Goal: Task Accomplishment & Management: Manage account settings

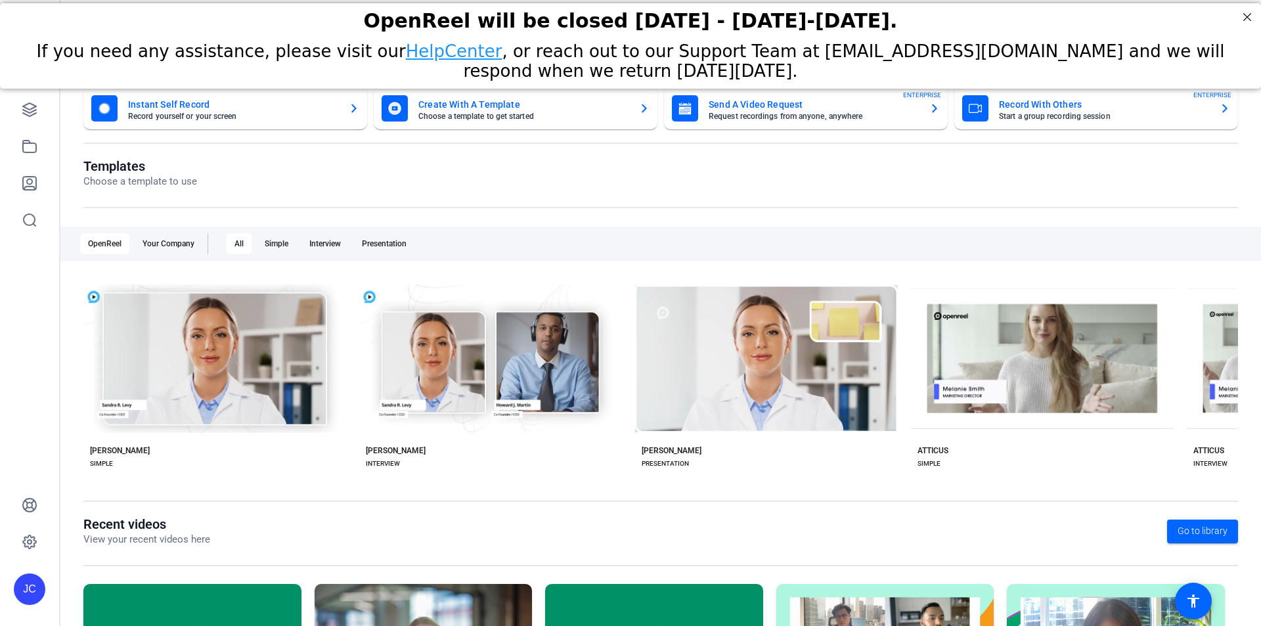
click at [482, 110] on mat-card-title "Create With A Template" at bounding box center [523, 105] width 210 height 16
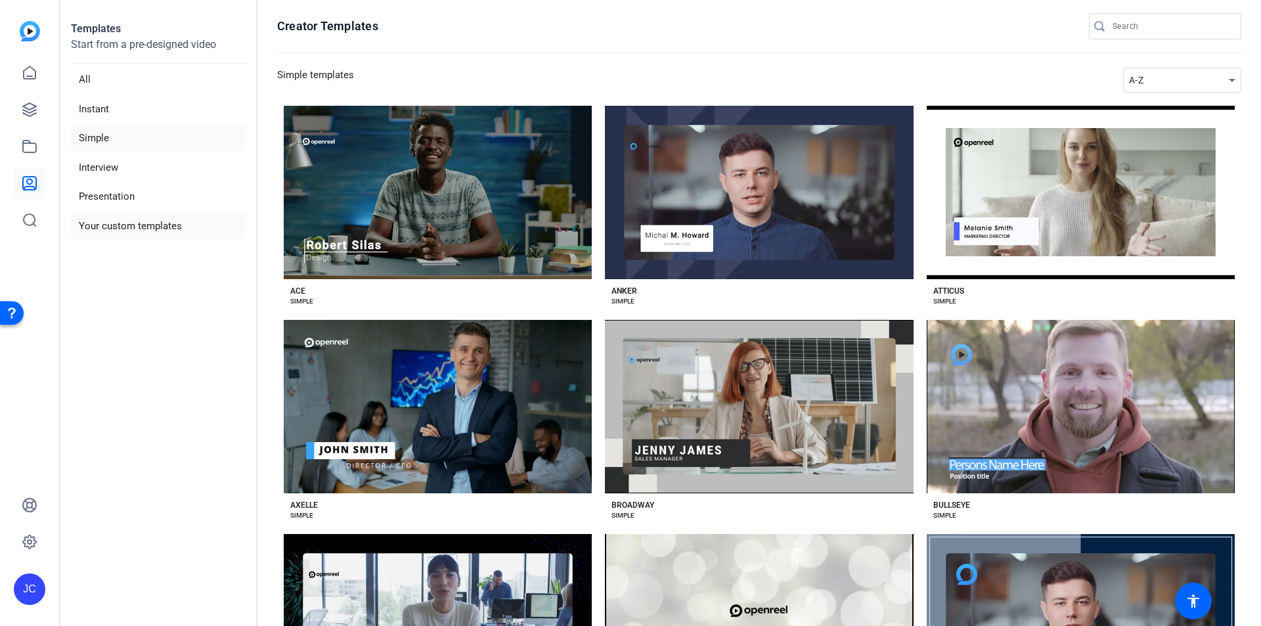
click at [125, 217] on li "Your custom templates" at bounding box center [158, 226] width 175 height 27
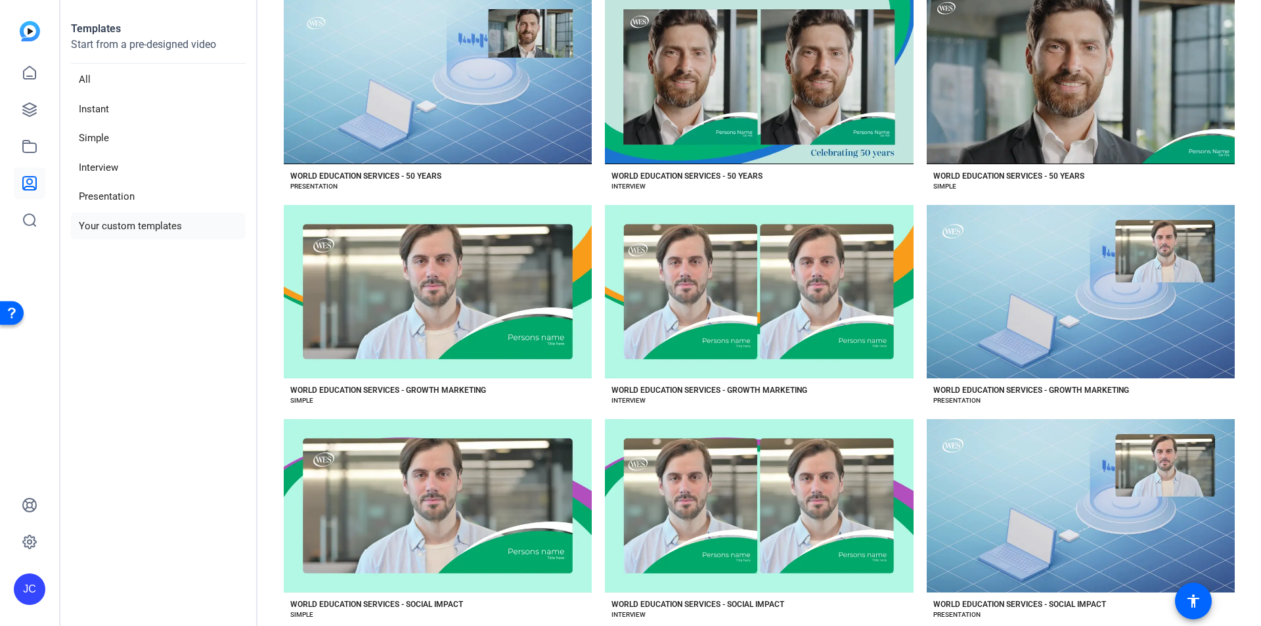
scroll to position [131, 0]
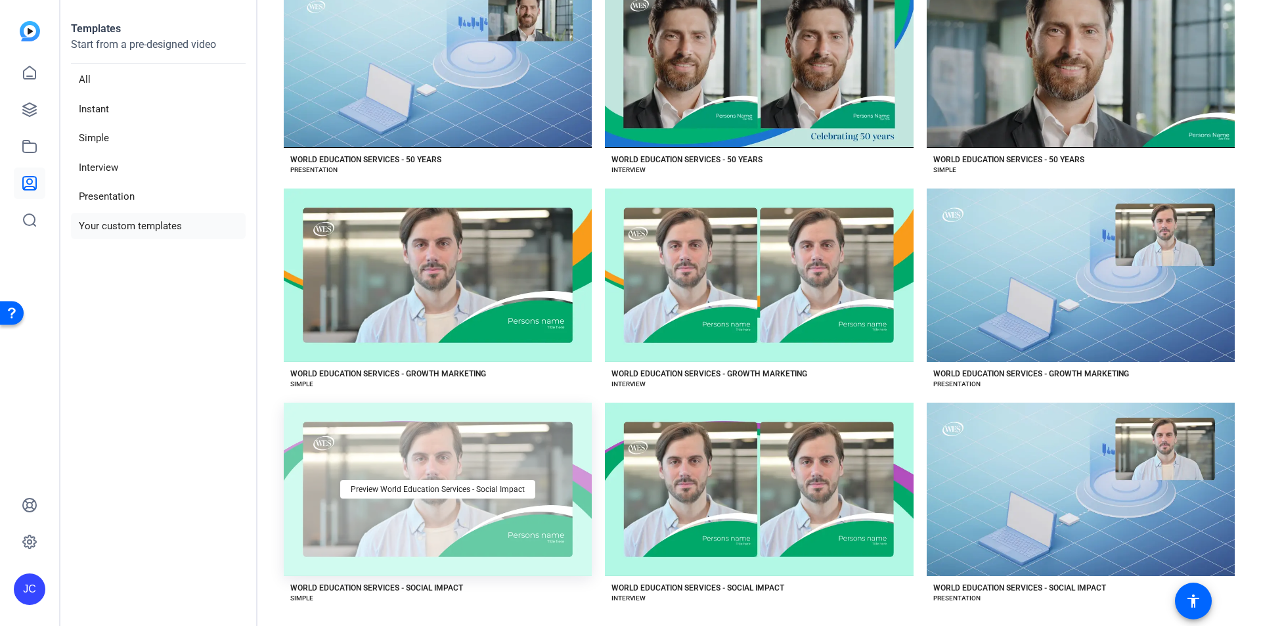
click at [501, 501] on div "Preview World Education Services - Social Impact" at bounding box center [438, 489] width 308 height 173
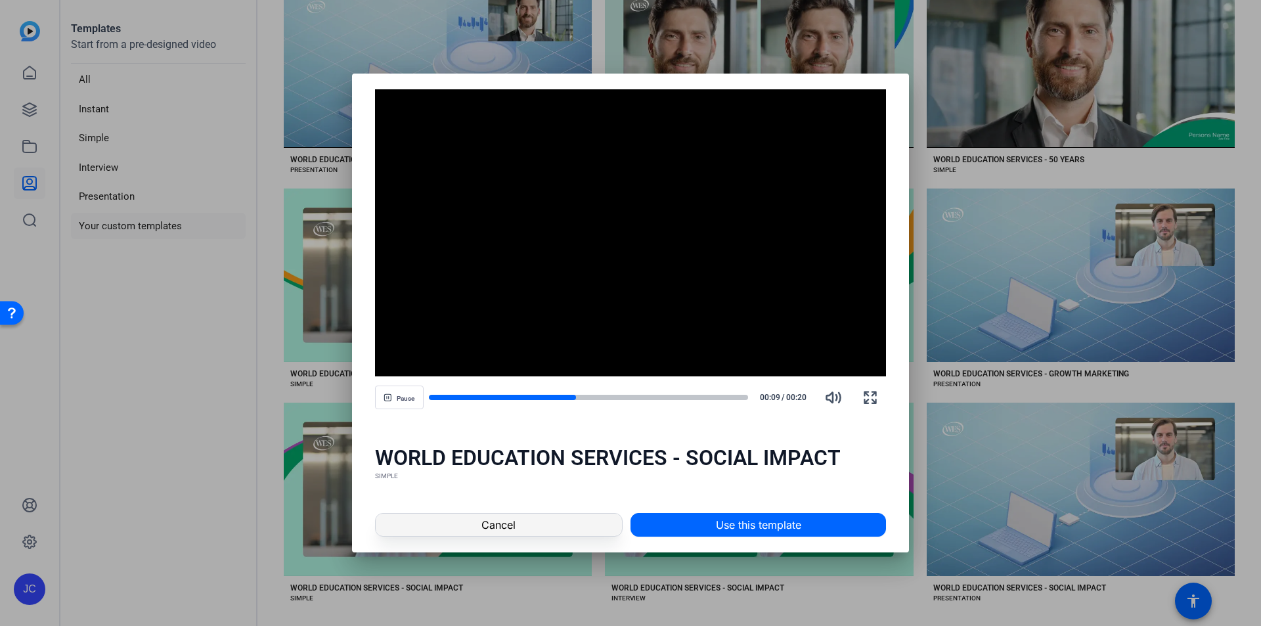
click at [503, 524] on span "Cancel" at bounding box center [498, 525] width 34 height 16
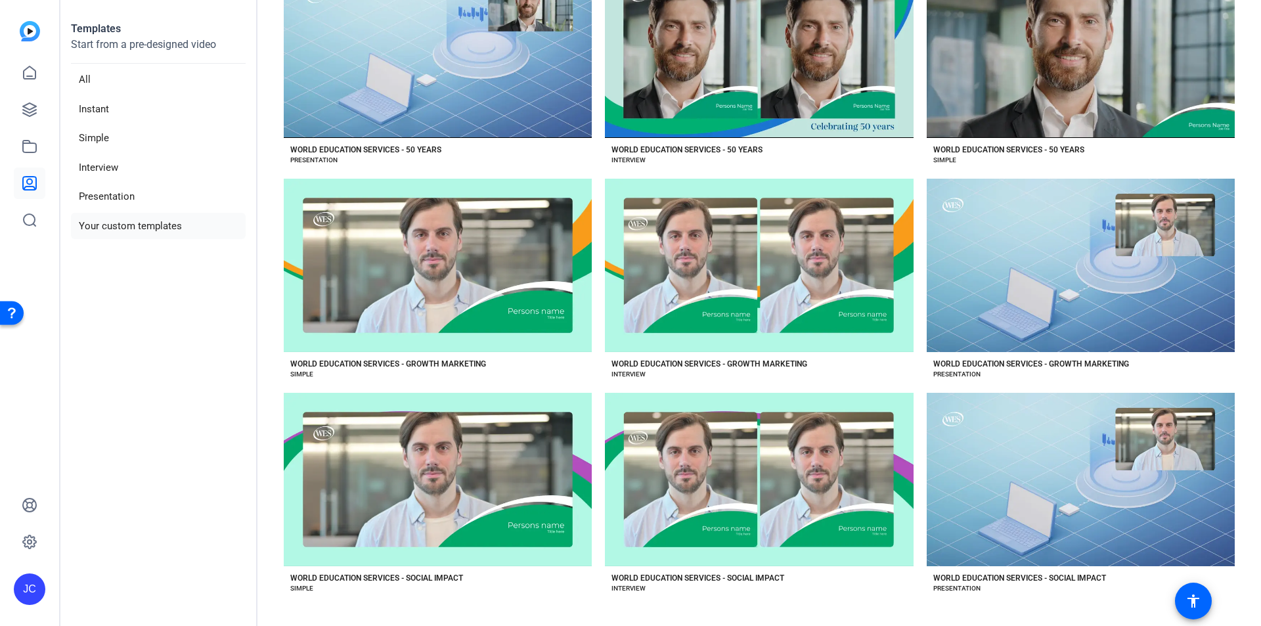
scroll to position [10, 0]
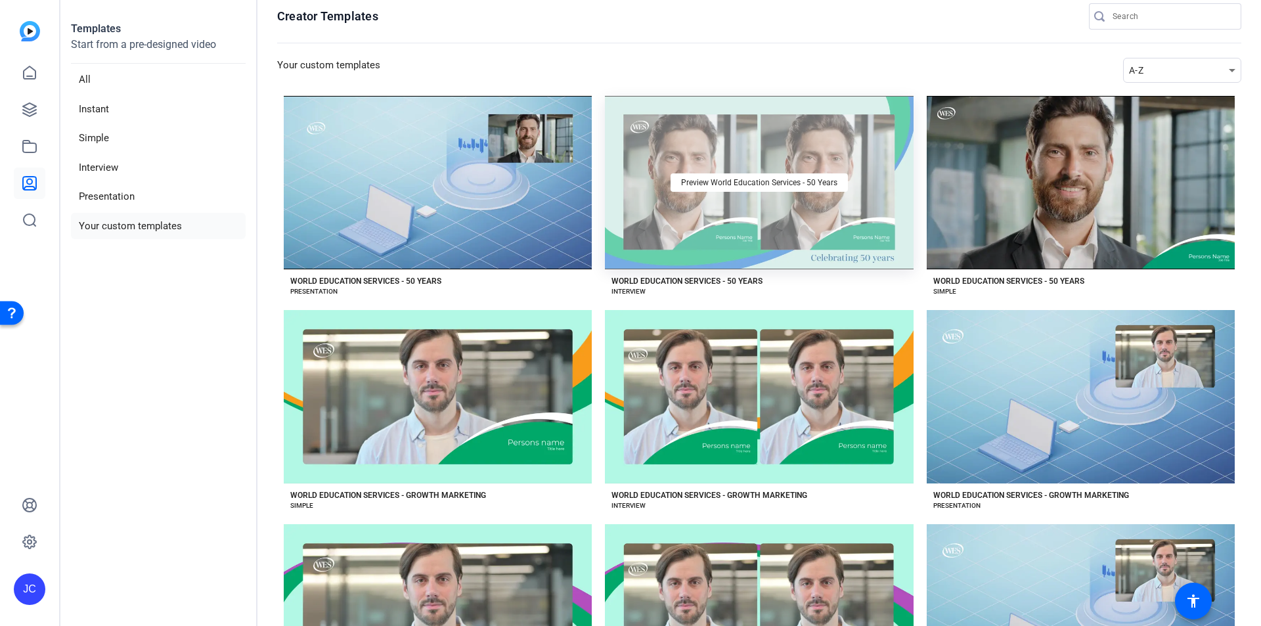
click at [815, 254] on div "Preview World Education Services - 50 Years" at bounding box center [759, 182] width 308 height 173
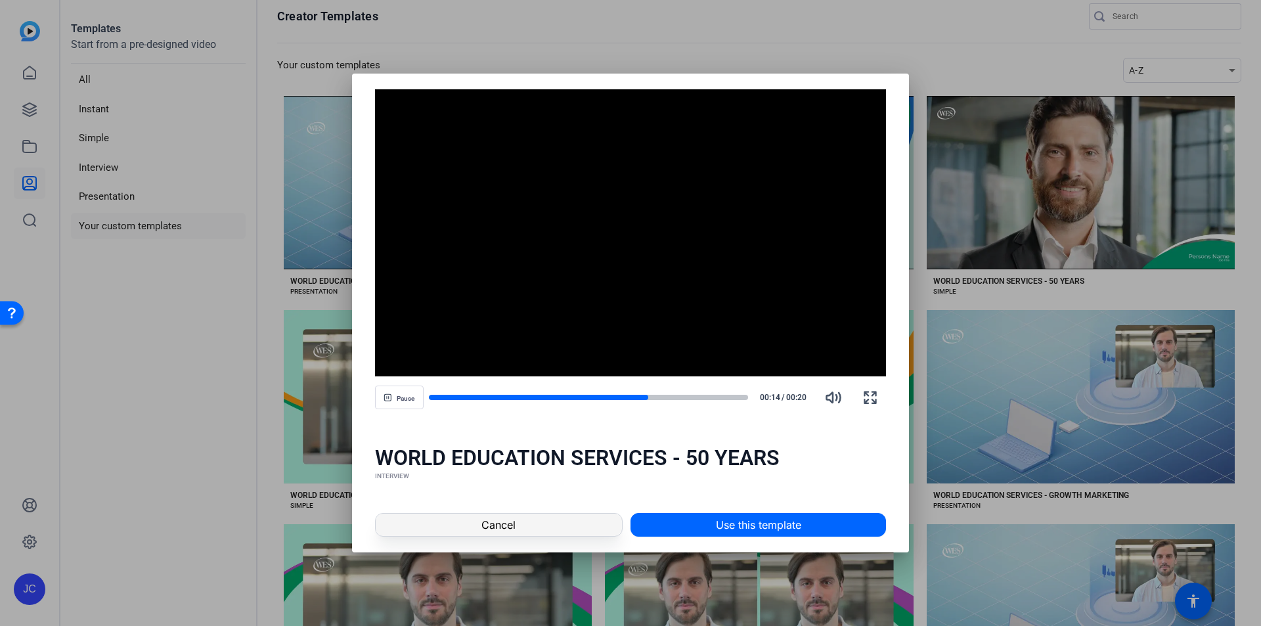
click at [560, 530] on span at bounding box center [499, 525] width 246 height 32
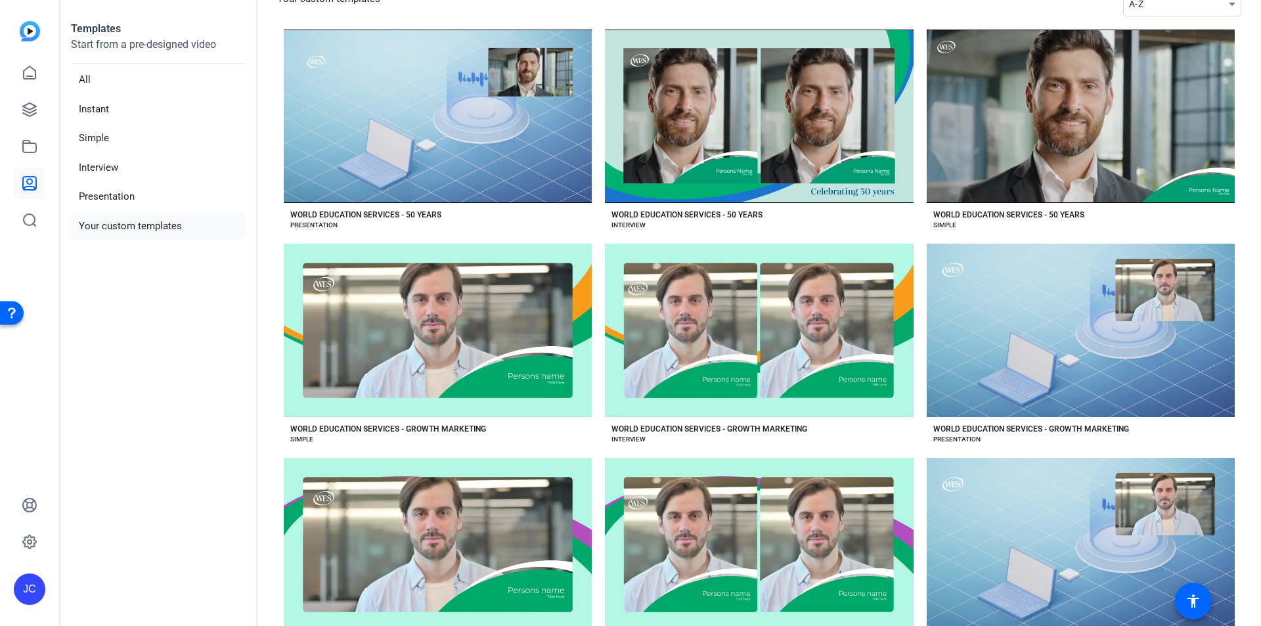
scroll to position [76, 0]
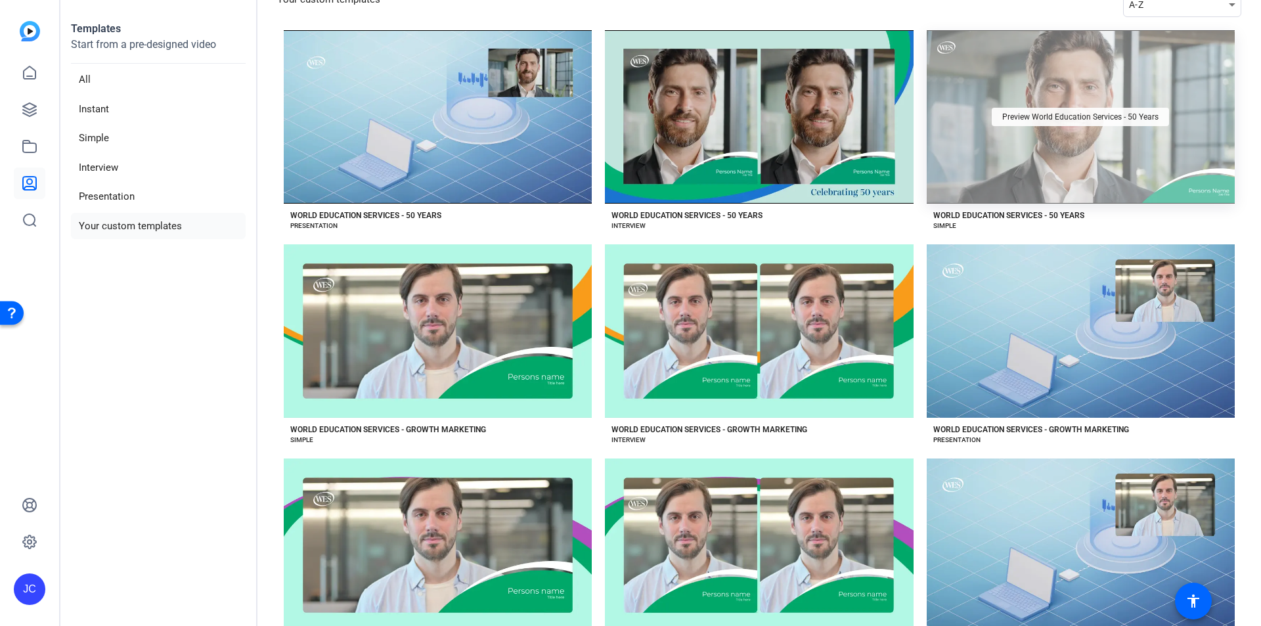
click at [1006, 123] on div "Preview World Education Services - 50 Years" at bounding box center [1080, 117] width 177 height 18
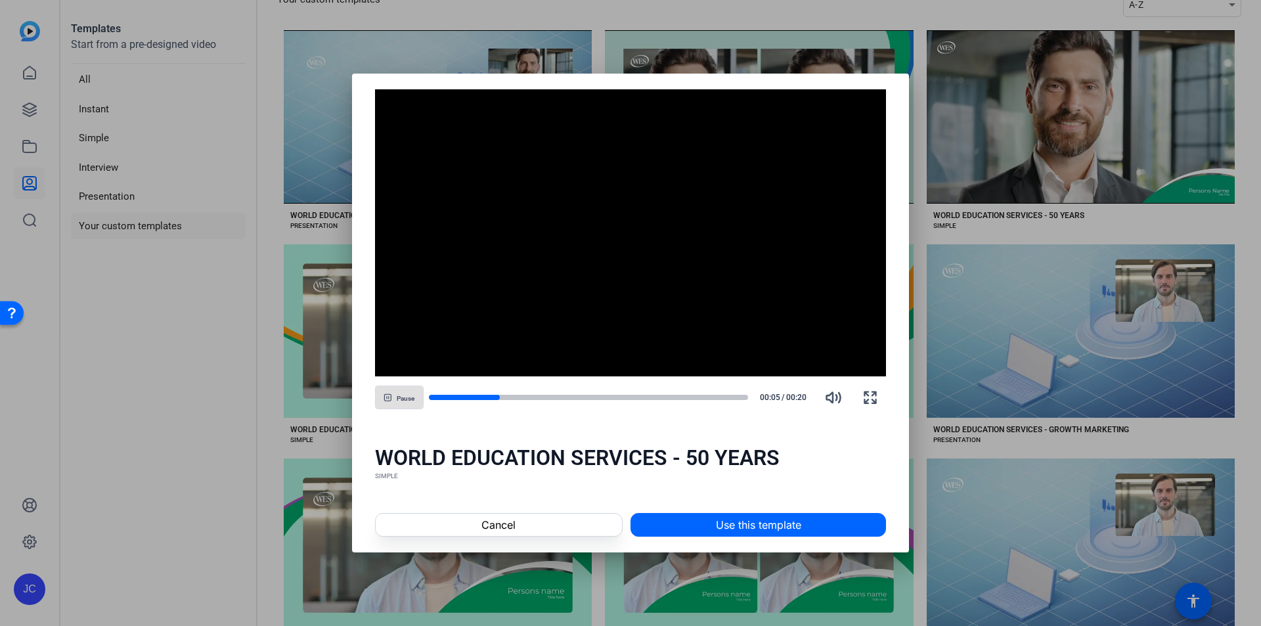
click at [405, 399] on span "Pause" at bounding box center [406, 399] width 18 height 8
click at [471, 399] on div at bounding box center [465, 397] width 73 height 7
click at [407, 397] on span "Play" at bounding box center [405, 399] width 12 height 8
click at [736, 399] on div at bounding box center [589, 397] width 320 height 7
click at [725, 398] on div at bounding box center [589, 397] width 320 height 7
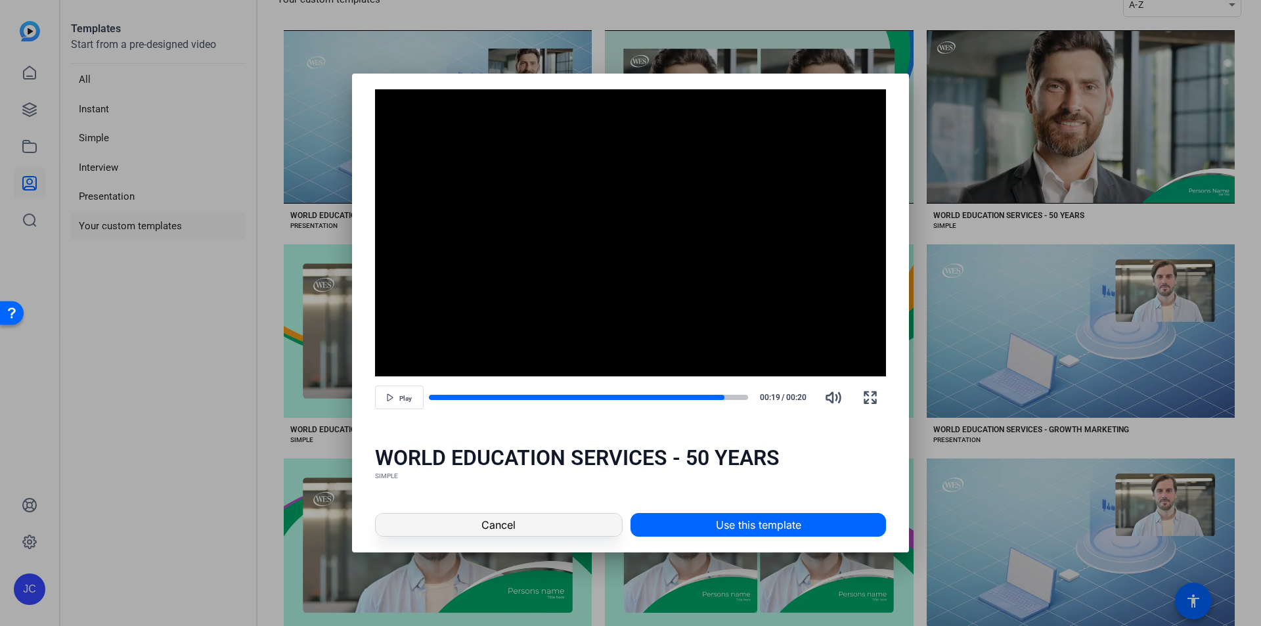
click at [467, 526] on span at bounding box center [499, 525] width 246 height 32
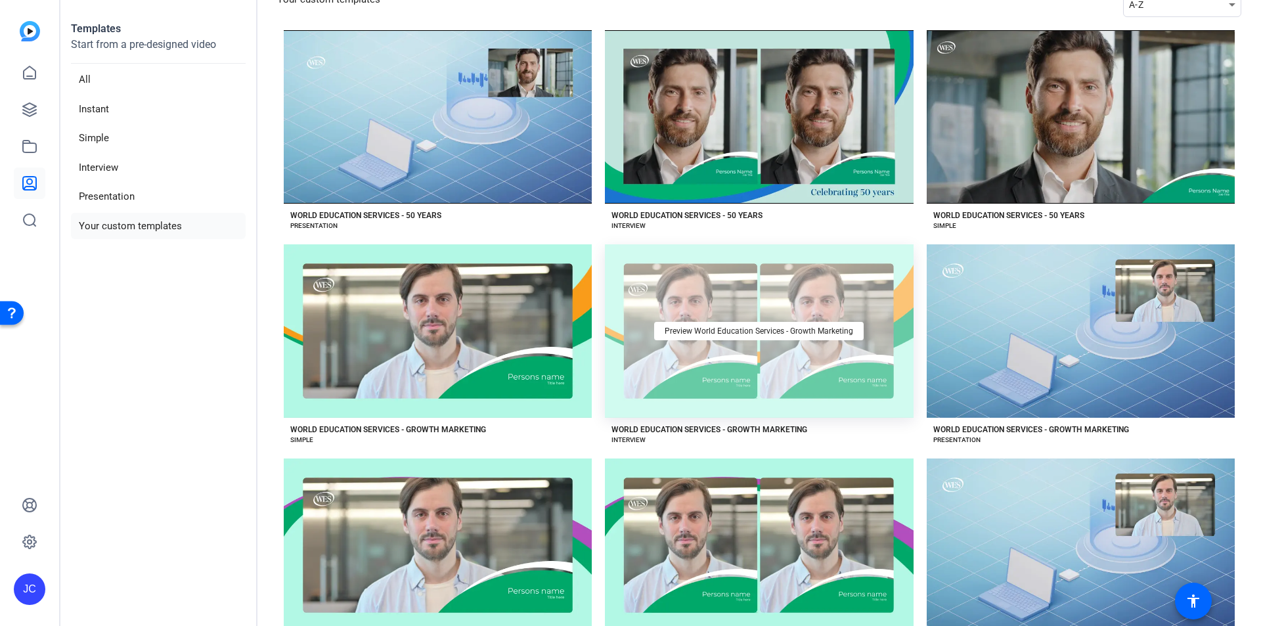
scroll to position [10, 0]
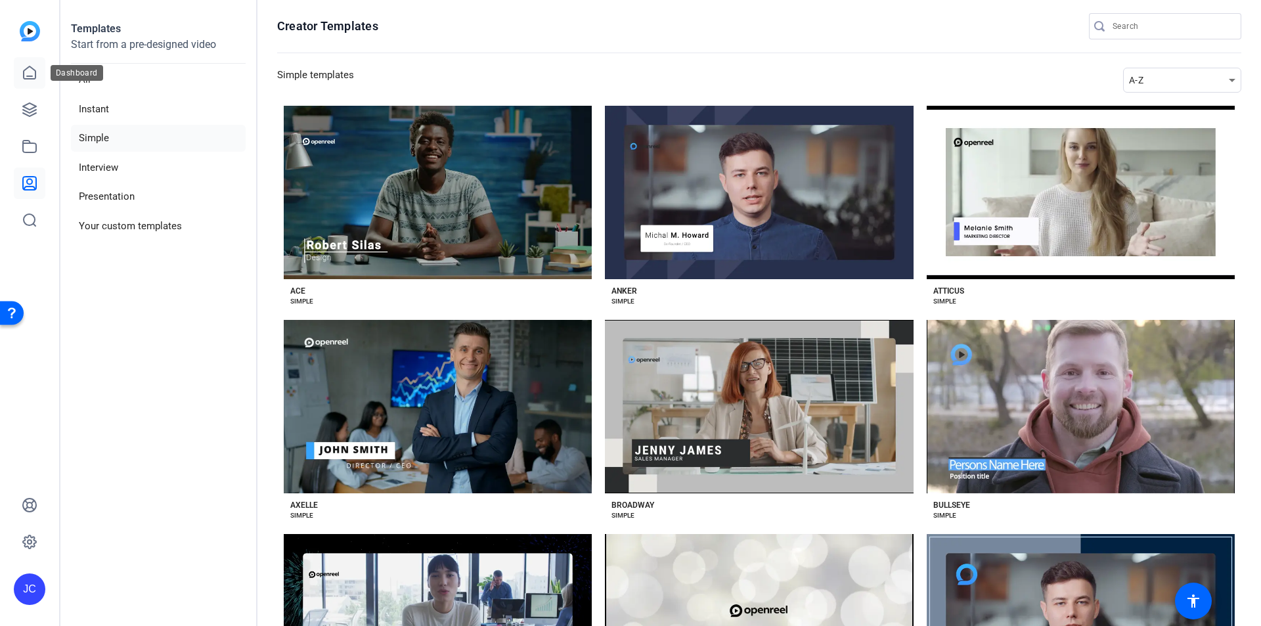
click at [28, 72] on icon at bounding box center [30, 73] width 16 height 16
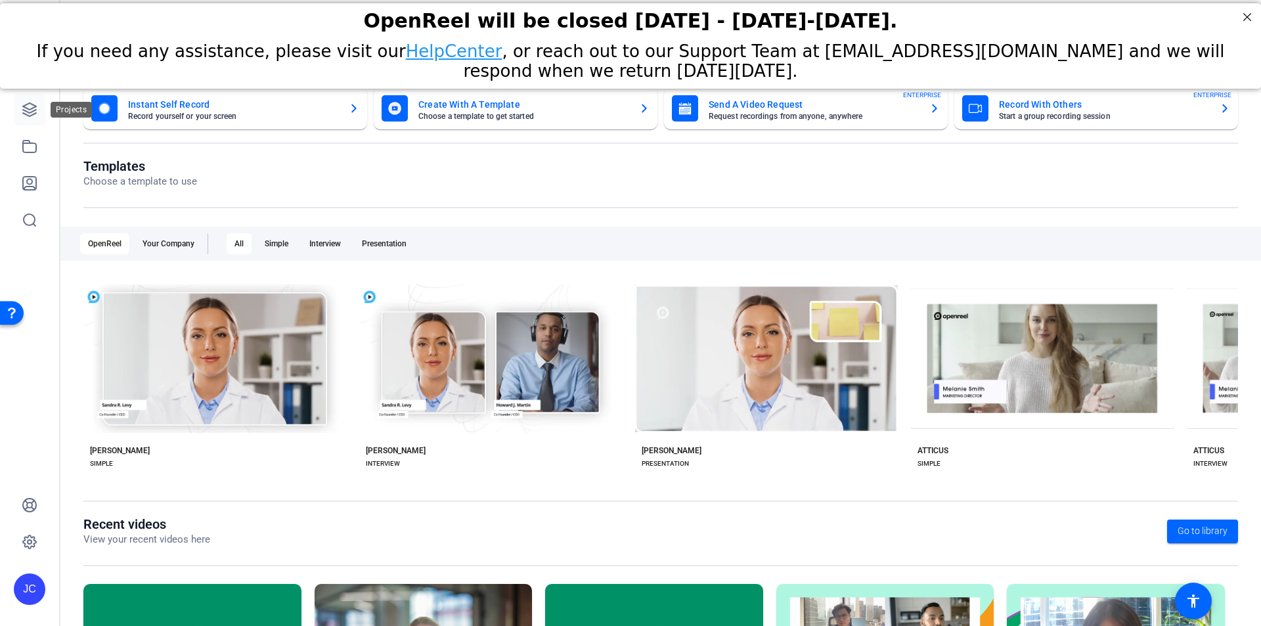
click at [23, 108] on icon at bounding box center [30, 110] width 16 height 16
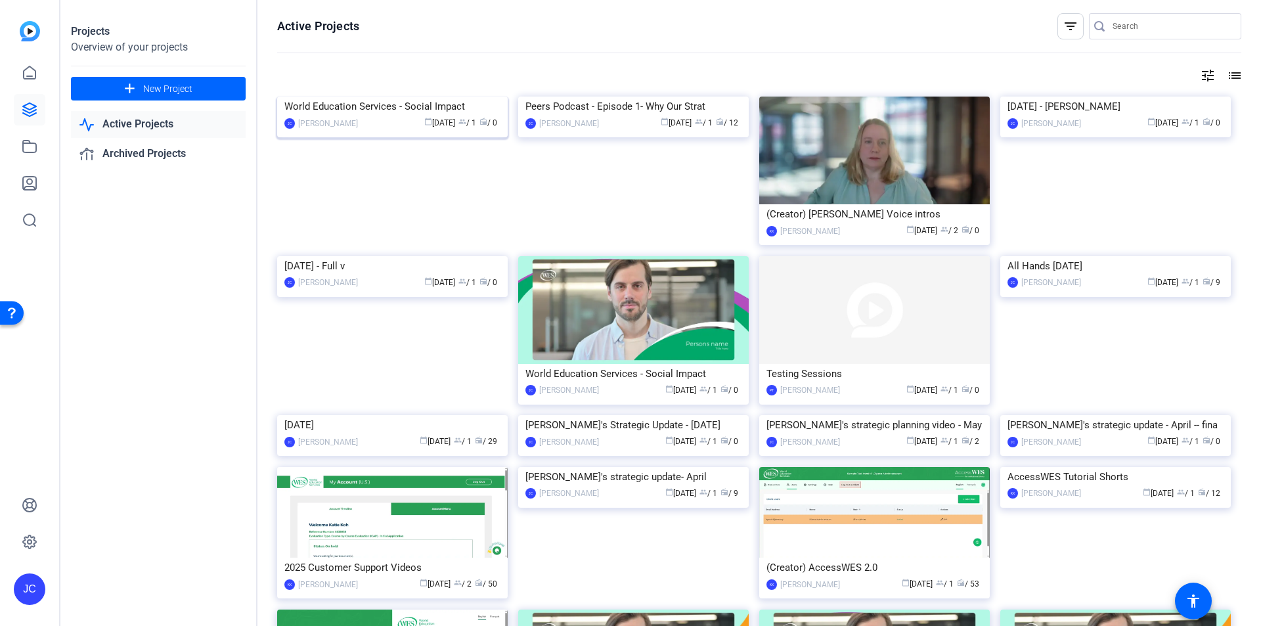
click at [426, 97] on img at bounding box center [392, 97] width 231 height 0
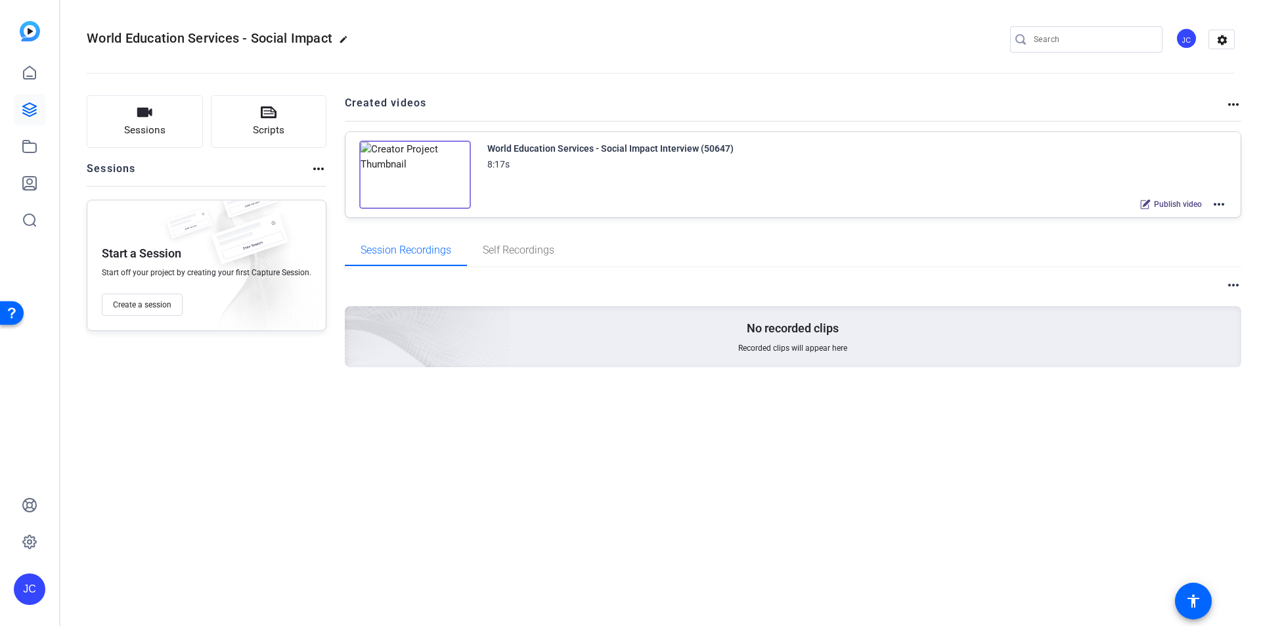
click at [345, 36] on mat-icon "edit" at bounding box center [347, 43] width 16 height 16
click at [171, 38] on input "World Education Services - Social Impact" at bounding box center [140, 40] width 86 height 16
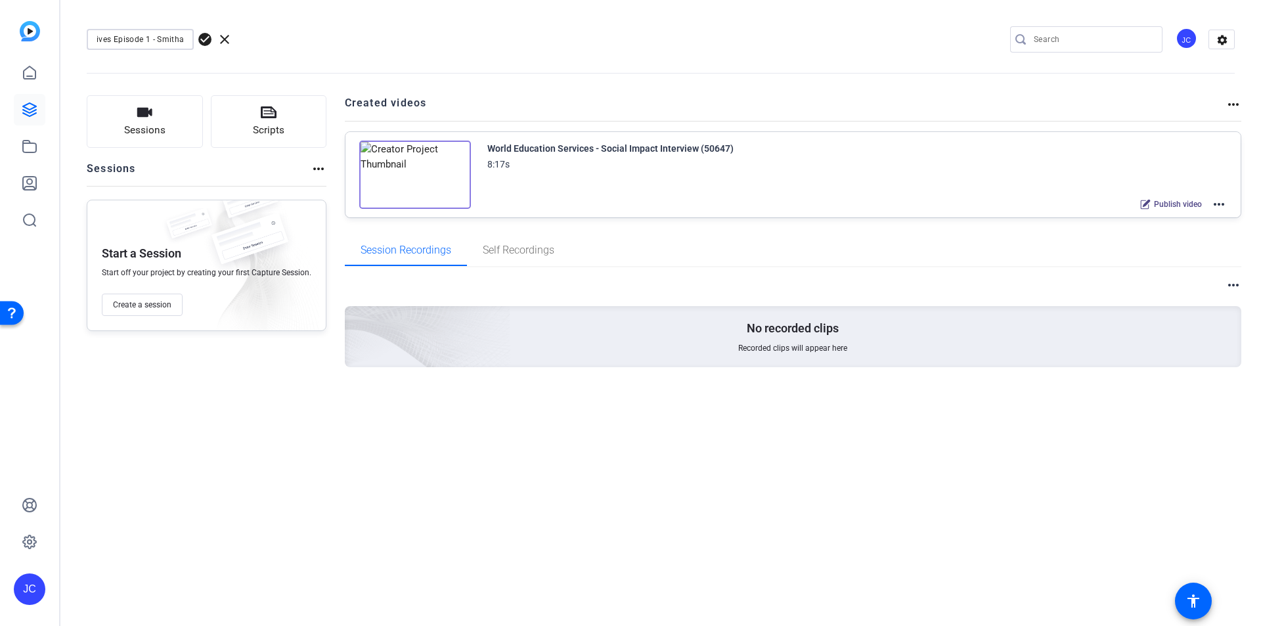
type input "Peer Perspectives Episode 1 - Smitha"
click at [213, 42] on div "Peer Perspectives Episode 1 - Smitha check_circle clear" at bounding box center [176, 39] width 178 height 21
click at [208, 39] on span "check_circle" at bounding box center [205, 40] width 16 height 16
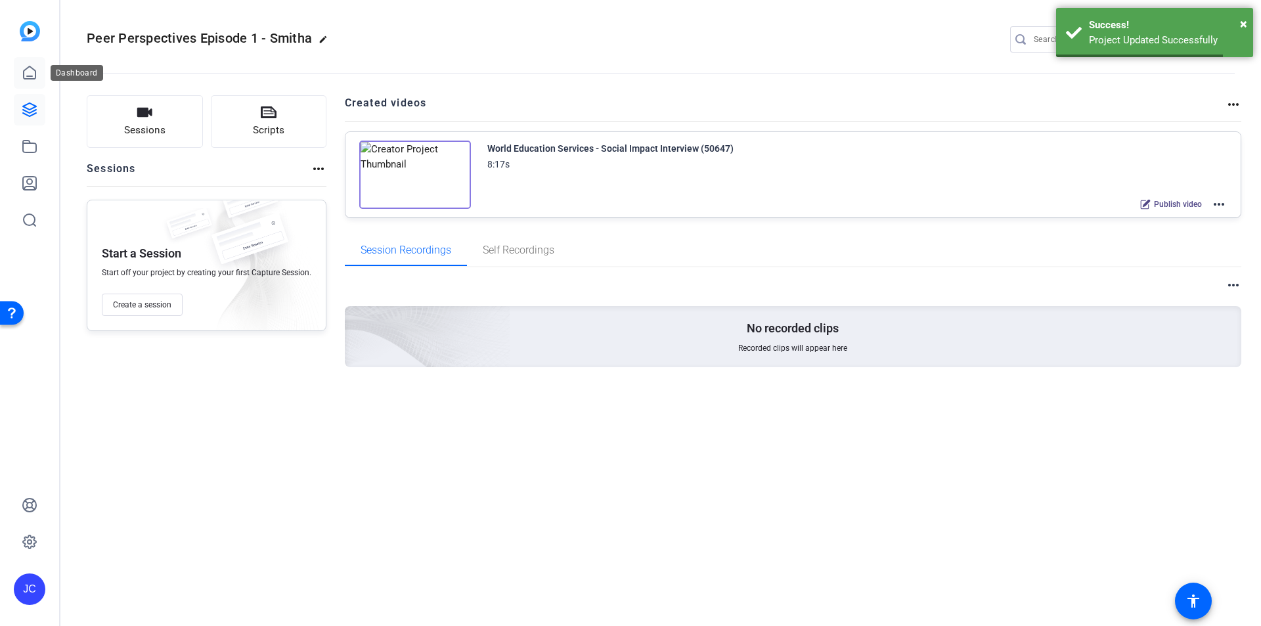
click at [30, 76] on icon at bounding box center [30, 72] width 12 height 12
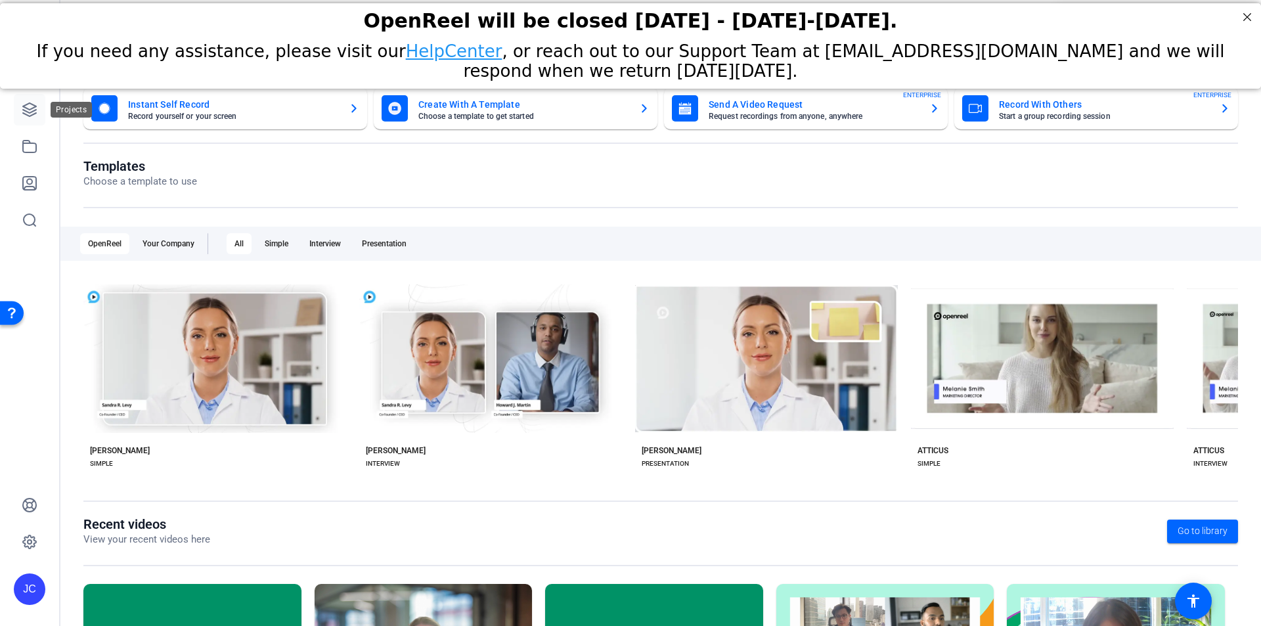
click at [23, 110] on icon at bounding box center [29, 109] width 13 height 13
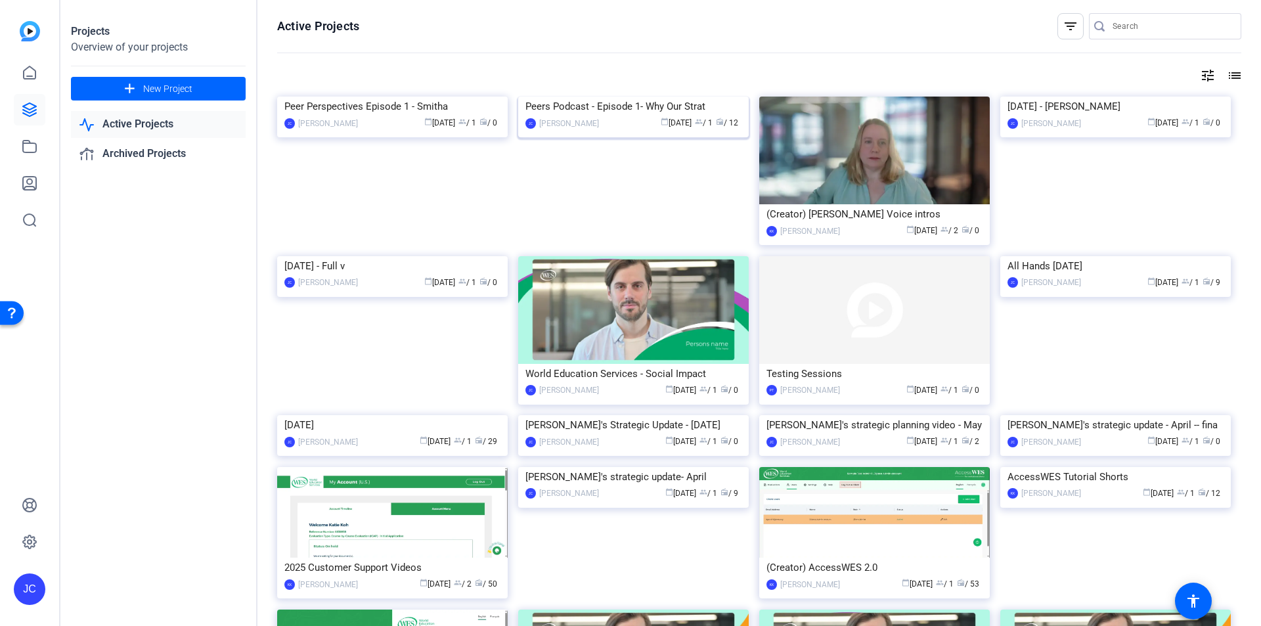
click at [604, 97] on img at bounding box center [633, 97] width 231 height 0
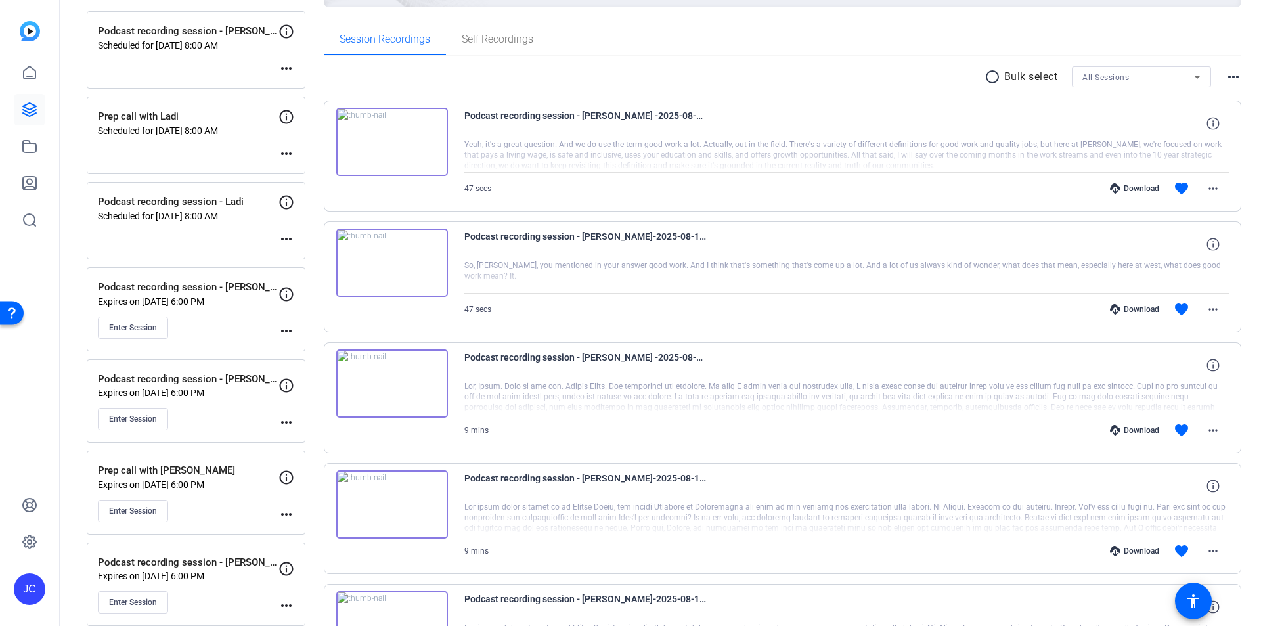
scroll to position [328, 0]
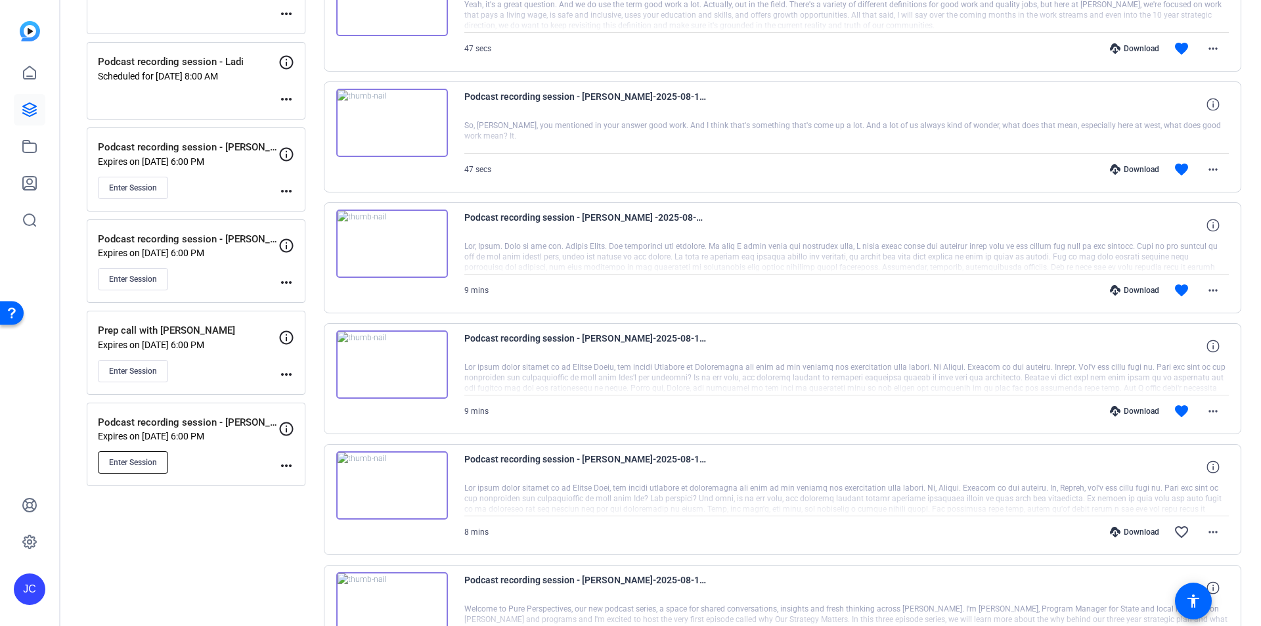
click at [137, 462] on span "Enter Session" at bounding box center [133, 462] width 48 height 11
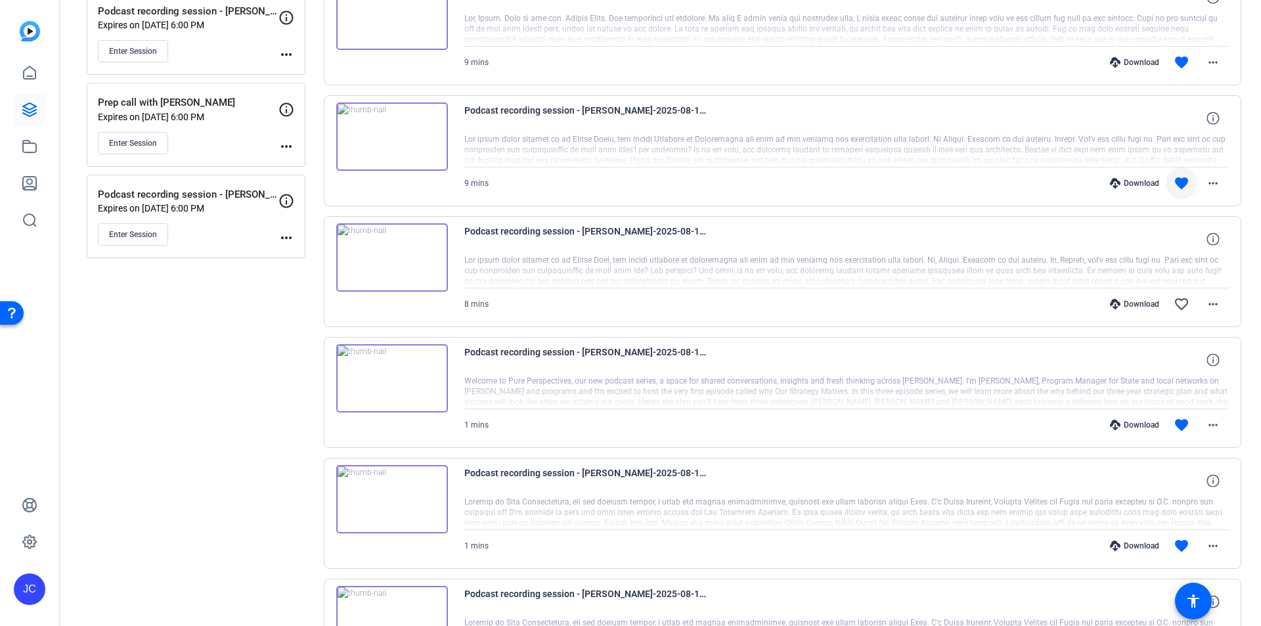
scroll to position [525, 0]
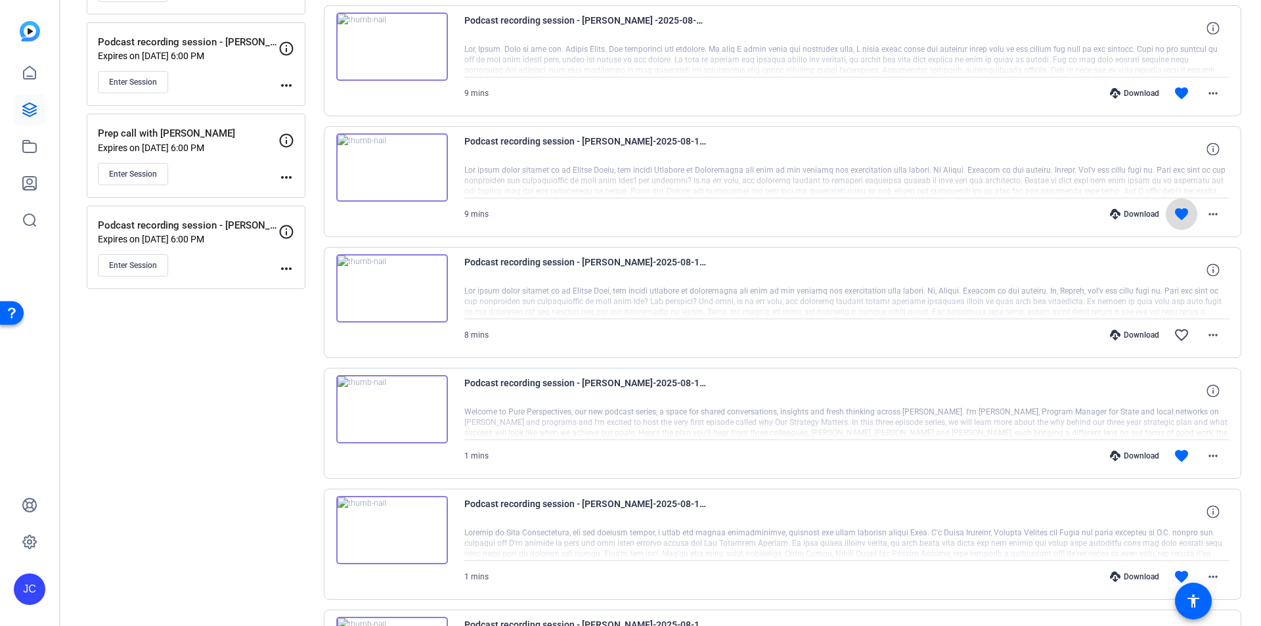
click at [1178, 212] on mat-icon "favorite" at bounding box center [1182, 214] width 16 height 16
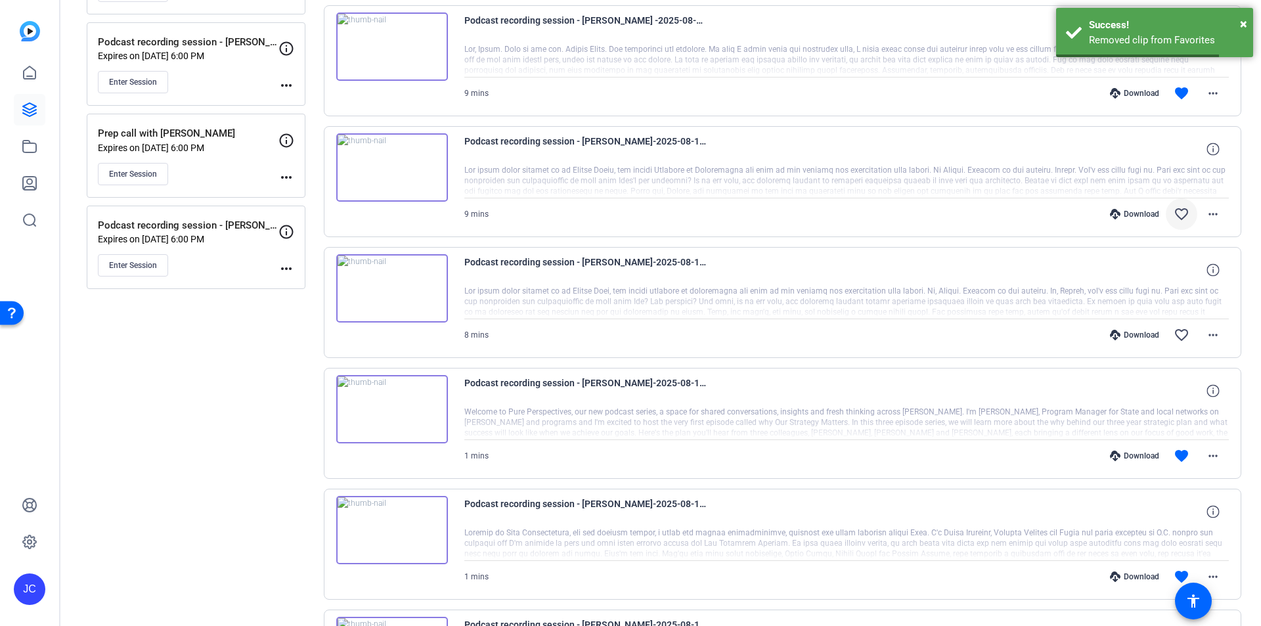
click at [1174, 212] on mat-icon "favorite_border" at bounding box center [1182, 214] width 16 height 16
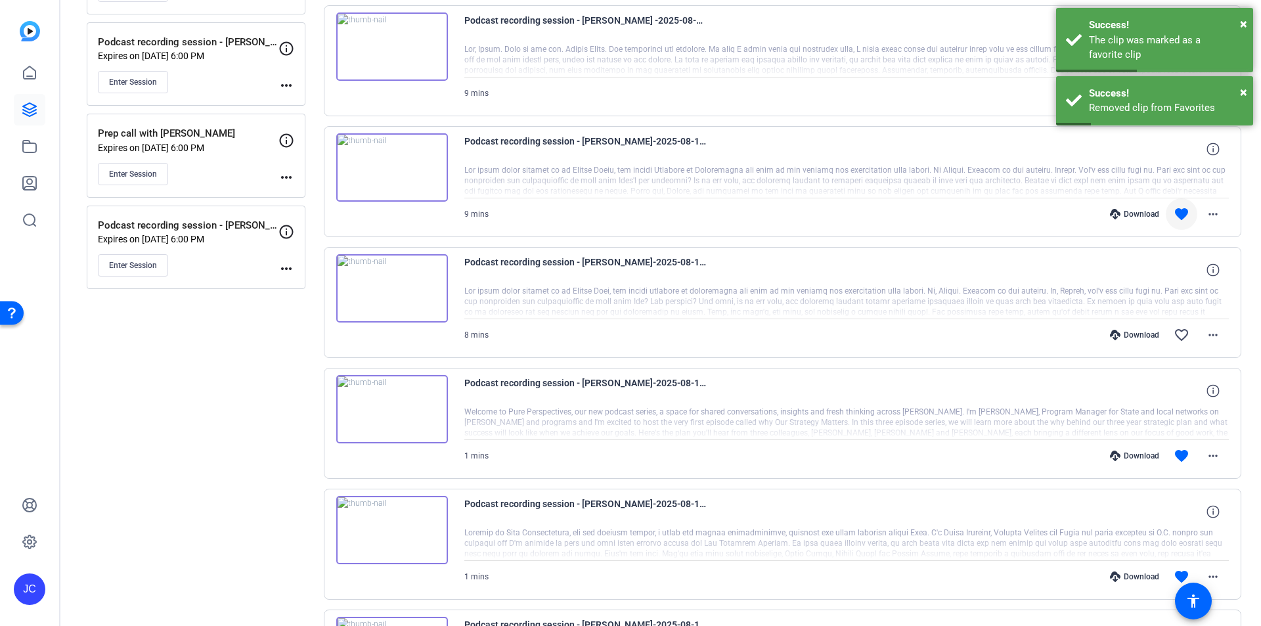
click at [1178, 214] on mat-icon "favorite" at bounding box center [1182, 214] width 16 height 16
click at [1176, 455] on mat-icon "favorite" at bounding box center [1182, 456] width 16 height 16
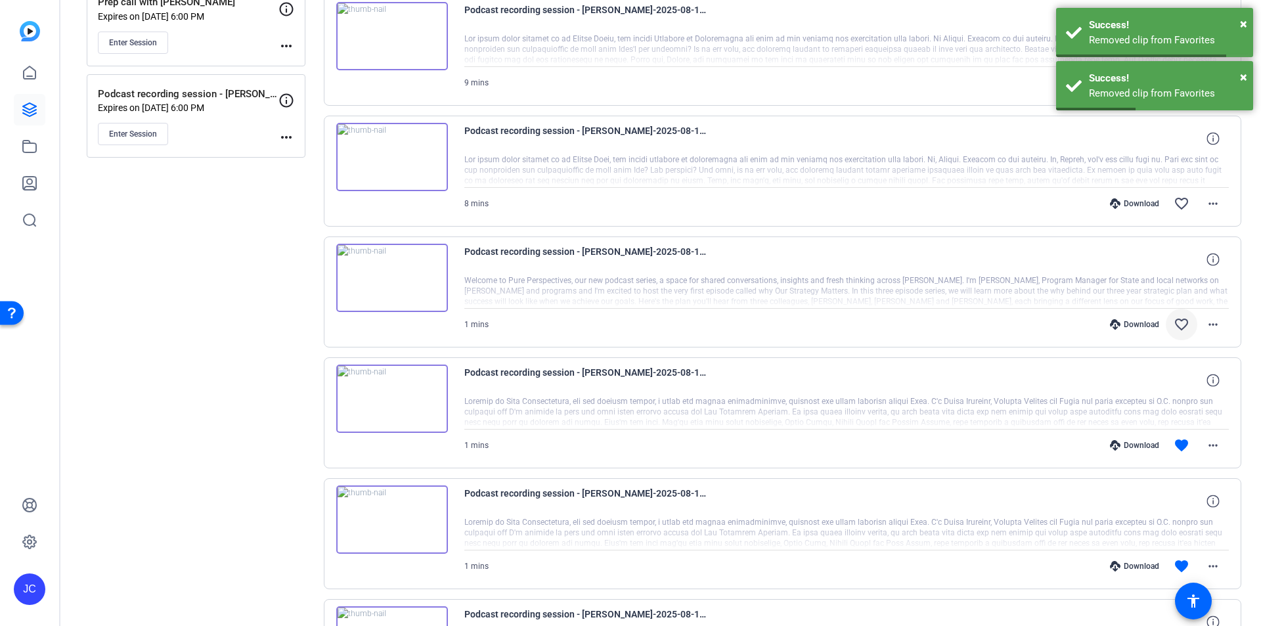
click at [1176, 450] on mat-icon "favorite" at bounding box center [1182, 445] width 16 height 16
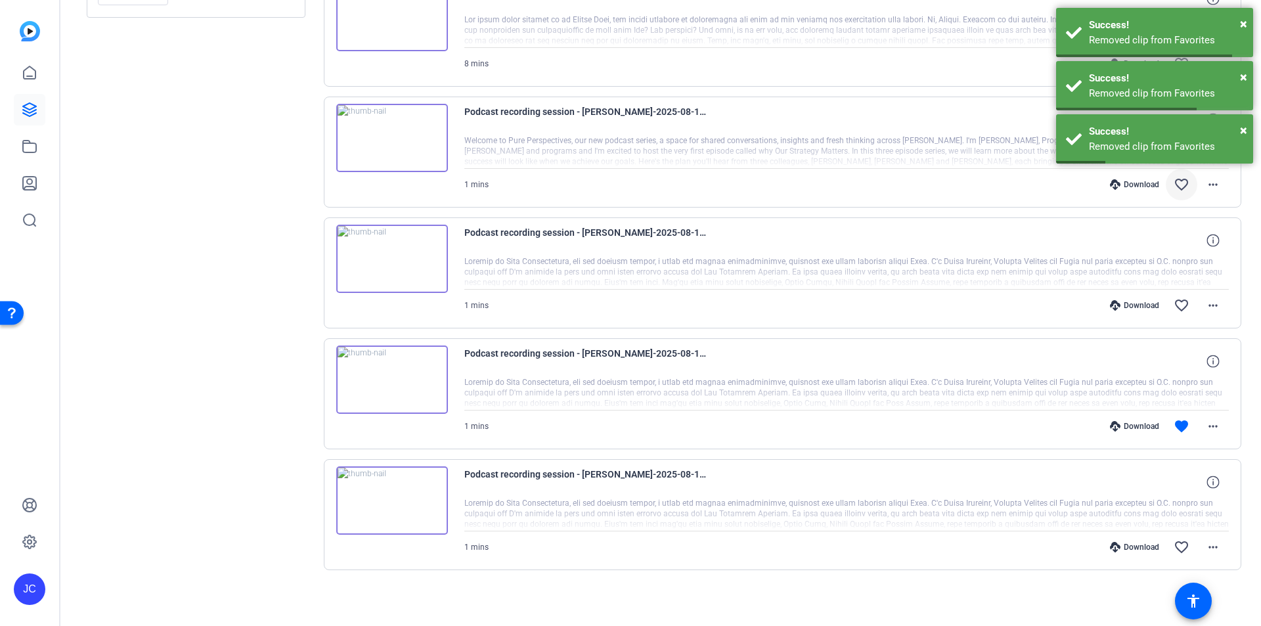
scroll to position [799, 0]
click at [1174, 431] on mat-icon "favorite" at bounding box center [1182, 424] width 16 height 16
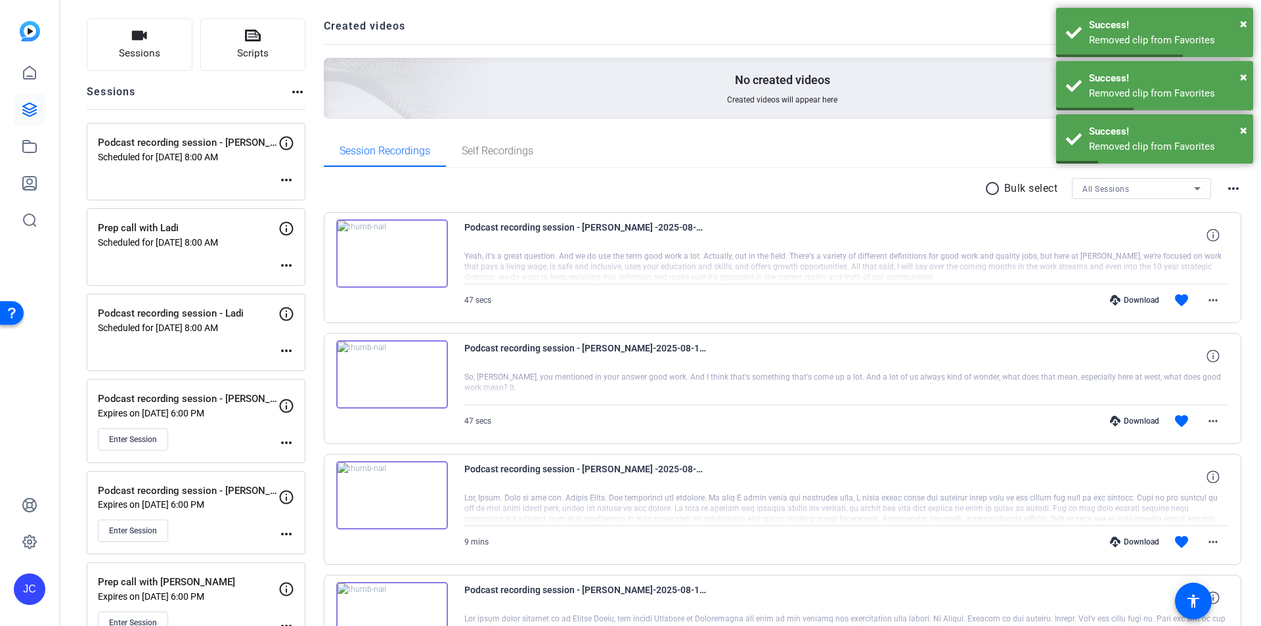
scroll to position [0, 0]
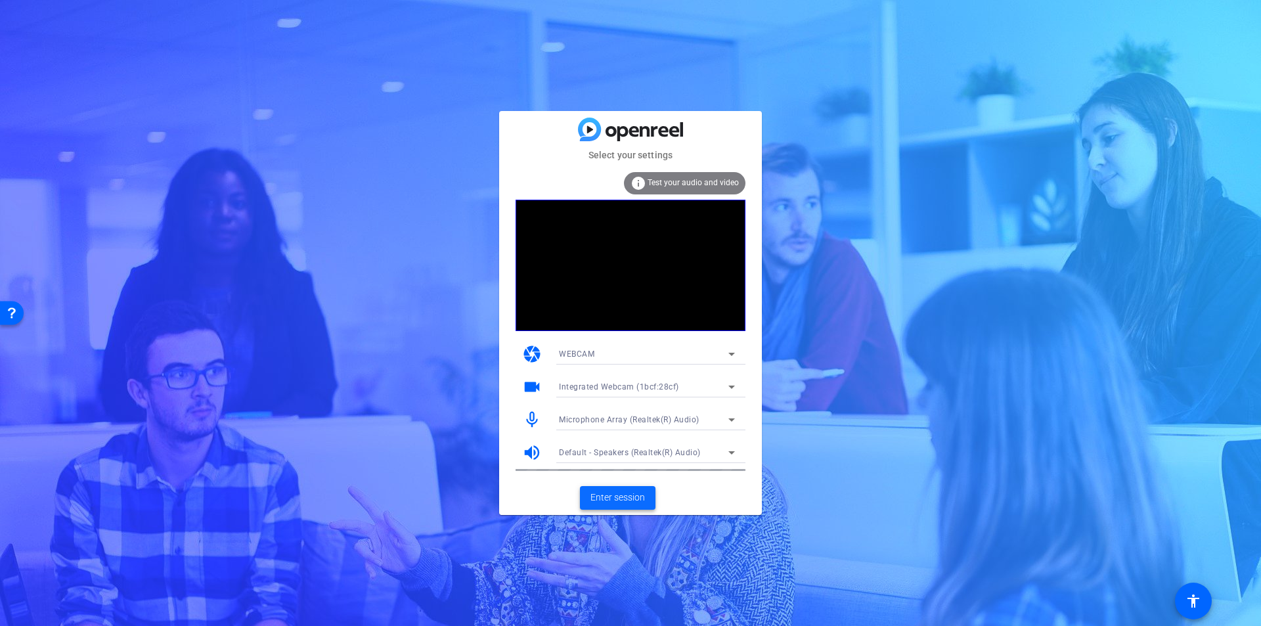
click at [633, 499] on span "Enter session" at bounding box center [618, 498] width 55 height 14
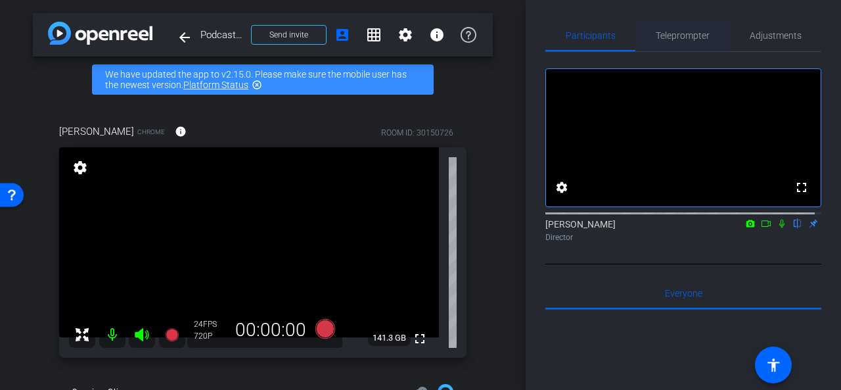
click at [684, 38] on span "Teleprompter" at bounding box center [683, 35] width 54 height 9
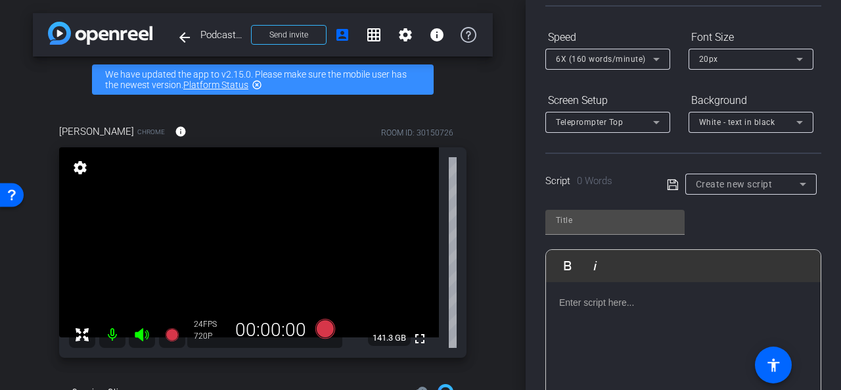
scroll to position [263, 0]
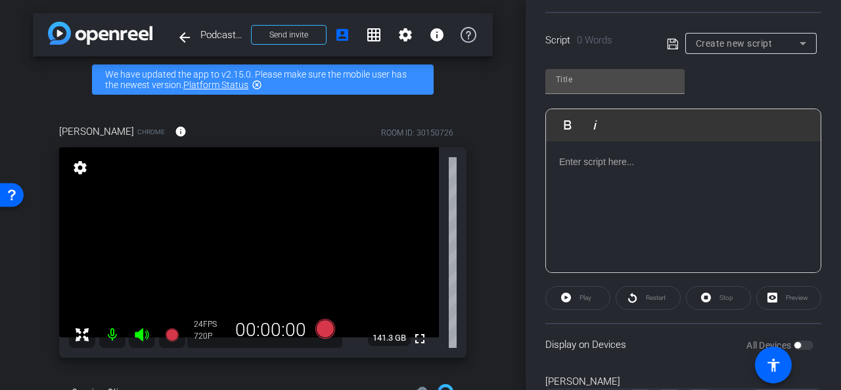
click at [590, 164] on p at bounding box center [683, 161] width 248 height 14
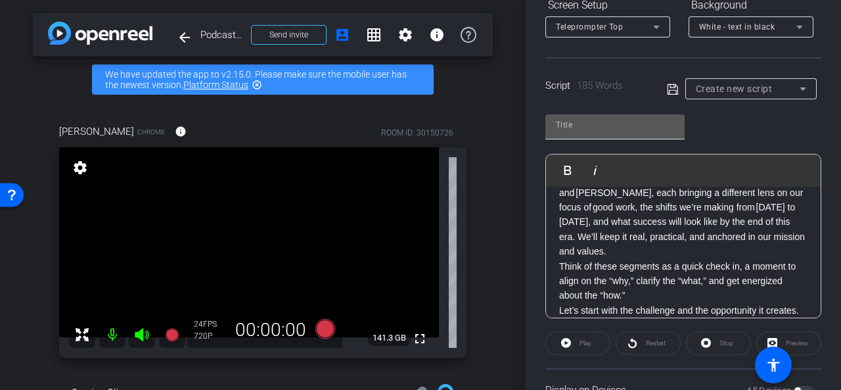
scroll to position [197, 0]
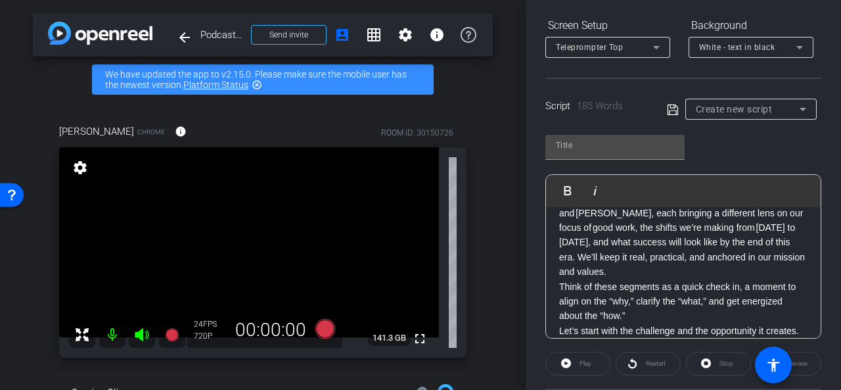
click at [673, 111] on icon at bounding box center [672, 109] width 11 height 11
type input "Default title 6843"
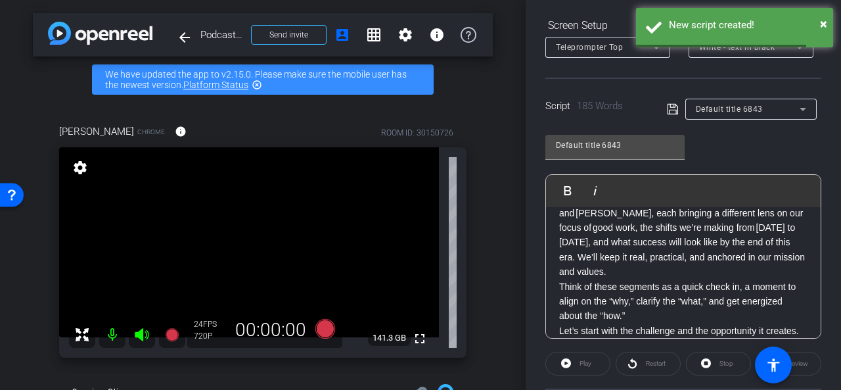
scroll to position [327, 0]
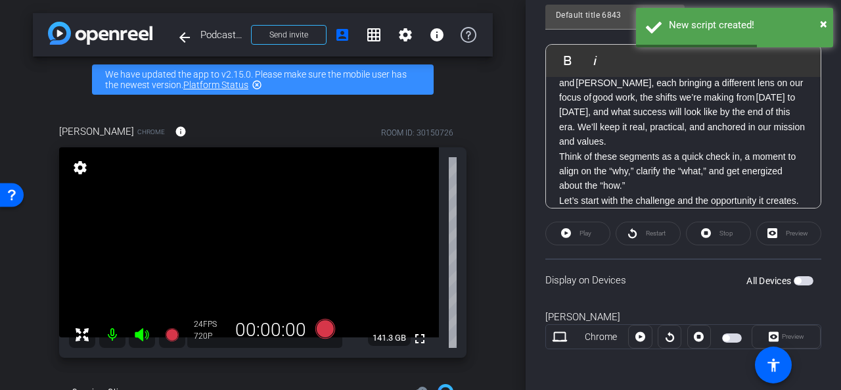
click at [641, 240] on div "Restart" at bounding box center [647, 233] width 65 height 24
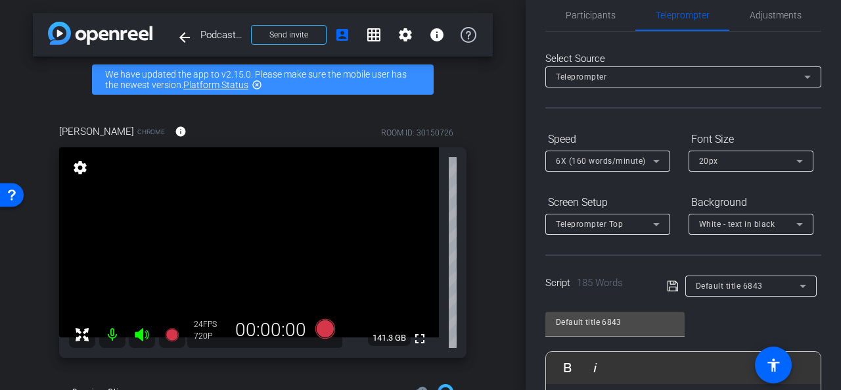
scroll to position [0, 0]
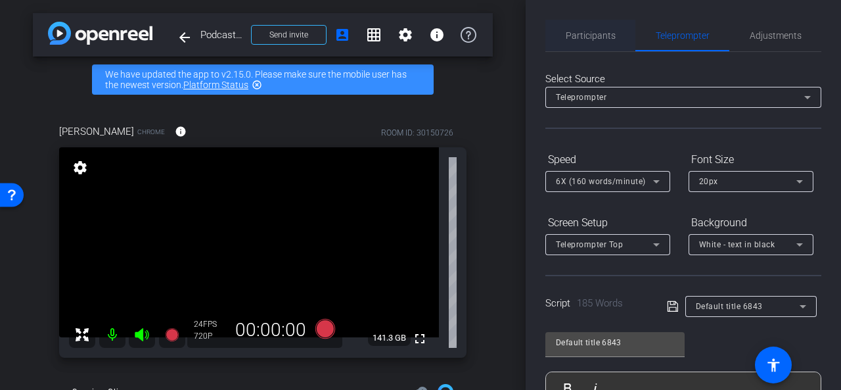
click at [568, 43] on span "Participants" at bounding box center [591, 36] width 50 height 32
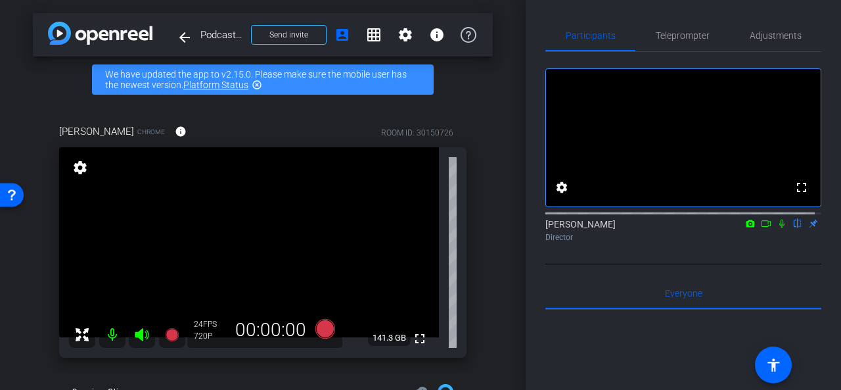
click at [502, 206] on div "arrow_back Podcast recording session - Lety Back to project Send invite account…" at bounding box center [262, 195] width 525 height 390
click at [321, 328] on icon at bounding box center [325, 328] width 20 height 20
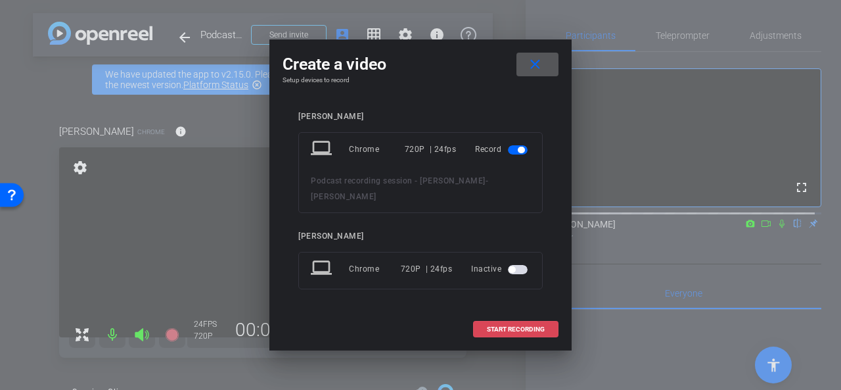
click at [504, 326] on span "START RECORDING" at bounding box center [516, 329] width 58 height 7
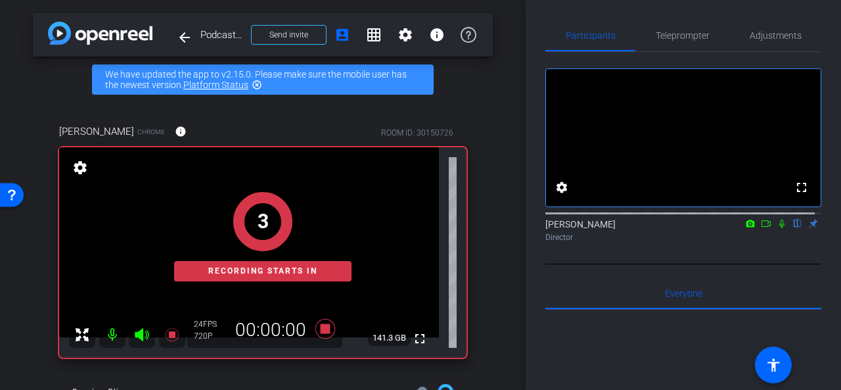
click at [761, 228] on icon at bounding box center [766, 223] width 11 height 9
click at [792, 228] on icon at bounding box center [797, 223] width 11 height 9
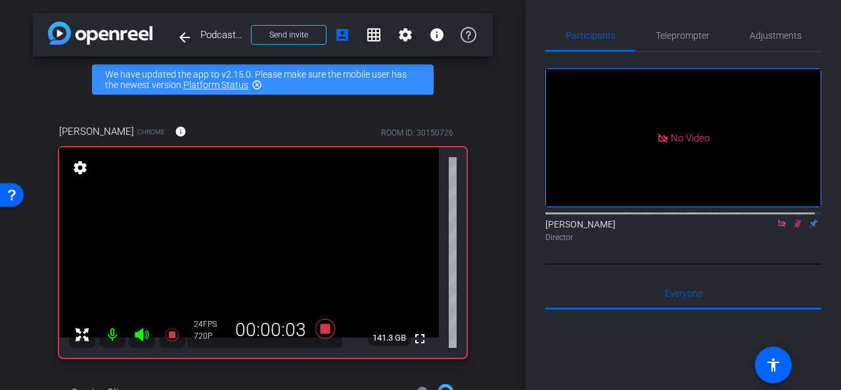
click at [774, 229] on mat-icon at bounding box center [782, 223] width 16 height 12
click at [776, 228] on icon at bounding box center [781, 223] width 11 height 9
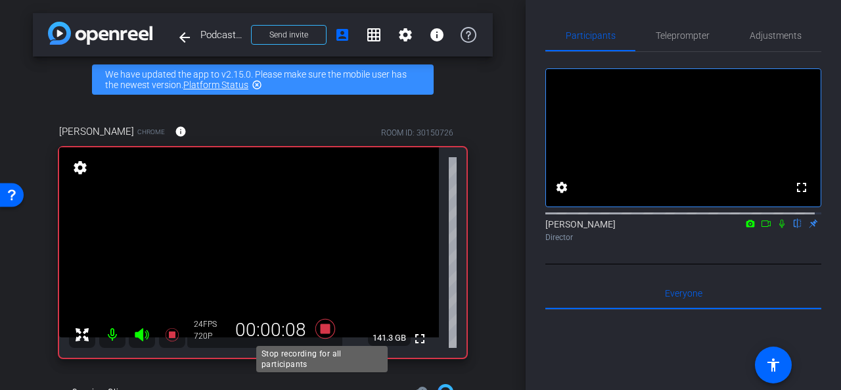
click at [322, 328] on icon at bounding box center [325, 328] width 20 height 20
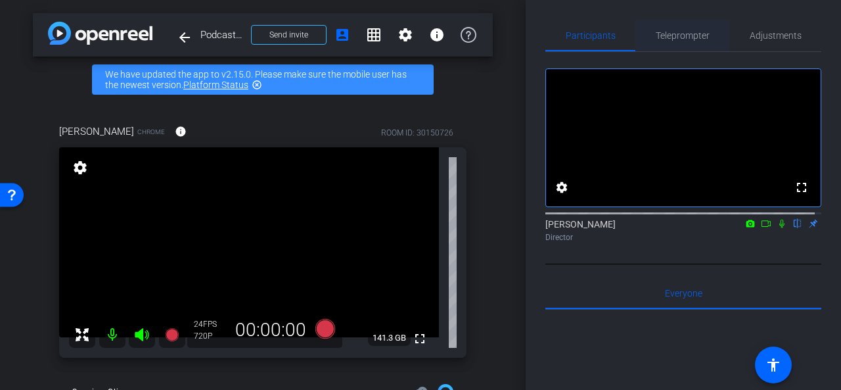
click at [683, 34] on span "Teleprompter" at bounding box center [683, 35] width 54 height 9
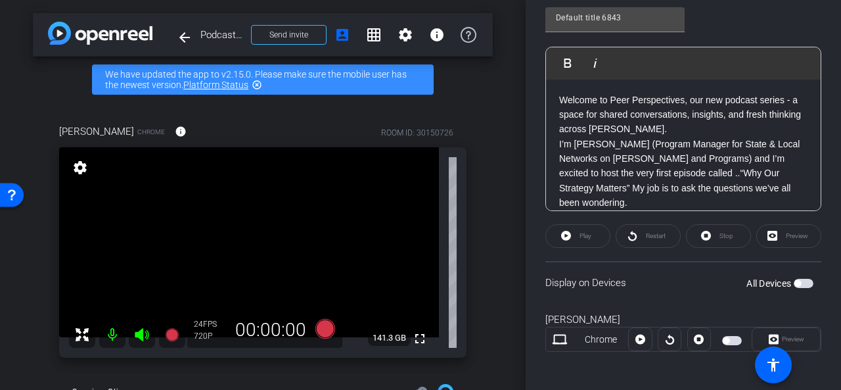
scroll to position [327, 0]
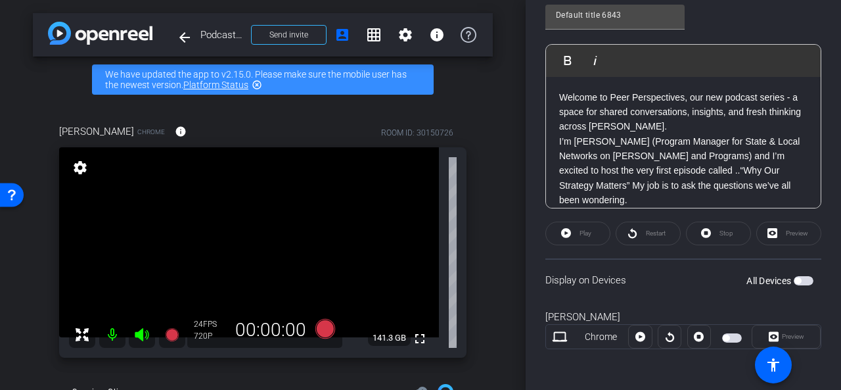
click at [723, 333] on span "button" at bounding box center [732, 337] width 20 height 9
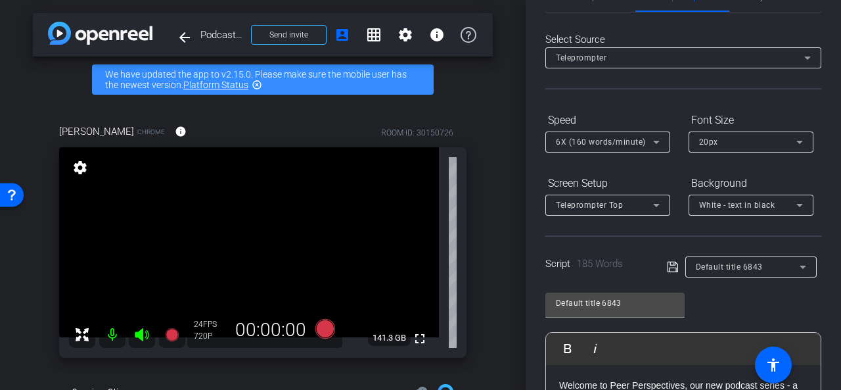
scroll to position [0, 0]
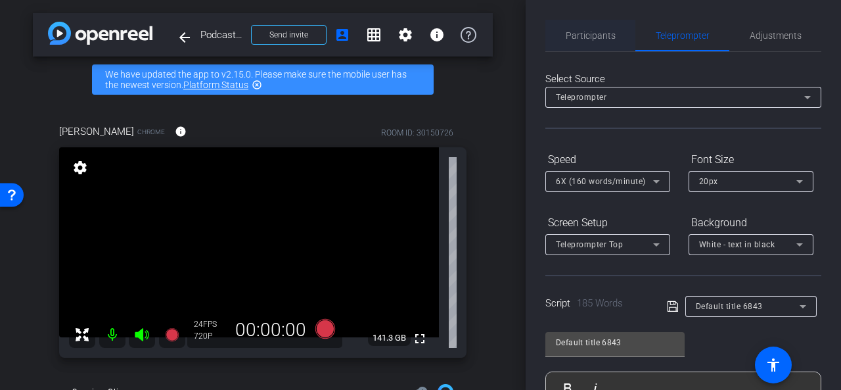
click at [566, 35] on span "Participants" at bounding box center [591, 35] width 50 height 9
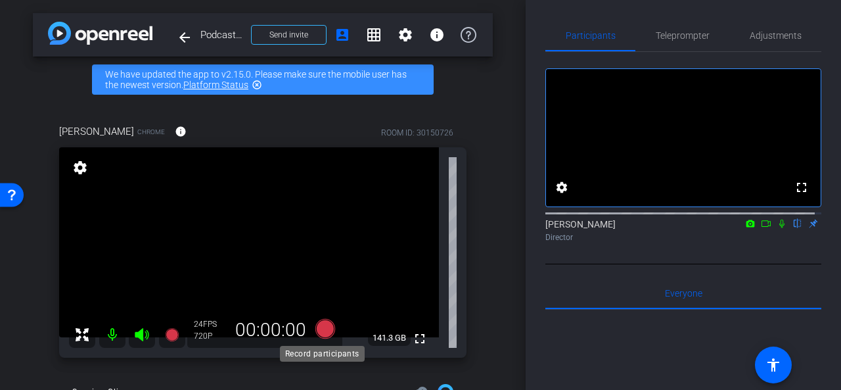
click at [320, 327] on icon at bounding box center [325, 328] width 20 height 20
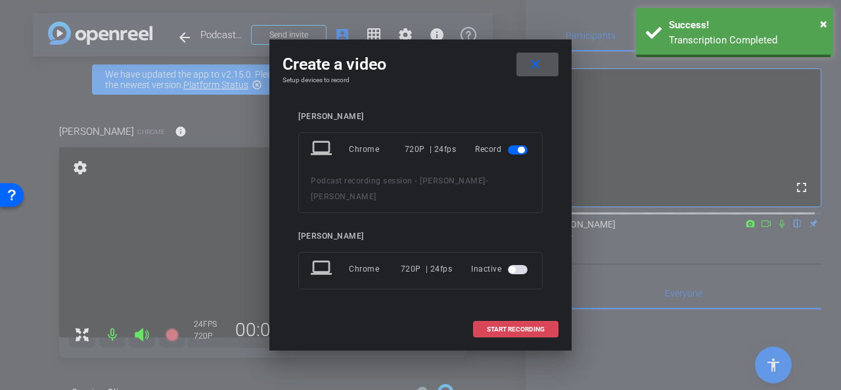
click at [514, 326] on span "START RECORDING" at bounding box center [516, 329] width 58 height 7
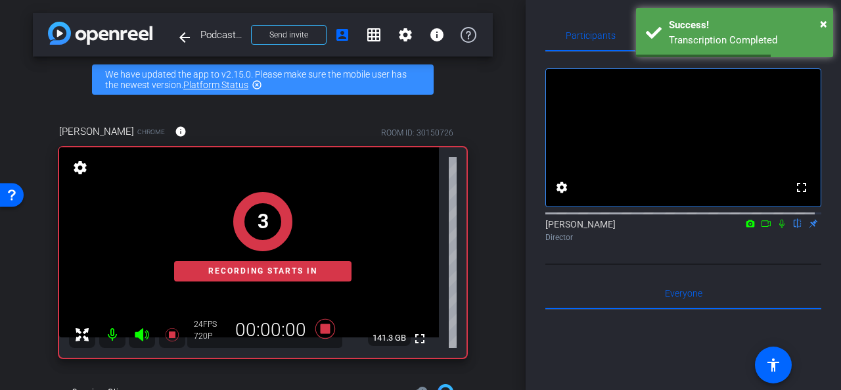
click at [763, 228] on icon at bounding box center [766, 223] width 11 height 9
click at [795, 228] on icon at bounding box center [797, 223] width 5 height 9
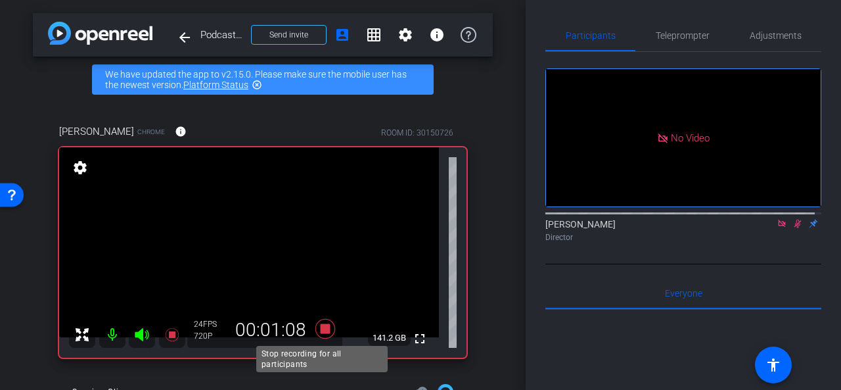
click at [326, 324] on icon at bounding box center [325, 328] width 20 height 20
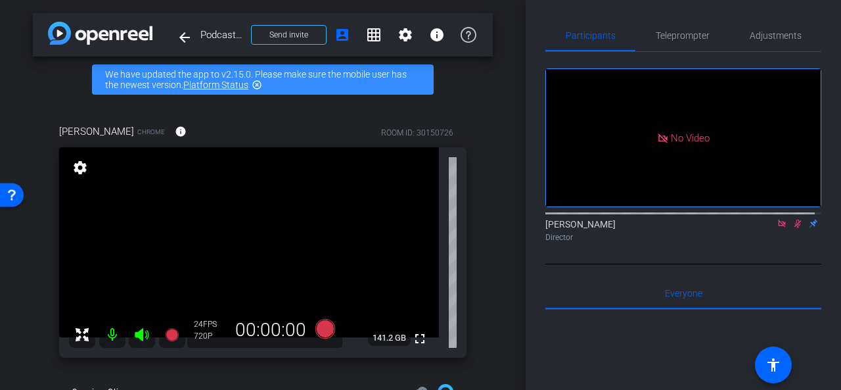
click at [776, 228] on icon at bounding box center [781, 223] width 11 height 9
click at [778, 228] on icon at bounding box center [781, 223] width 7 height 9
click at [686, 39] on span "Teleprompter" at bounding box center [683, 35] width 54 height 9
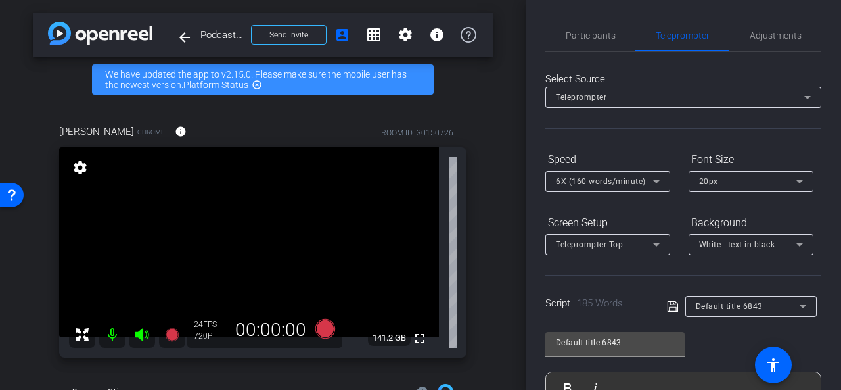
click at [659, 181] on icon at bounding box center [656, 181] width 16 height 16
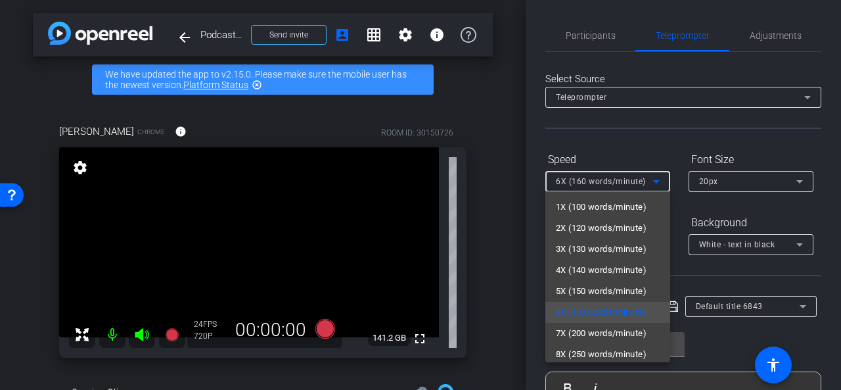
click at [639, 148] on div at bounding box center [420, 195] width 841 height 390
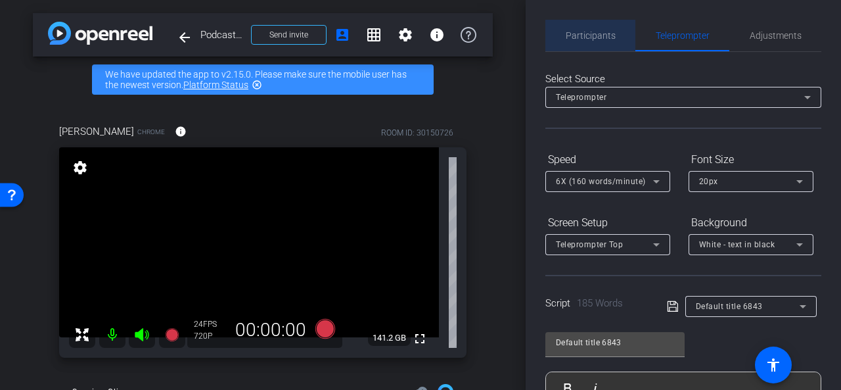
click at [594, 40] on span "Participants" at bounding box center [591, 35] width 50 height 9
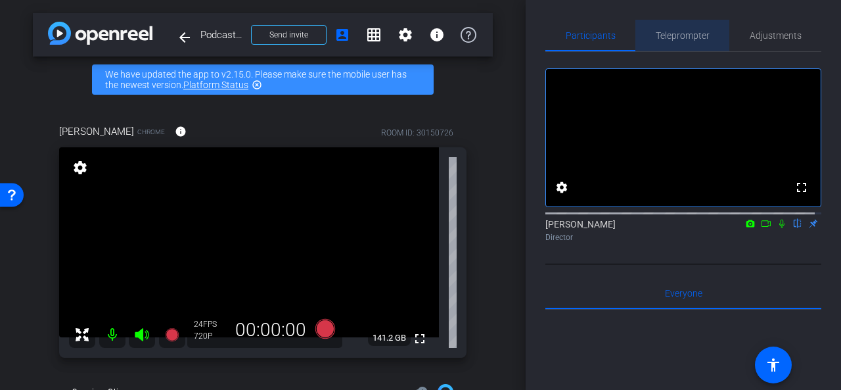
click at [680, 36] on span "Teleprompter" at bounding box center [683, 35] width 54 height 9
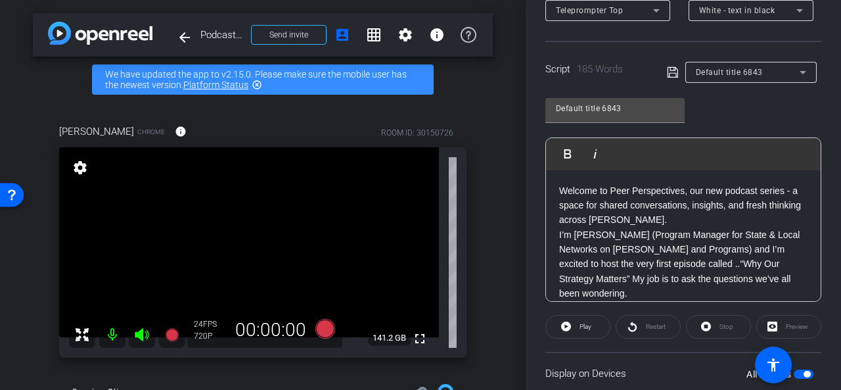
scroll to position [327, 0]
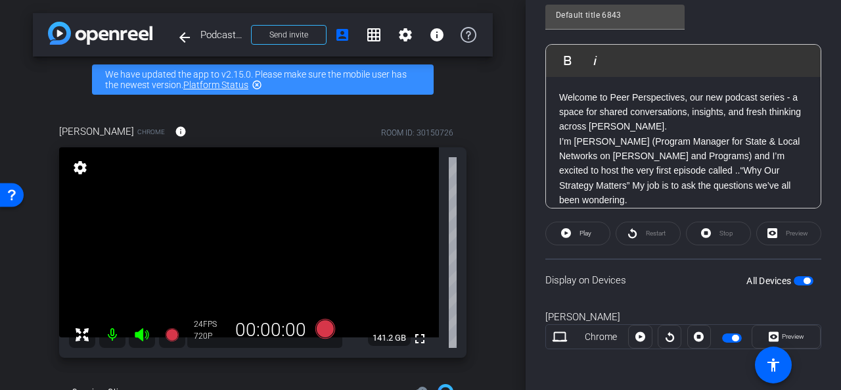
click at [672, 161] on p "I’m Lety Farrera (Program Manager for State & Local Networks on US Policy and P…" at bounding box center [683, 171] width 248 height 74
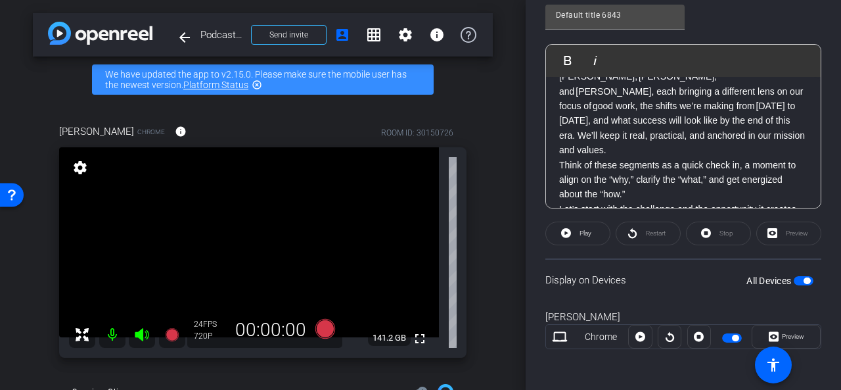
scroll to position [218, 0]
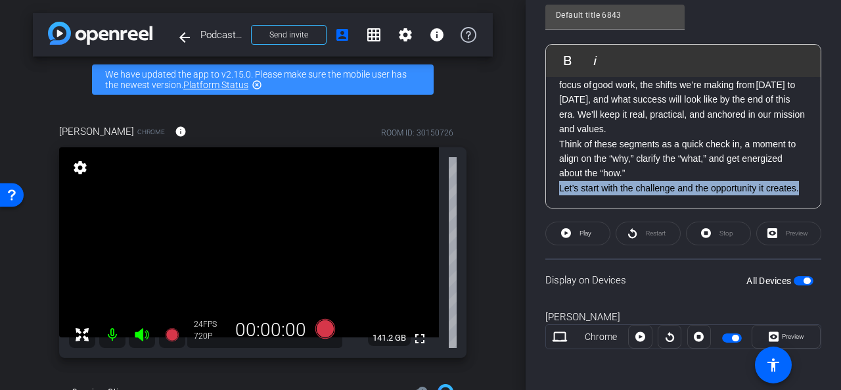
drag, startPoint x: 623, startPoint y: 190, endPoint x: 547, endPoint y: 177, distance: 77.3
click at [547, 177] on div "Welcome to Peer Perspectives, our new podcast series - a space for shared conve…" at bounding box center [683, 34] width 275 height 350
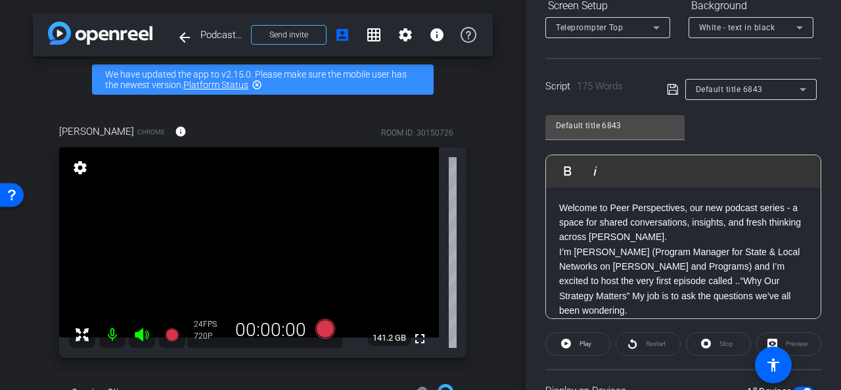
scroll to position [130, 0]
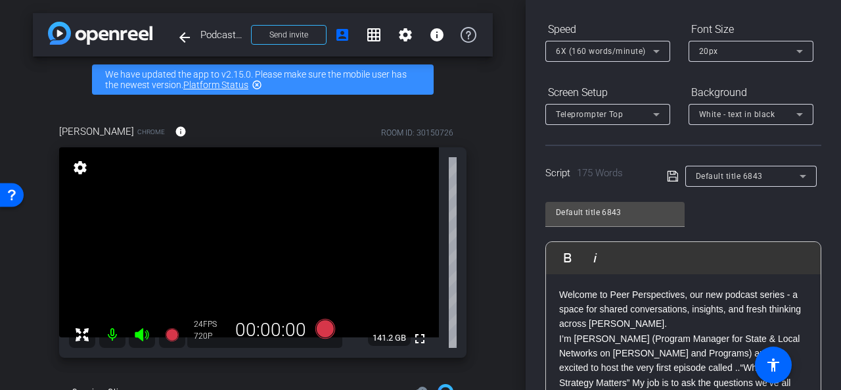
click at [616, 50] on span "6X (160 words/minute)" at bounding box center [601, 51] width 90 height 9
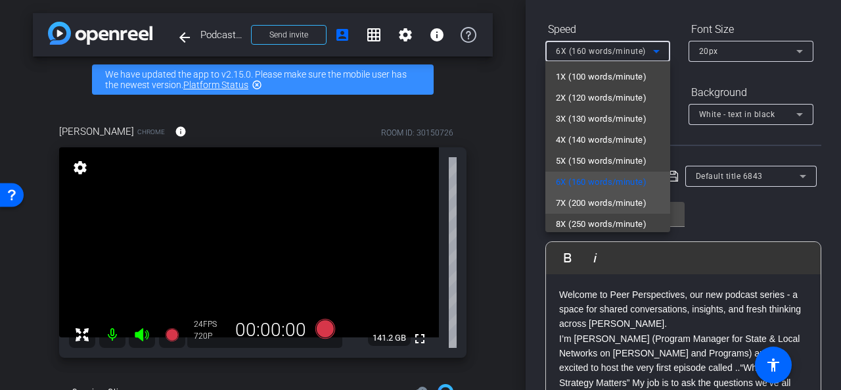
click at [602, 201] on span "7X (200 words/minute)" at bounding box center [601, 203] width 91 height 16
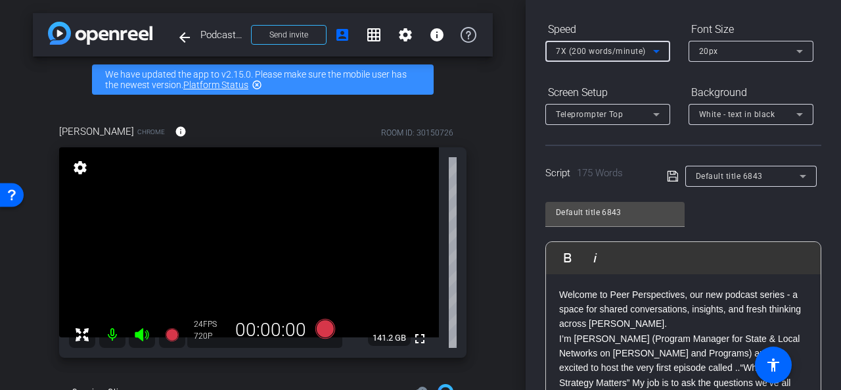
click at [615, 55] on span "7X (200 words/minute)" at bounding box center [601, 51] width 90 height 9
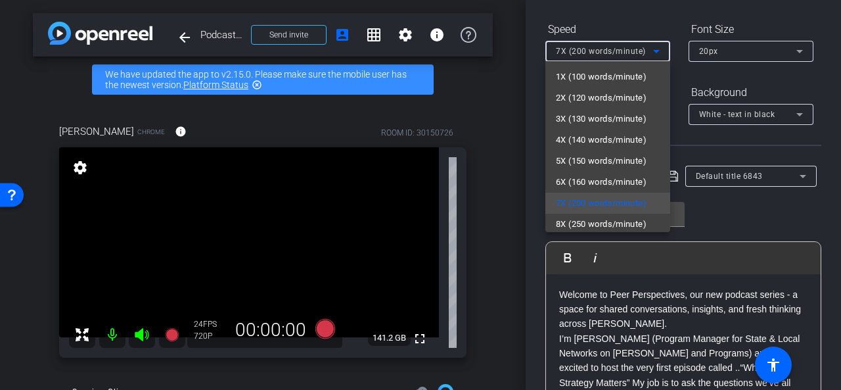
click at [753, 213] on div at bounding box center [420, 195] width 841 height 390
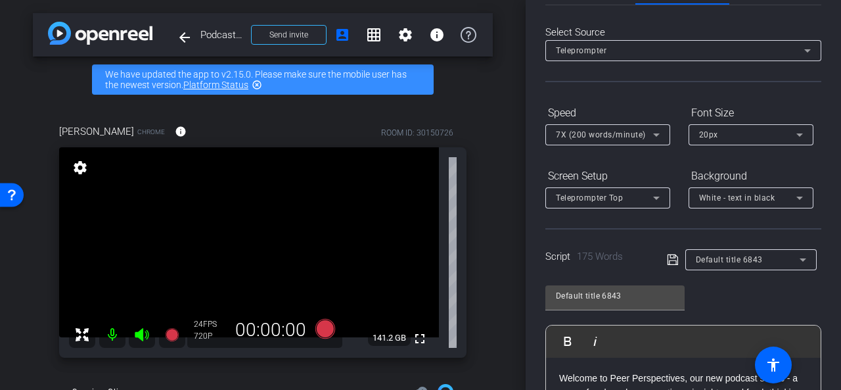
scroll to position [0, 0]
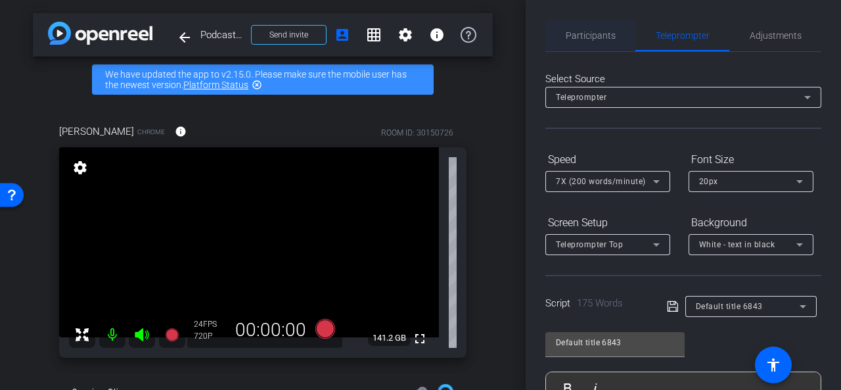
click at [583, 41] on span "Participants" at bounding box center [591, 36] width 50 height 32
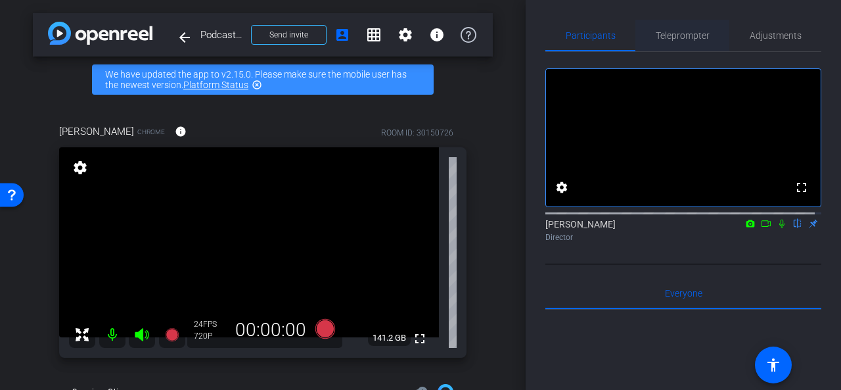
click at [673, 31] on span "Teleprompter" at bounding box center [683, 35] width 54 height 9
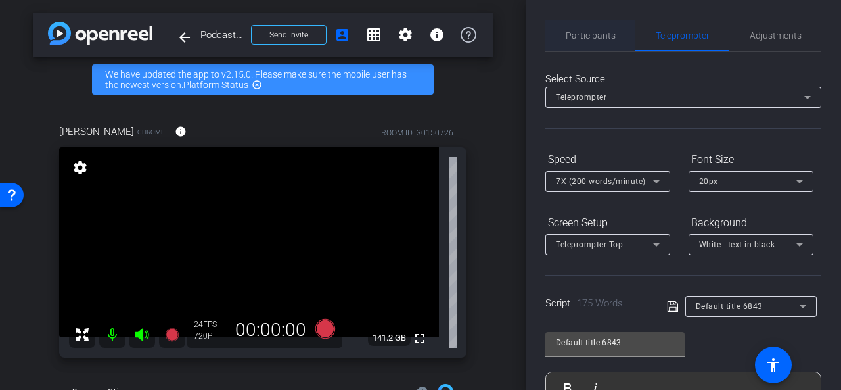
click at [593, 37] on span "Participants" at bounding box center [591, 35] width 50 height 9
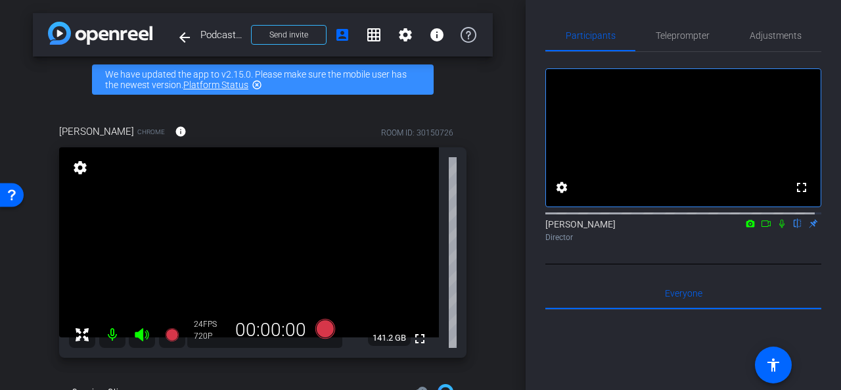
click at [493, 216] on div "arrow_back Podcast recording session - Lety Back to project Send invite account…" at bounding box center [262, 195] width 525 height 390
click at [322, 325] on icon at bounding box center [325, 328] width 20 height 20
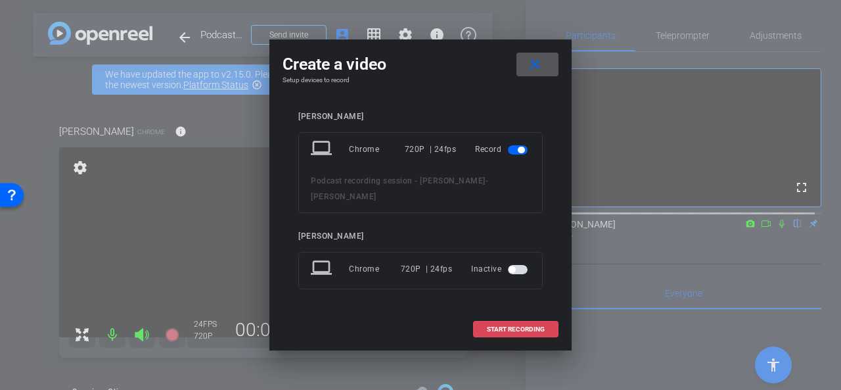
click at [535, 326] on span "START RECORDING" at bounding box center [516, 329] width 58 height 7
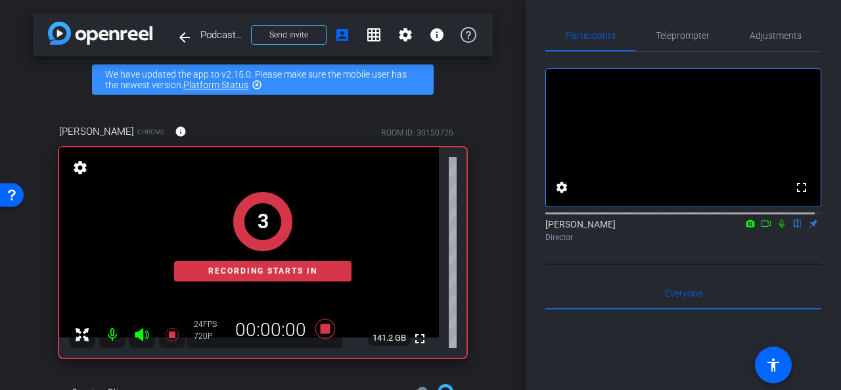
click at [761, 227] on icon at bounding box center [765, 223] width 9 height 7
click at [795, 228] on icon at bounding box center [797, 223] width 5 height 9
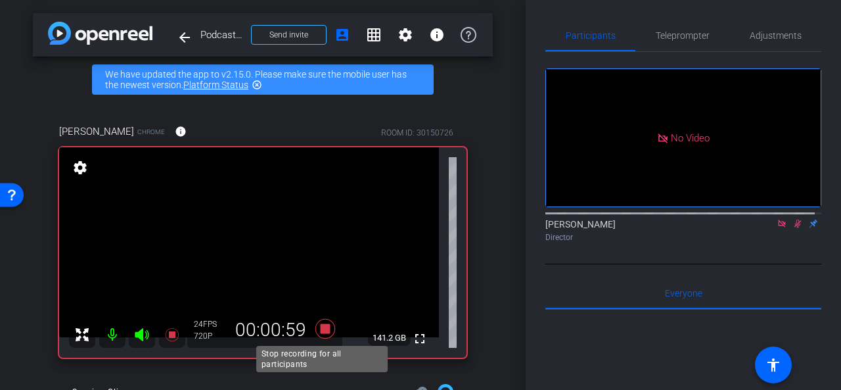
click at [327, 326] on icon at bounding box center [325, 329] width 32 height 24
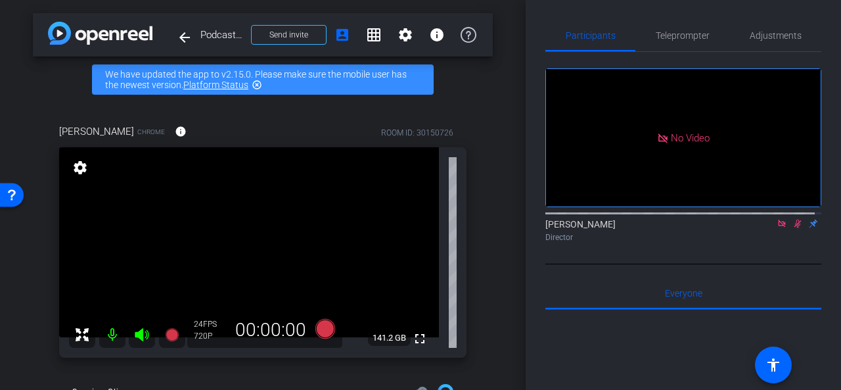
click at [778, 227] on icon at bounding box center [781, 222] width 7 height 7
click at [778, 228] on icon at bounding box center [781, 223] width 7 height 9
click at [683, 39] on span "Teleprompter" at bounding box center [683, 35] width 54 height 9
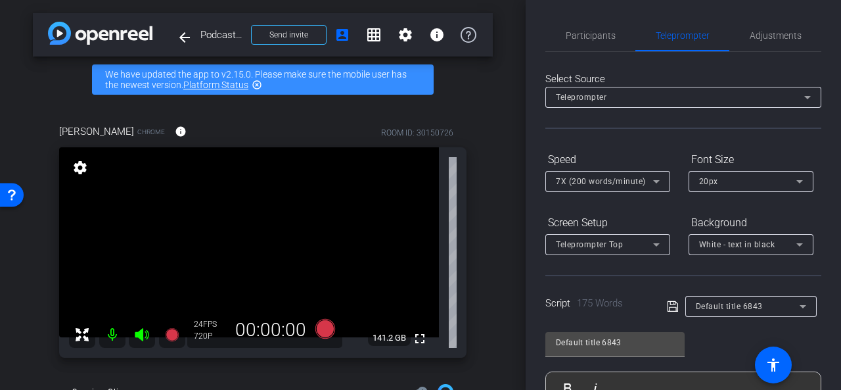
click at [642, 189] on div "7X (200 words/minute)" at bounding box center [608, 181] width 104 height 21
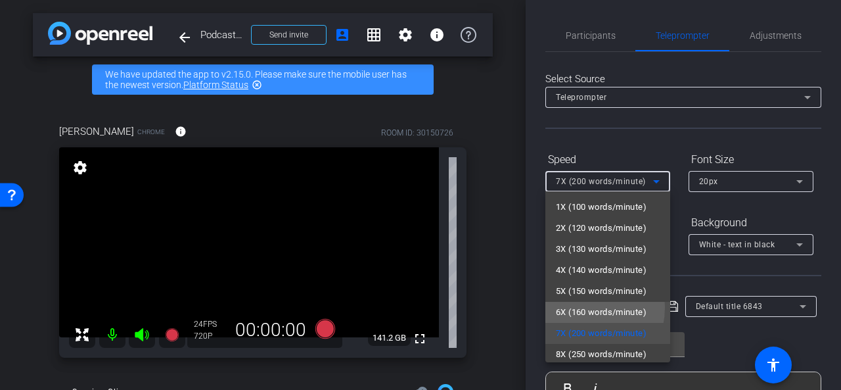
click at [574, 307] on span "6X (160 words/minute)" at bounding box center [601, 312] width 91 height 16
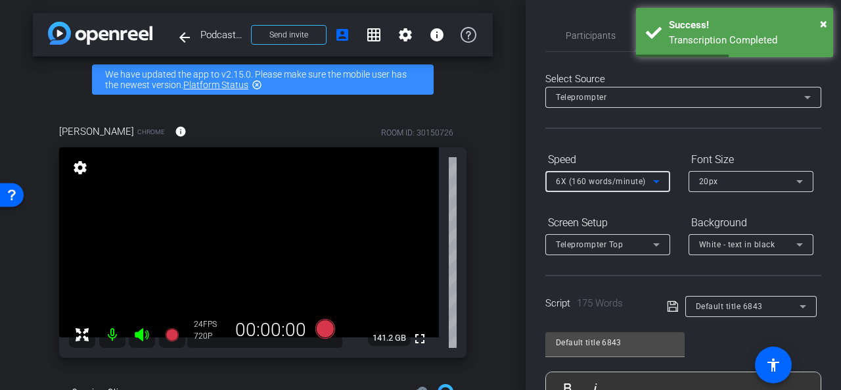
click at [617, 208] on form "Speed 6X (160 words/minute) Font Size 20px Screen Setup Teleprompter Top Backgr…" at bounding box center [683, 201] width 276 height 106
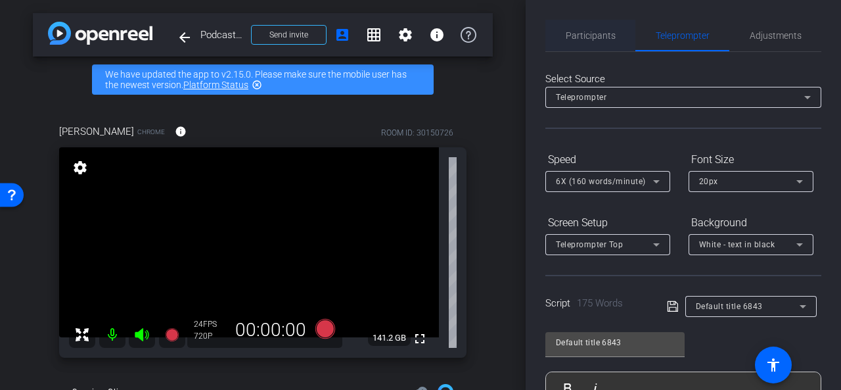
click at [588, 36] on span "Participants" at bounding box center [591, 35] width 50 height 9
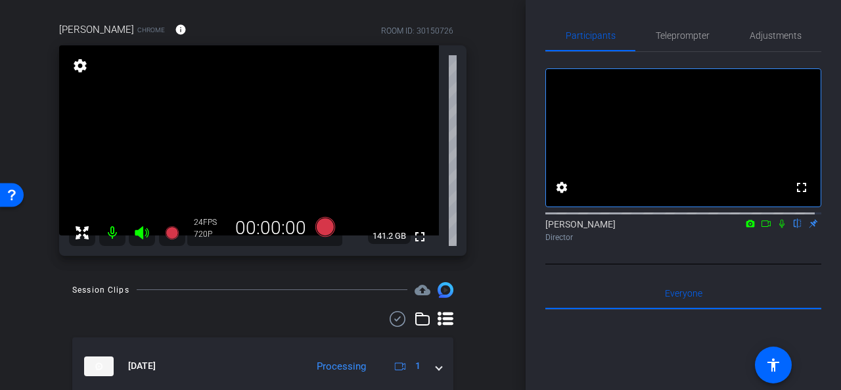
scroll to position [131, 0]
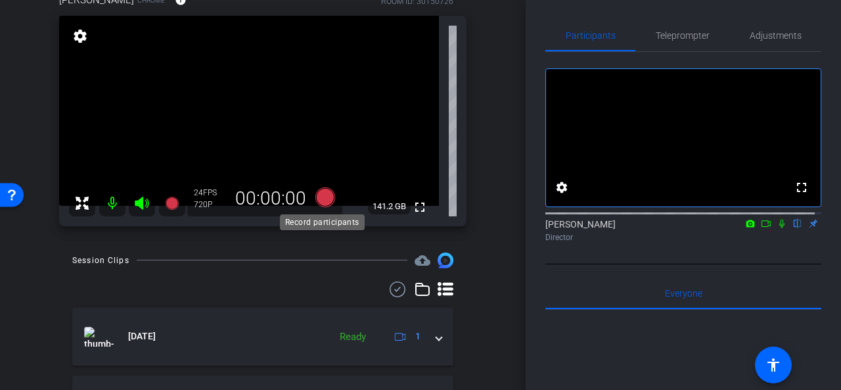
click at [323, 193] on icon at bounding box center [325, 197] width 20 height 20
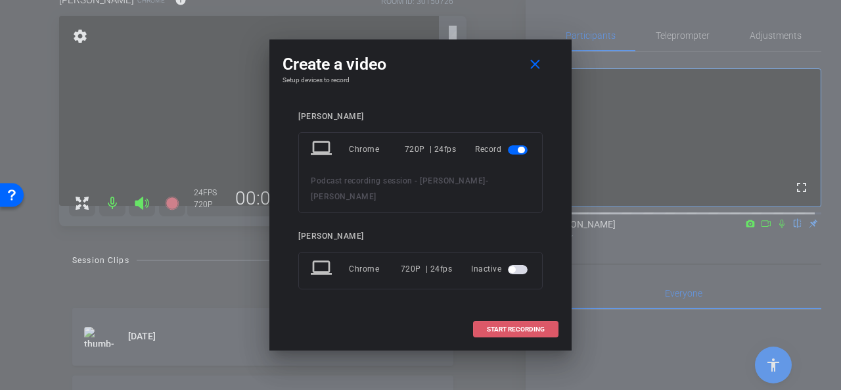
click at [494, 326] on span "START RECORDING" at bounding box center [516, 329] width 58 height 7
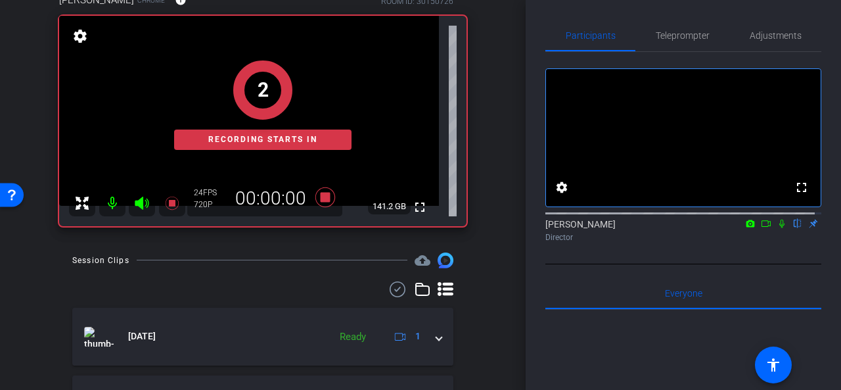
click at [761, 228] on icon at bounding box center [766, 223] width 11 height 9
click at [795, 228] on icon at bounding box center [797, 223] width 5 height 9
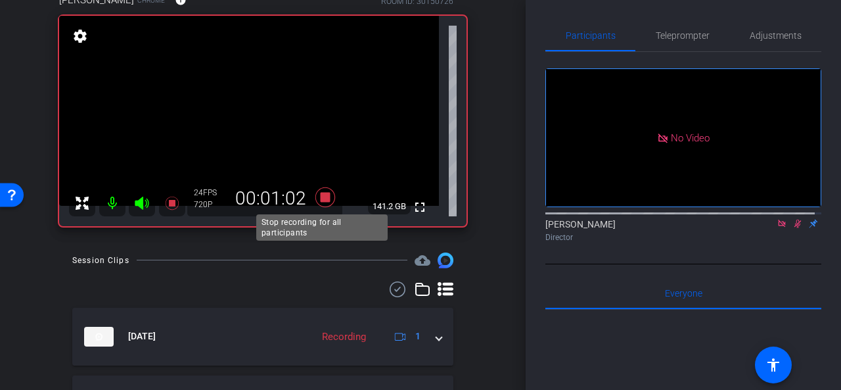
click at [322, 196] on icon at bounding box center [325, 197] width 20 height 20
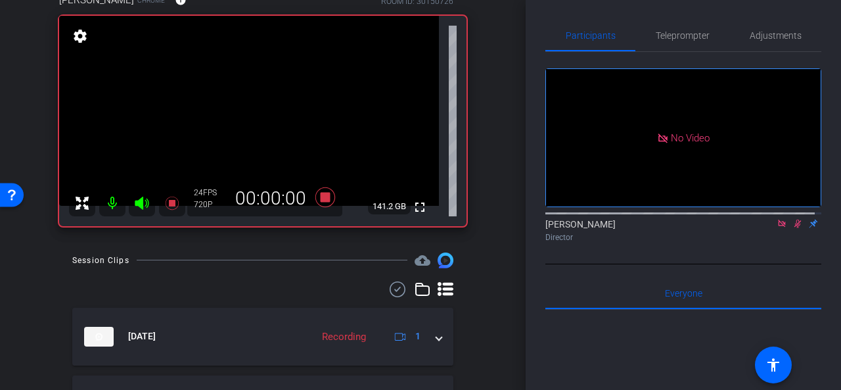
click at [776, 228] on icon at bounding box center [781, 223] width 11 height 9
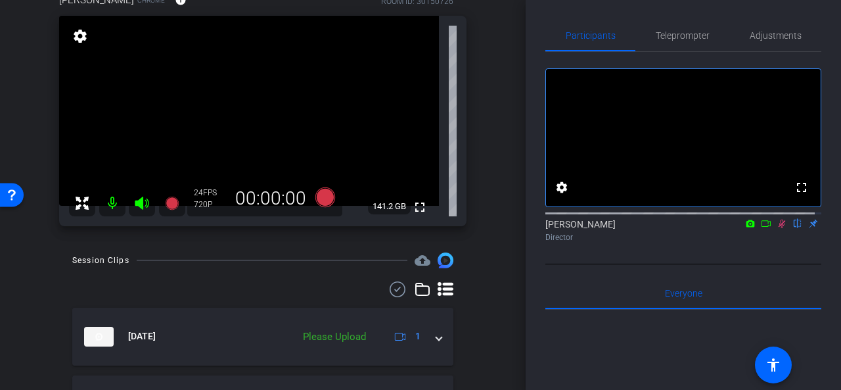
click at [776, 228] on icon at bounding box center [781, 223] width 11 height 9
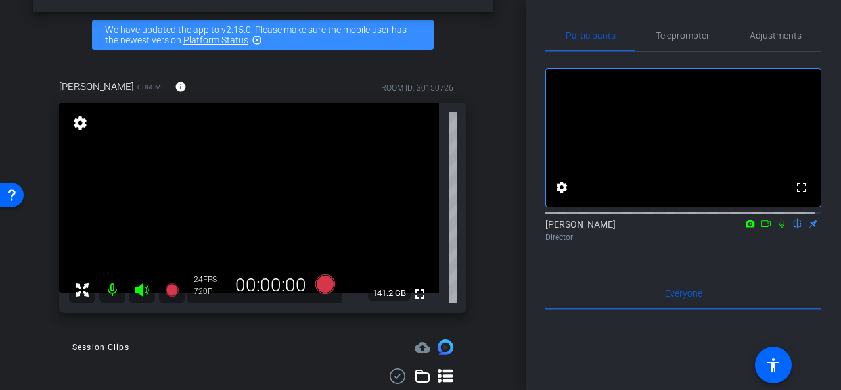
scroll to position [66, 0]
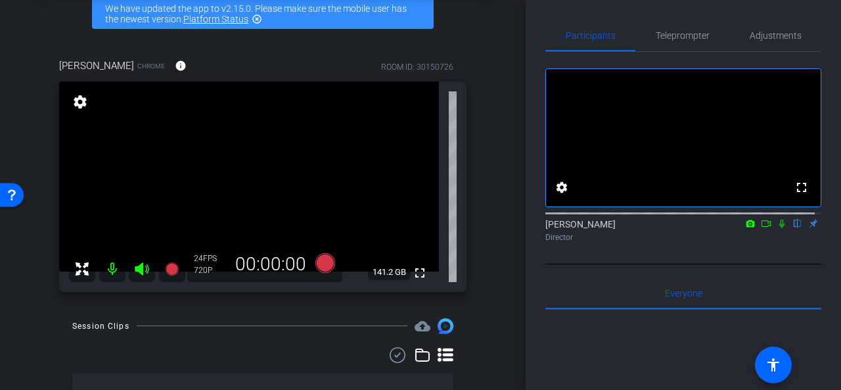
click at [481, 118] on div "Lety Farrera Chrome info ROOM ID: 30150726 fullscreen settings 141.2 GB 24 FPS …" at bounding box center [263, 171] width 460 height 268
click at [681, 39] on span "Teleprompter" at bounding box center [683, 35] width 54 height 9
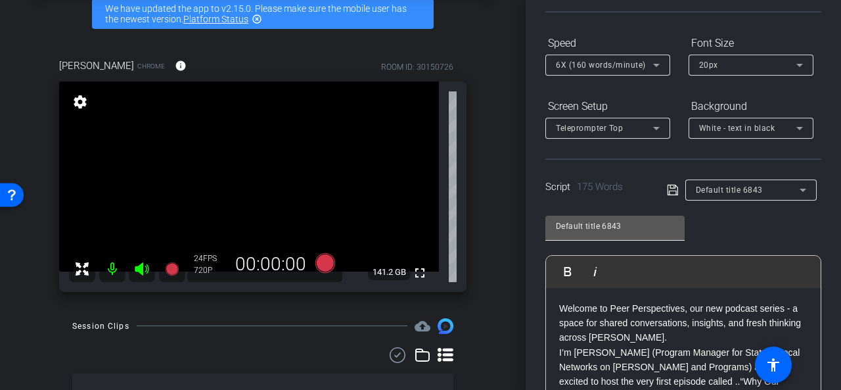
scroll to position [197, 0]
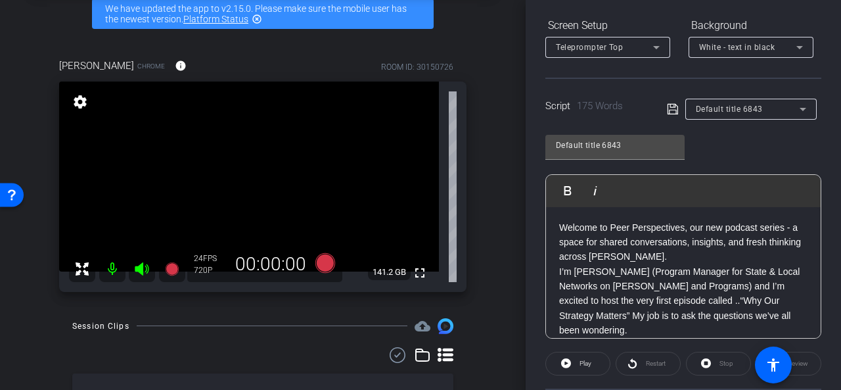
click at [620, 303] on p "I’m Lety Farrera (Program Manager for State & Local Networks on US Policy and P…" at bounding box center [683, 301] width 248 height 74
click at [621, 302] on p "I’m Lety Farrera (Program Manager for State & Local Networks on US Policy and P…" at bounding box center [683, 301] width 248 height 74
click at [621, 301] on p "I’m Lety Farrera (Program Manager for State & Local Networks on US Policy and P…" at bounding box center [683, 301] width 248 height 74
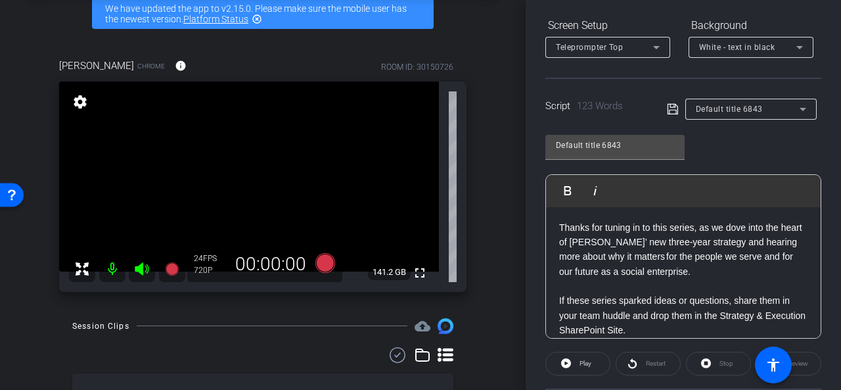
scroll to position [133, 0]
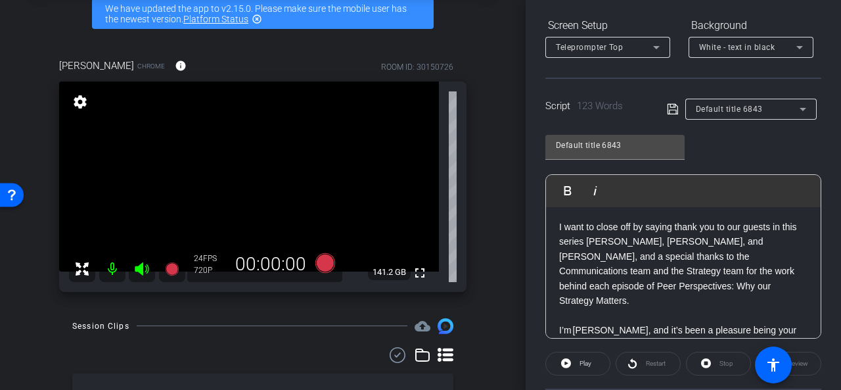
click at [673, 112] on icon at bounding box center [672, 109] width 11 height 11
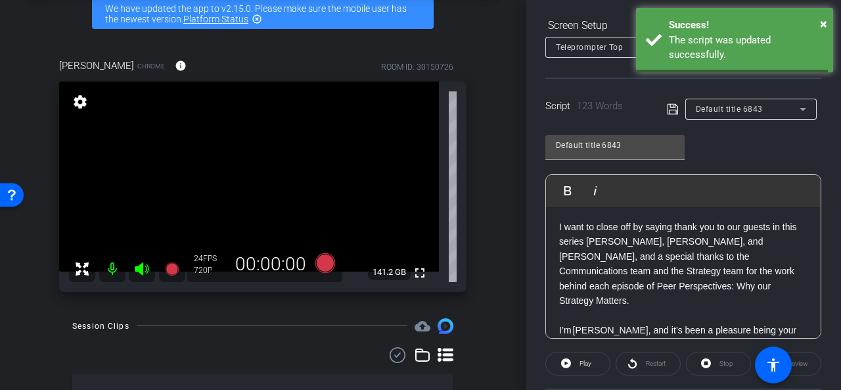
click at [669, 112] on icon at bounding box center [673, 109] width 12 height 16
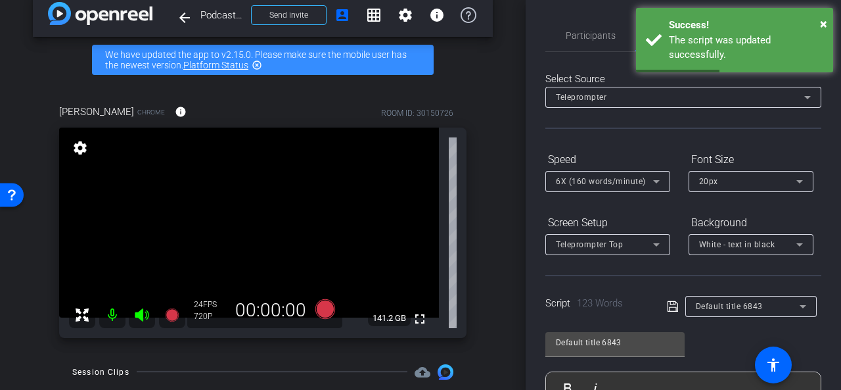
scroll to position [0, 0]
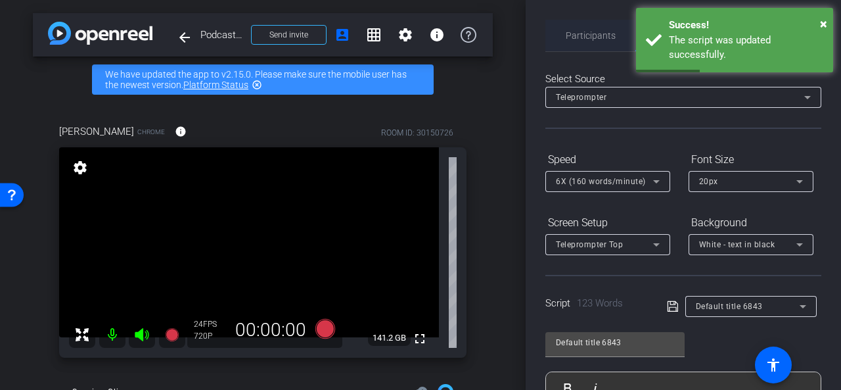
click at [570, 37] on span "Participants" at bounding box center [591, 35] width 50 height 9
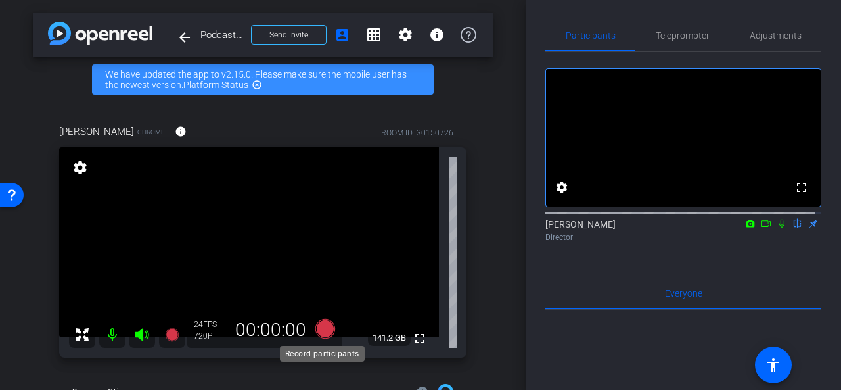
click at [323, 328] on icon at bounding box center [325, 328] width 20 height 20
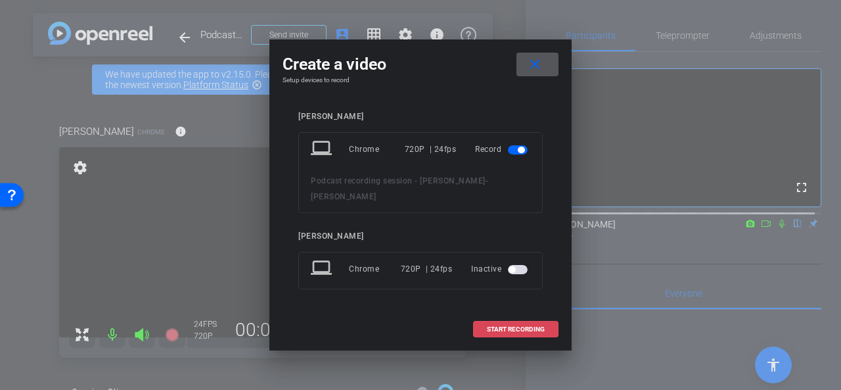
click at [523, 326] on span "START RECORDING" at bounding box center [516, 329] width 58 height 7
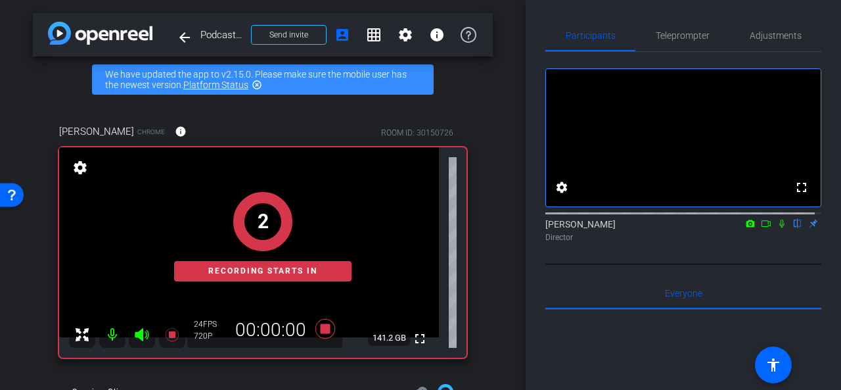
click at [761, 228] on icon at bounding box center [766, 223] width 11 height 9
click at [795, 228] on icon at bounding box center [797, 223] width 5 height 9
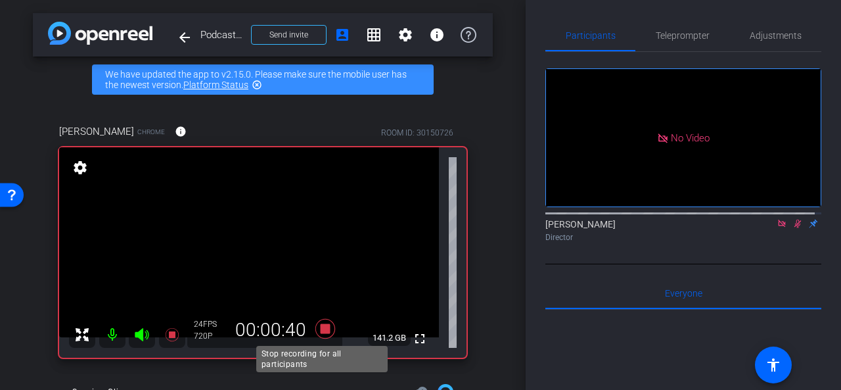
click at [324, 324] on icon at bounding box center [325, 328] width 20 height 20
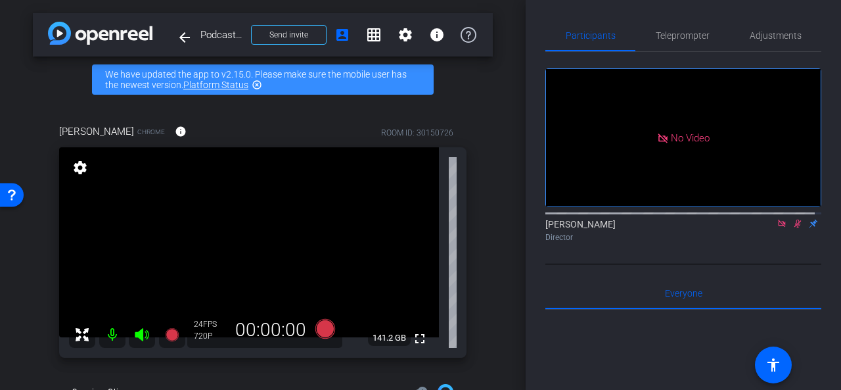
click at [777, 228] on icon at bounding box center [781, 223] width 11 height 9
click at [776, 228] on icon at bounding box center [781, 223] width 11 height 9
click at [696, 35] on span "Teleprompter" at bounding box center [683, 35] width 54 height 9
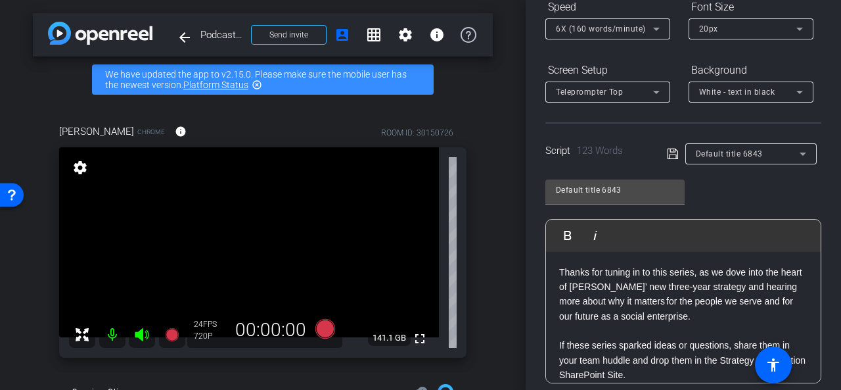
scroll to position [263, 0]
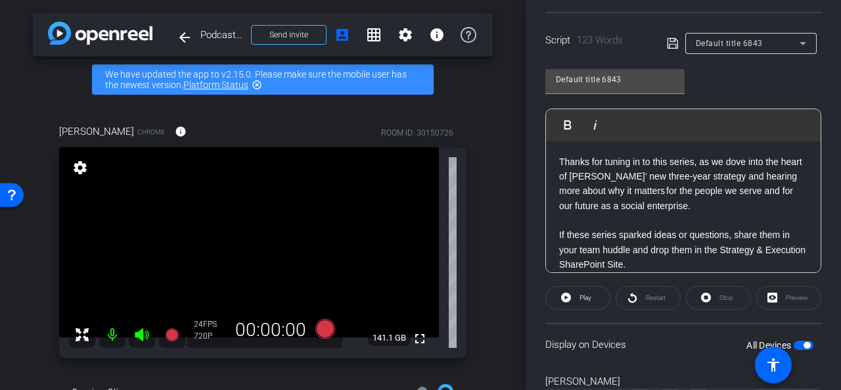
click at [669, 225] on p at bounding box center [683, 220] width 248 height 14
click at [668, 225] on p at bounding box center [683, 220] width 248 height 14
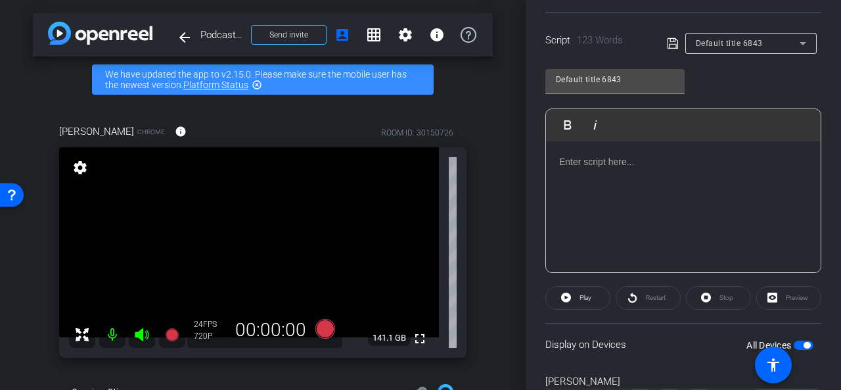
scroll to position [118, 0]
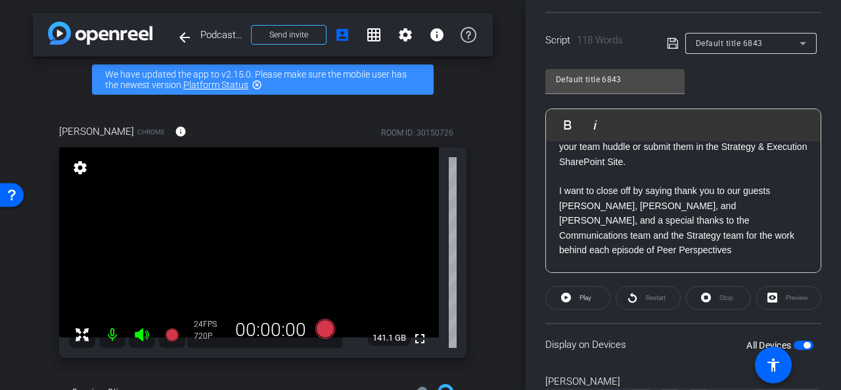
click at [667, 40] on icon at bounding box center [673, 43] width 12 height 16
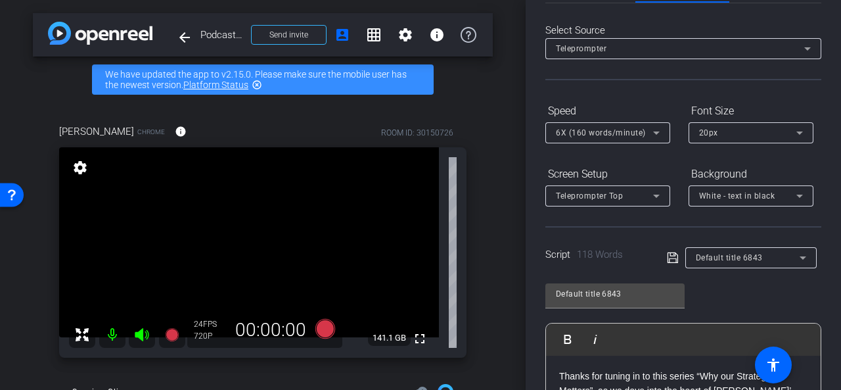
scroll to position [0, 0]
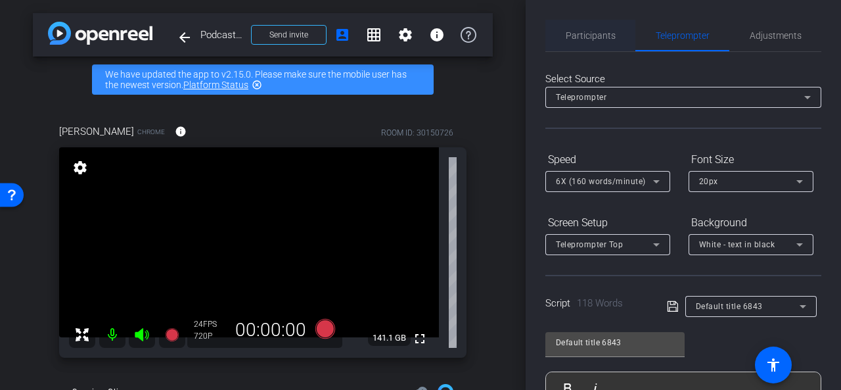
click at [591, 41] on span "Participants" at bounding box center [591, 36] width 50 height 32
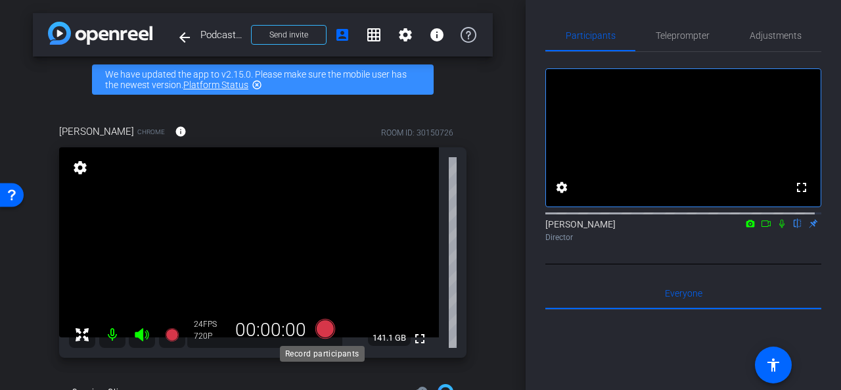
click at [321, 329] on icon at bounding box center [325, 328] width 20 height 20
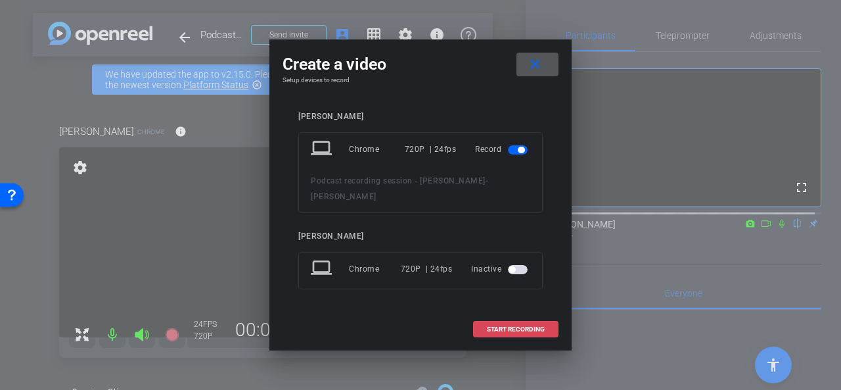
click at [503, 325] on span at bounding box center [516, 329] width 84 height 32
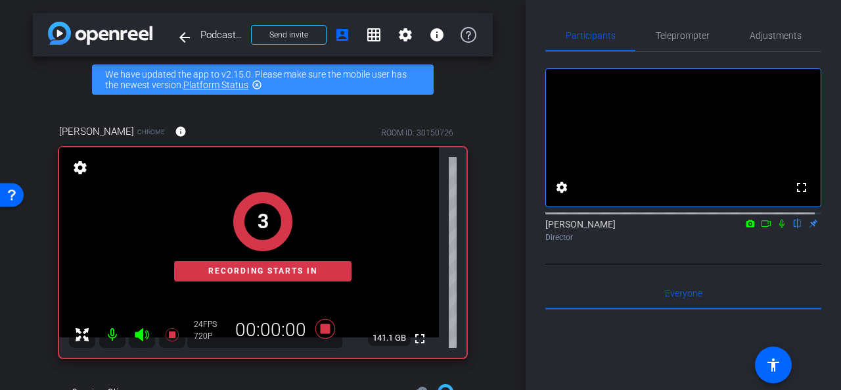
click at [776, 228] on icon at bounding box center [781, 223] width 11 height 9
click at [762, 228] on icon at bounding box center [766, 223] width 11 height 9
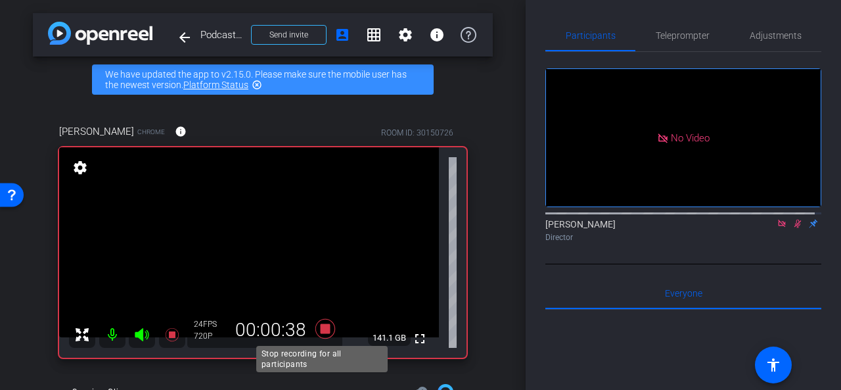
click at [320, 324] on icon at bounding box center [325, 328] width 20 height 20
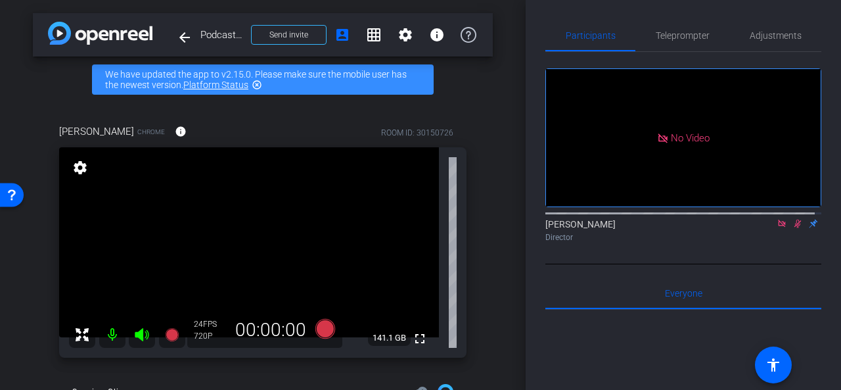
click at [776, 228] on icon at bounding box center [781, 223] width 11 height 9
click at [778, 228] on icon at bounding box center [781, 223] width 7 height 9
click at [496, 166] on div "arrow_back Podcast recording session - Lety Back to project Send invite account…" at bounding box center [262, 195] width 525 height 390
click at [315, 326] on icon at bounding box center [325, 328] width 20 height 20
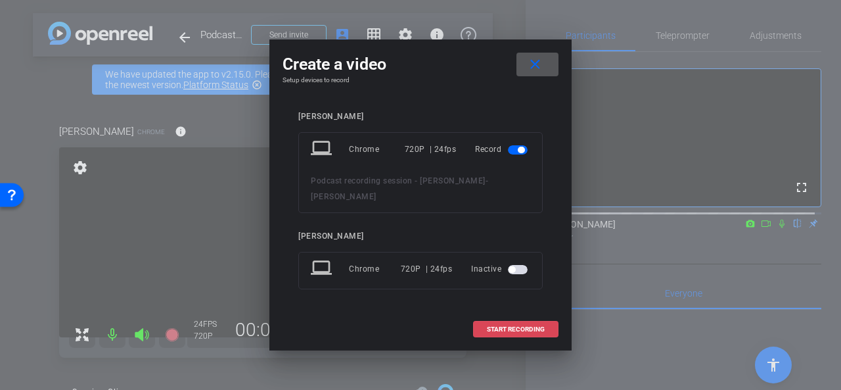
click at [496, 326] on span "START RECORDING" at bounding box center [516, 329] width 58 height 7
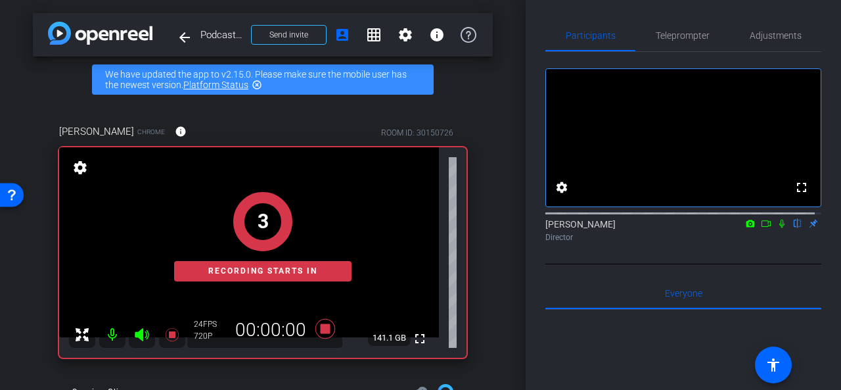
click at [761, 227] on icon at bounding box center [765, 223] width 9 height 7
click at [792, 228] on icon at bounding box center [797, 223] width 11 height 9
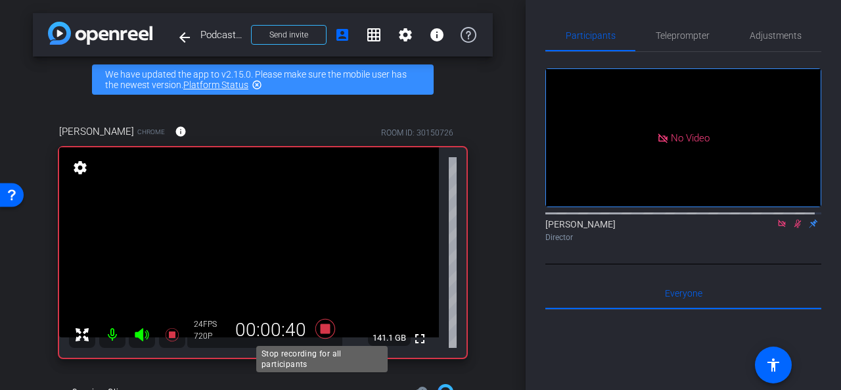
click at [322, 326] on icon at bounding box center [325, 328] width 20 height 20
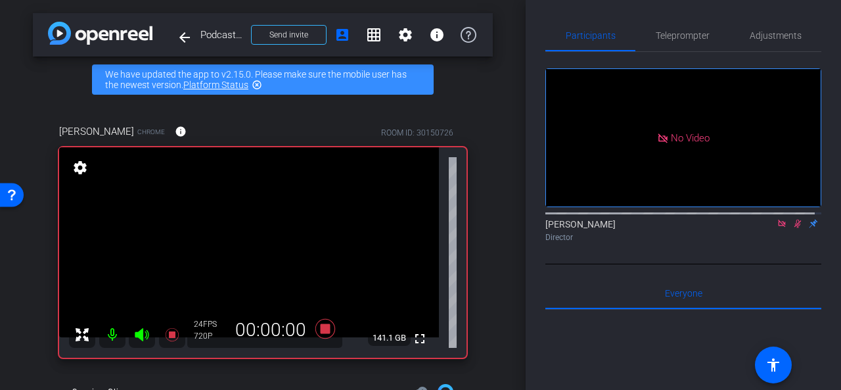
click at [778, 227] on icon at bounding box center [781, 222] width 7 height 7
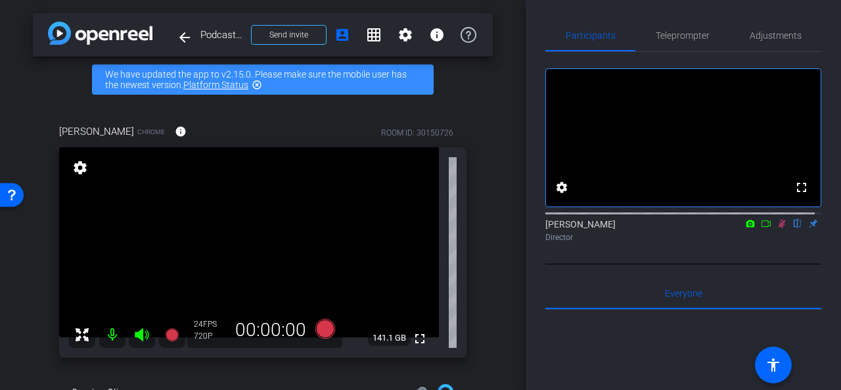
click at [778, 228] on icon at bounding box center [781, 223] width 7 height 9
click at [493, 104] on div "arrow_back Podcast recording session - Lety Back to project Send invite account…" at bounding box center [262, 195] width 525 height 390
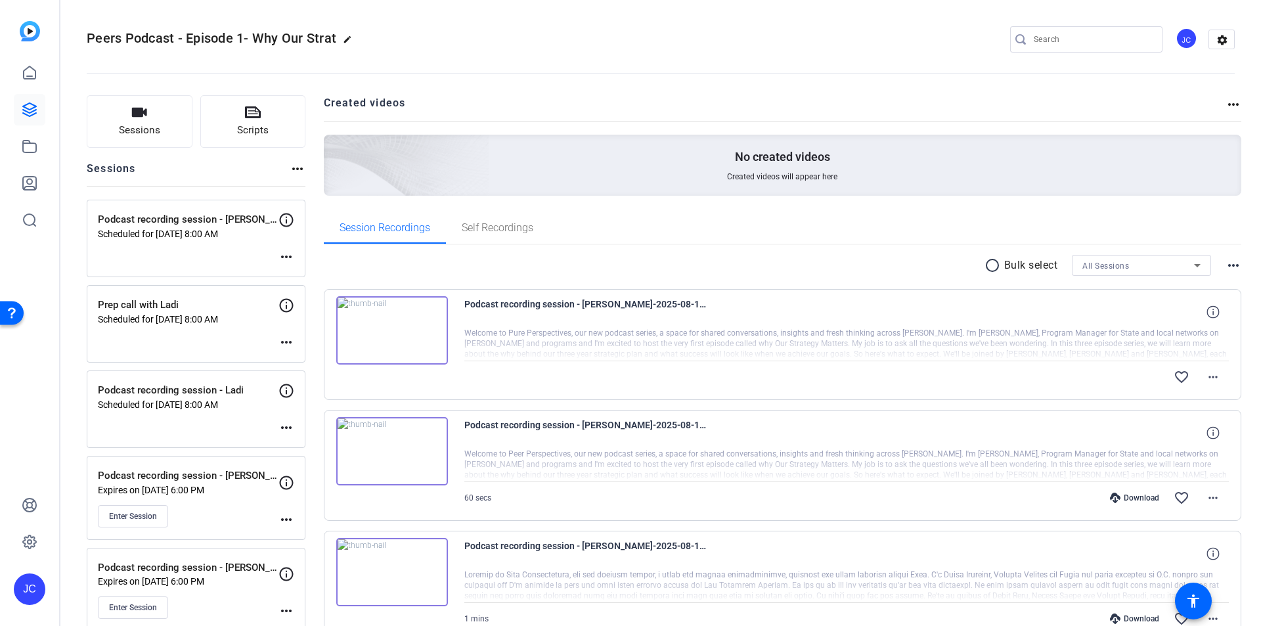
click at [393, 332] on img at bounding box center [392, 330] width 112 height 68
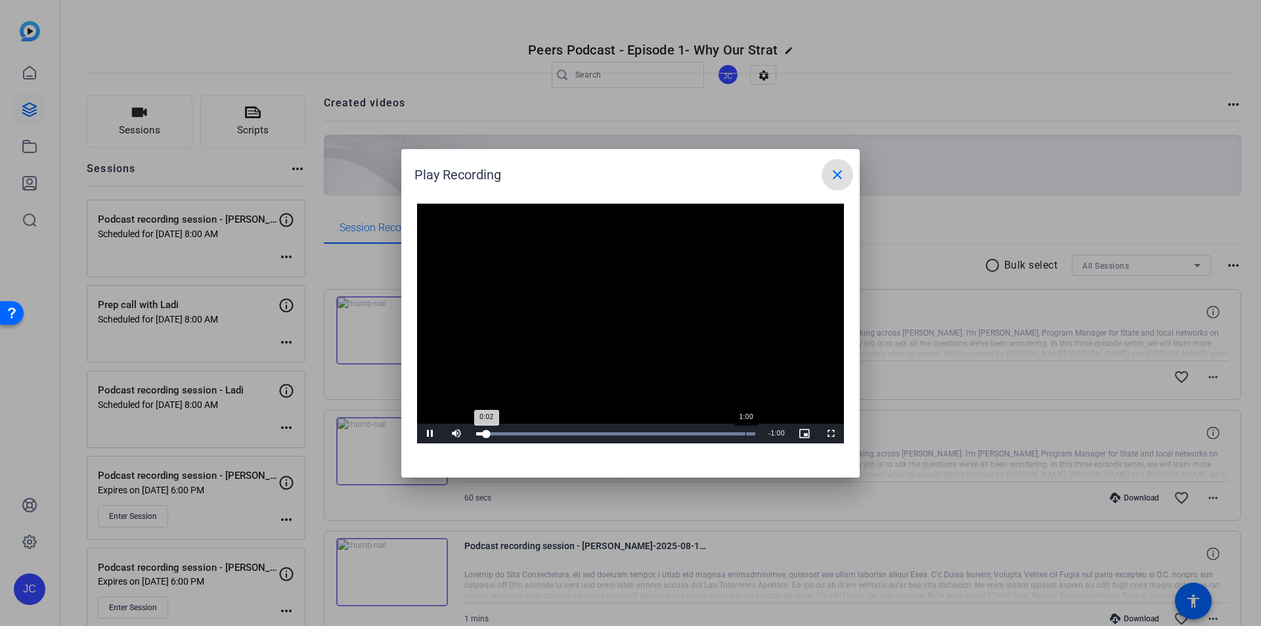
click at [746, 435] on div "Loaded : 100.00% 1:00 0:02" at bounding box center [615, 433] width 279 height 3
click at [725, 432] on div "Loaded : 100.00% 0:55 1:02" at bounding box center [615, 433] width 279 height 3
click at [707, 432] on div "1:02" at bounding box center [615, 433] width 279 height 3
click at [433, 434] on span "Video Player" at bounding box center [430, 434] width 26 height 0
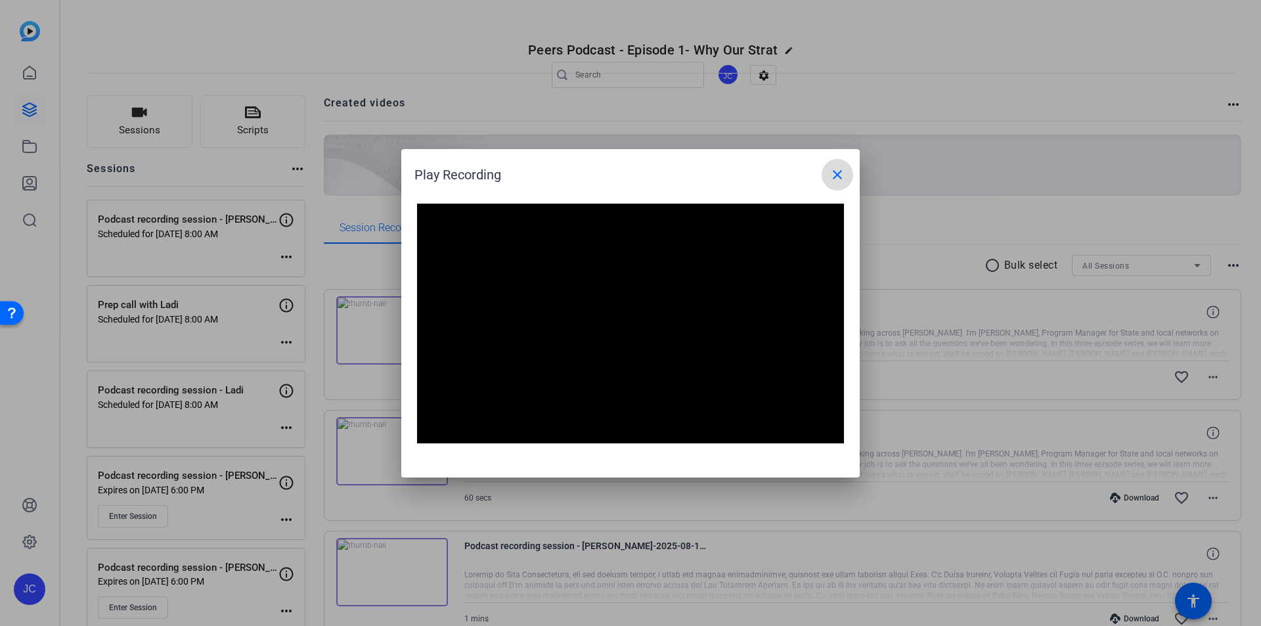
drag, startPoint x: 843, startPoint y: 173, endPoint x: 832, endPoint y: 177, distance: 11.8
click at [834, 176] on mat-icon "close" at bounding box center [838, 175] width 16 height 16
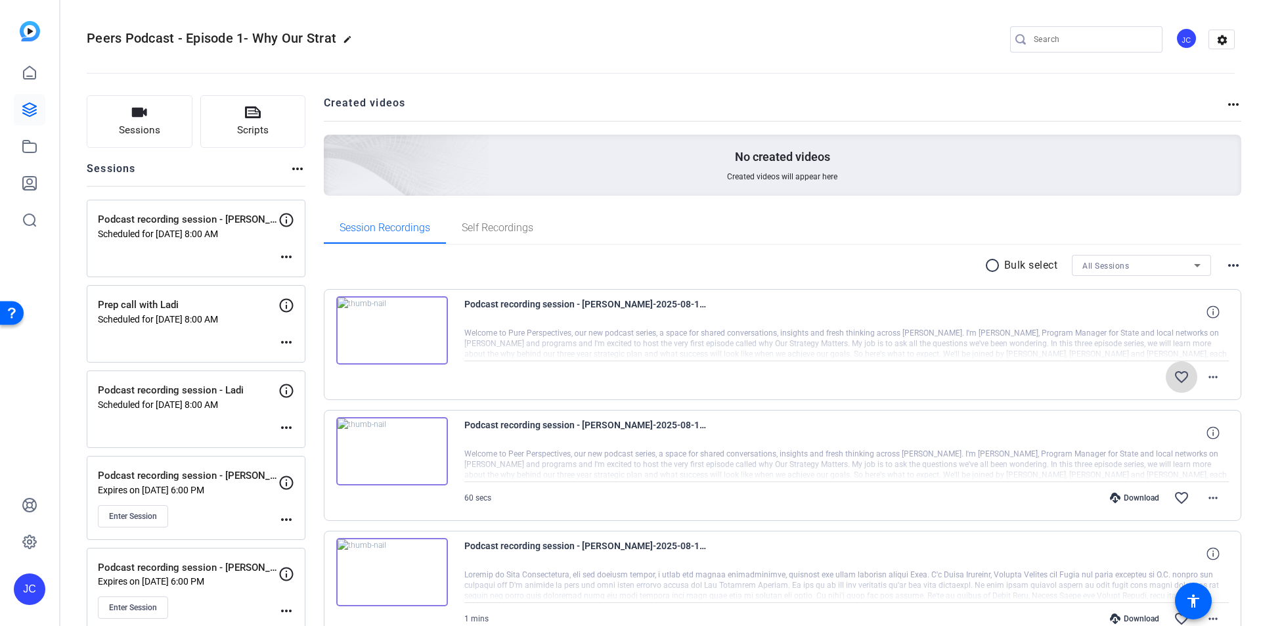
click at [1175, 378] on mat-icon "favorite_border" at bounding box center [1182, 377] width 16 height 16
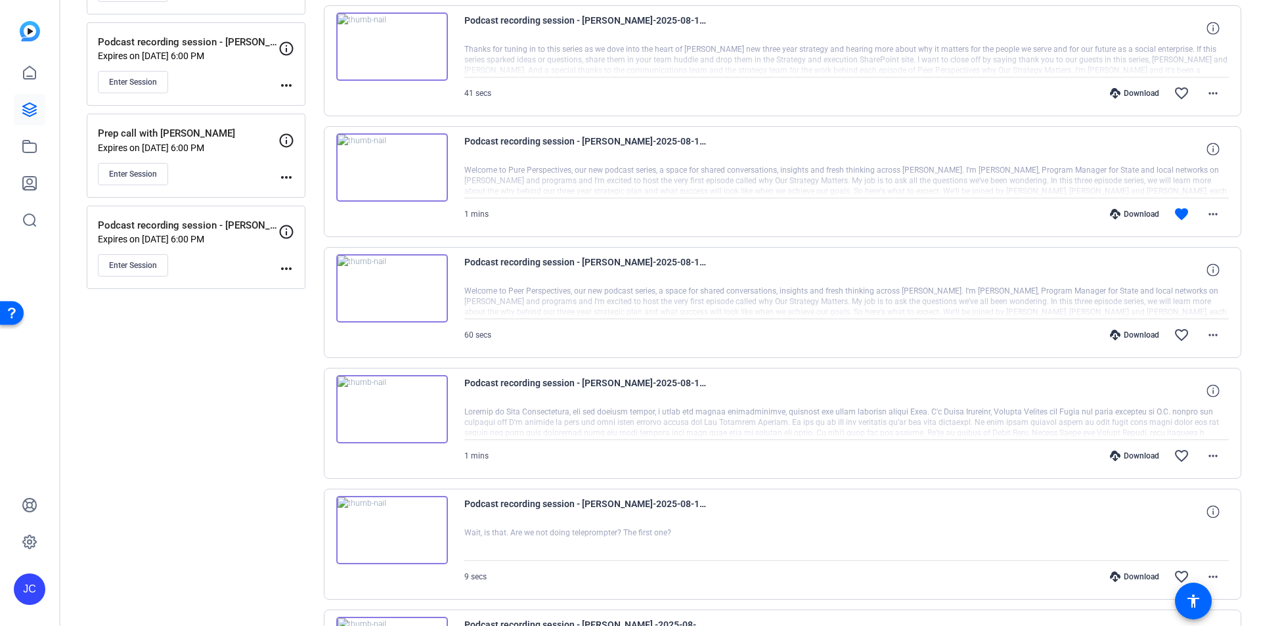
scroll to position [723, 0]
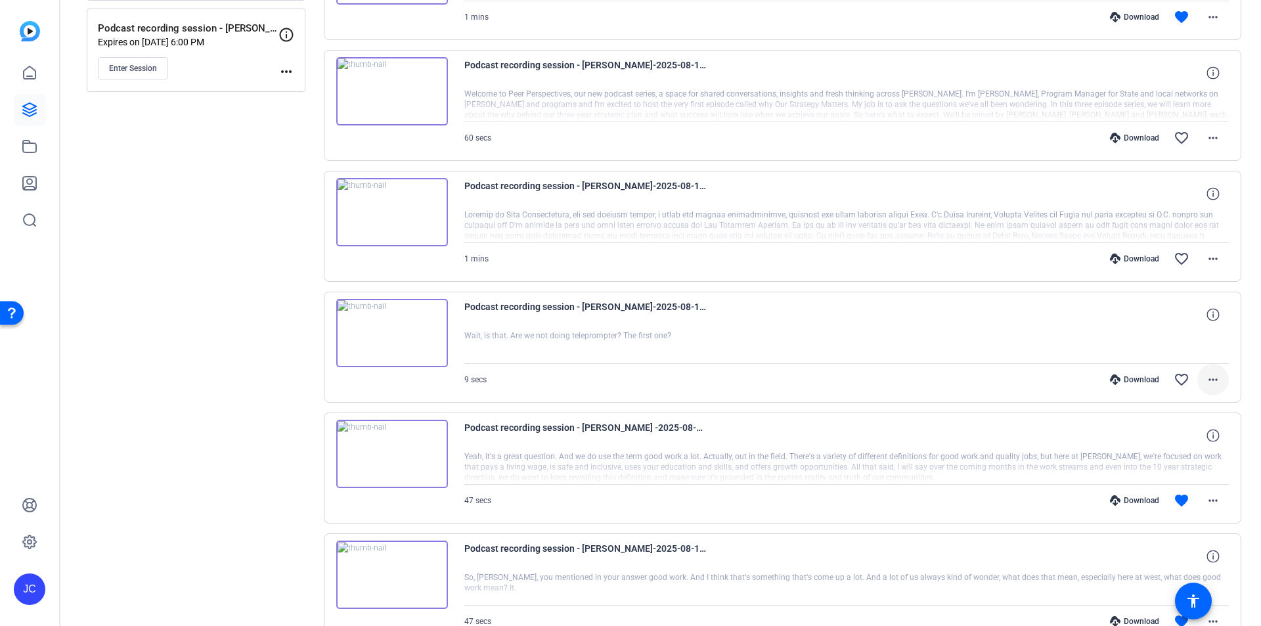
click at [1209, 378] on mat-icon "more_horiz" at bounding box center [1213, 380] width 16 height 16
click at [1169, 537] on span "Delete clip" at bounding box center [1172, 539] width 79 height 16
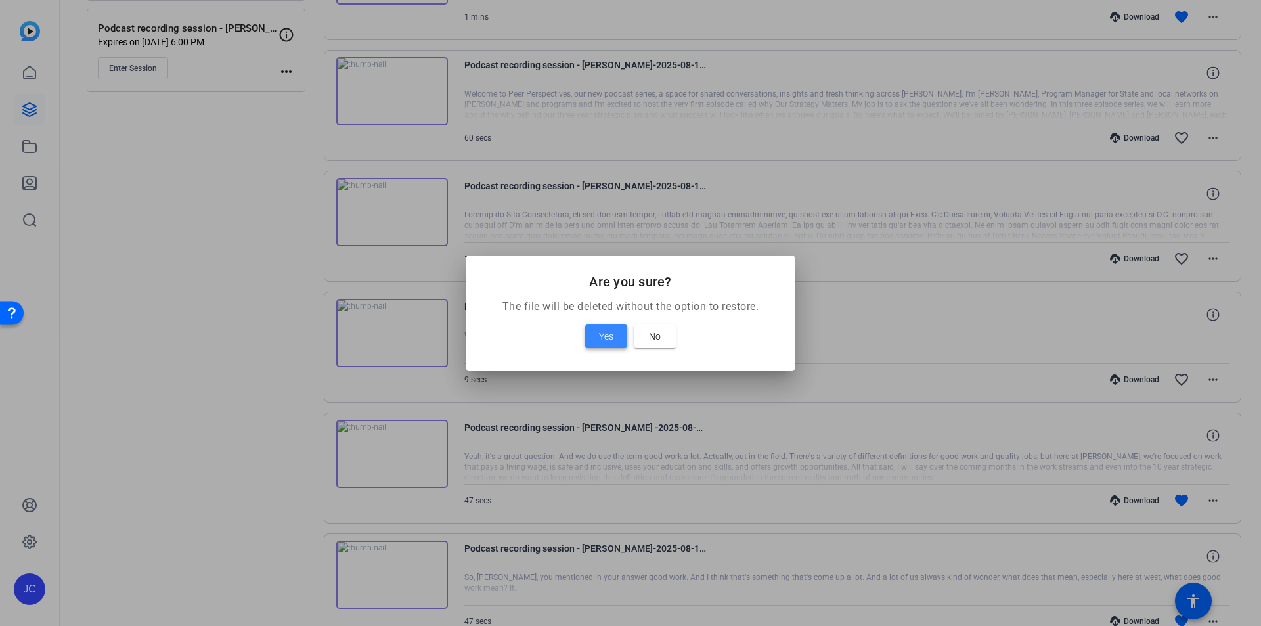
click at [610, 339] on span "Yes" at bounding box center [606, 336] width 14 height 16
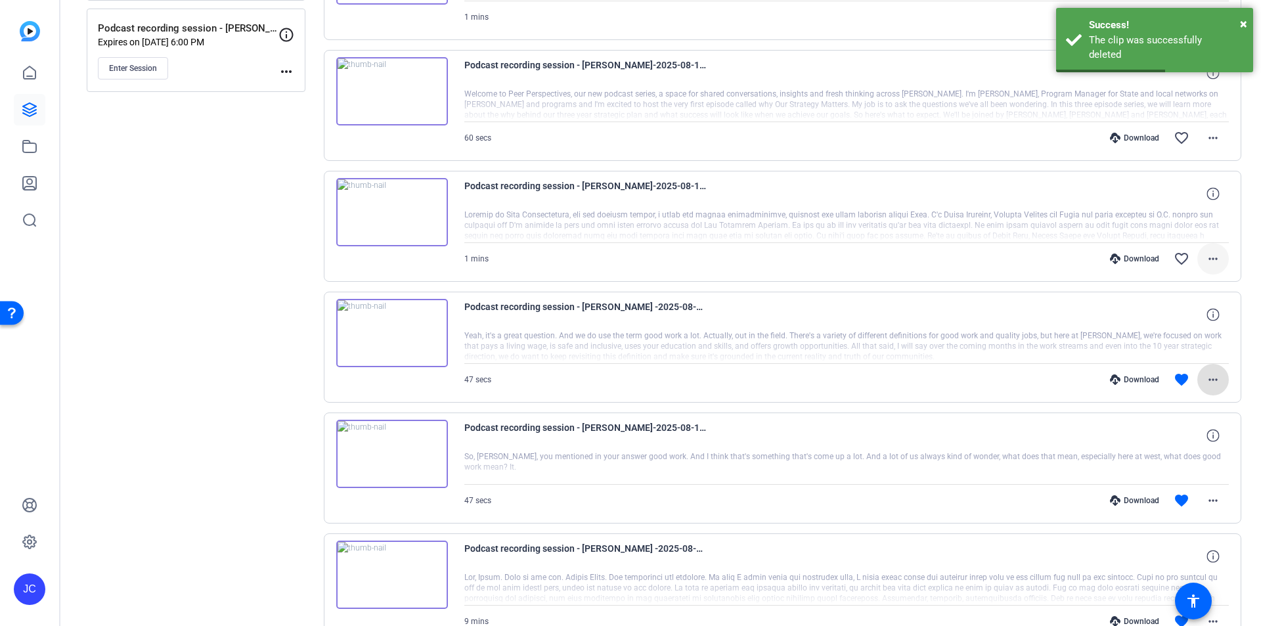
click at [1211, 256] on mat-icon "more_horiz" at bounding box center [1213, 259] width 16 height 16
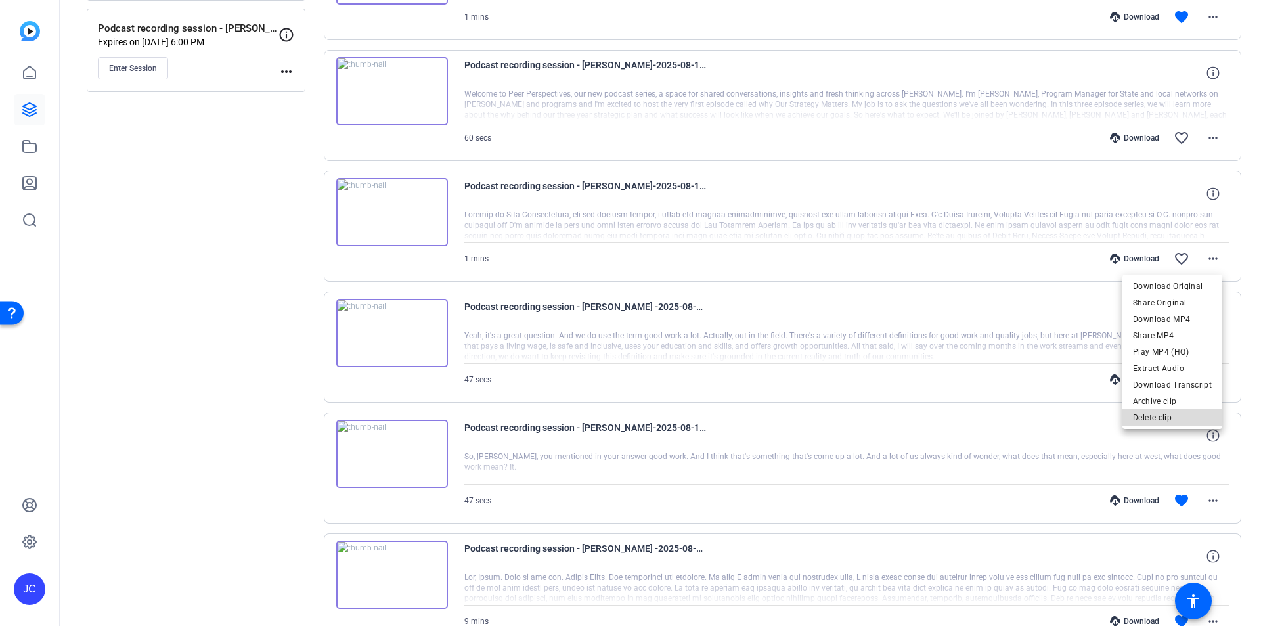
click at [1177, 414] on span "Delete clip" at bounding box center [1172, 418] width 79 height 16
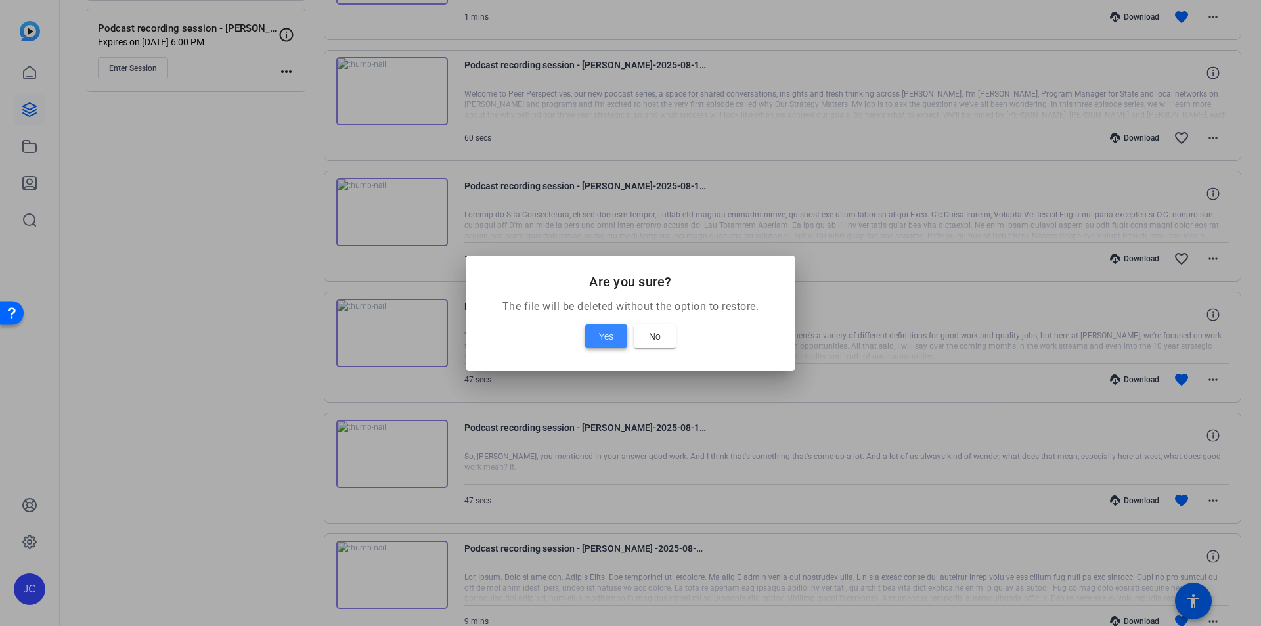
click at [607, 326] on span at bounding box center [606, 337] width 42 height 32
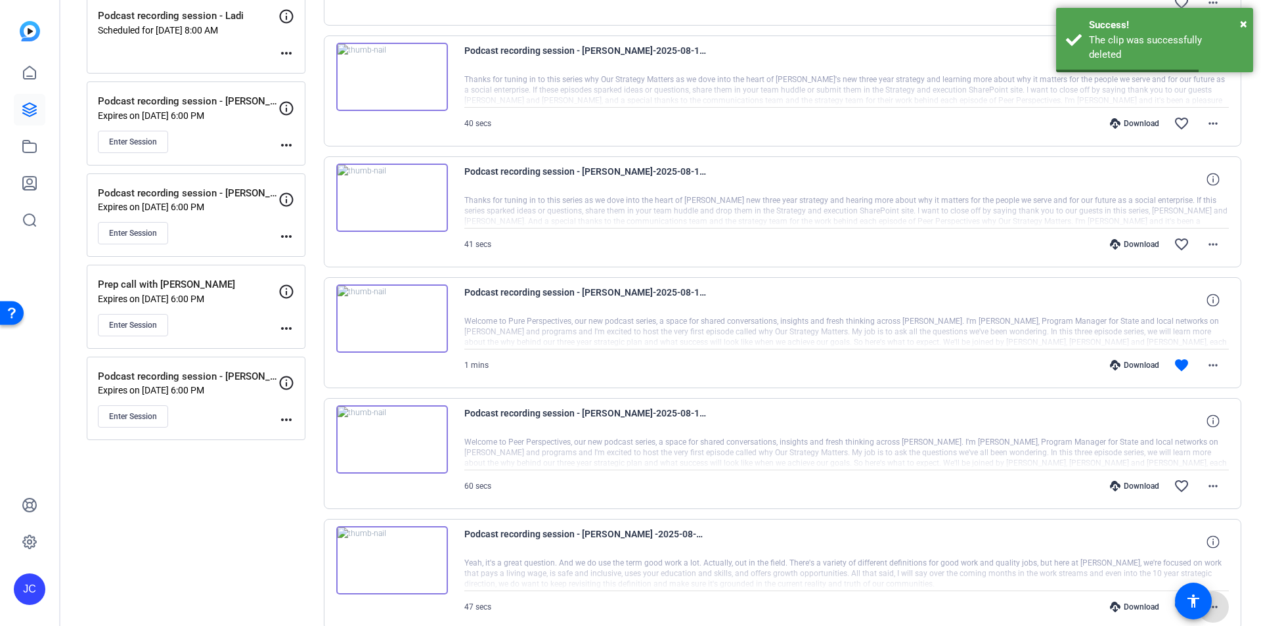
scroll to position [374, 0]
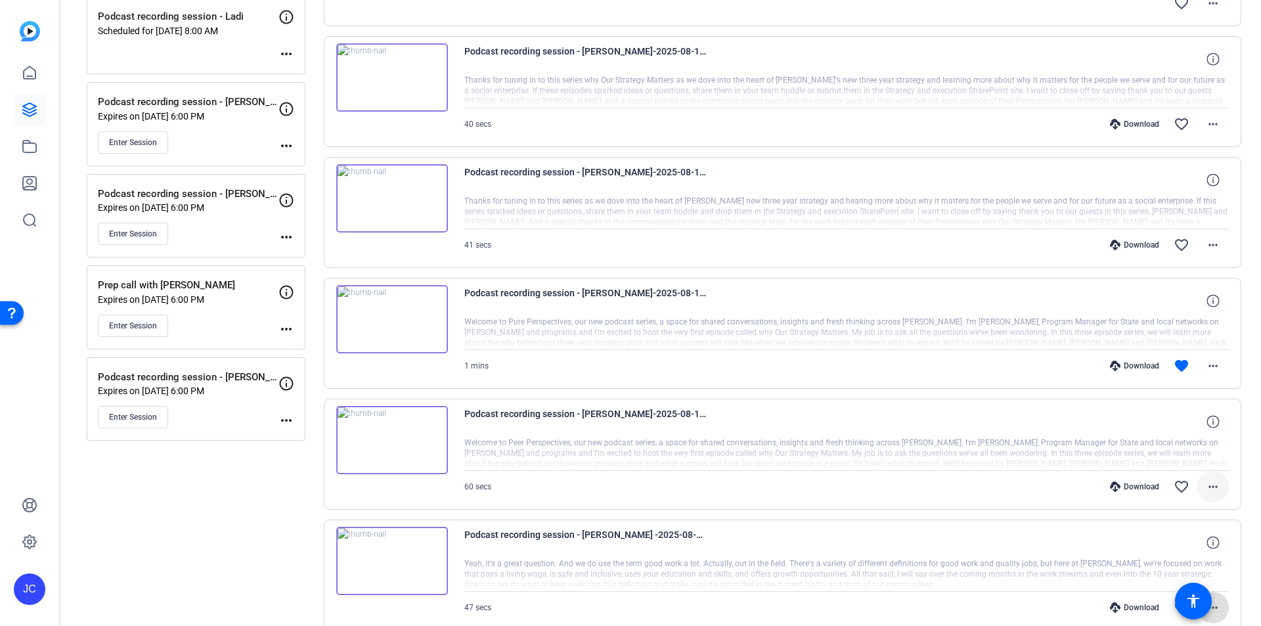
click at [1213, 484] on mat-icon "more_horiz" at bounding box center [1213, 487] width 16 height 16
click at [1193, 458] on span "Delete clip" at bounding box center [1172, 460] width 79 height 16
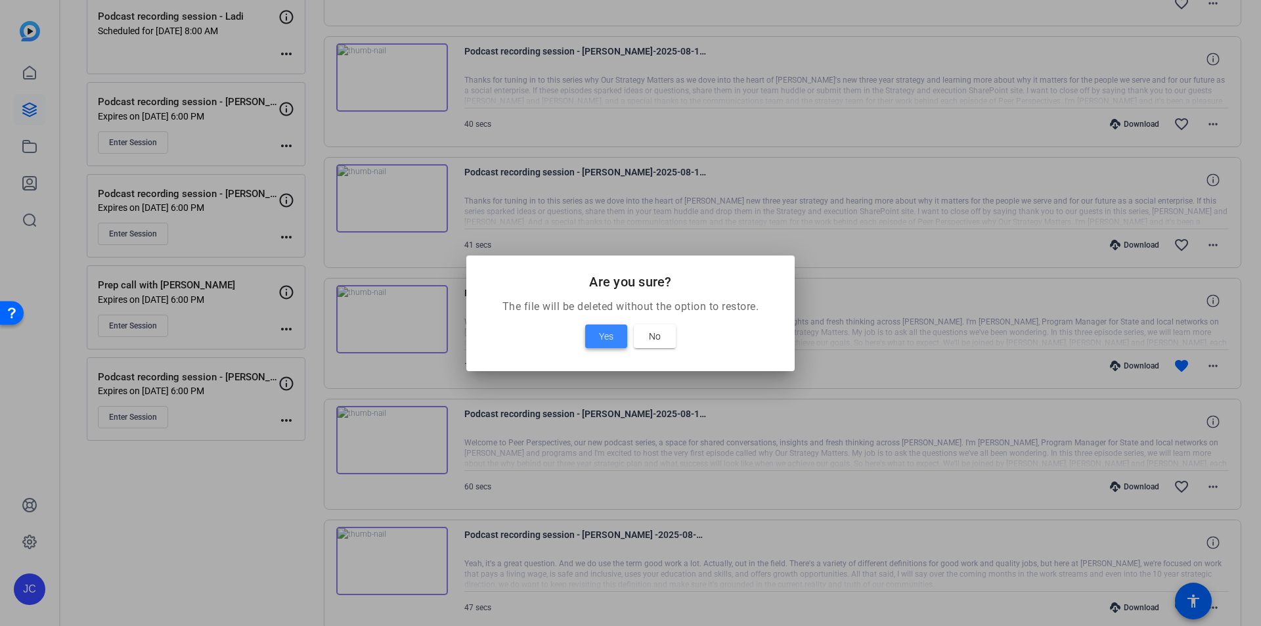
click at [601, 324] on span at bounding box center [606, 337] width 42 height 32
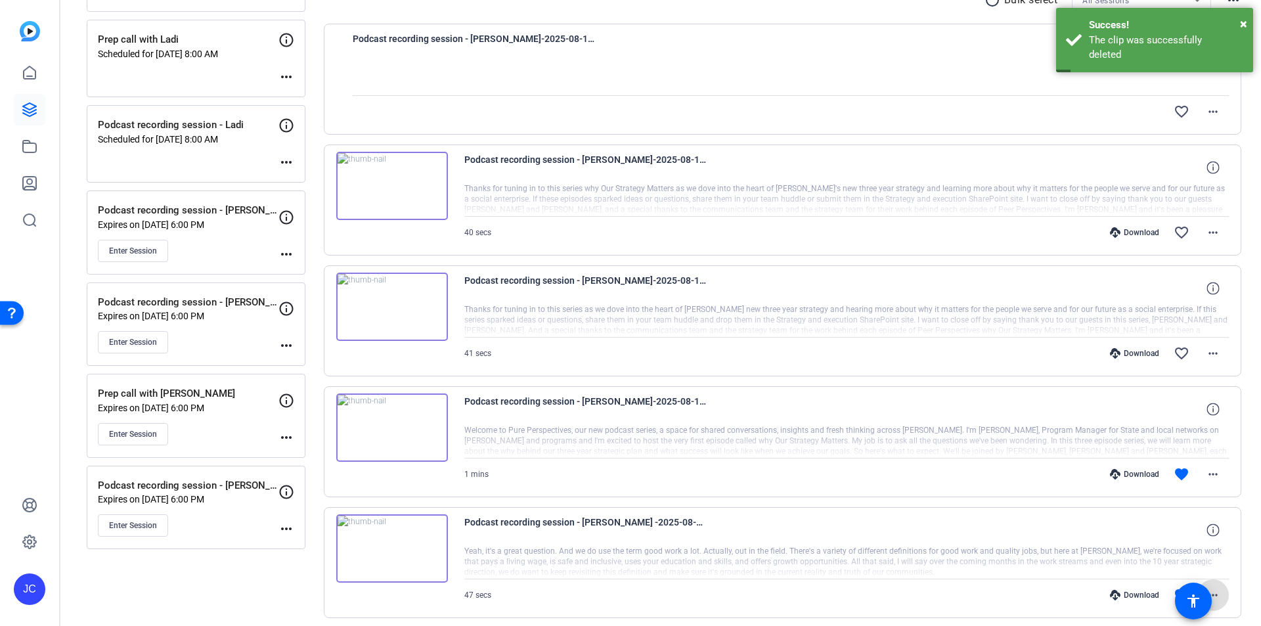
scroll to position [242, 0]
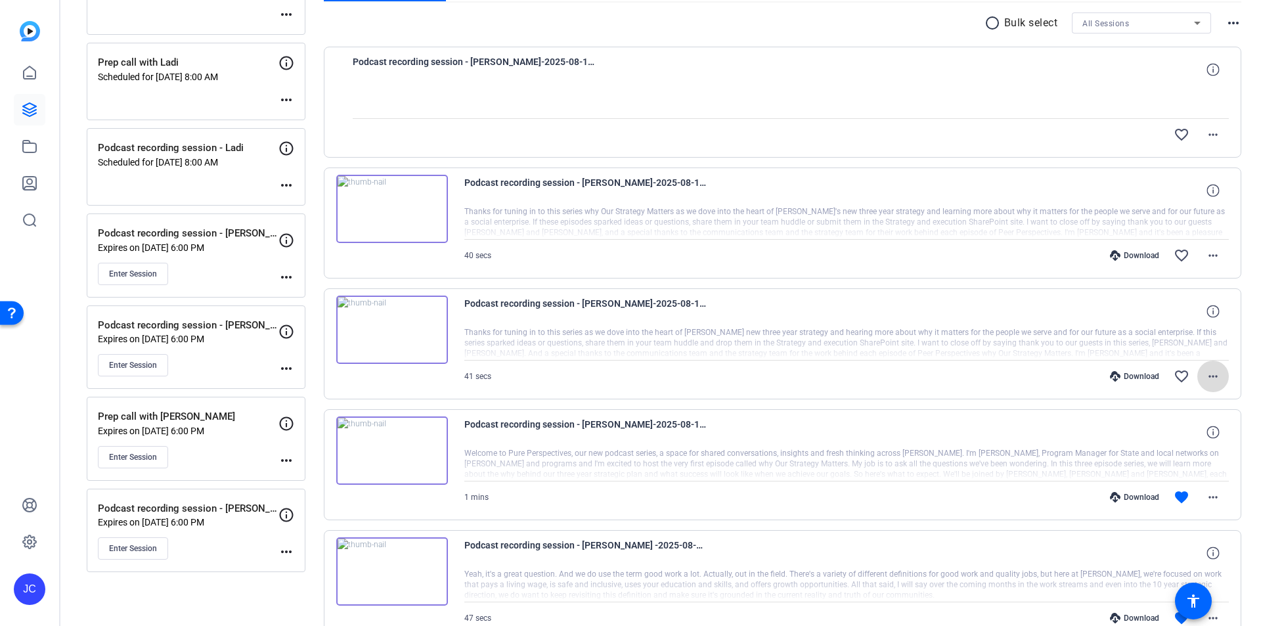
click at [1213, 374] on mat-icon "more_horiz" at bounding box center [1213, 377] width 16 height 16
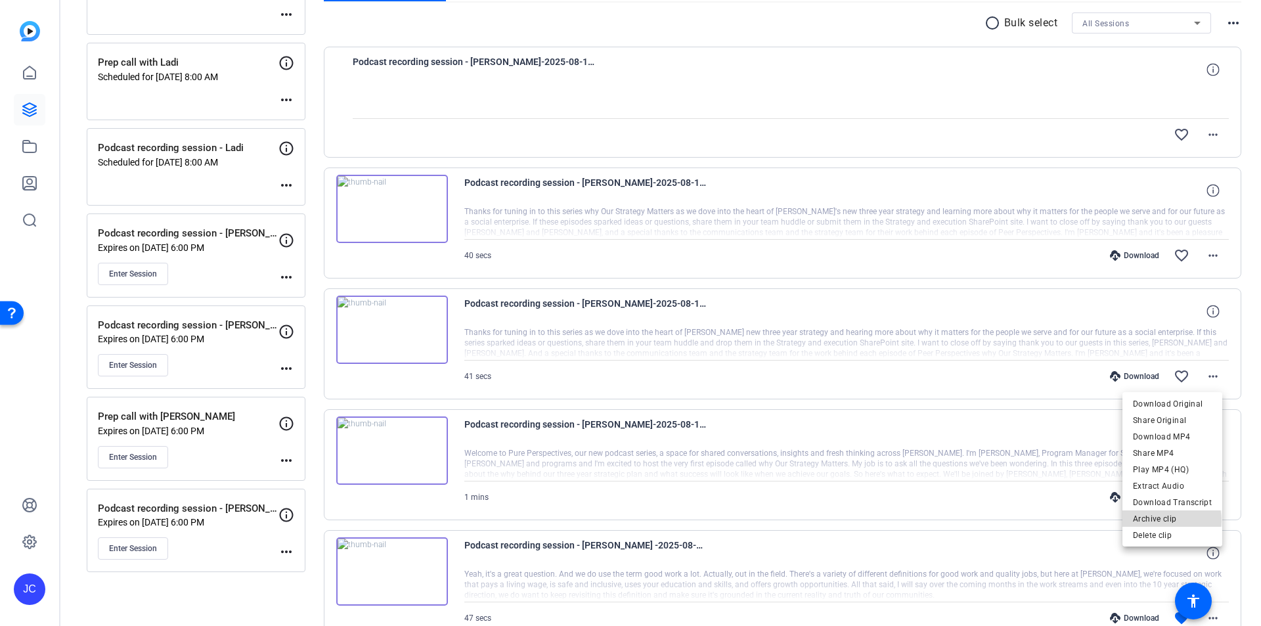
click at [1169, 520] on span "Archive clip" at bounding box center [1172, 519] width 79 height 16
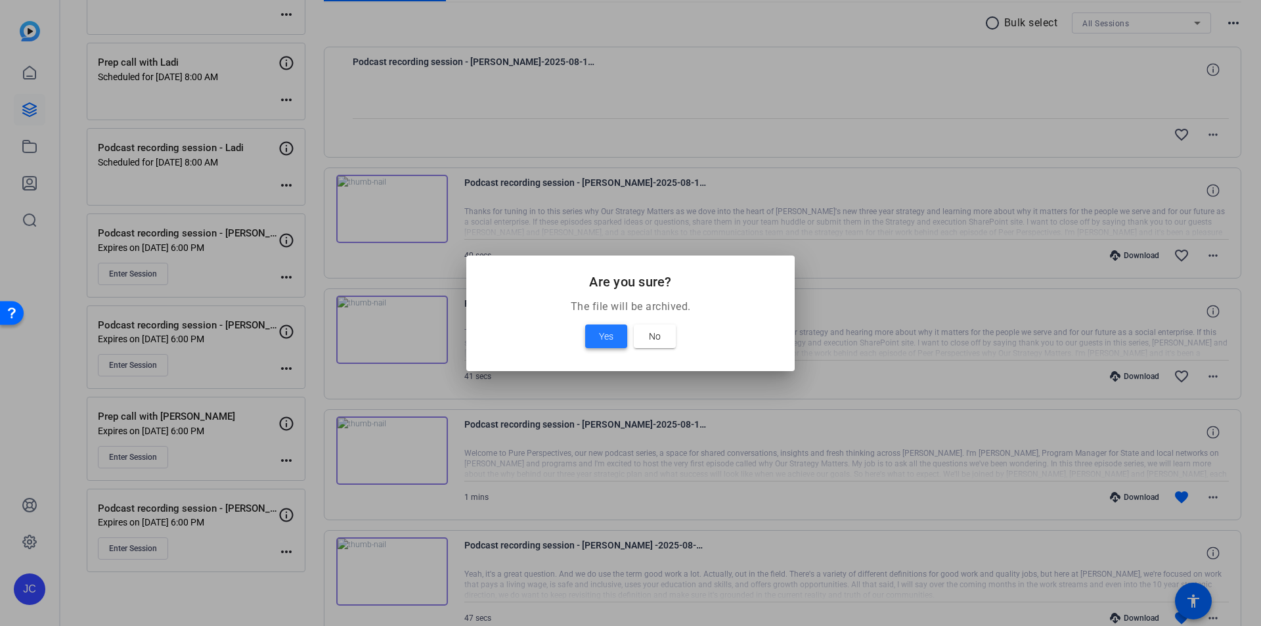
click at [612, 334] on span "Yes" at bounding box center [606, 336] width 14 height 16
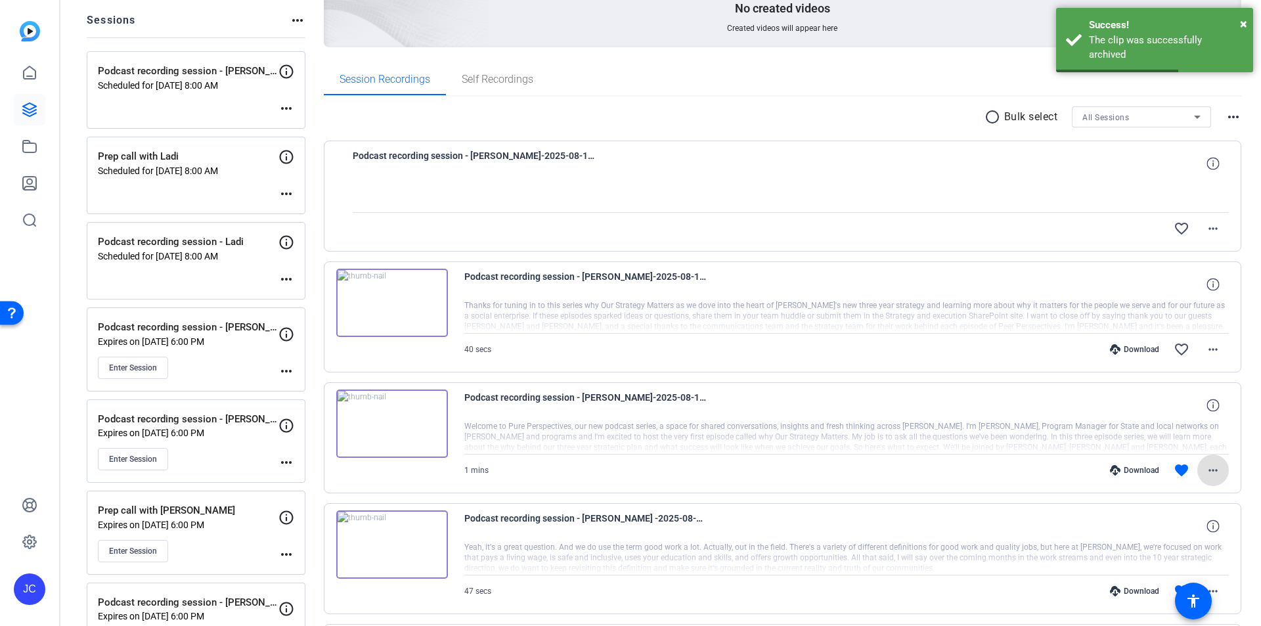
scroll to position [0, 0]
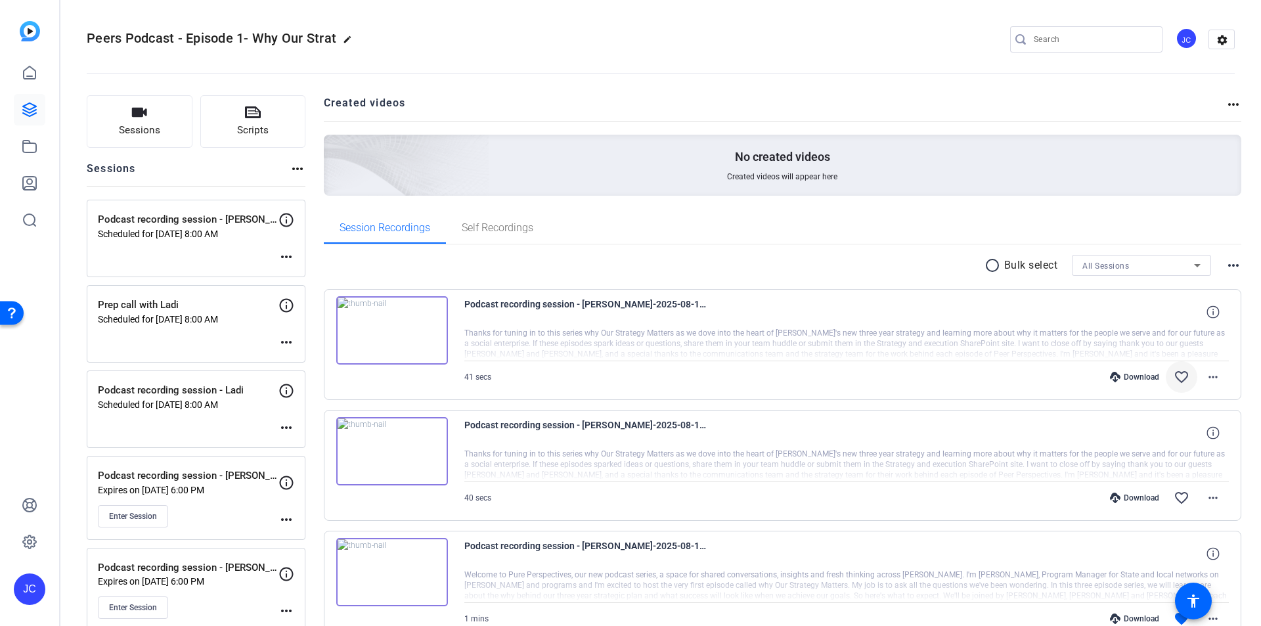
click at [1178, 376] on mat-icon "favorite_border" at bounding box center [1182, 377] width 16 height 16
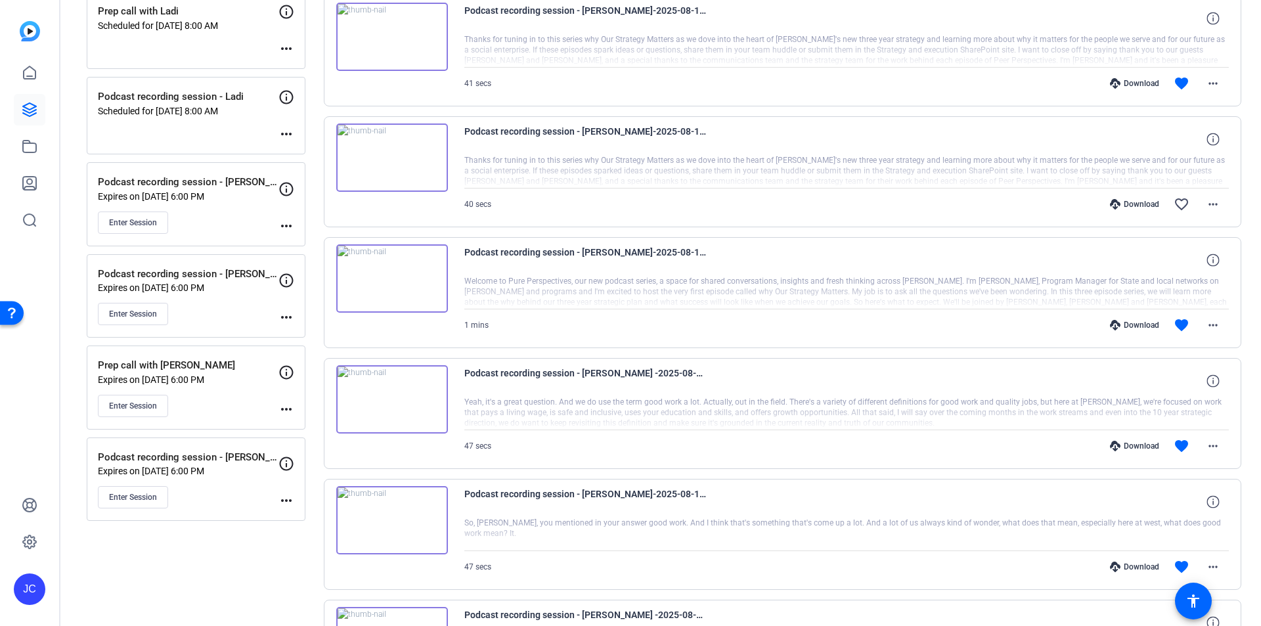
scroll to position [328, 0]
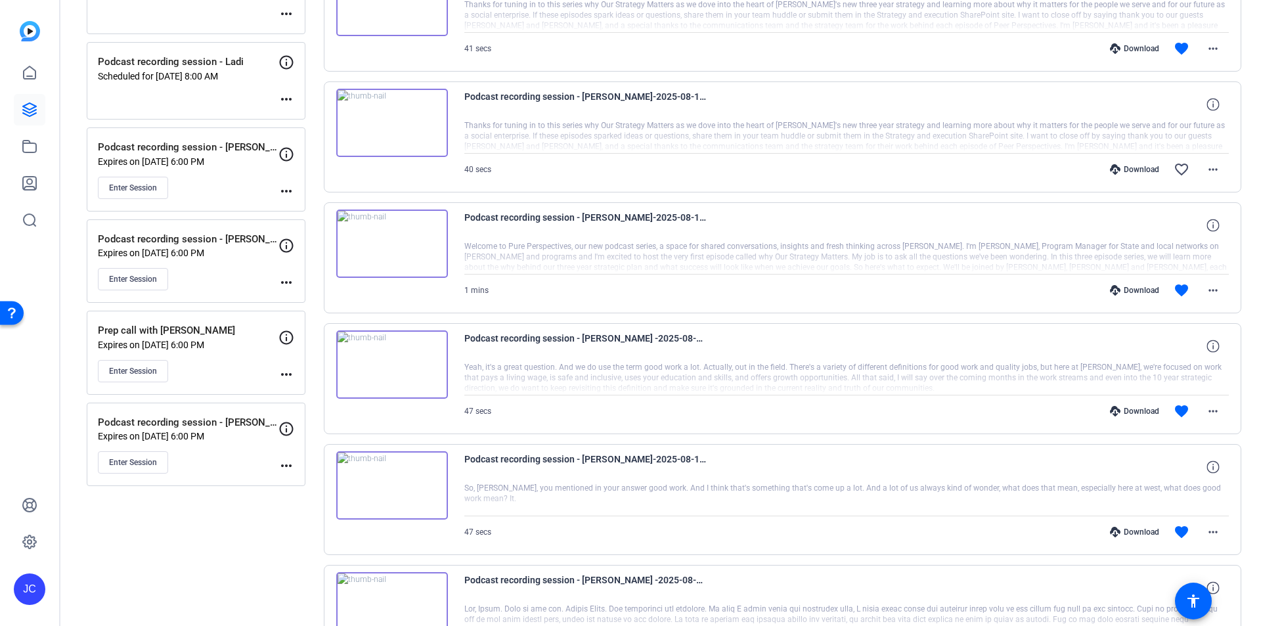
click at [388, 240] on img at bounding box center [392, 244] width 112 height 68
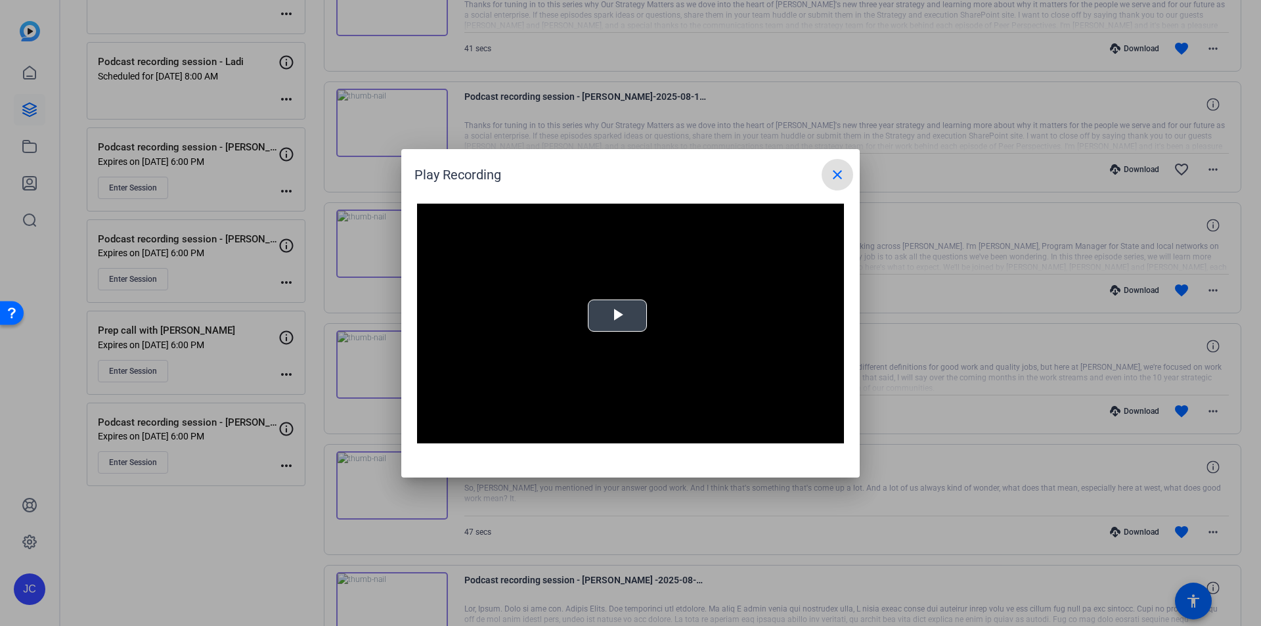
click at [619, 321] on div "Video Player is loading. Play Video Play Mute Current Time 0:00 / Duration 1:02…" at bounding box center [630, 324] width 427 height 240
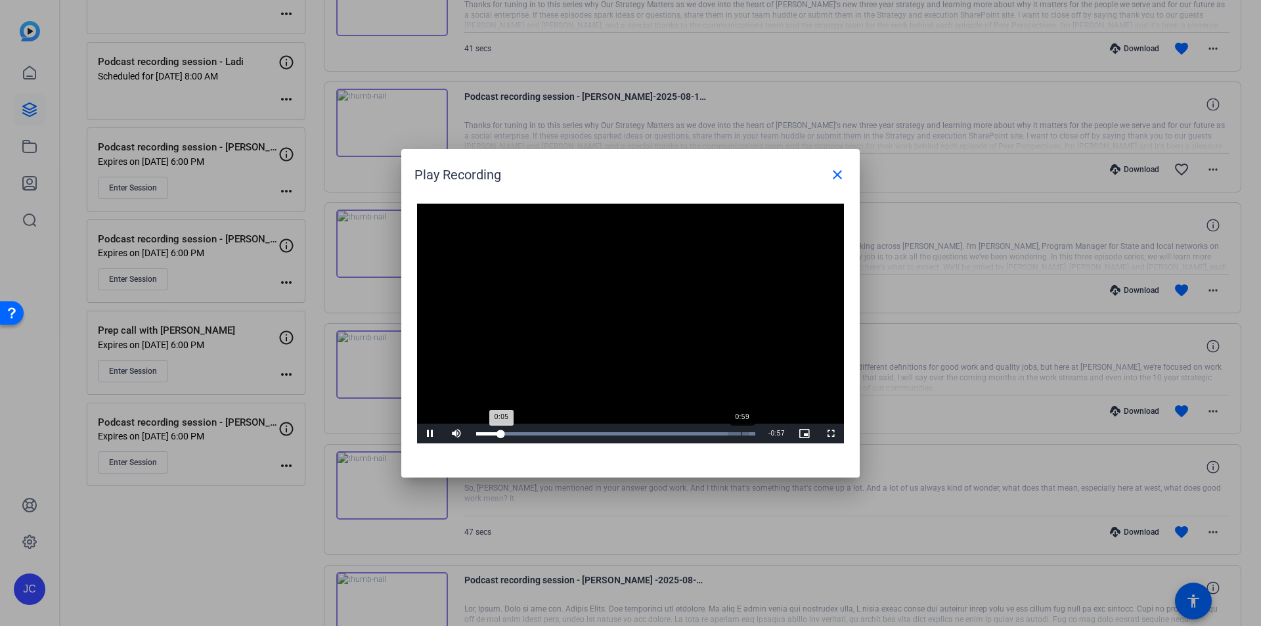
click at [742, 431] on div "Loaded : 100.00% 0:59 0:05" at bounding box center [616, 434] width 292 height 20
click at [724, 430] on div "Loaded : 100.00% 0:55 1:02" at bounding box center [616, 434] width 292 height 20
click at [839, 179] on mat-icon "close" at bounding box center [838, 175] width 16 height 16
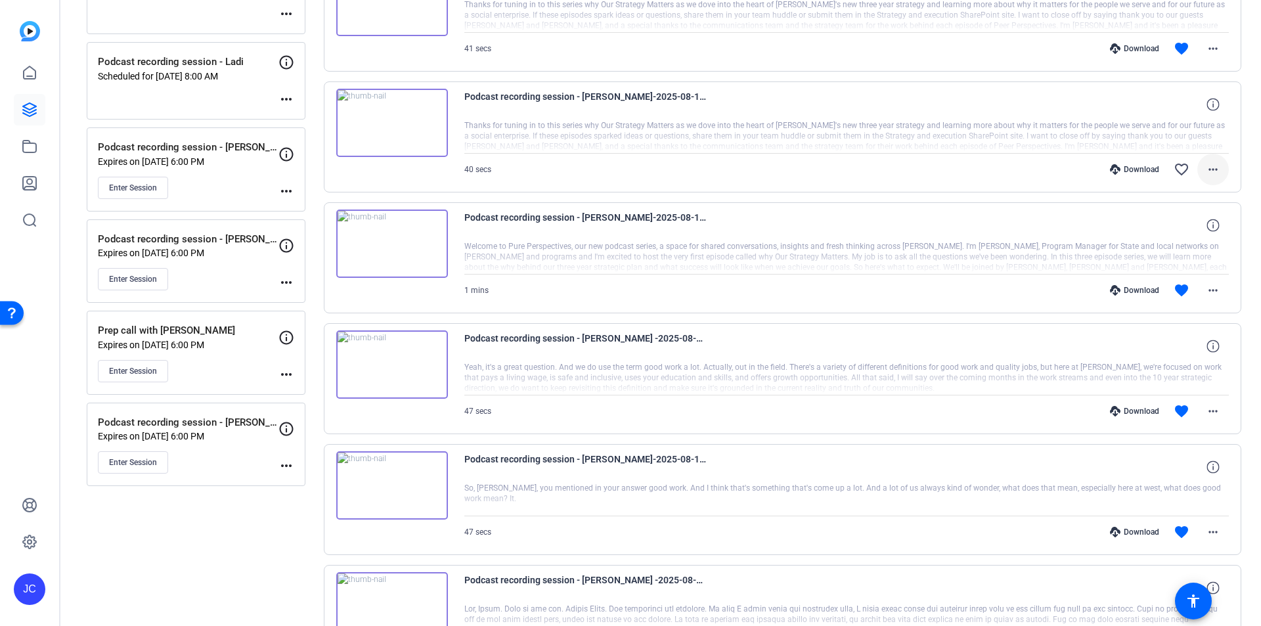
click at [1209, 169] on mat-icon "more_horiz" at bounding box center [1213, 170] width 16 height 16
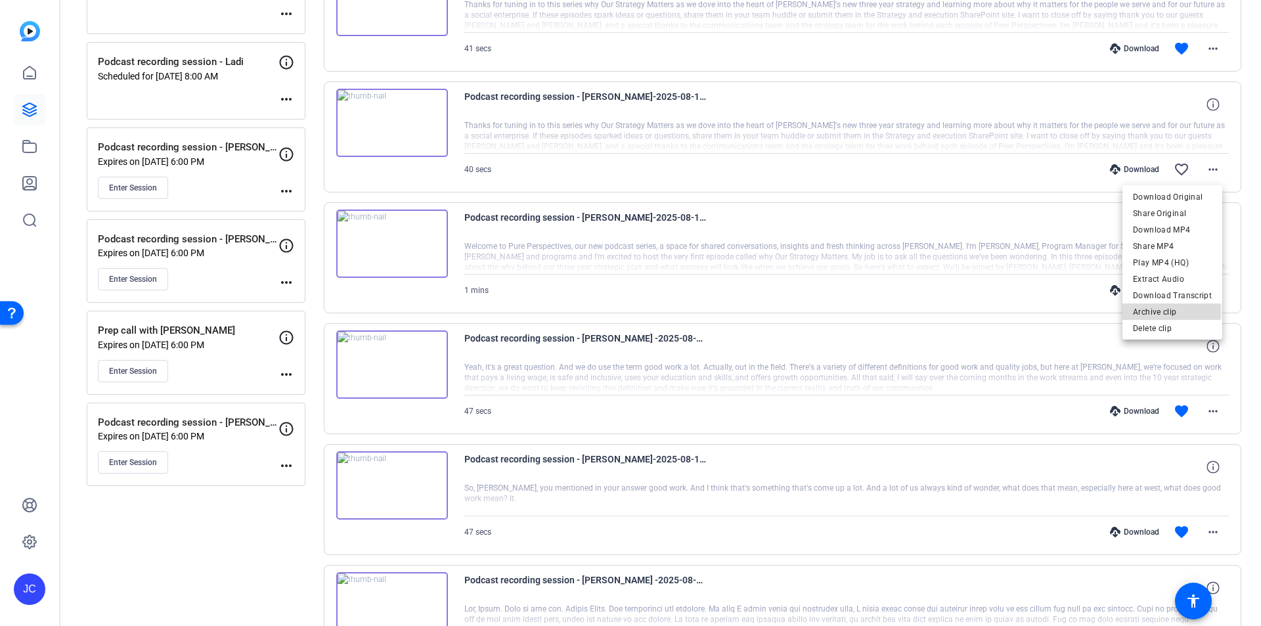
click at [1148, 312] on span "Archive clip" at bounding box center [1172, 312] width 79 height 16
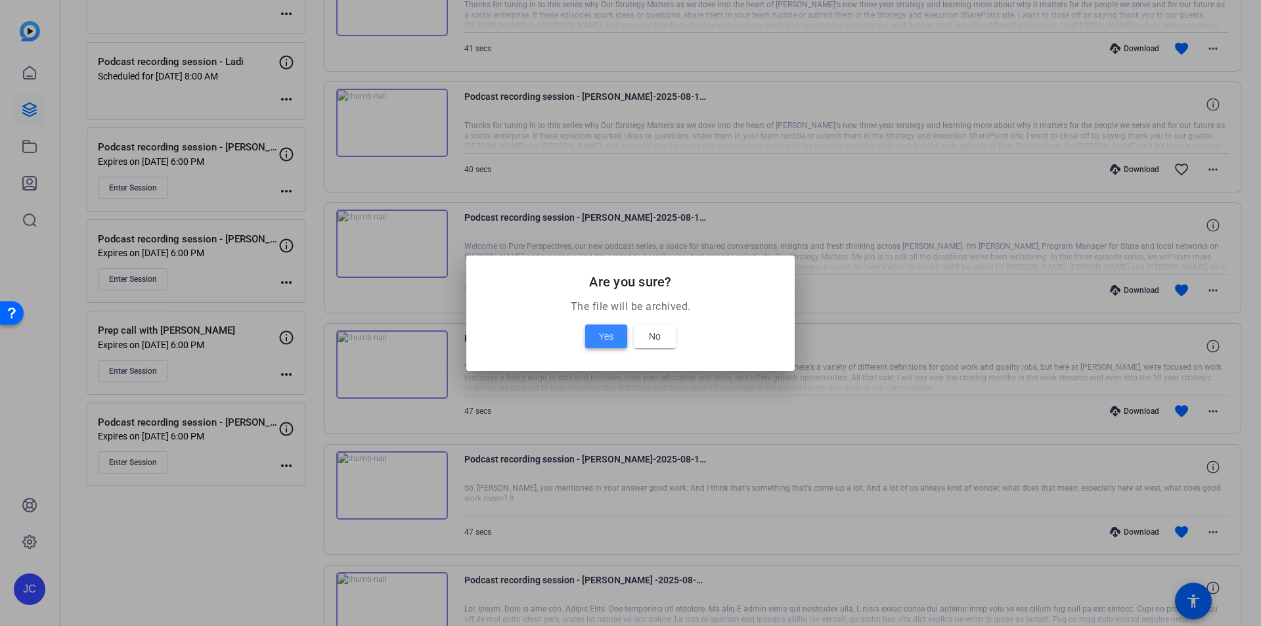
click at [605, 338] on span "Yes" at bounding box center [606, 336] width 14 height 16
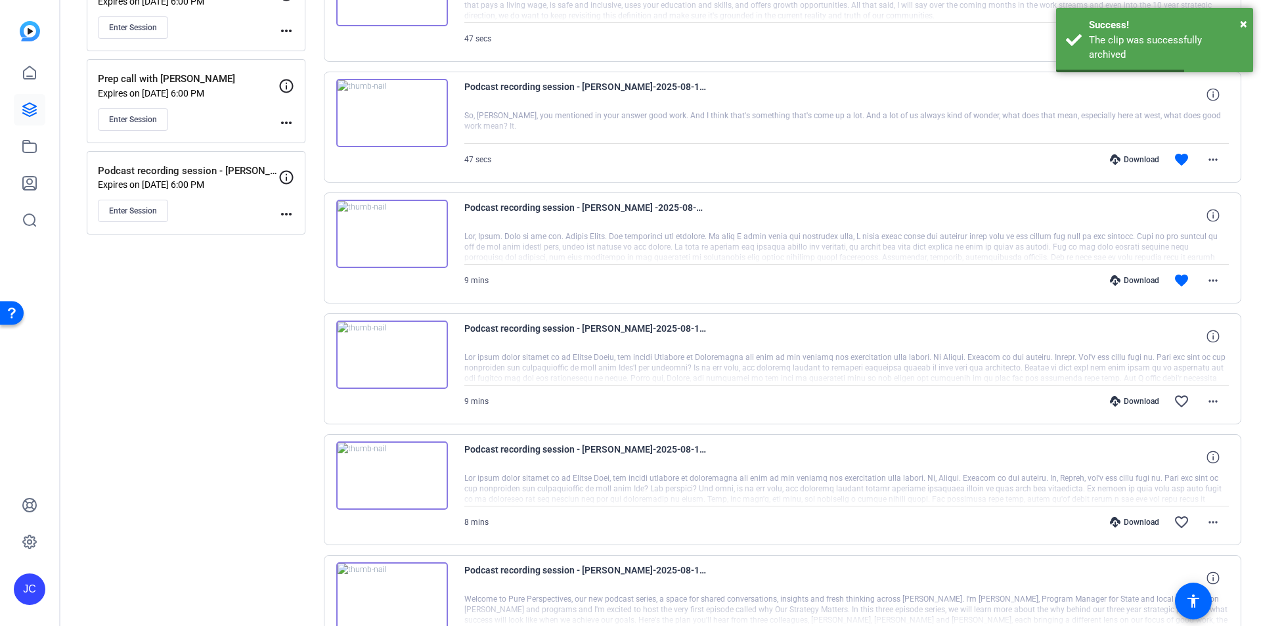
scroll to position [591, 0]
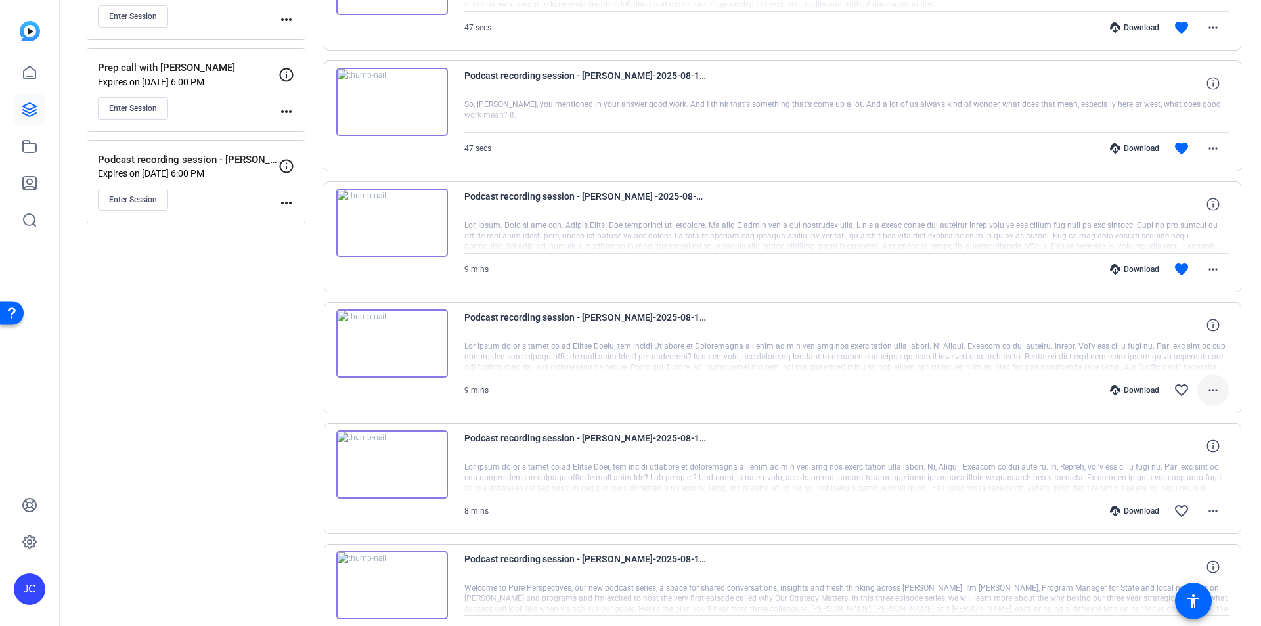
click at [1209, 391] on mat-icon "more_horiz" at bounding box center [1213, 390] width 16 height 16
click at [1170, 533] on span "Archive clip" at bounding box center [1172, 533] width 79 height 16
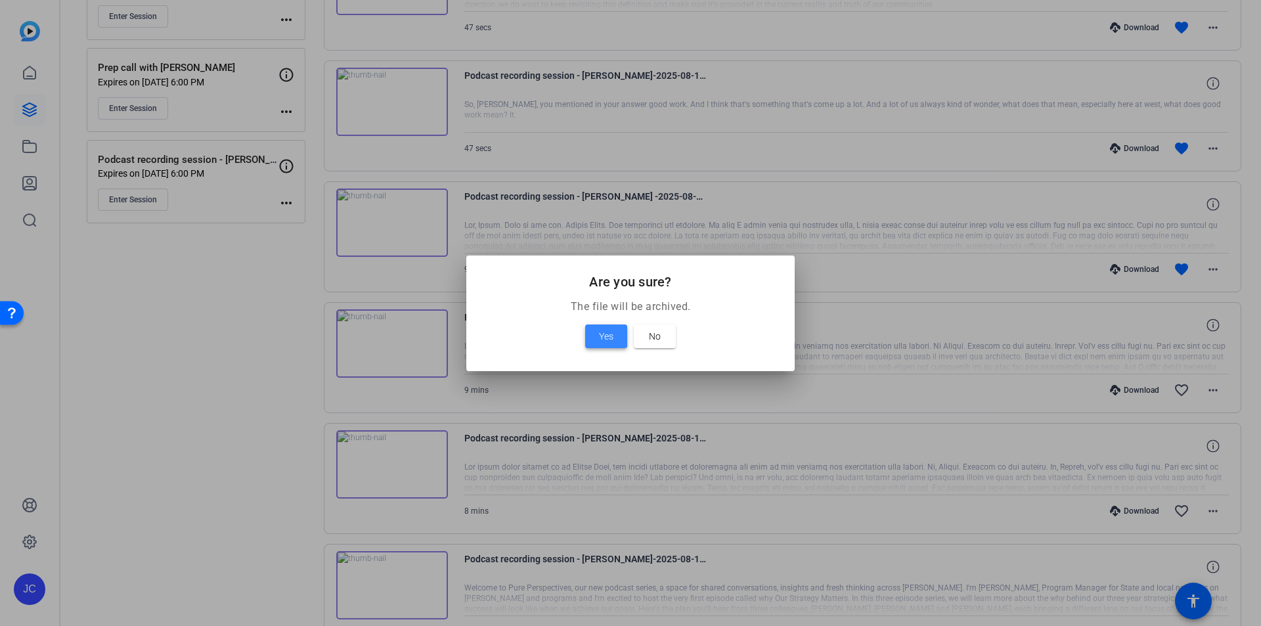
click at [604, 338] on span "Yes" at bounding box center [606, 336] width 14 height 16
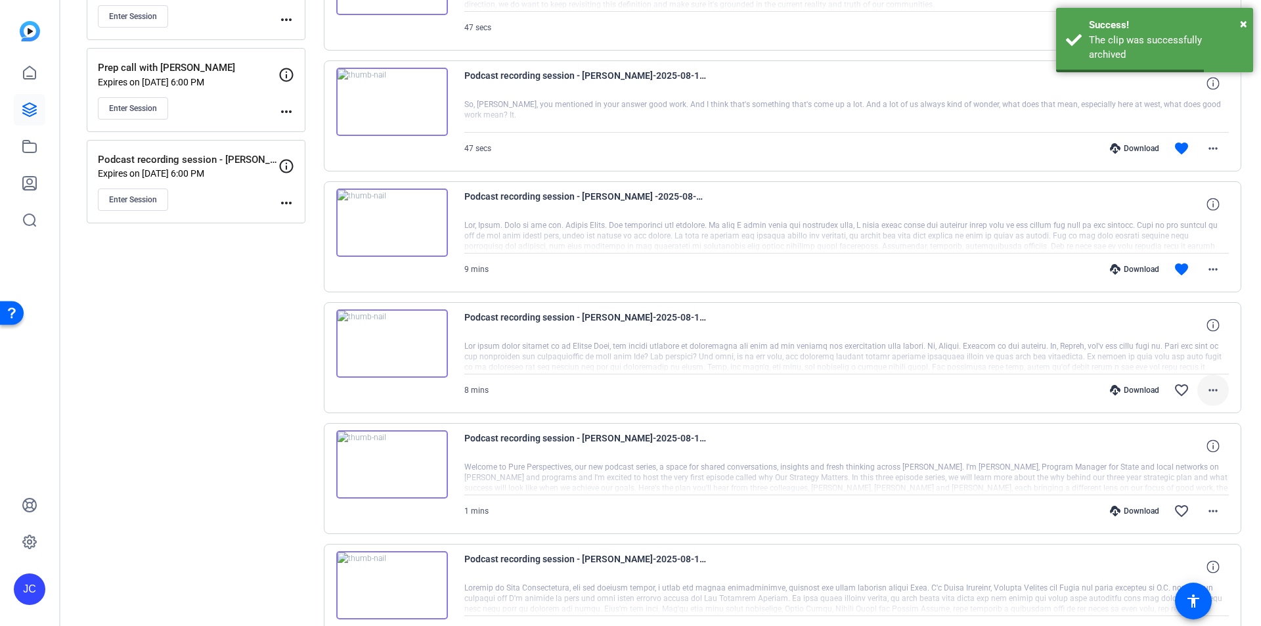
click at [1207, 393] on mat-icon "more_horiz" at bounding box center [1213, 390] width 16 height 16
click at [1167, 546] on span "Delete clip" at bounding box center [1172, 549] width 79 height 16
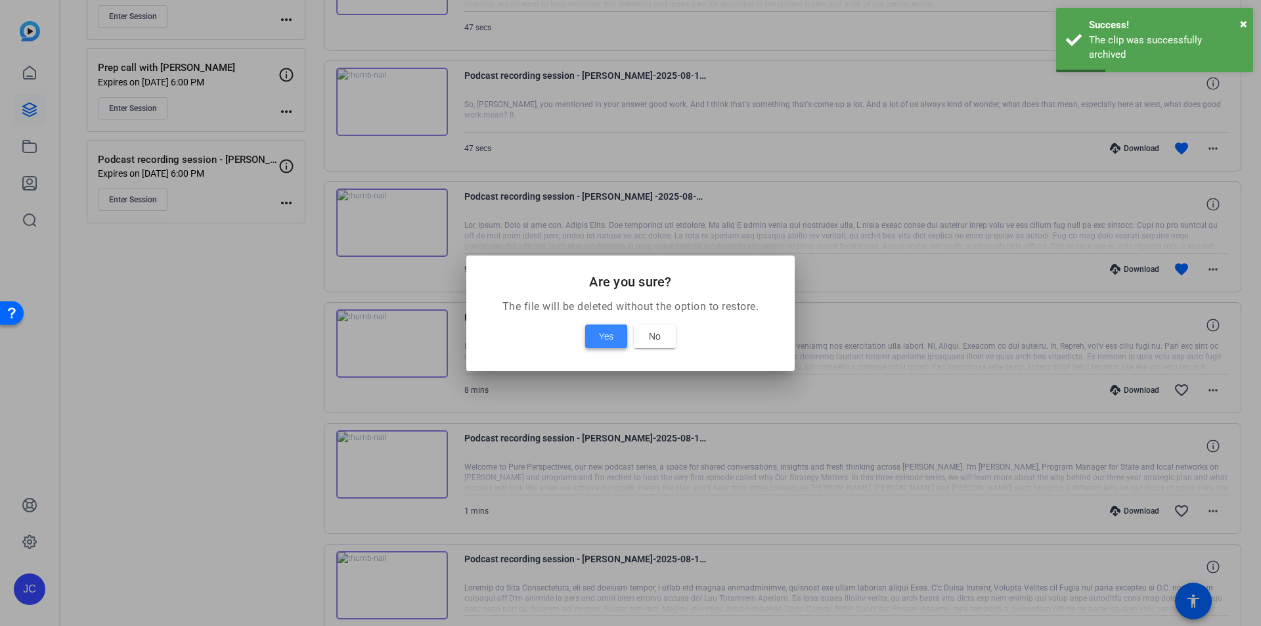
click at [610, 334] on span "Yes" at bounding box center [606, 336] width 14 height 16
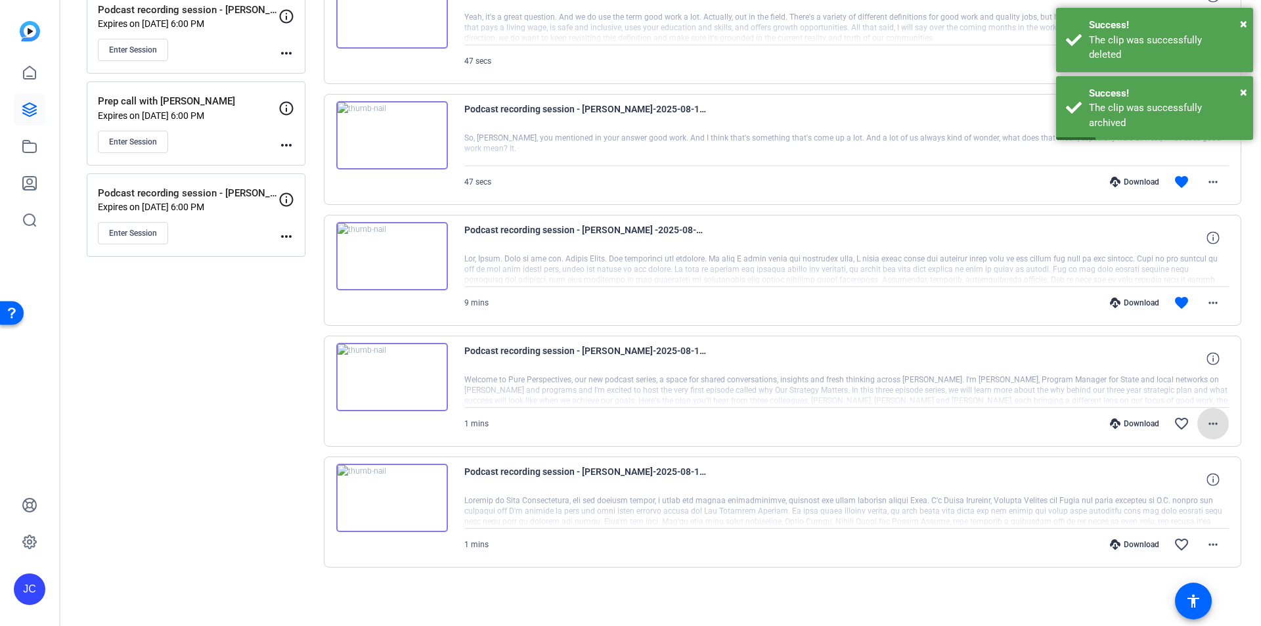
scroll to position [558, 0]
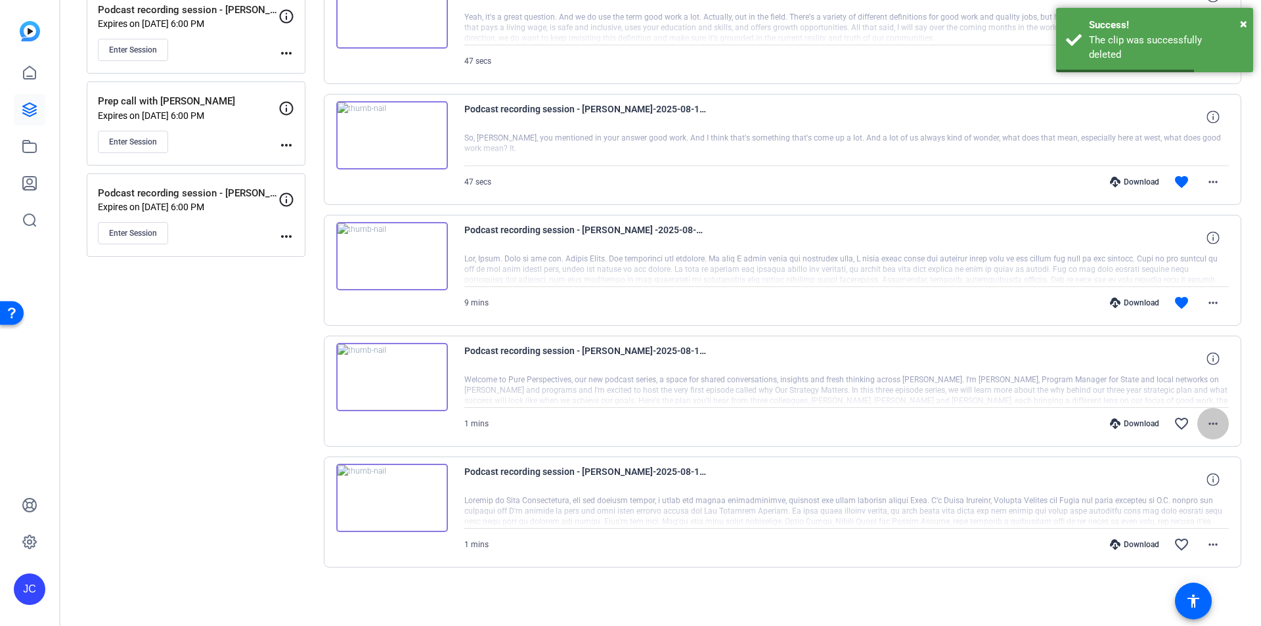
click at [1207, 424] on mat-icon "more_horiz" at bounding box center [1213, 424] width 16 height 16
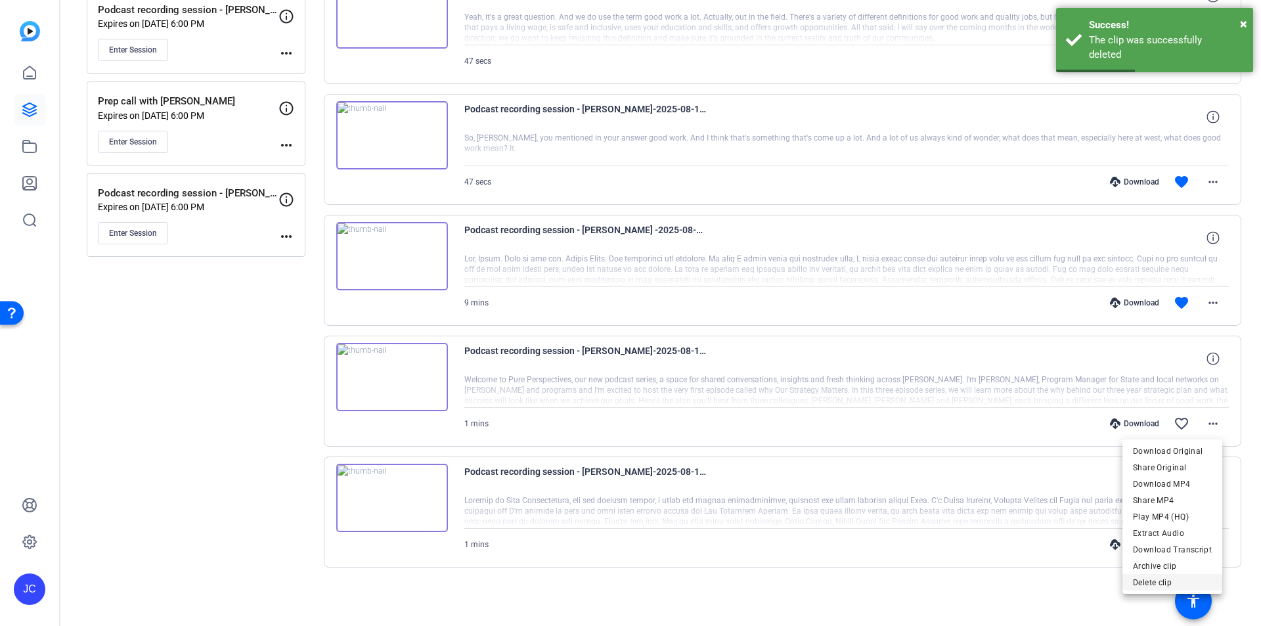
click at [1157, 579] on span "Delete clip" at bounding box center [1172, 583] width 79 height 16
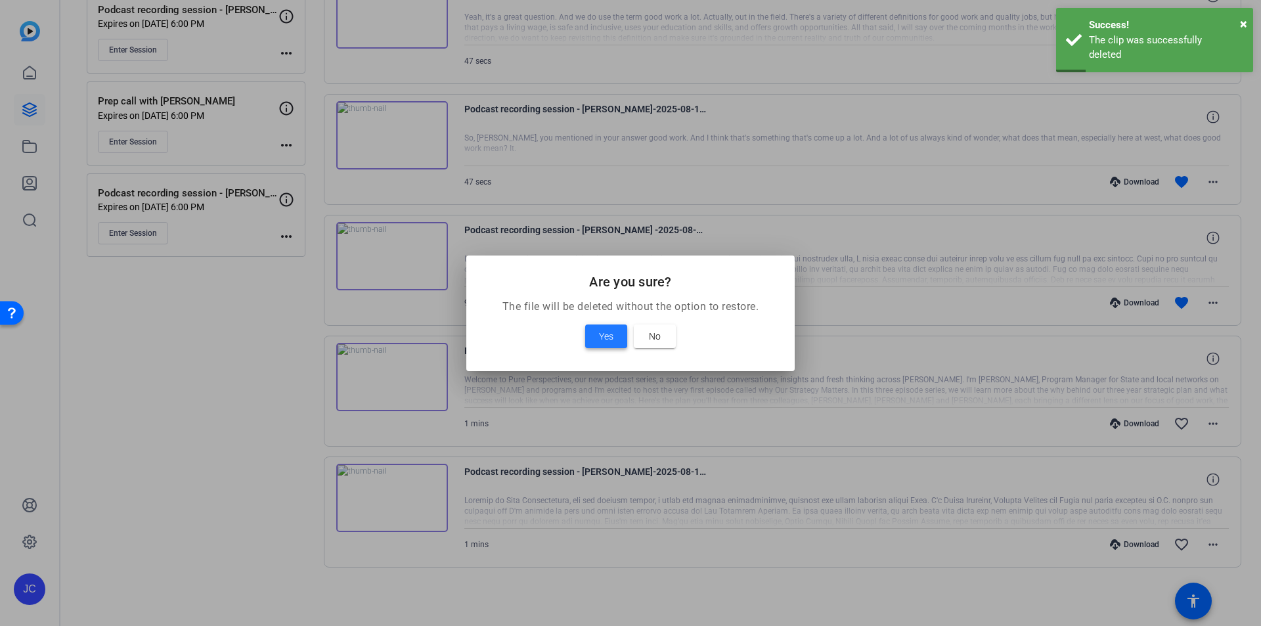
click at [612, 335] on span "Yes" at bounding box center [606, 336] width 14 height 16
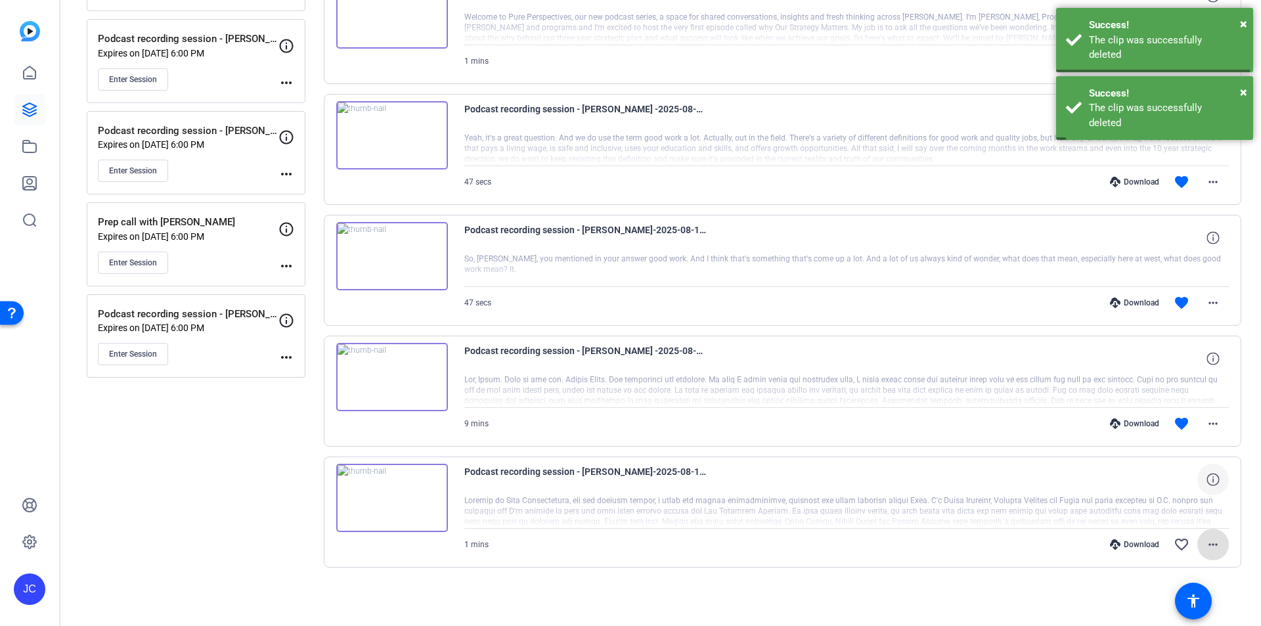
scroll to position [437, 0]
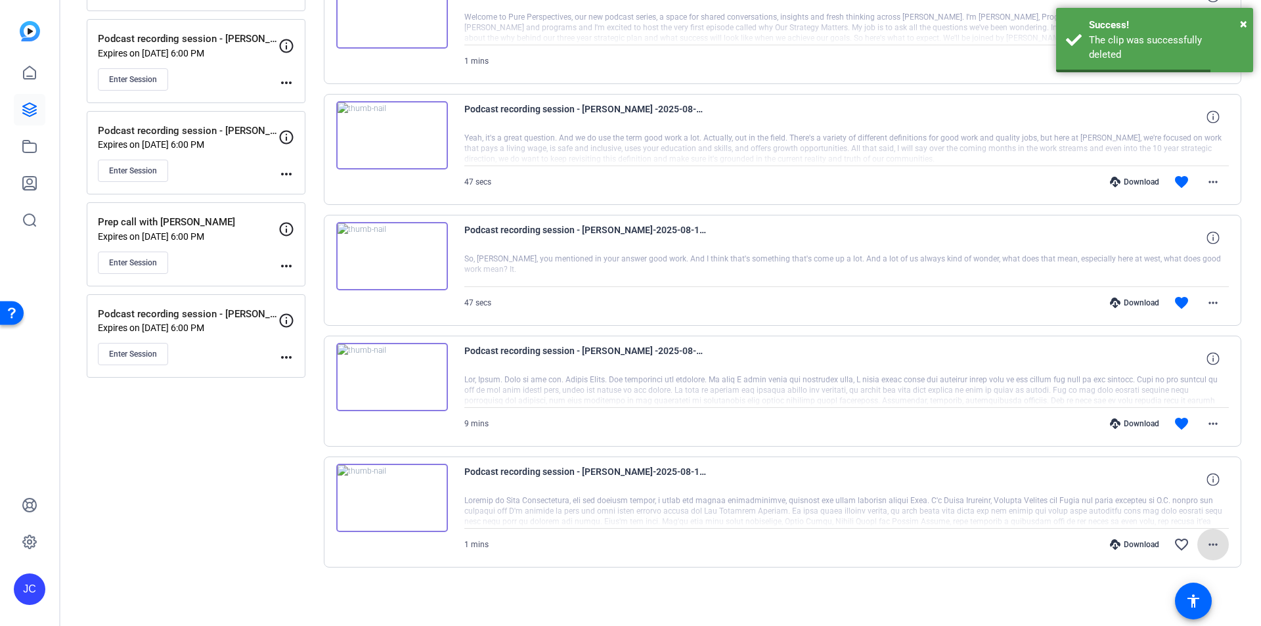
click at [1215, 543] on span at bounding box center [1213, 545] width 32 height 32
click at [1148, 518] on span "Delete clip" at bounding box center [1172, 518] width 79 height 16
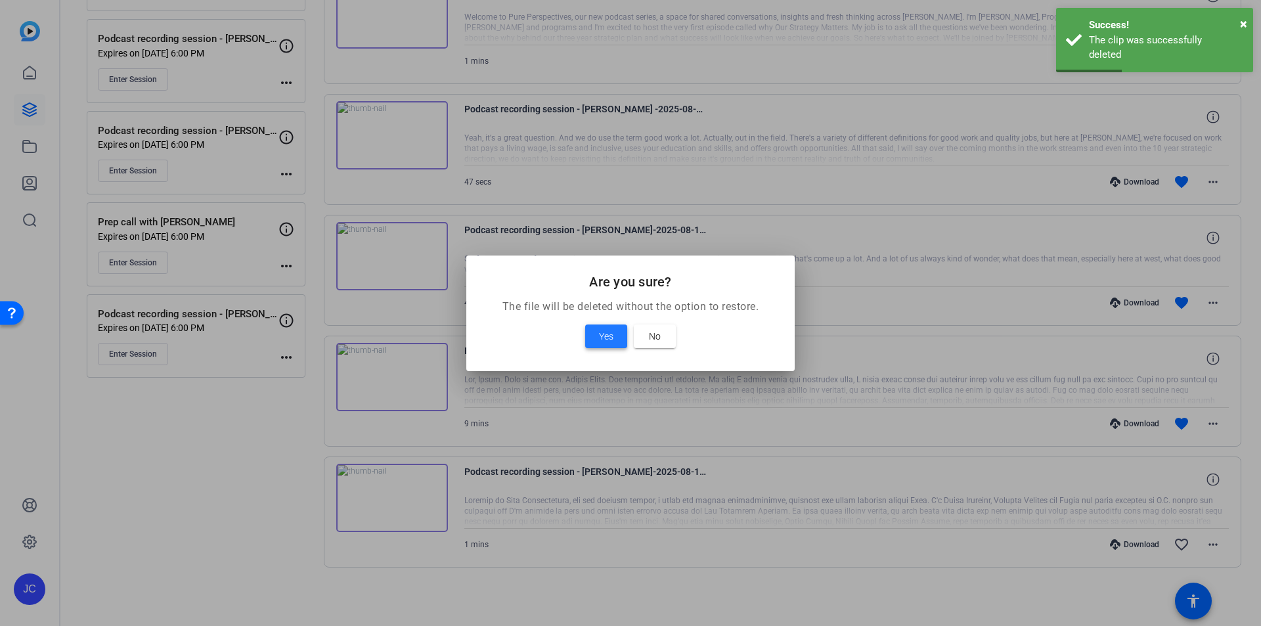
click at [600, 334] on span "Yes" at bounding box center [606, 336] width 14 height 16
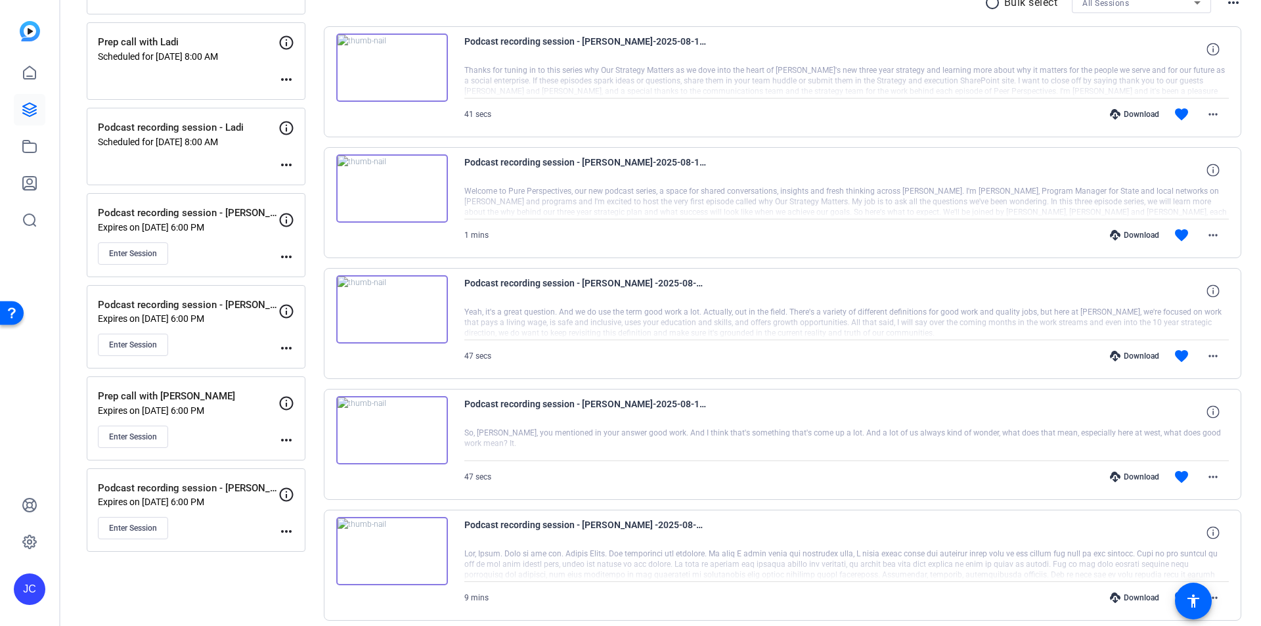
scroll to position [316, 0]
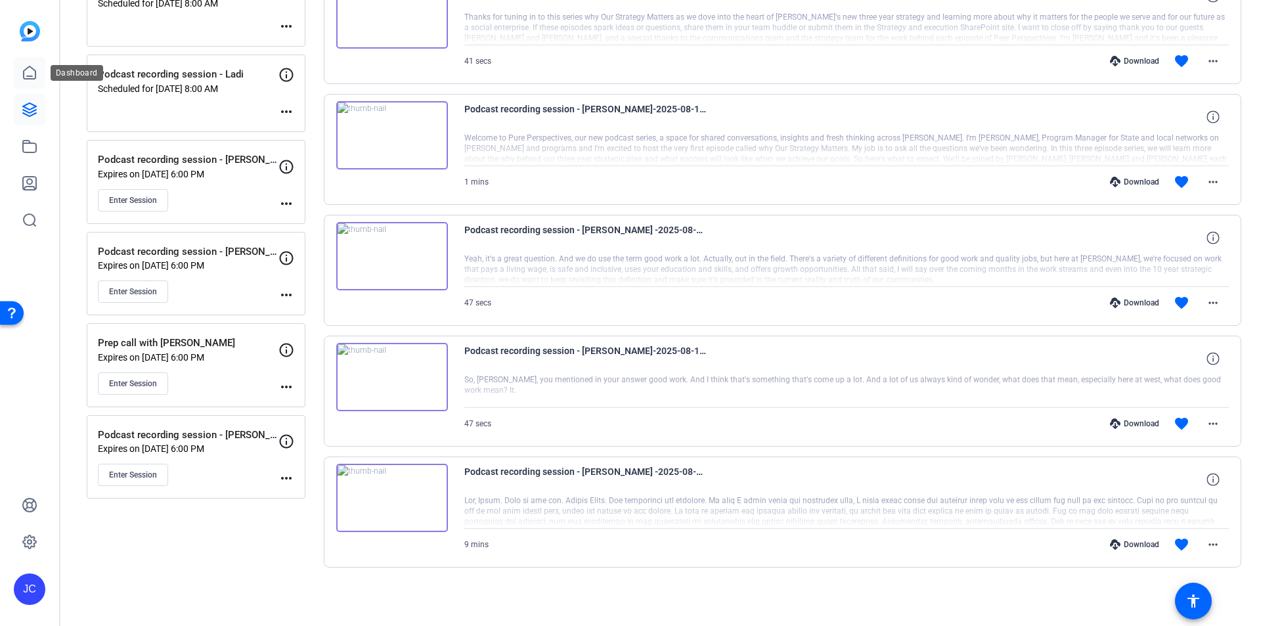
click at [32, 69] on icon at bounding box center [30, 72] width 12 height 12
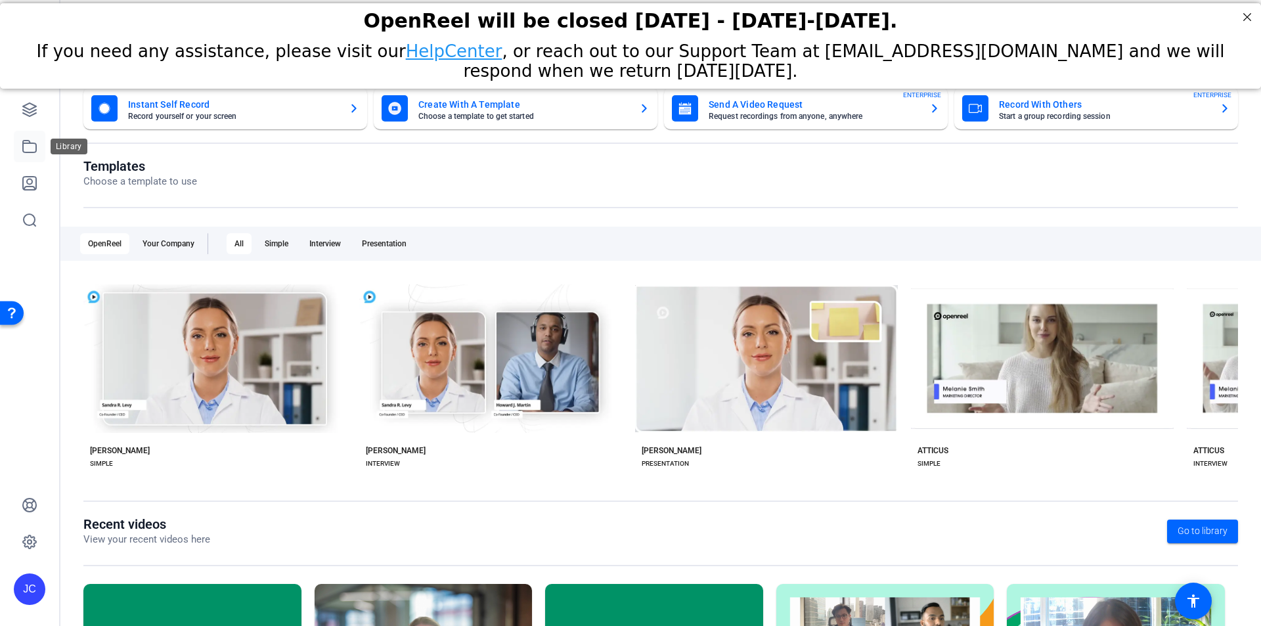
click at [28, 149] on icon at bounding box center [30, 147] width 16 height 16
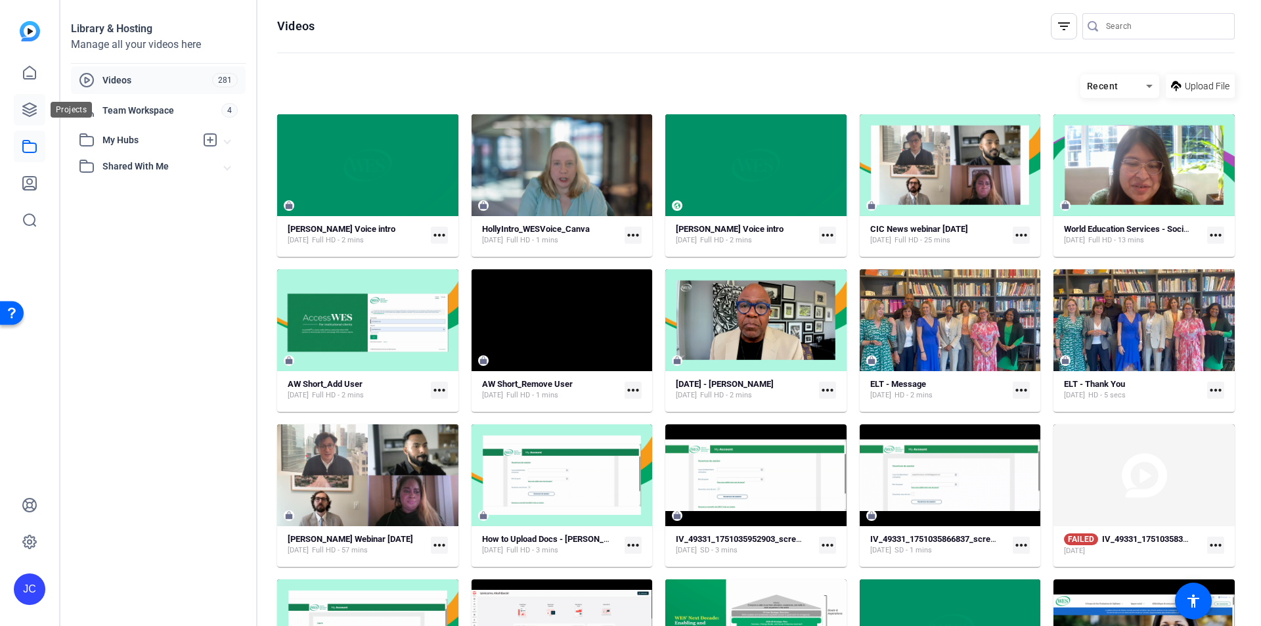
click at [34, 108] on icon at bounding box center [29, 109] width 13 height 13
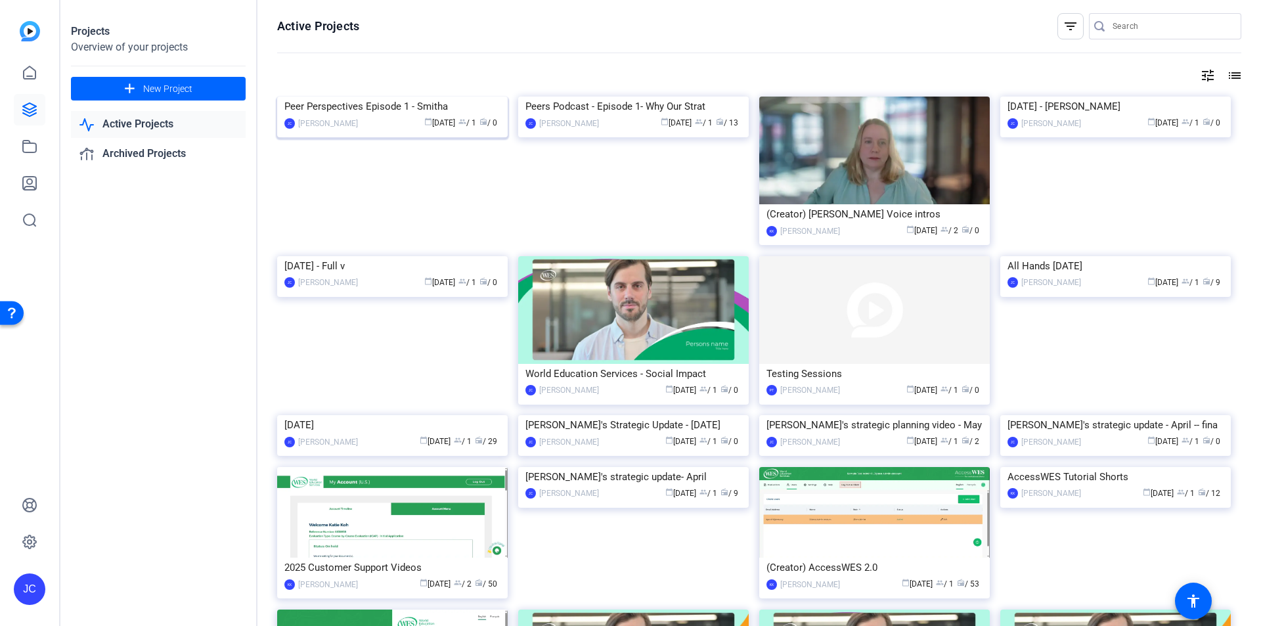
click at [430, 97] on img at bounding box center [392, 97] width 231 height 0
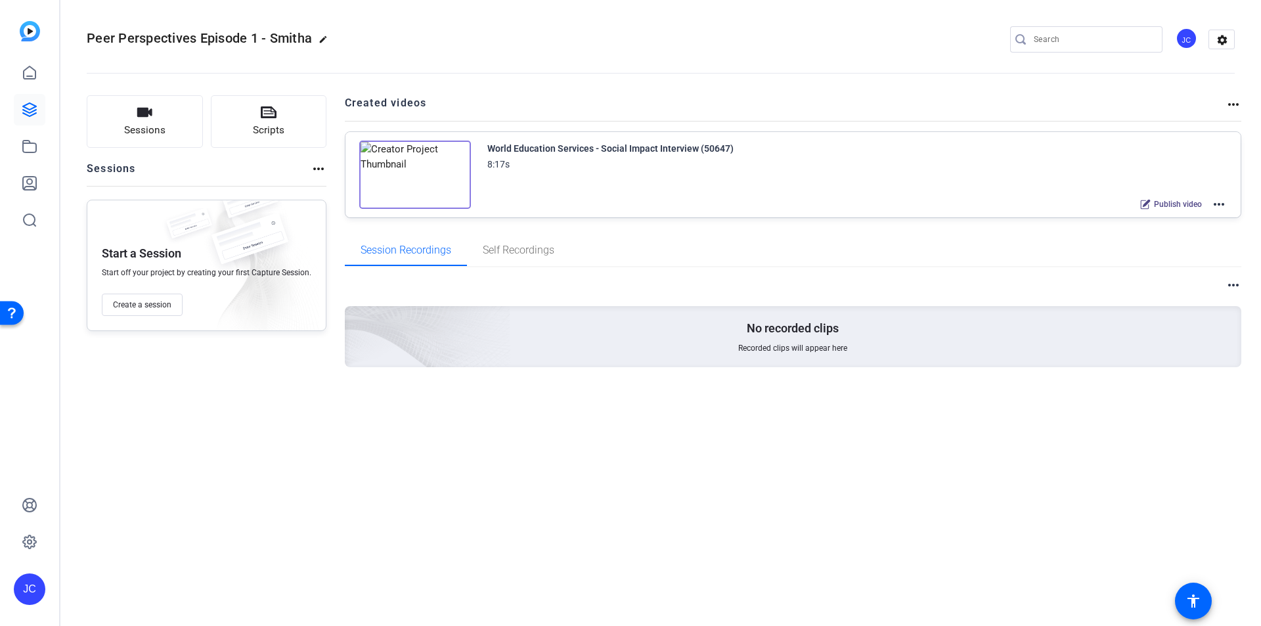
click at [430, 173] on img at bounding box center [415, 175] width 112 height 68
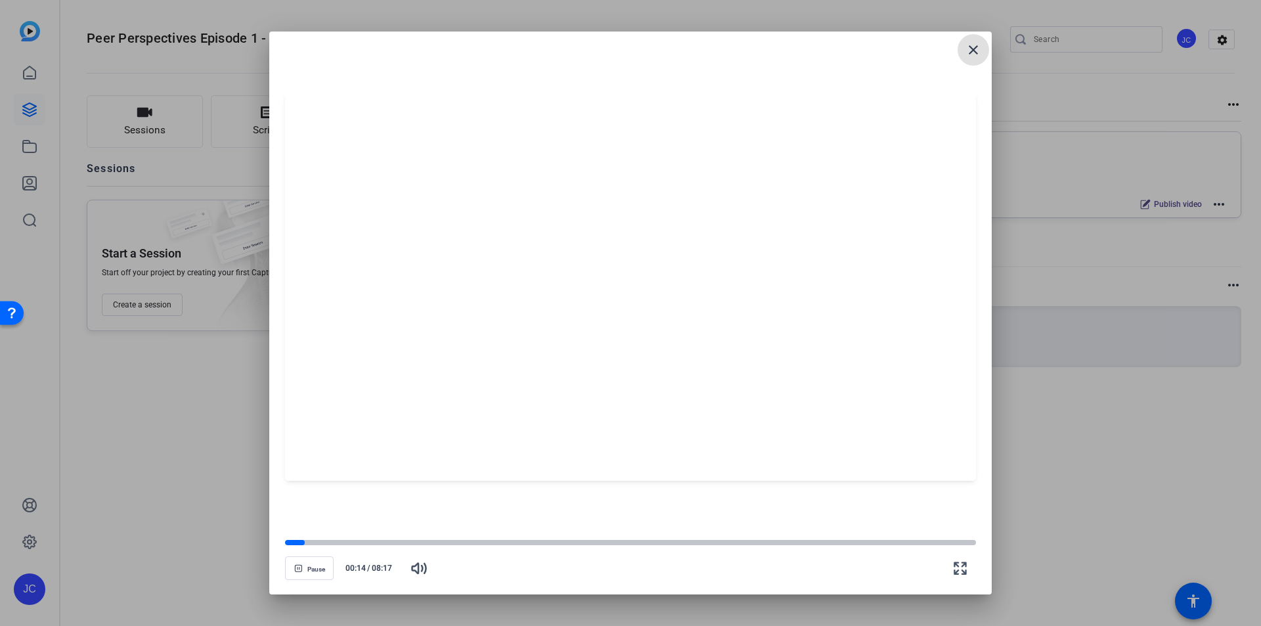
click at [975, 56] on mat-icon "close" at bounding box center [974, 50] width 16 height 16
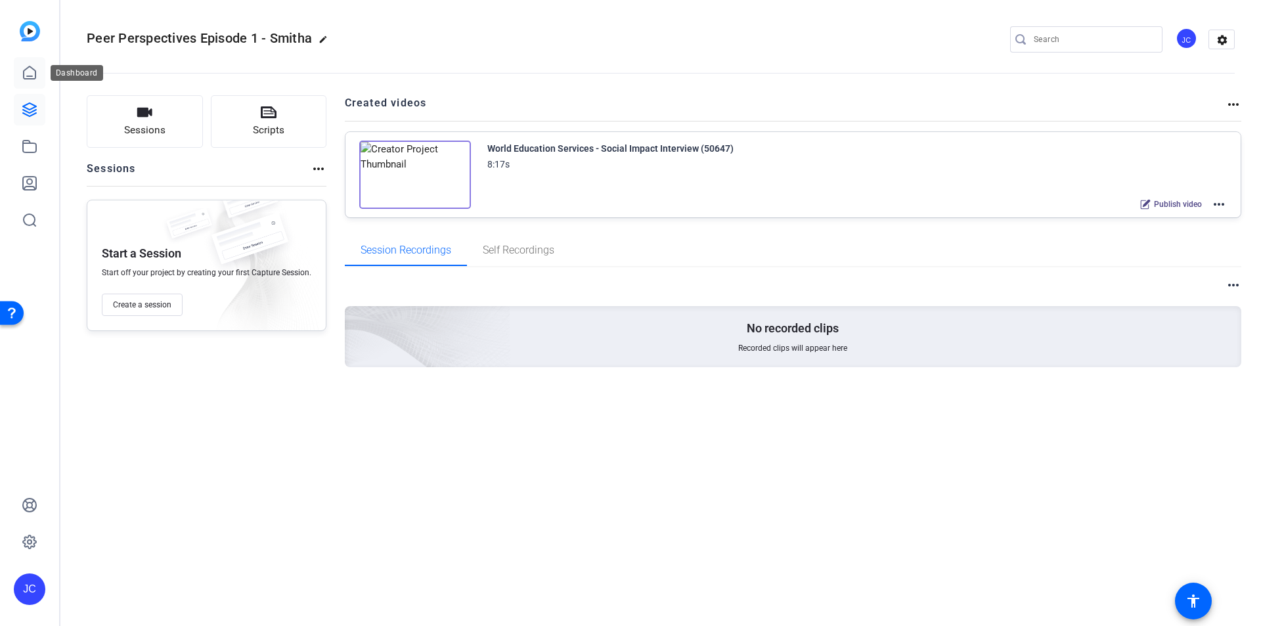
click at [31, 78] on icon at bounding box center [30, 73] width 16 height 16
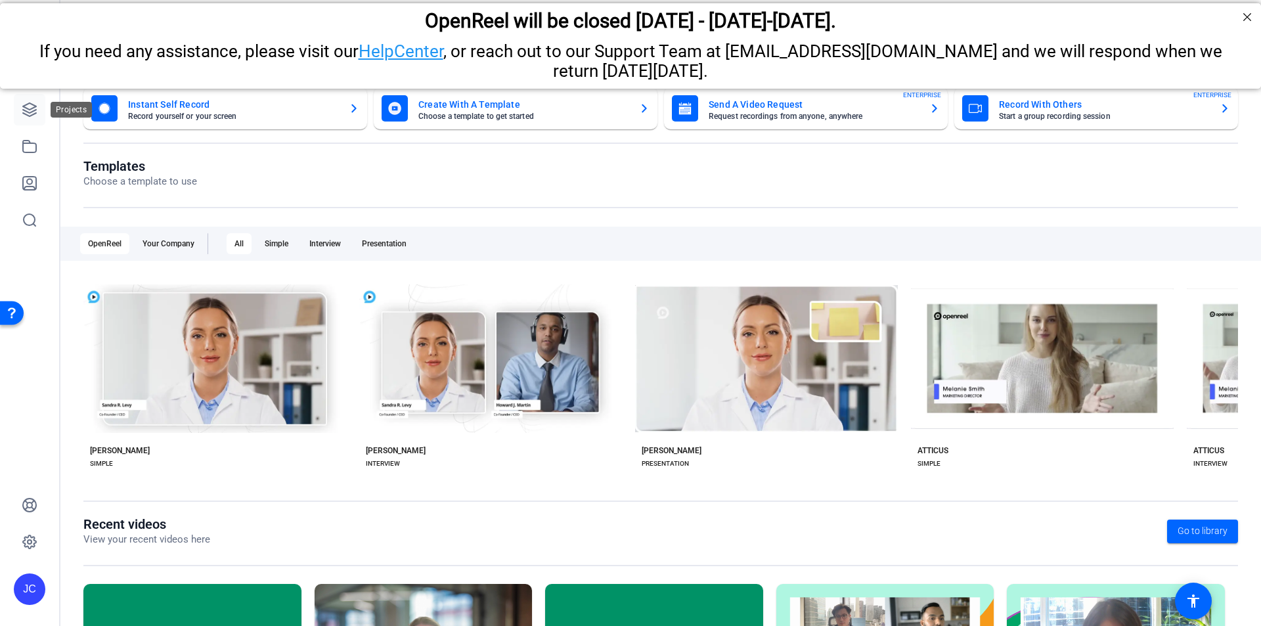
click at [30, 107] on icon at bounding box center [30, 110] width 16 height 16
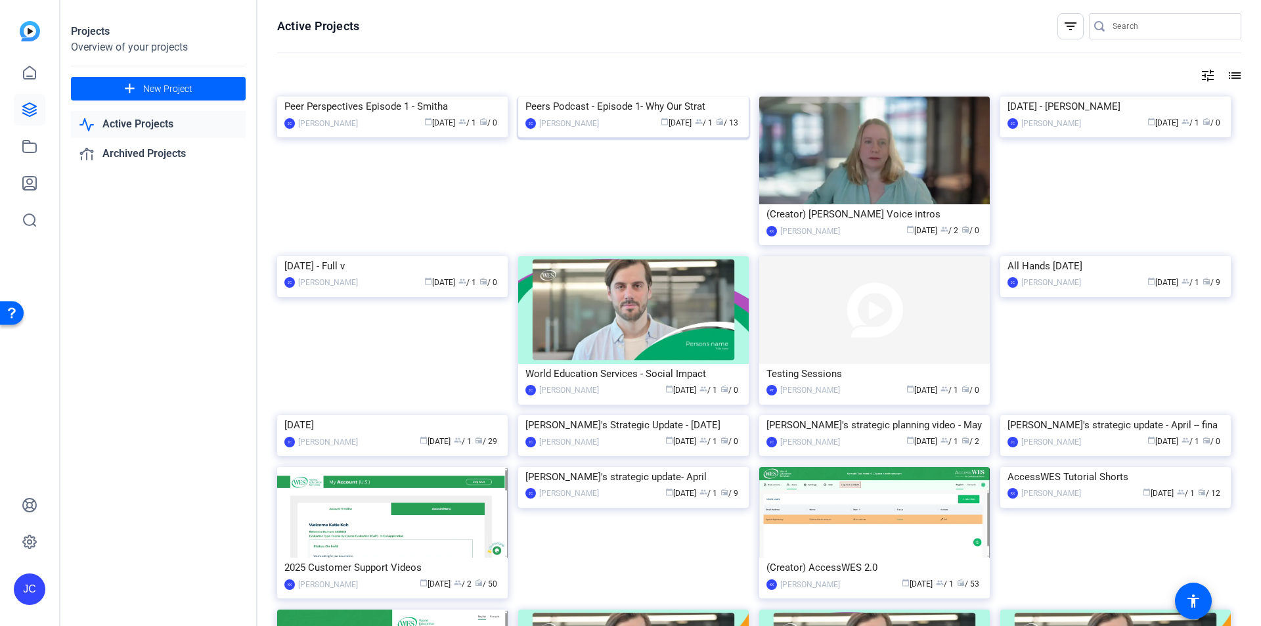
click at [644, 97] on img at bounding box center [633, 97] width 231 height 0
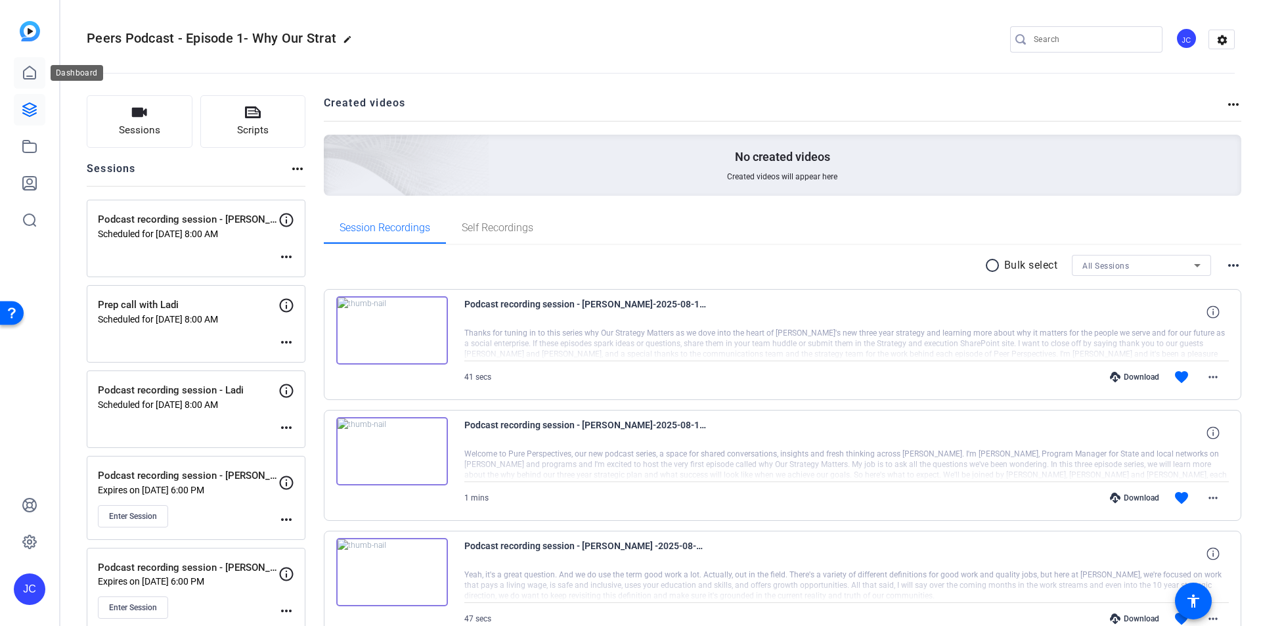
click at [24, 70] on icon at bounding box center [30, 72] width 12 height 12
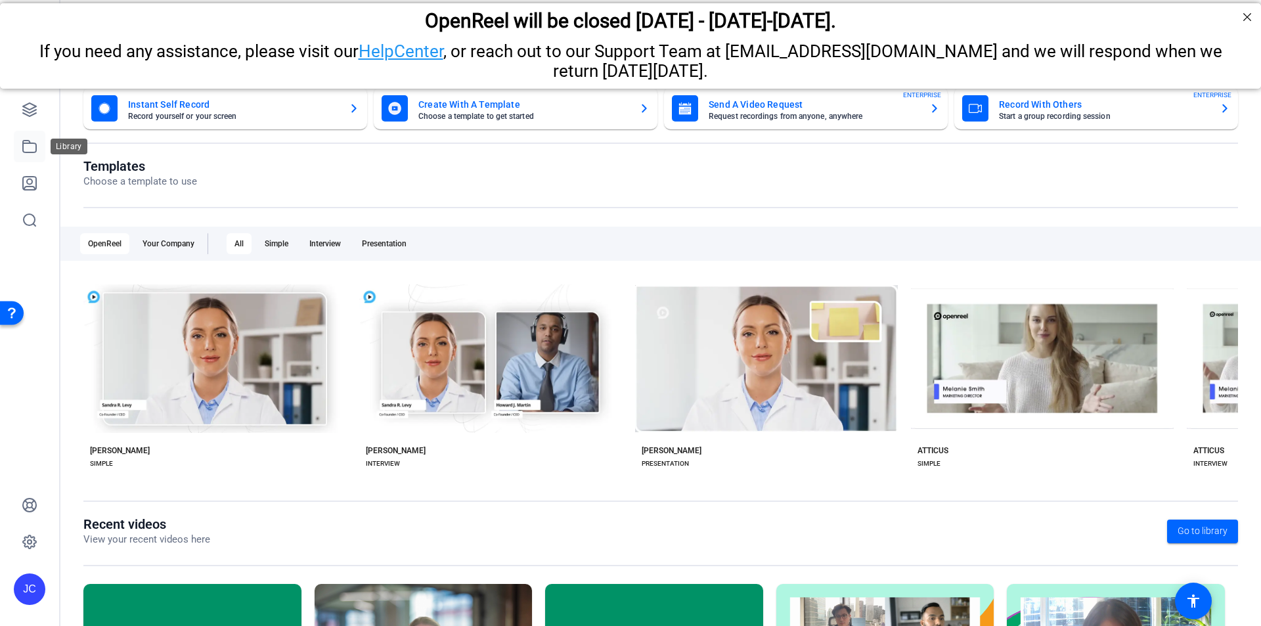
click at [32, 150] on icon at bounding box center [30, 147] width 16 height 16
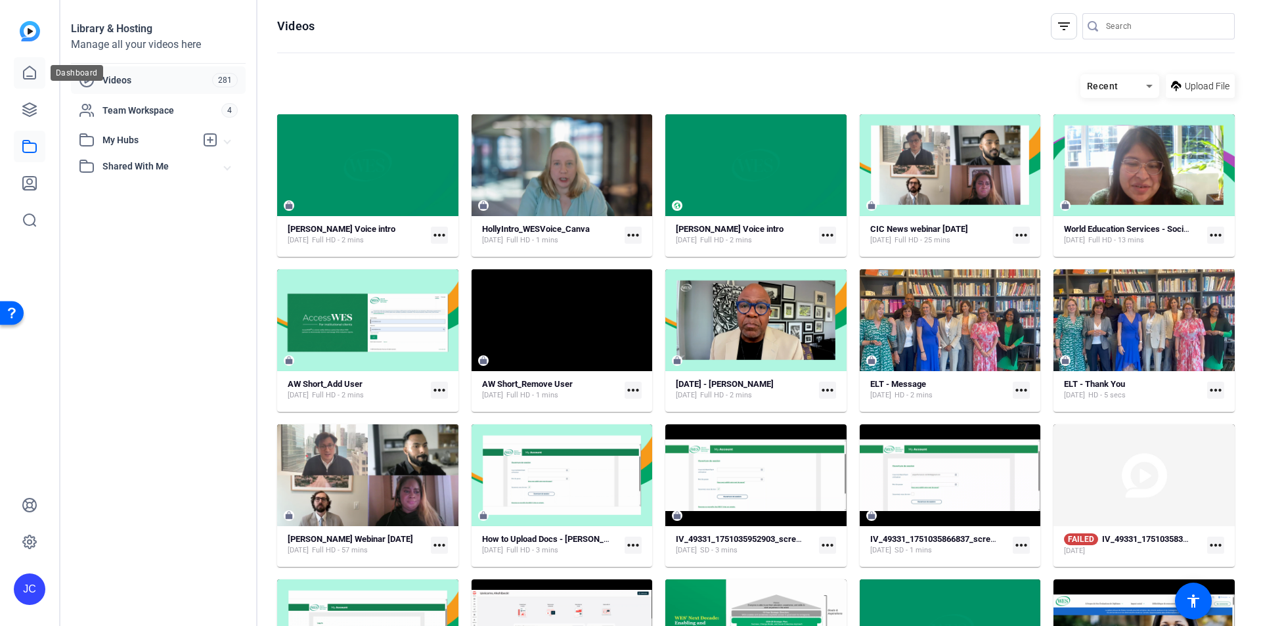
click at [34, 75] on icon at bounding box center [30, 73] width 16 height 16
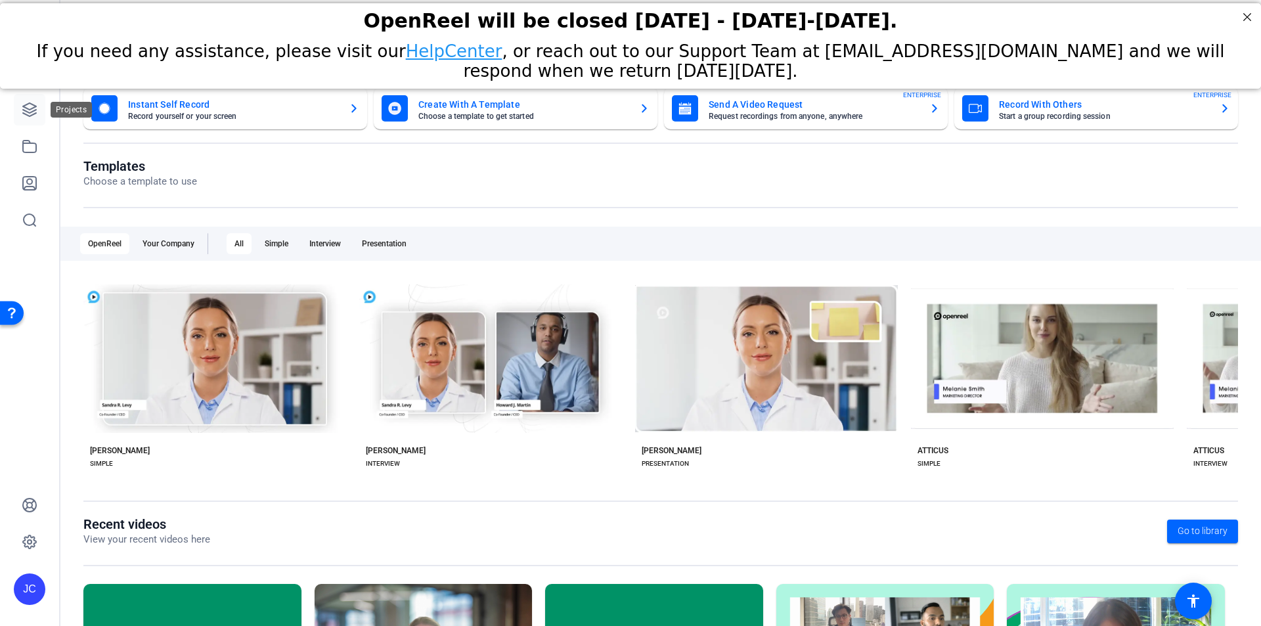
click at [28, 104] on icon at bounding box center [29, 109] width 13 height 13
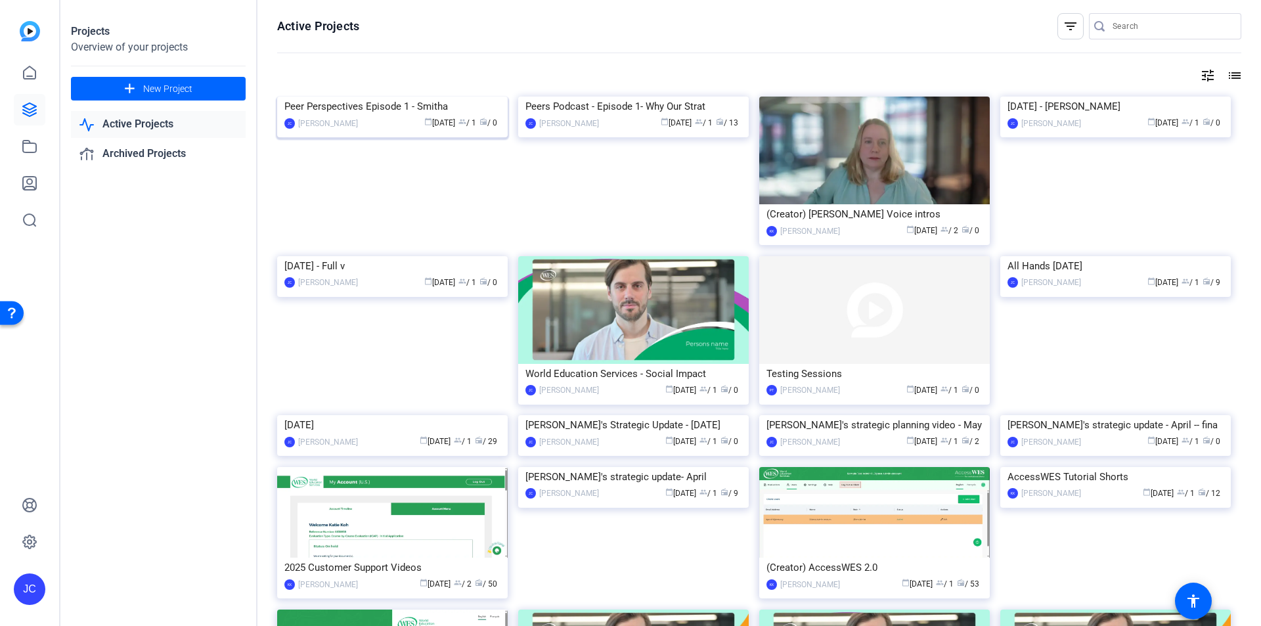
click at [417, 97] on img at bounding box center [392, 97] width 231 height 0
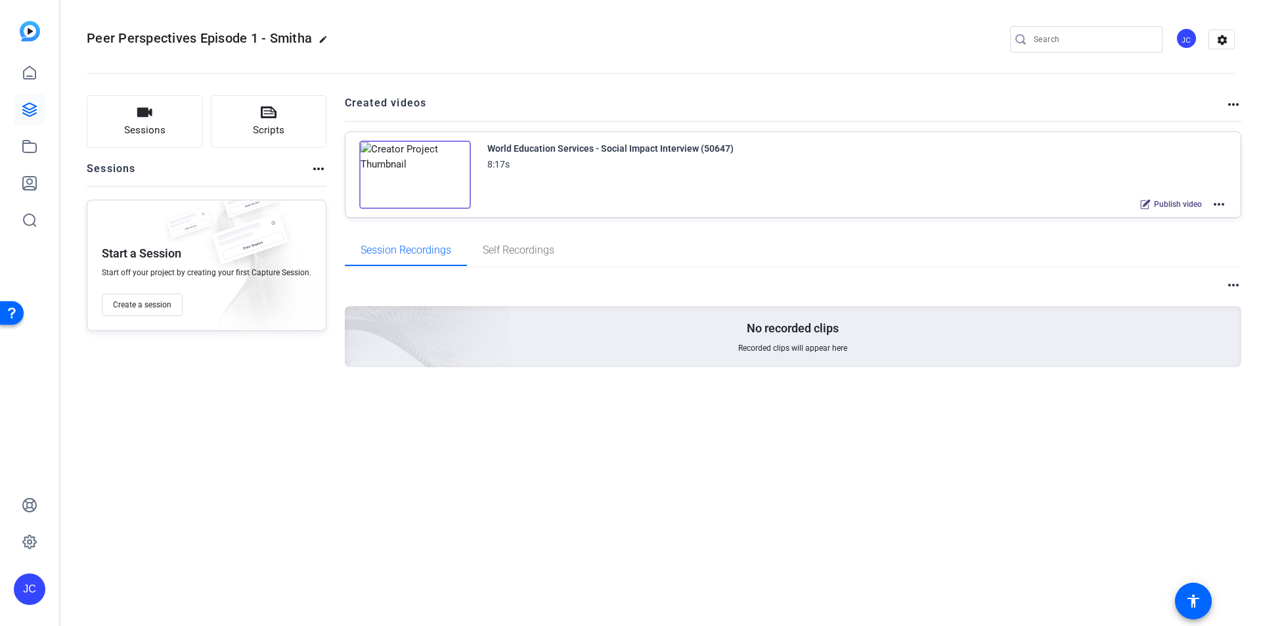
click at [421, 168] on img at bounding box center [415, 175] width 112 height 68
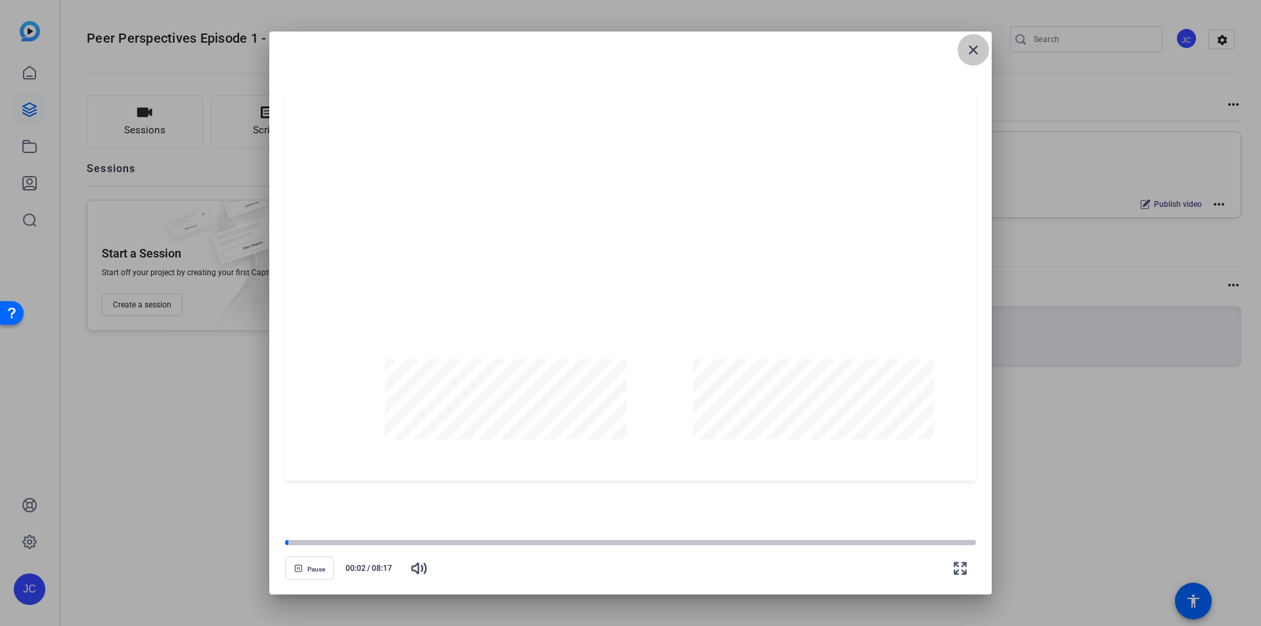
click at [977, 47] on mat-icon "close" at bounding box center [974, 50] width 16 height 16
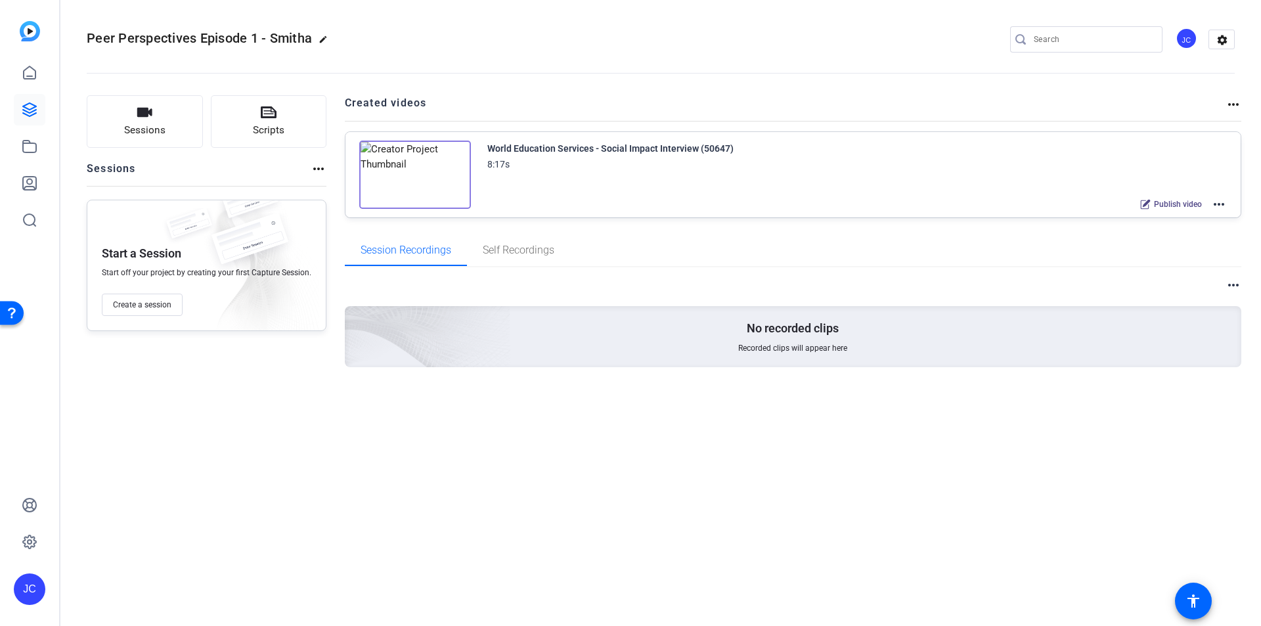
click at [850, 177] on div "World Education Services - Social Impact Interview (50647) 8:17s Publish video …" at bounding box center [857, 177] width 740 height 72
click at [1226, 206] on mat-icon "more_horiz" at bounding box center [1219, 204] width 16 height 16
click at [1144, 223] on span "Edit in Creator" at bounding box center [1170, 220] width 91 height 16
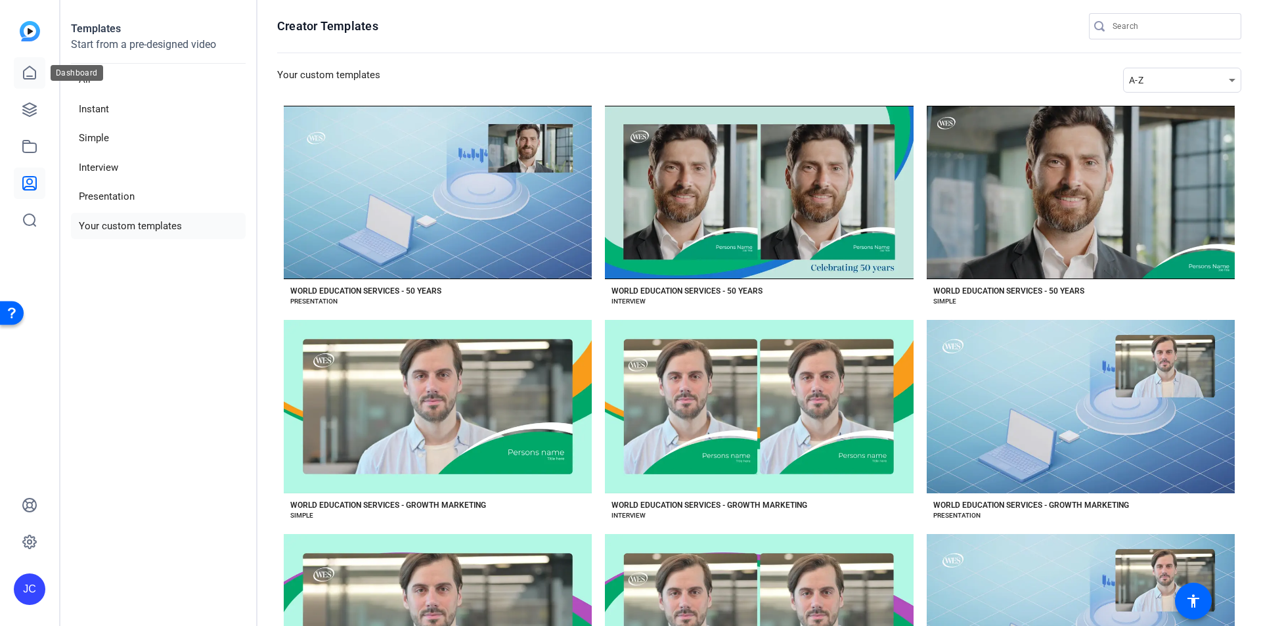
scroll to position [10, 0]
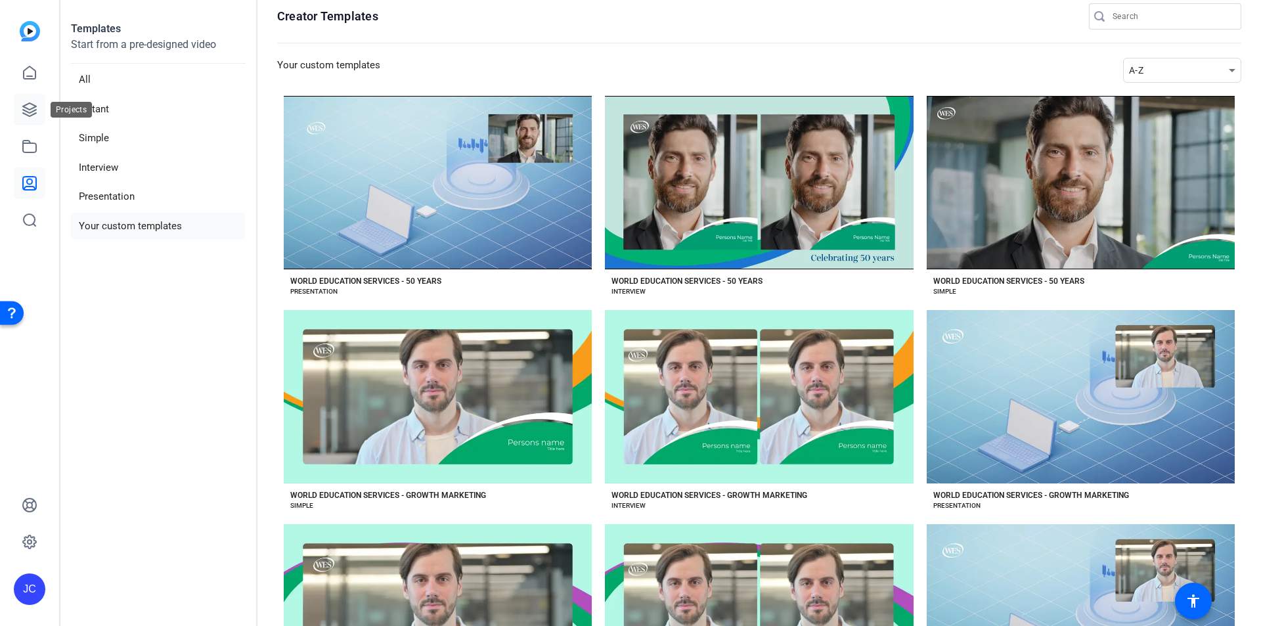
click at [34, 102] on icon at bounding box center [30, 110] width 16 height 16
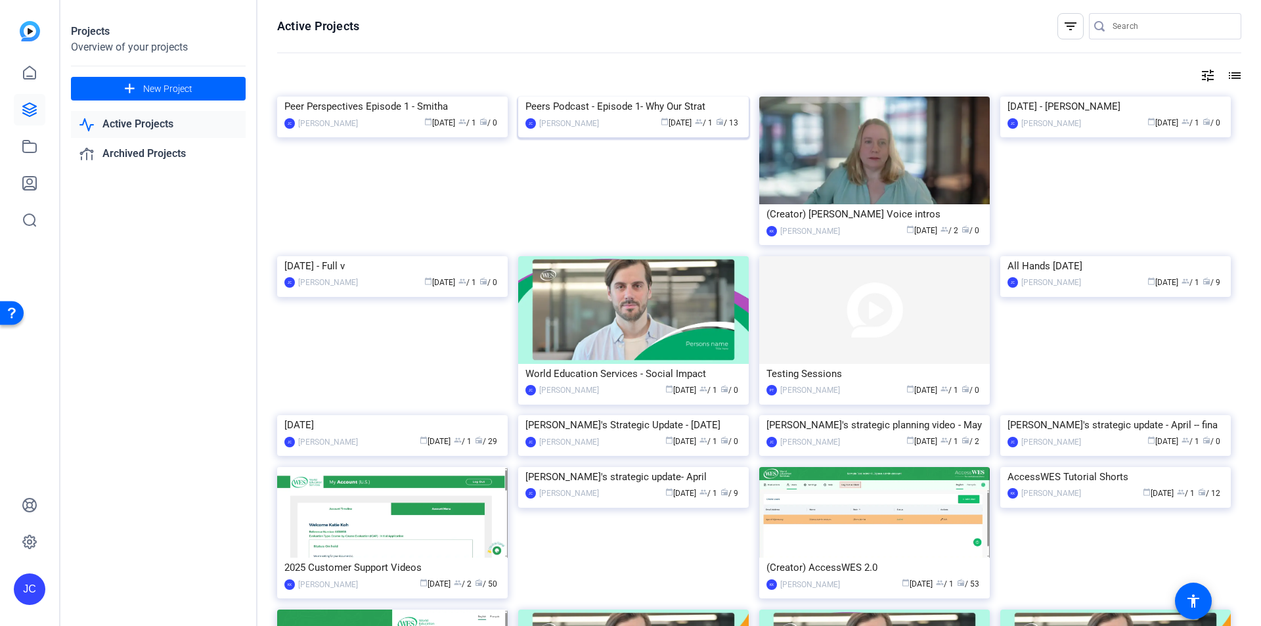
click at [564, 97] on img at bounding box center [633, 97] width 231 height 0
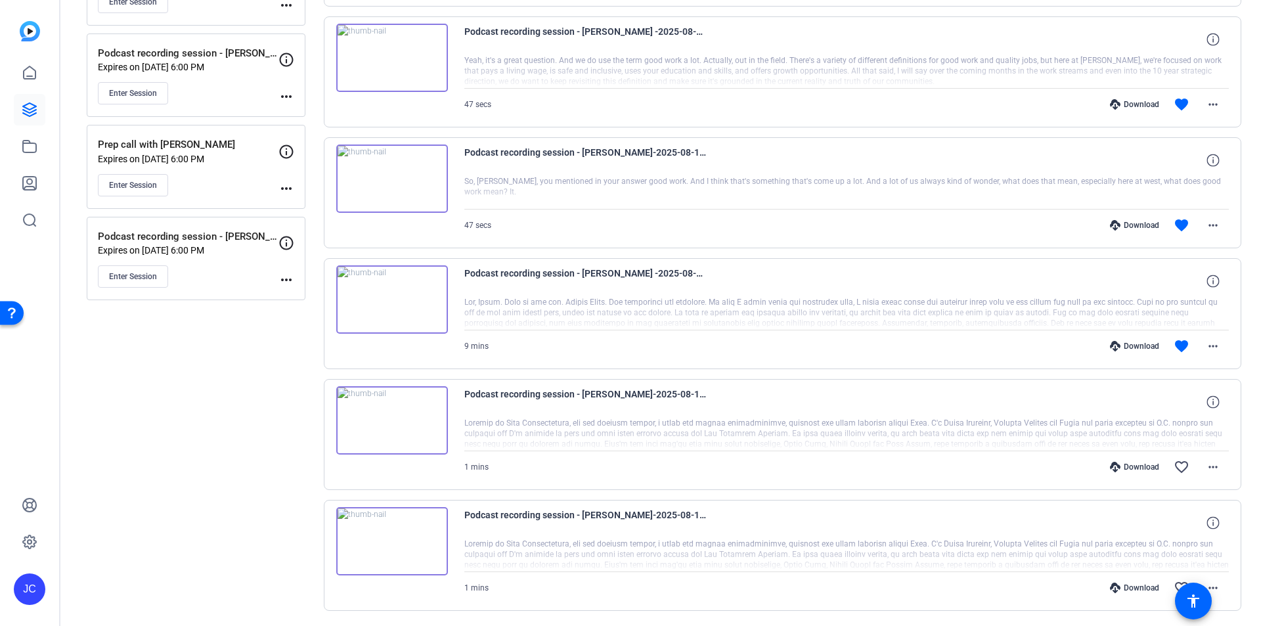
scroll to position [558, 0]
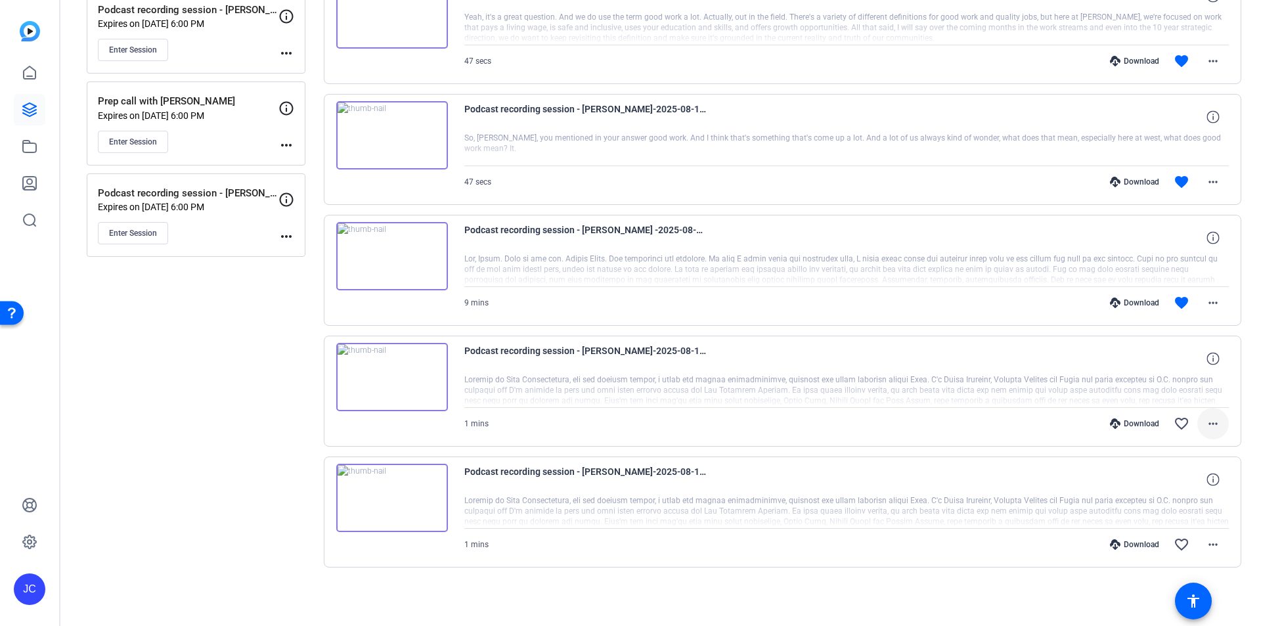
click at [1209, 426] on mat-icon "more_horiz" at bounding box center [1213, 424] width 16 height 16
click at [1149, 566] on span "Archive clip" at bounding box center [1172, 566] width 79 height 16
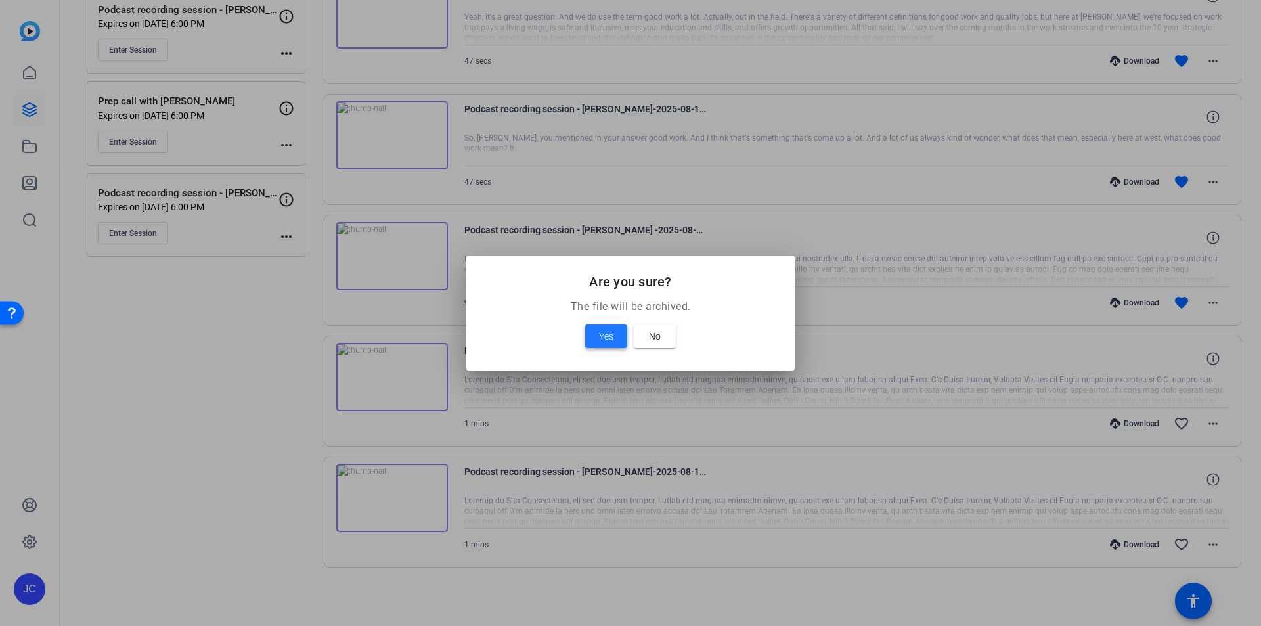
click at [591, 333] on span at bounding box center [606, 337] width 42 height 32
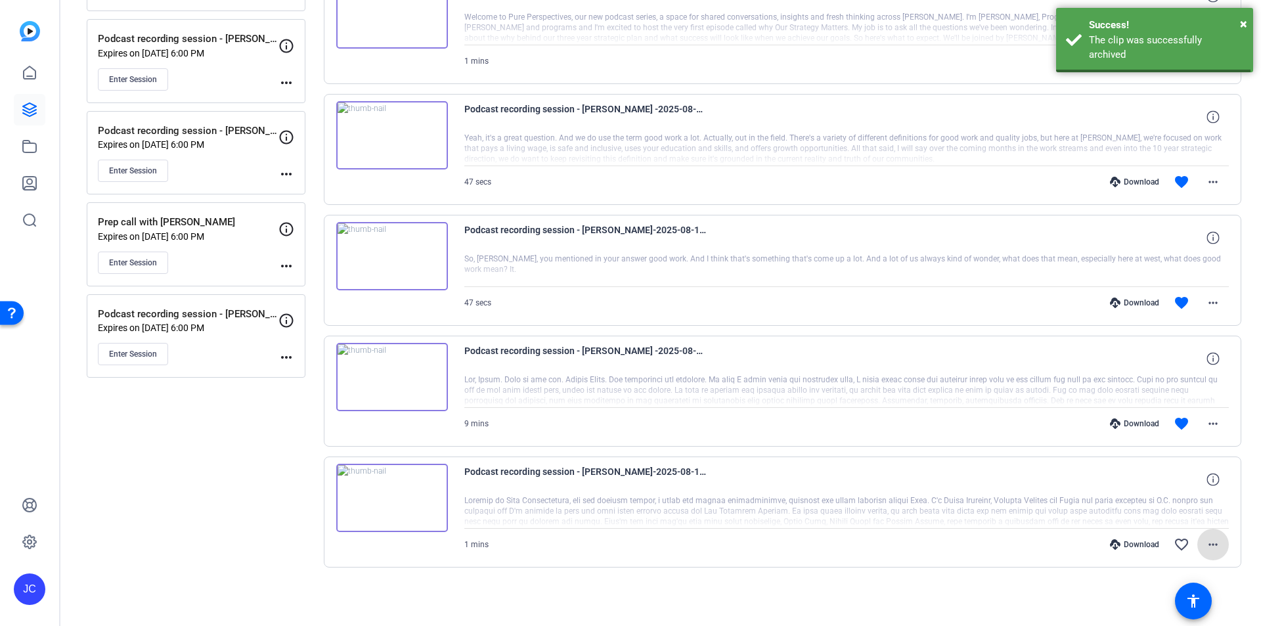
scroll to position [437, 0]
click at [1215, 546] on span at bounding box center [1213, 545] width 32 height 32
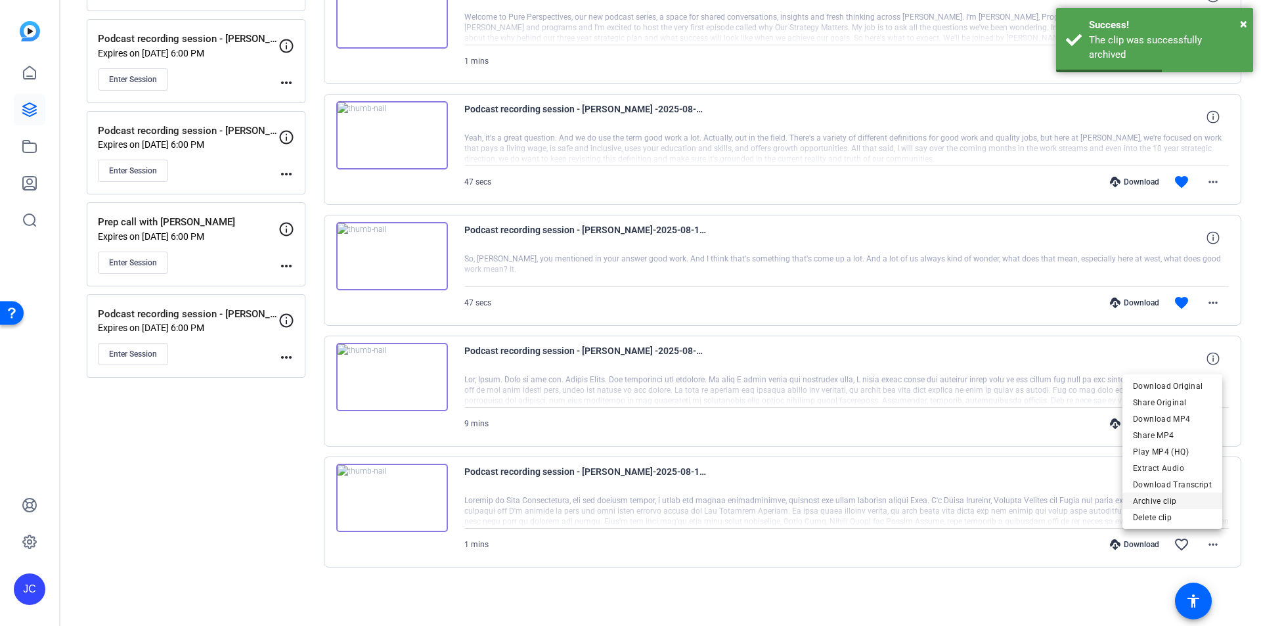
click at [1158, 500] on span "Archive clip" at bounding box center [1172, 501] width 79 height 16
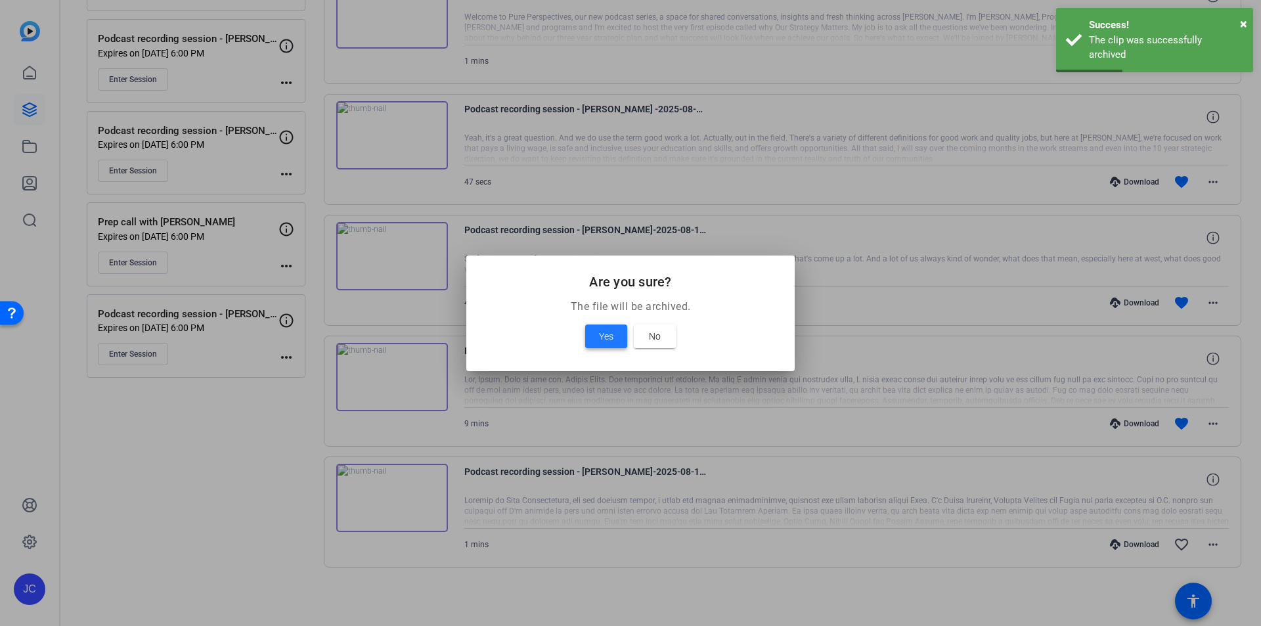
click at [602, 335] on span "Yes" at bounding box center [606, 336] width 14 height 16
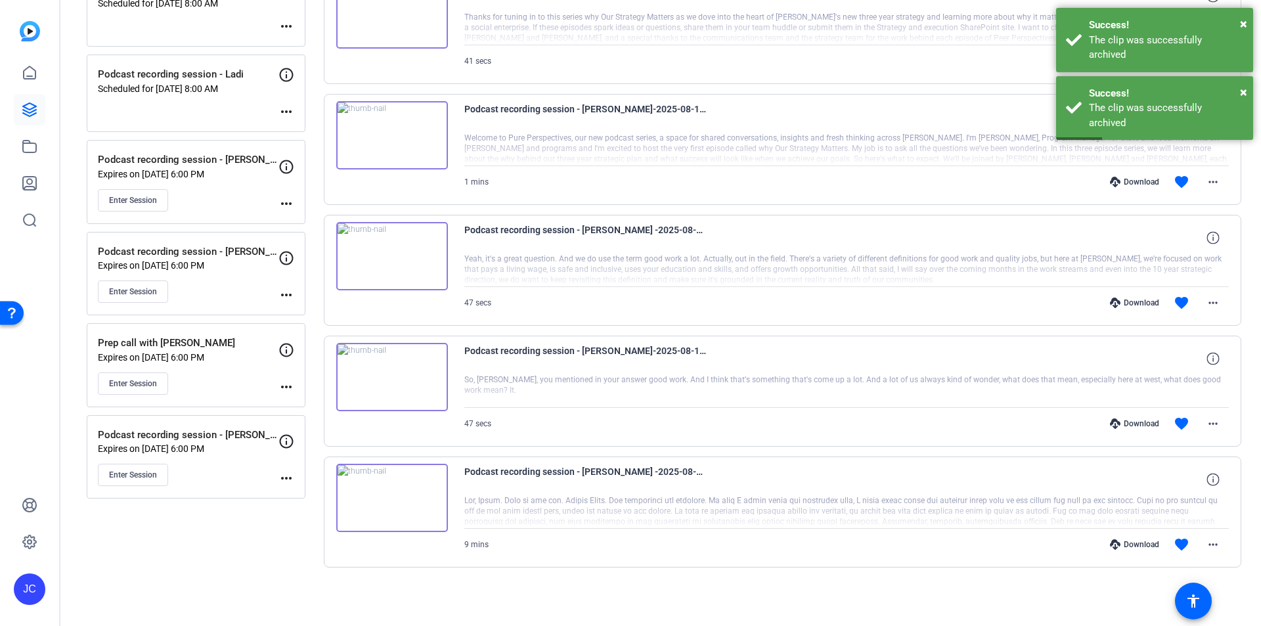
scroll to position [316, 0]
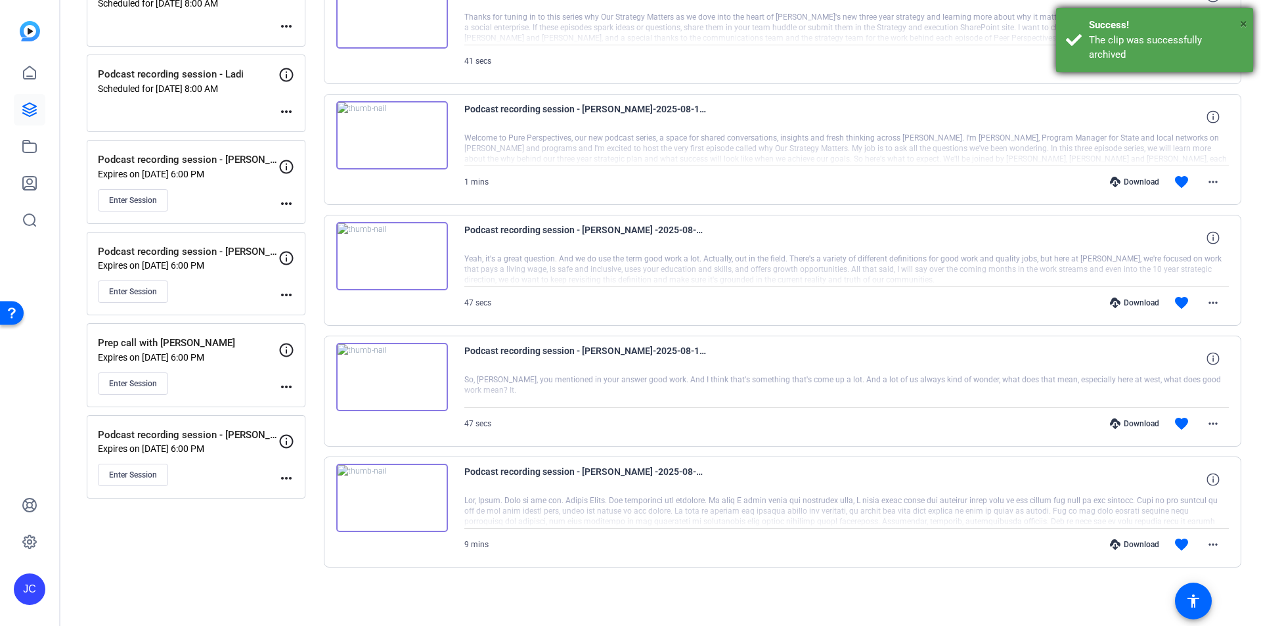
click at [1245, 20] on span "×" at bounding box center [1243, 24] width 7 height 16
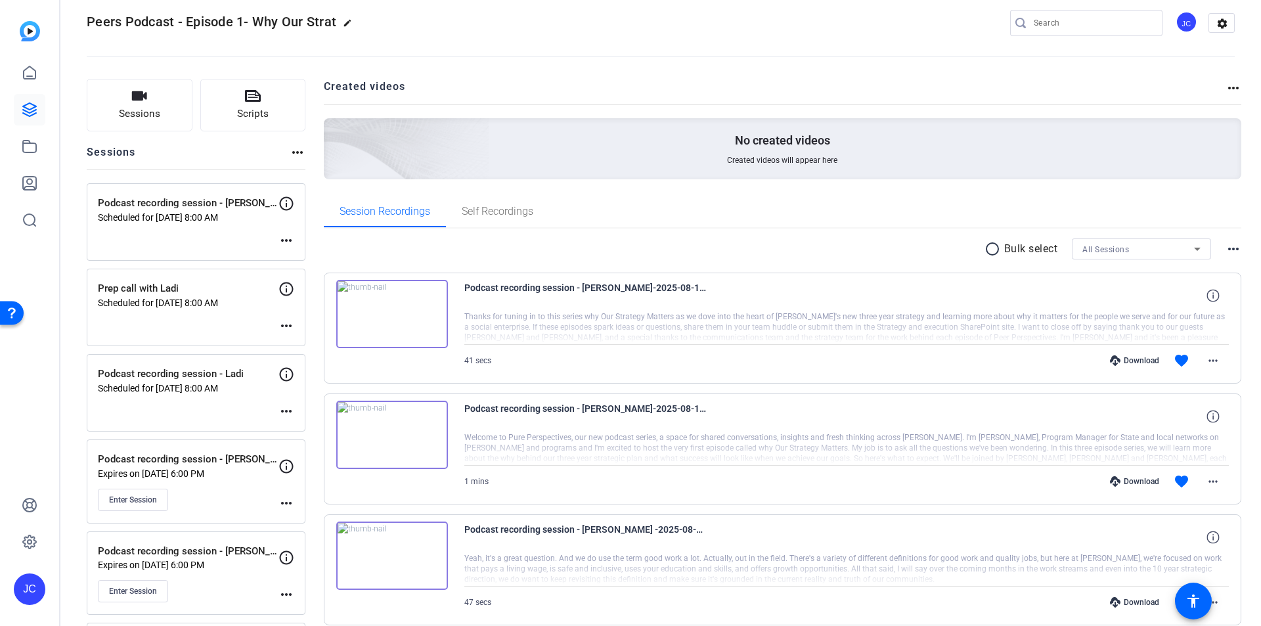
scroll to position [0, 0]
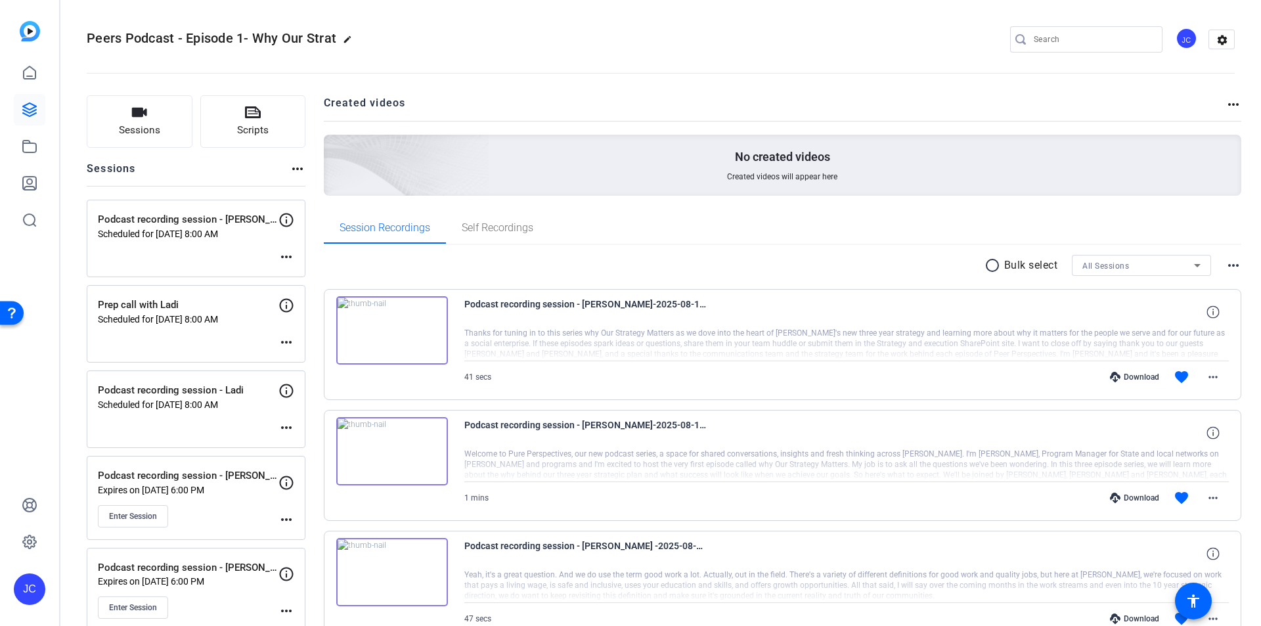
click at [1195, 267] on icon at bounding box center [1198, 265] width 16 height 16
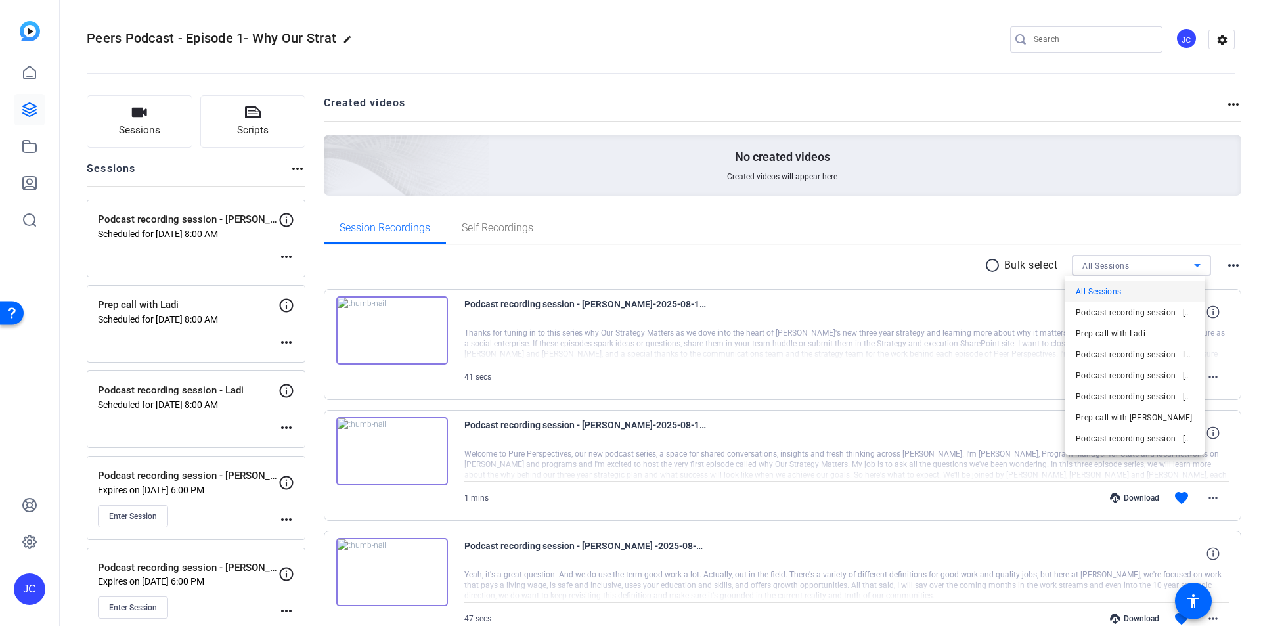
click at [1195, 267] on div at bounding box center [630, 313] width 1261 height 626
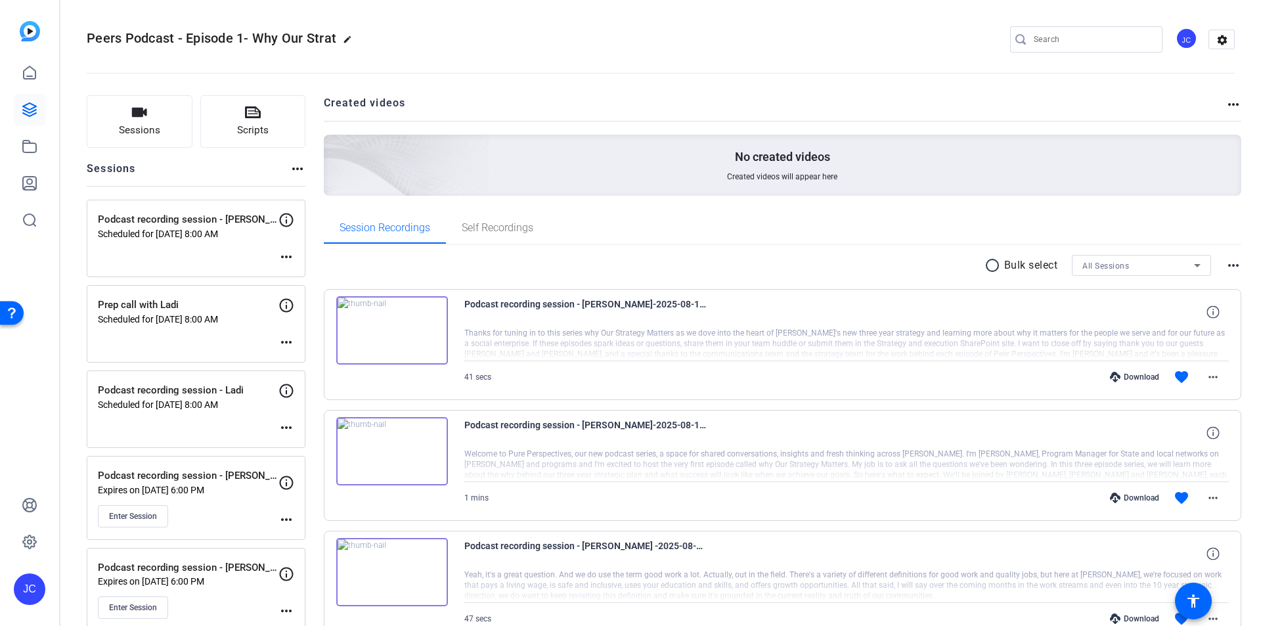
click at [1226, 103] on mat-icon "more_horiz" at bounding box center [1234, 105] width 16 height 16
click at [1199, 123] on span "View Archived Projects" at bounding box center [1181, 124] width 86 height 16
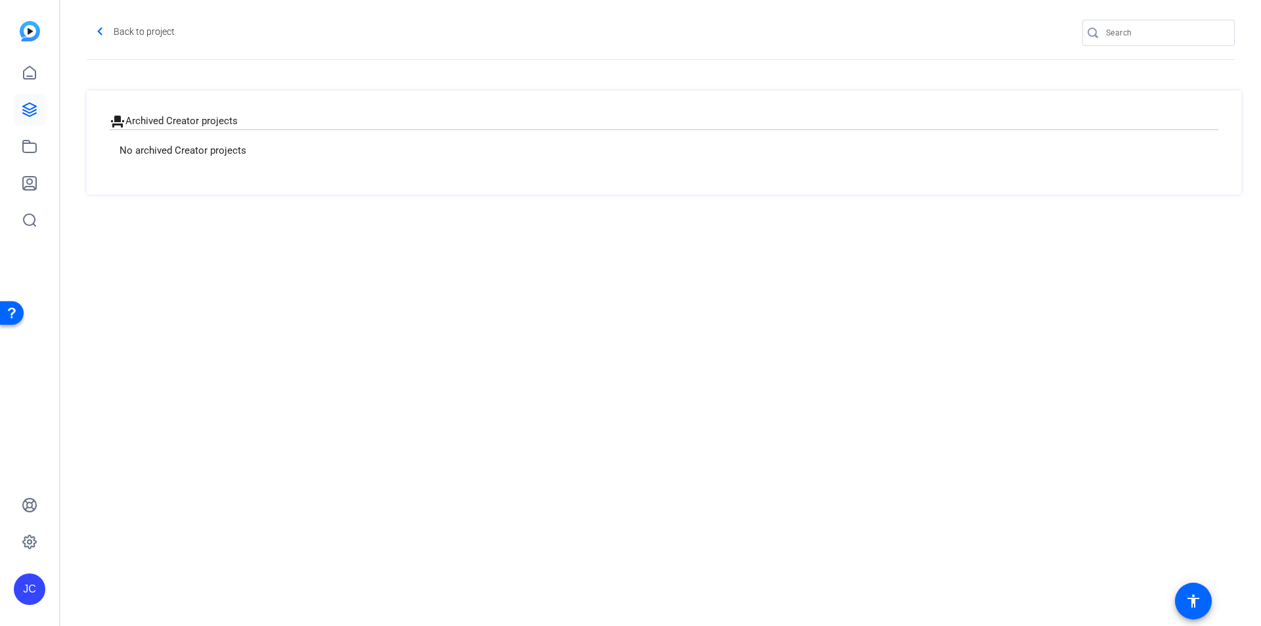
click at [175, 117] on h2 "event_seat Archived Creator projects" at bounding box center [664, 122] width 1109 height 16
click at [170, 168] on div "No archived Creator projects" at bounding box center [664, 150] width 1109 height 42
click at [104, 32] on mat-icon "navigate_before" at bounding box center [100, 32] width 16 height 16
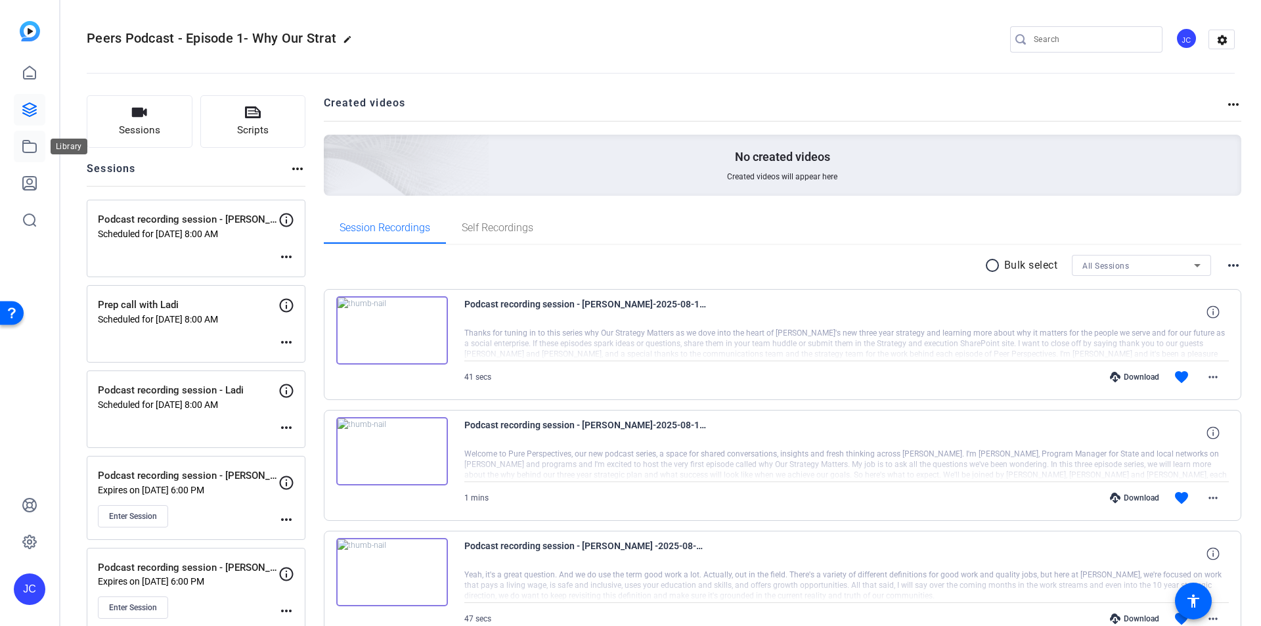
click at [28, 143] on icon at bounding box center [29, 147] width 13 height 12
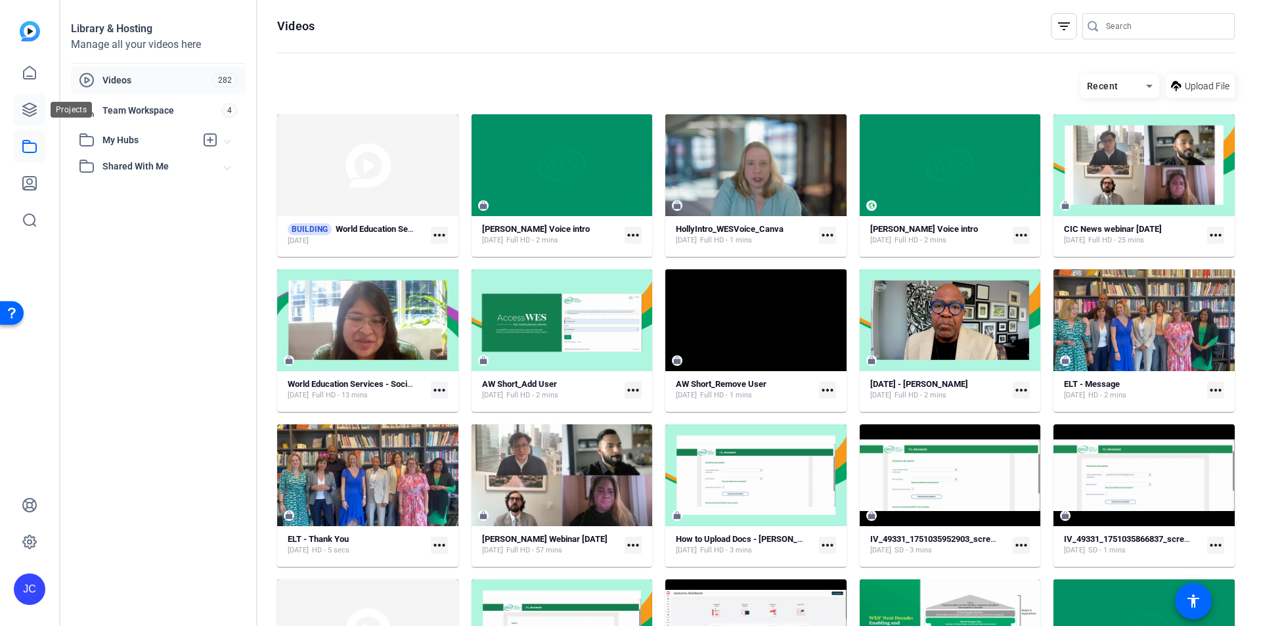
click at [29, 108] on icon at bounding box center [30, 110] width 16 height 16
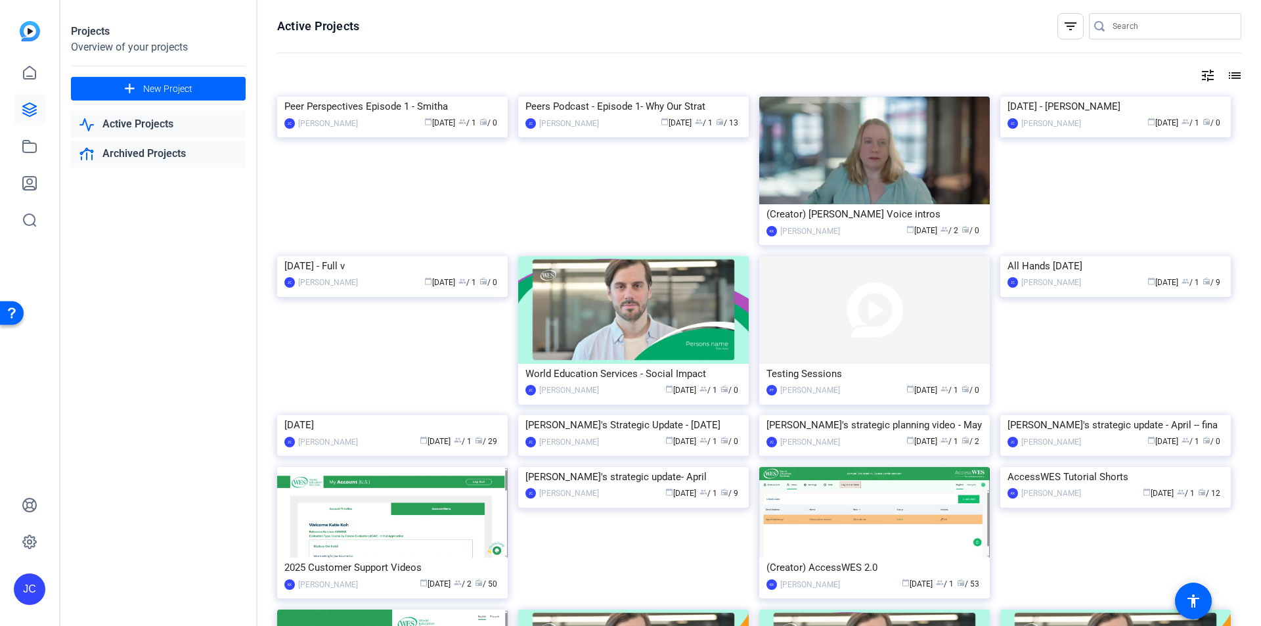
click at [160, 151] on link "Archived Projects" at bounding box center [158, 154] width 175 height 27
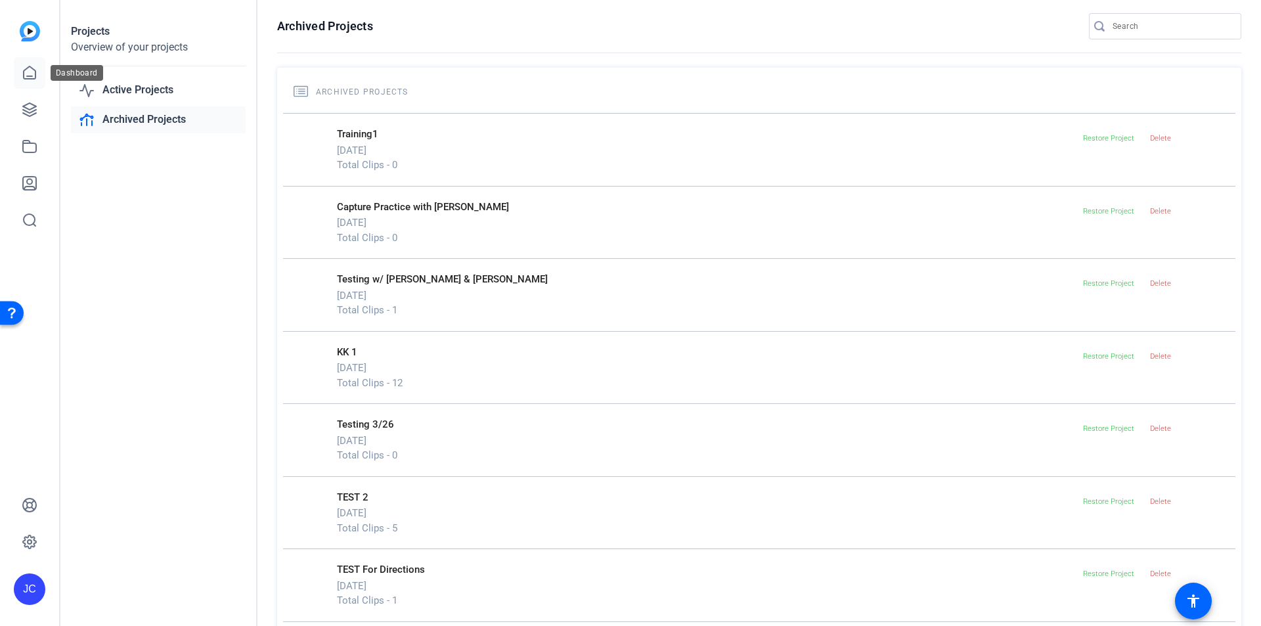
click at [32, 72] on icon at bounding box center [30, 73] width 16 height 16
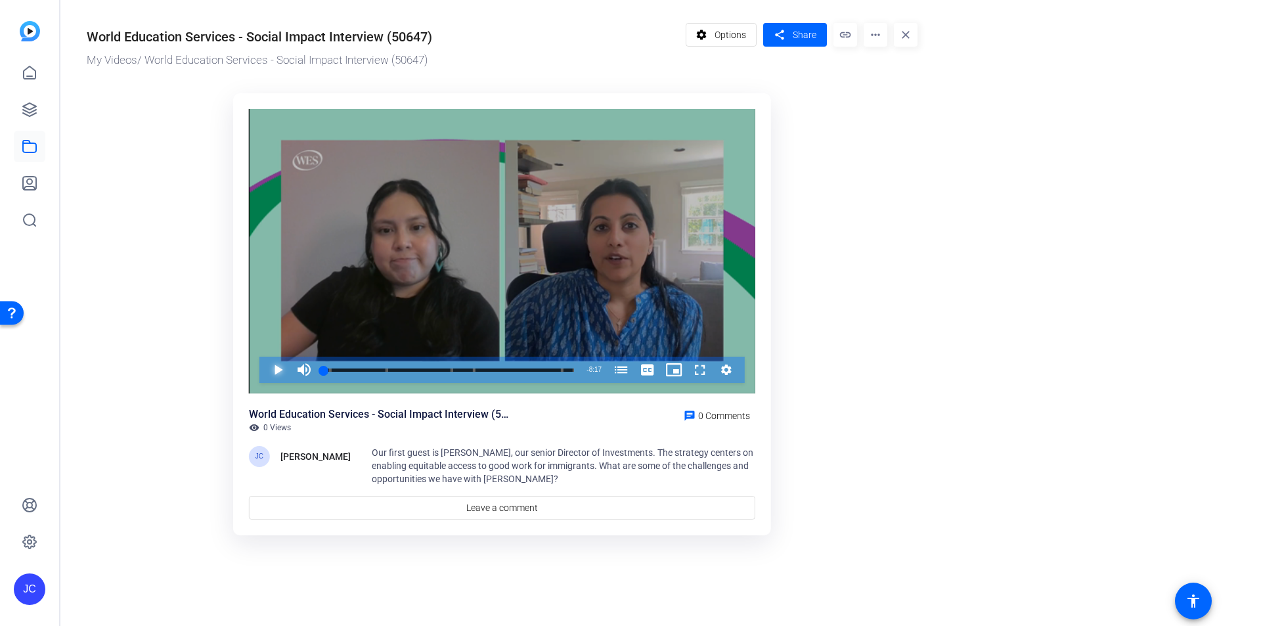
click at [265, 368] on span "Video Player" at bounding box center [265, 370] width 0 height 26
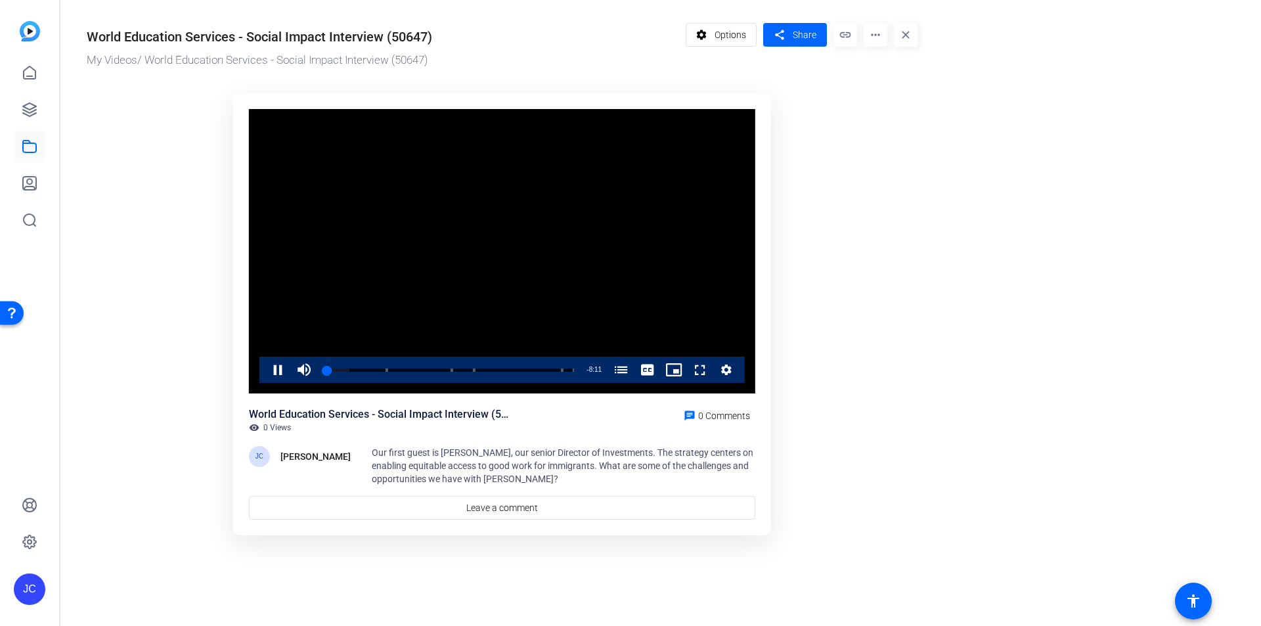
click at [874, 33] on mat-icon "more_horiz" at bounding box center [876, 35] width 24 height 24
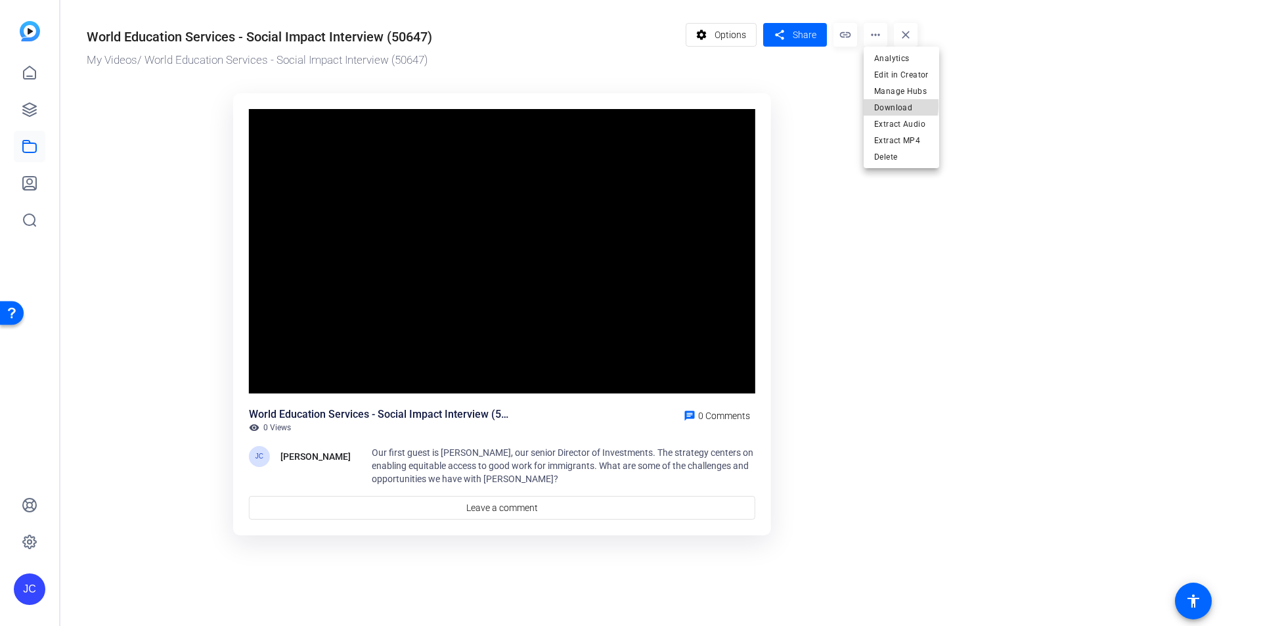
click at [882, 105] on span "Download" at bounding box center [901, 108] width 55 height 16
click at [1128, 288] on or-hosting-video-details "World Education Services - Social Impact Interview (50647) My Videos / World Ed…" at bounding box center [657, 277] width 1194 height 555
click at [302, 33] on div "World Education Services - Social Impact Interview (50647)" at bounding box center [260, 37] width 346 height 20
click at [709, 35] on mat-icon "settings" at bounding box center [702, 34] width 16 height 25
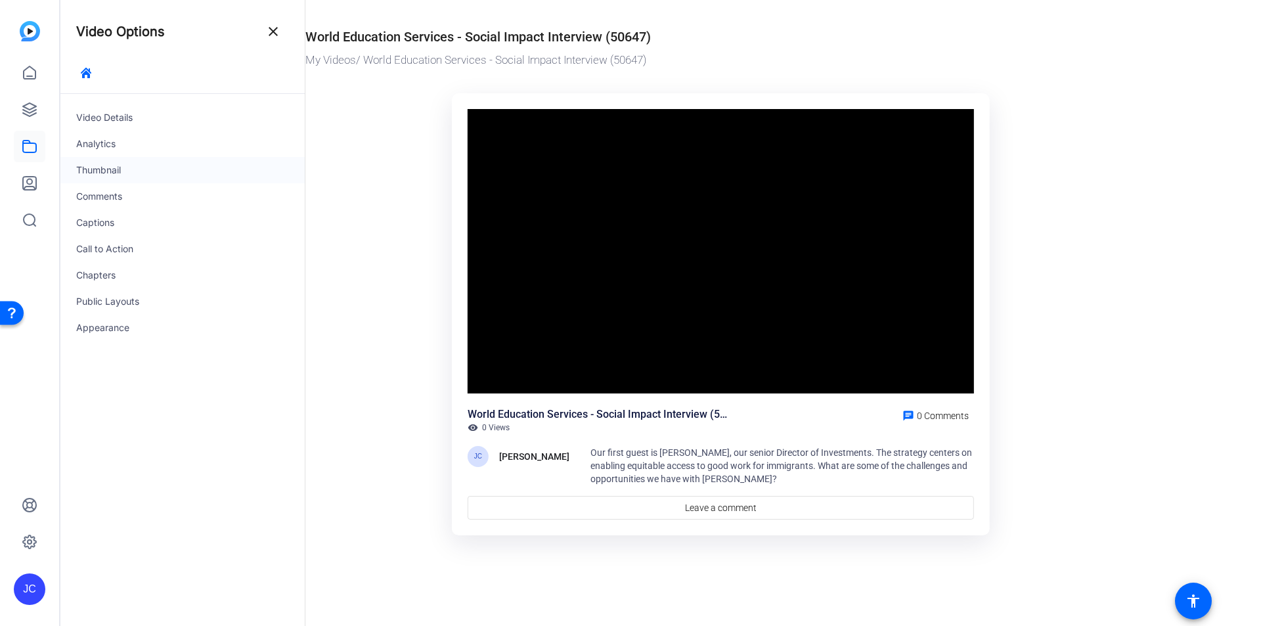
click at [116, 175] on div "Thumbnail" at bounding box center [182, 170] width 244 height 26
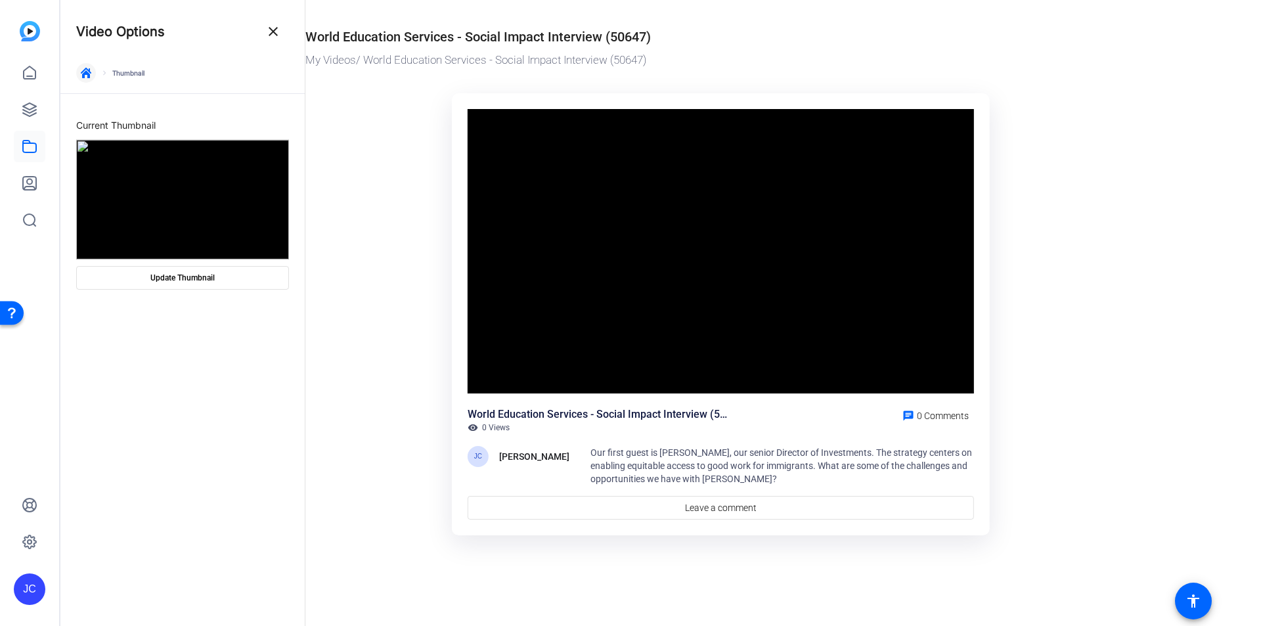
click at [89, 73] on icon "button" at bounding box center [86, 73] width 11 height 11
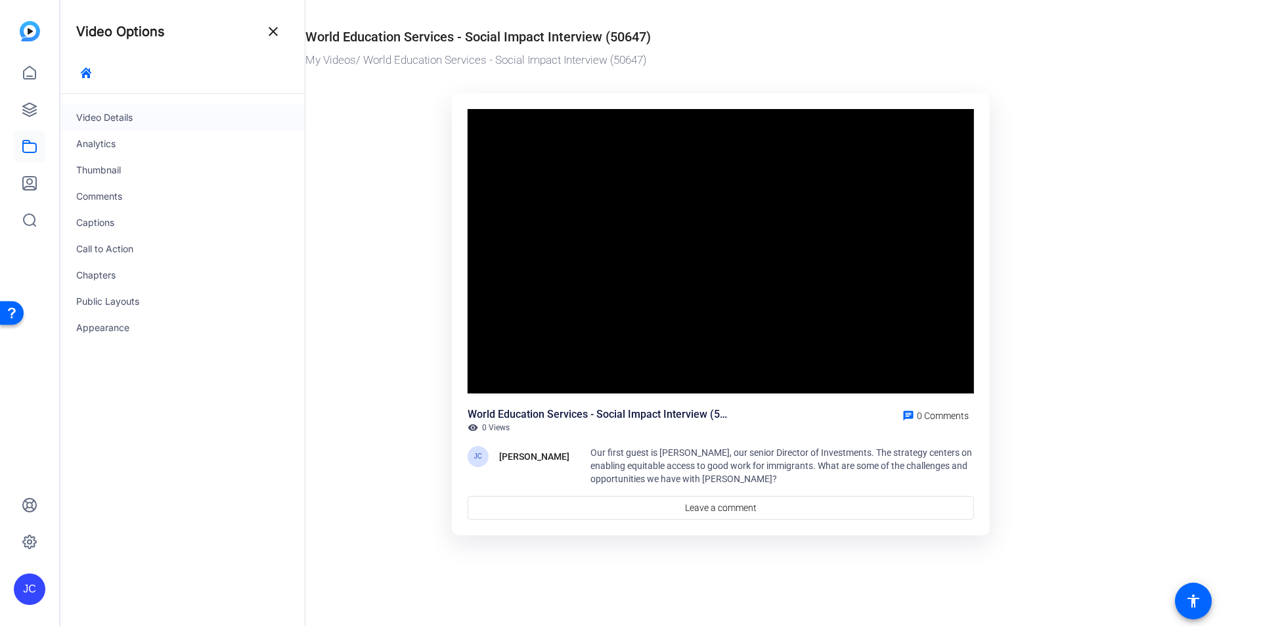
click at [105, 111] on div "Video Details" at bounding box center [182, 117] width 244 height 26
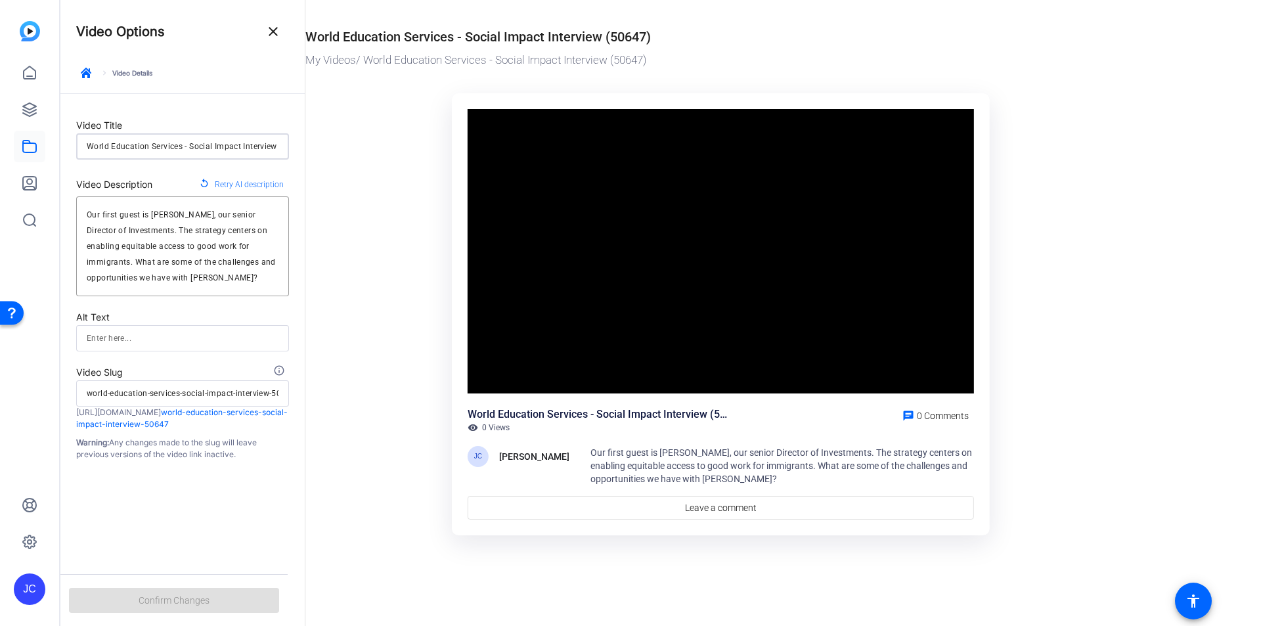
click at [147, 141] on input "World Education Services - Social Impact Interview (50647)" at bounding box center [183, 147] width 192 height 16
click at [149, 143] on input "World Education Services - Social Impact Interview (50647)" at bounding box center [183, 147] width 192 height 16
type input "W"
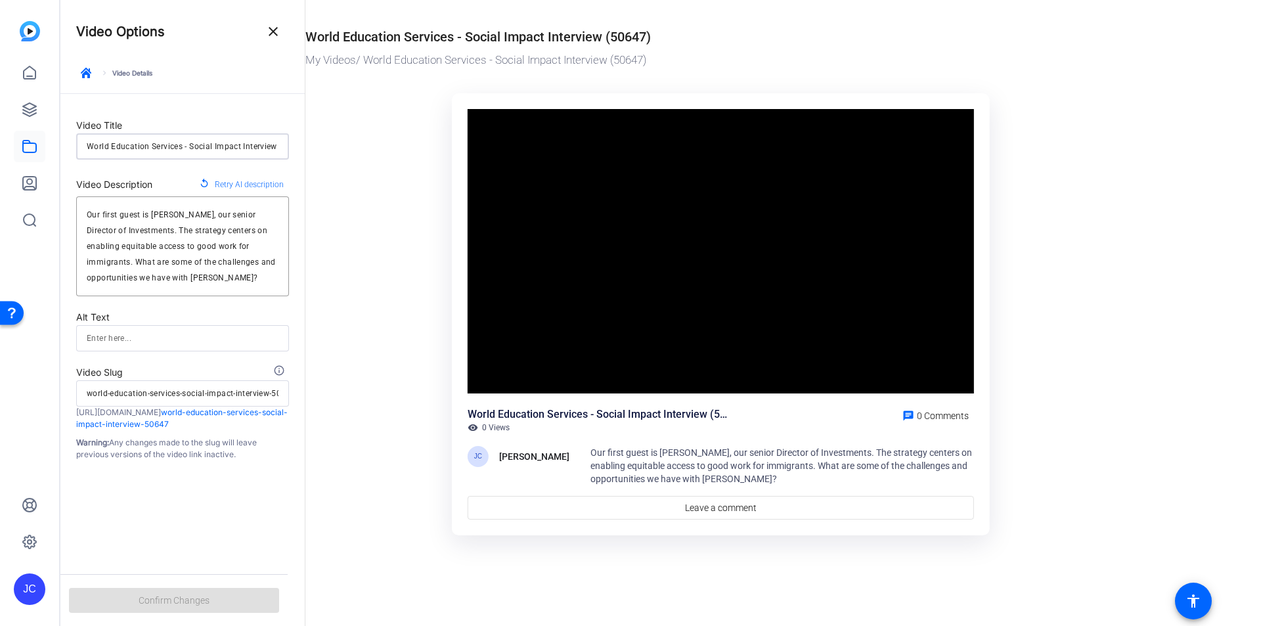
type input "w"
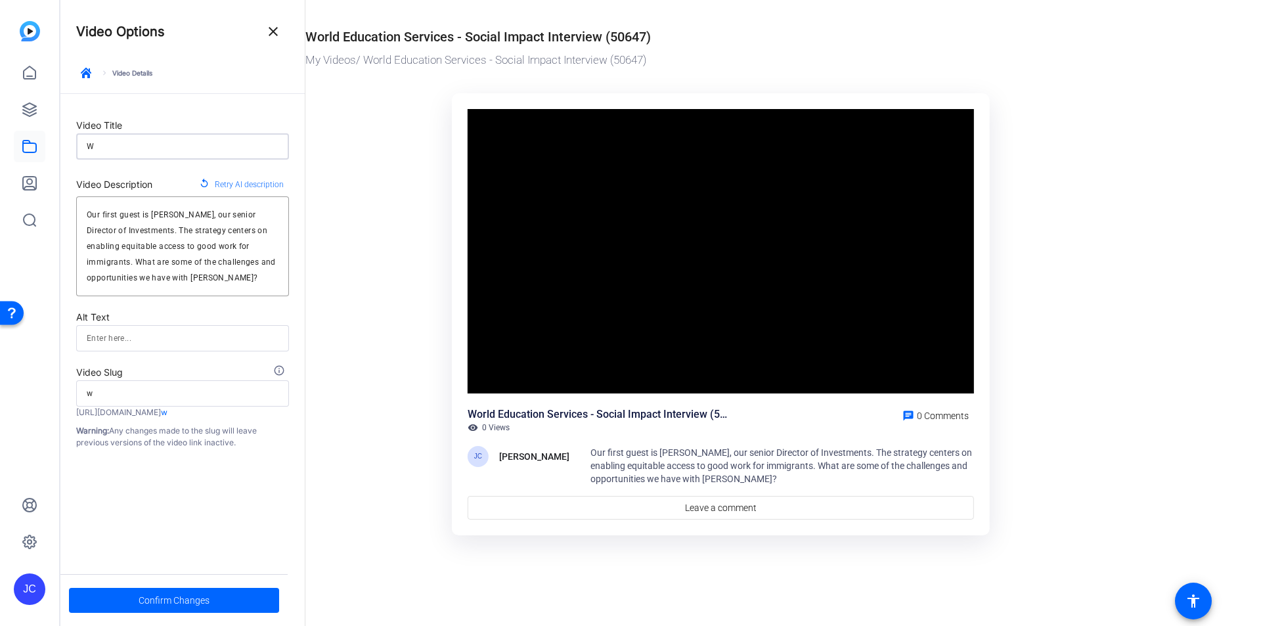
type input "Wh"
type input "wh"
type input "Why"
type input "why"
type input "Why"
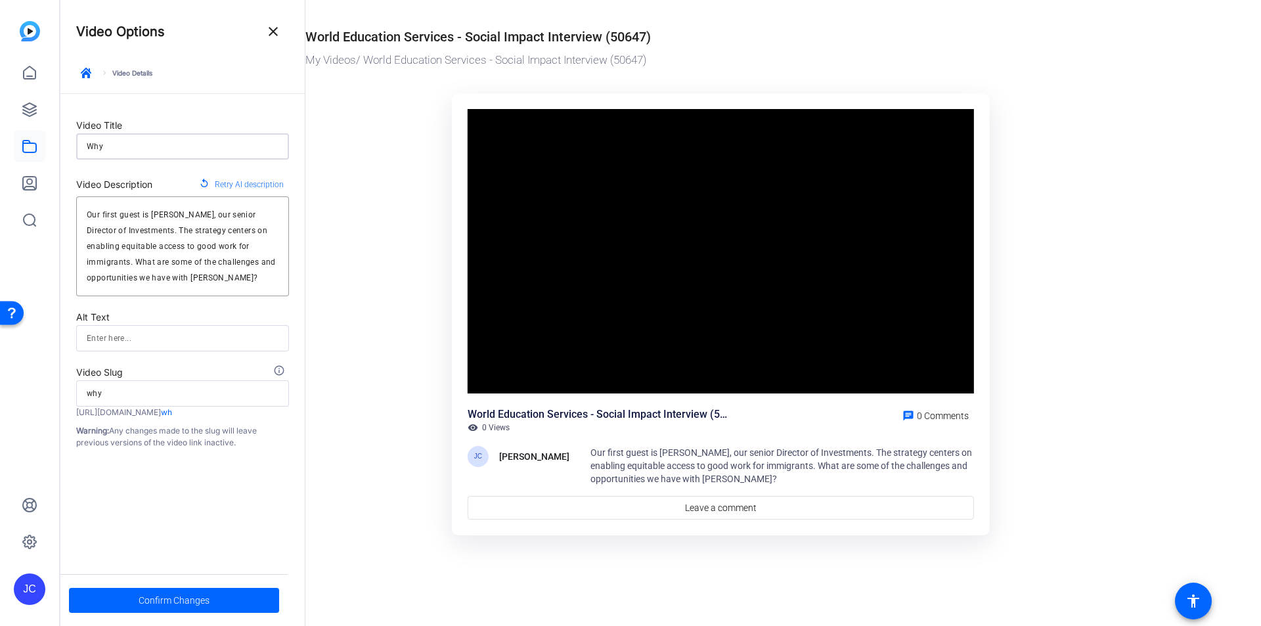
type input "why"
type input "Why"
type input "why"
type input "Wh"
type input "wh"
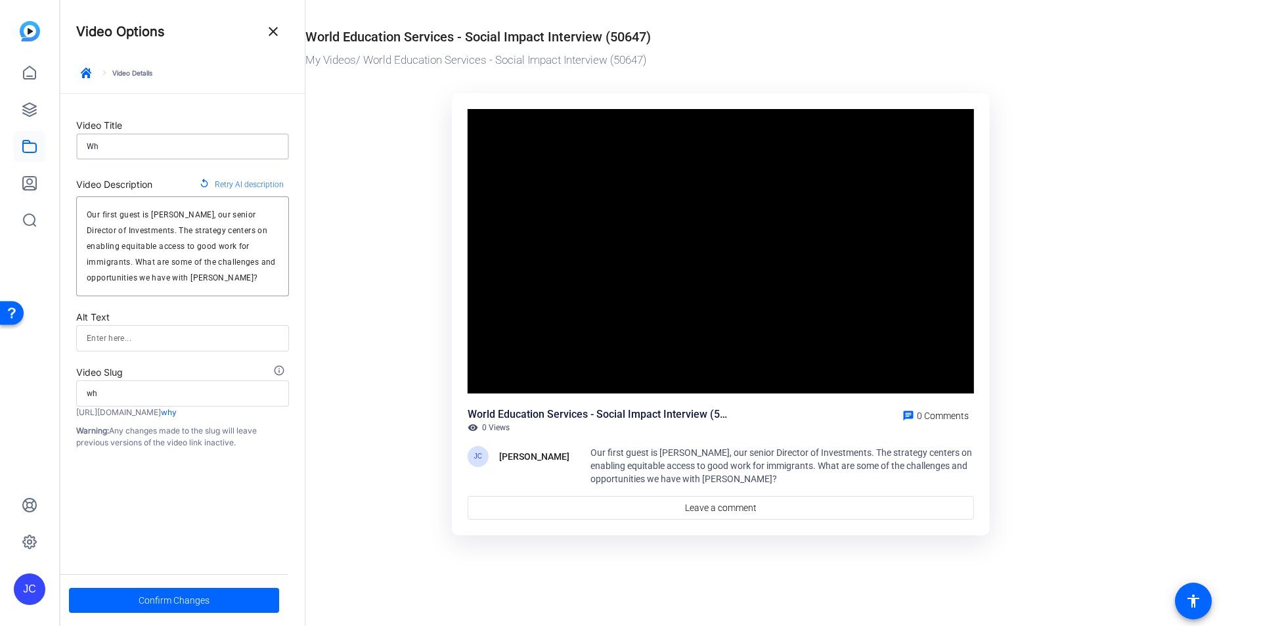
type input "W"
type input "w"
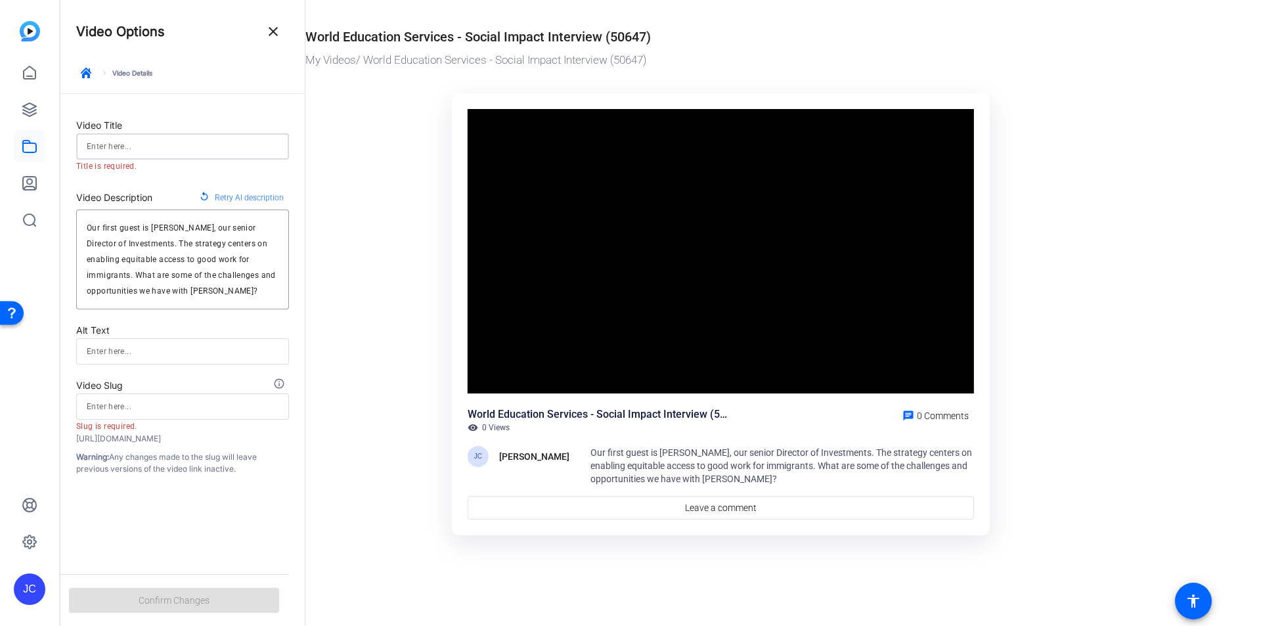
type input "W"
type input "w"
type input "Wh"
type input "wh"
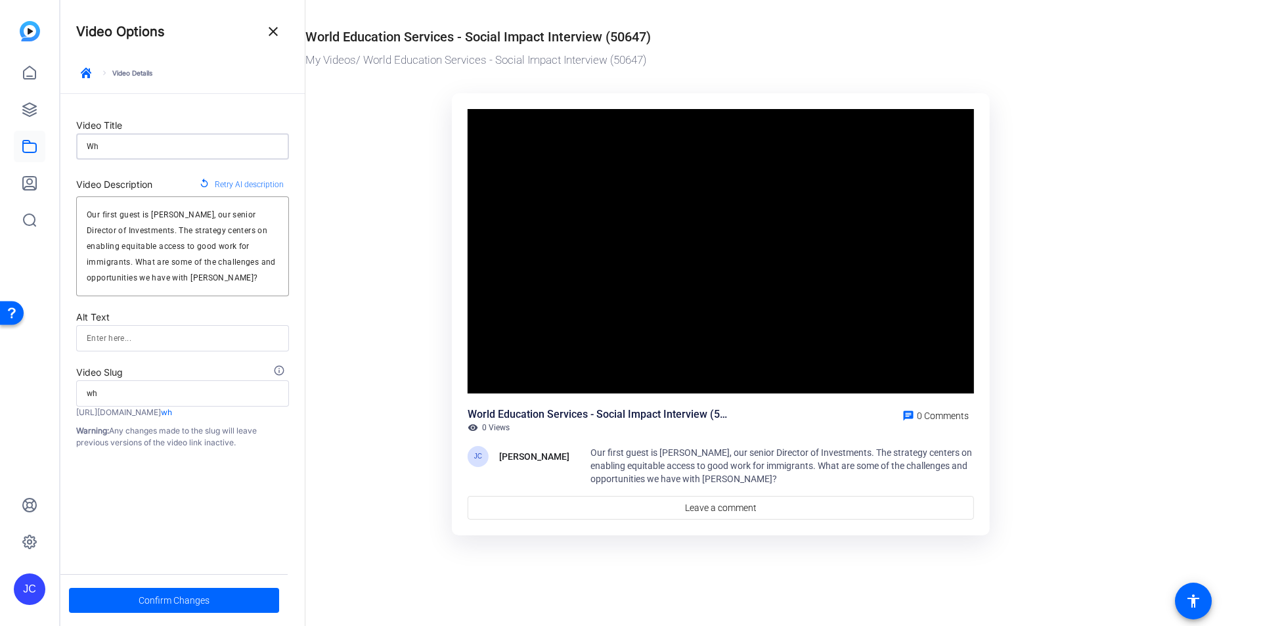
type input "Why"
type input "why"
type input "Why"
type input "why"
type input "Why O"
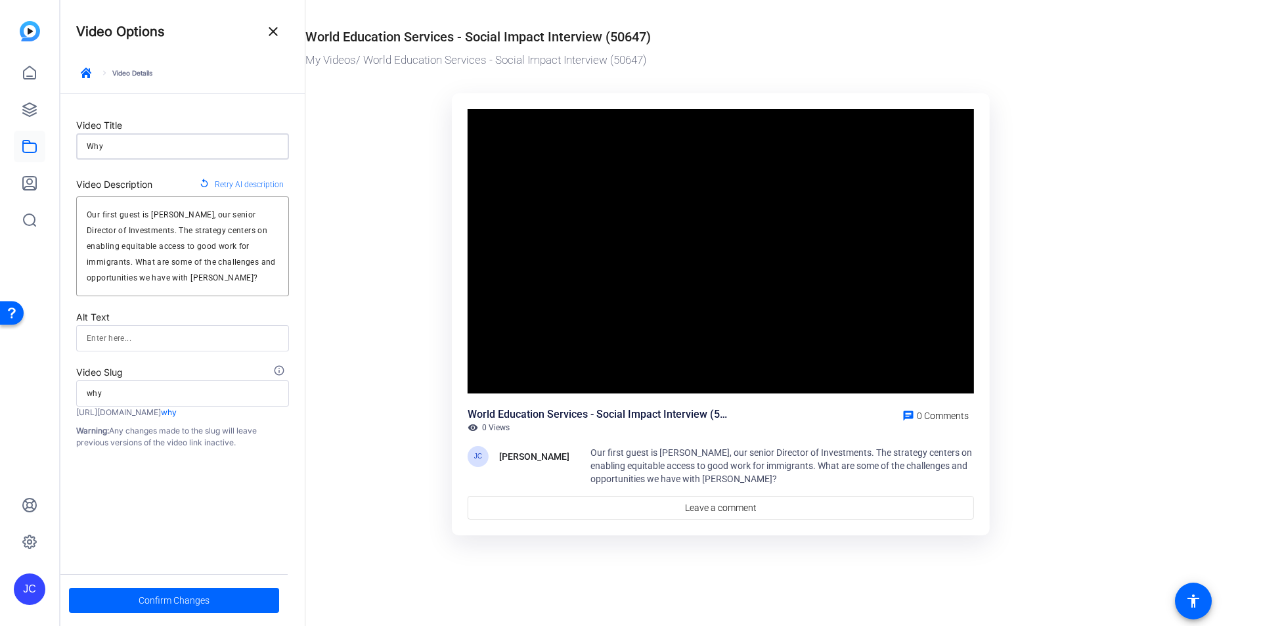
type input "why-o"
type input "Why Ou"
type input "why-ou"
type input "Why Our"
type input "why-our"
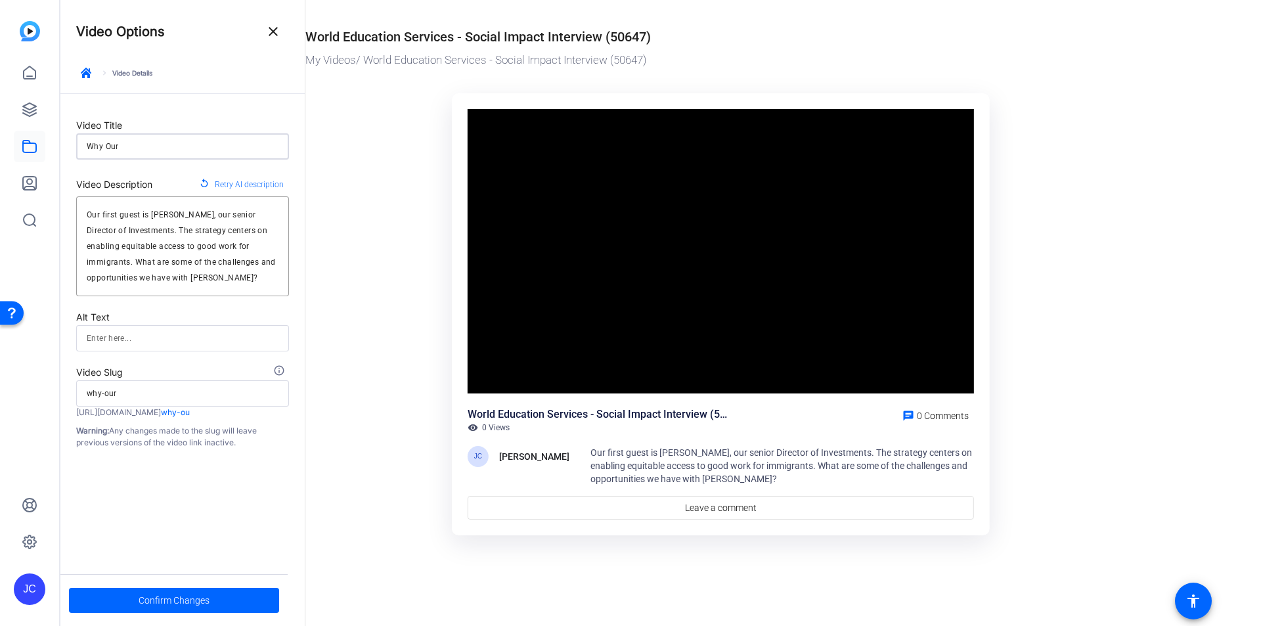
type input "Why Our"
type input "why-our"
type input "Why Our S"
type input "why-our-s"
type input "Why Our St"
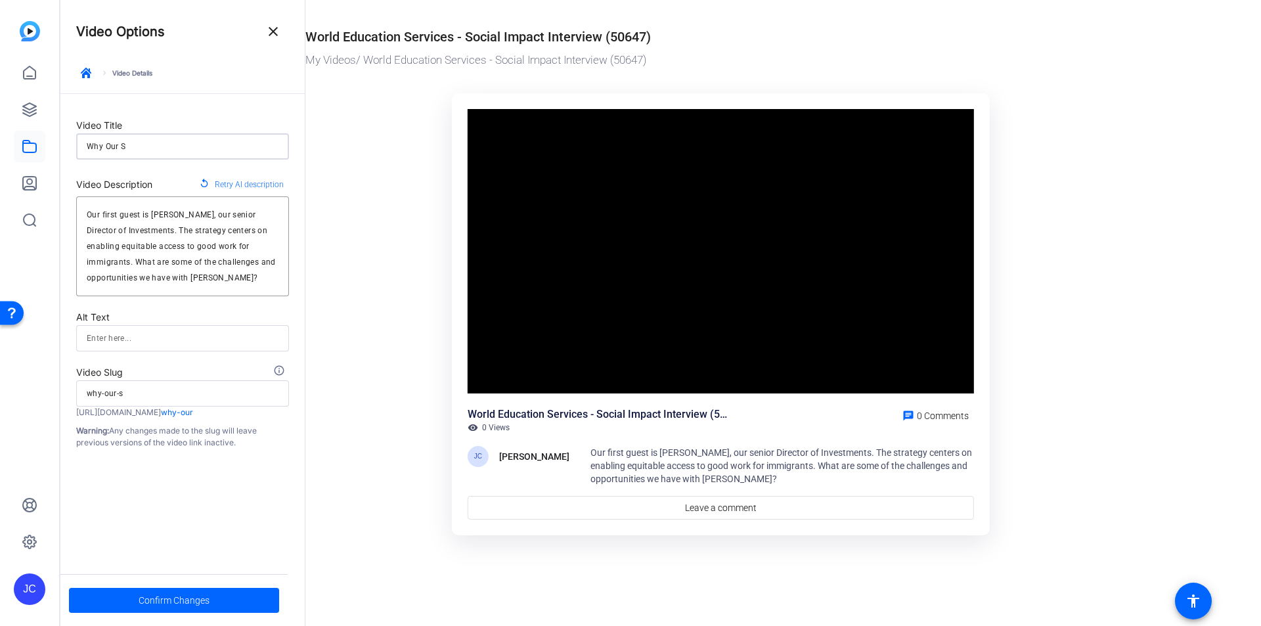
type input "why-our-st"
type input "Why Our Str"
type input "why-our-str"
type input "Why Our Stra"
type input "why-our-stra"
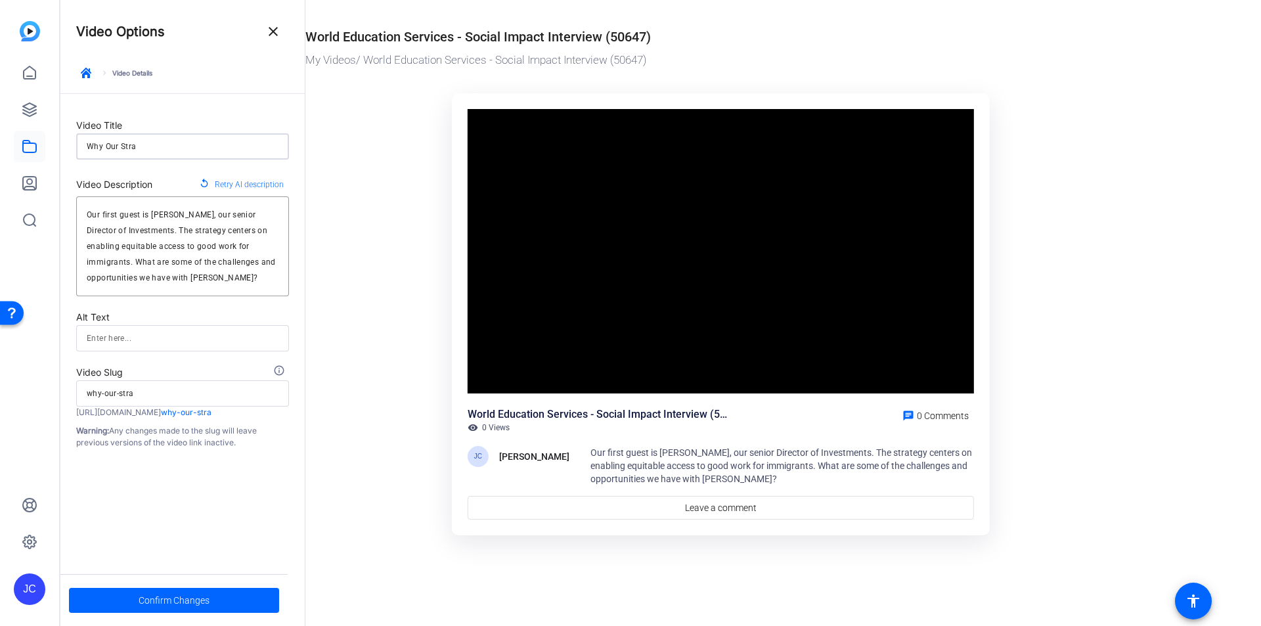
type input "Why Our Strat"
type input "why-our-strat"
type input "Why Our Strate"
type input "why-our-strate"
type input "Why Our Strateg"
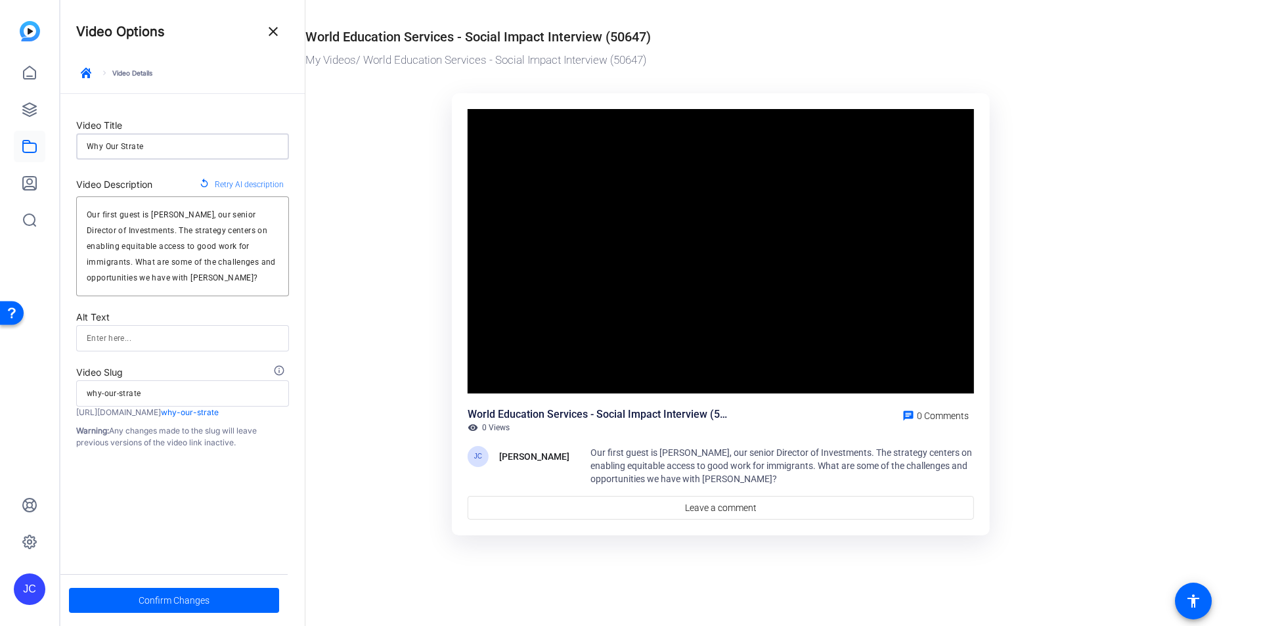
type input "why-our-strateg"
type input "Why Our Strategy"
type input "why-our-strategy"
type input "Why Our Strategy"
type input "why-our-strategy"
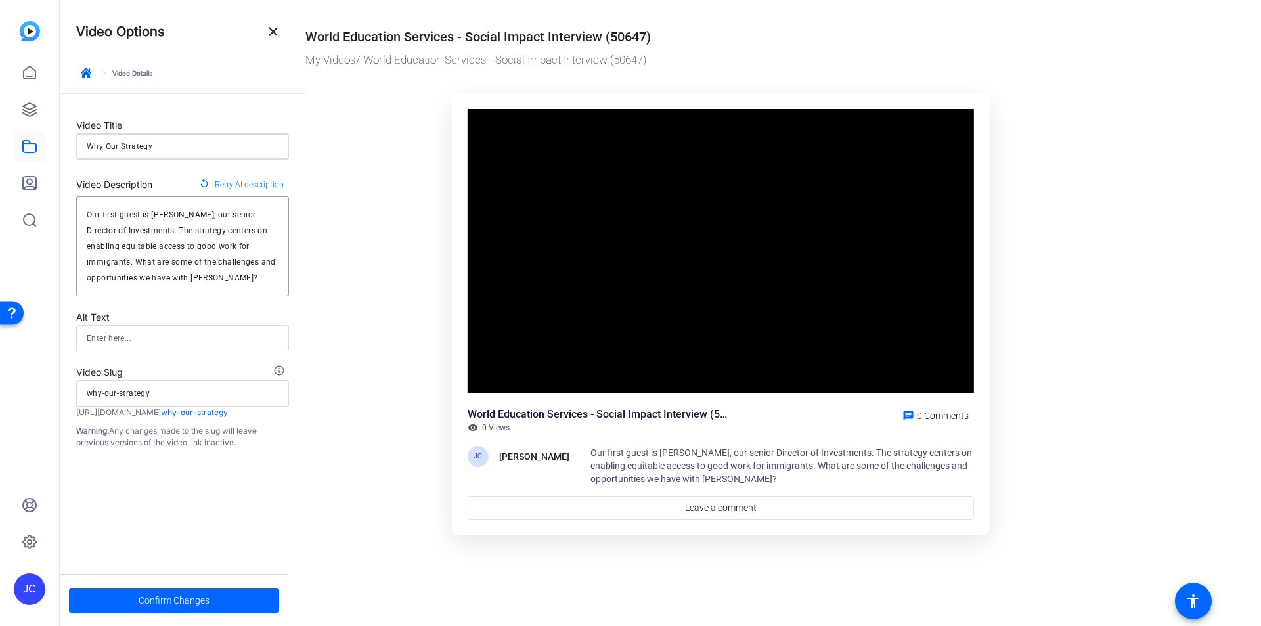
type input "Why Our Strategy M"
type input "why-our-strategy-m"
type input "Why Our Strategy Ma"
type input "why-our-strategy-ma"
type input "Why Our Strategy Mat"
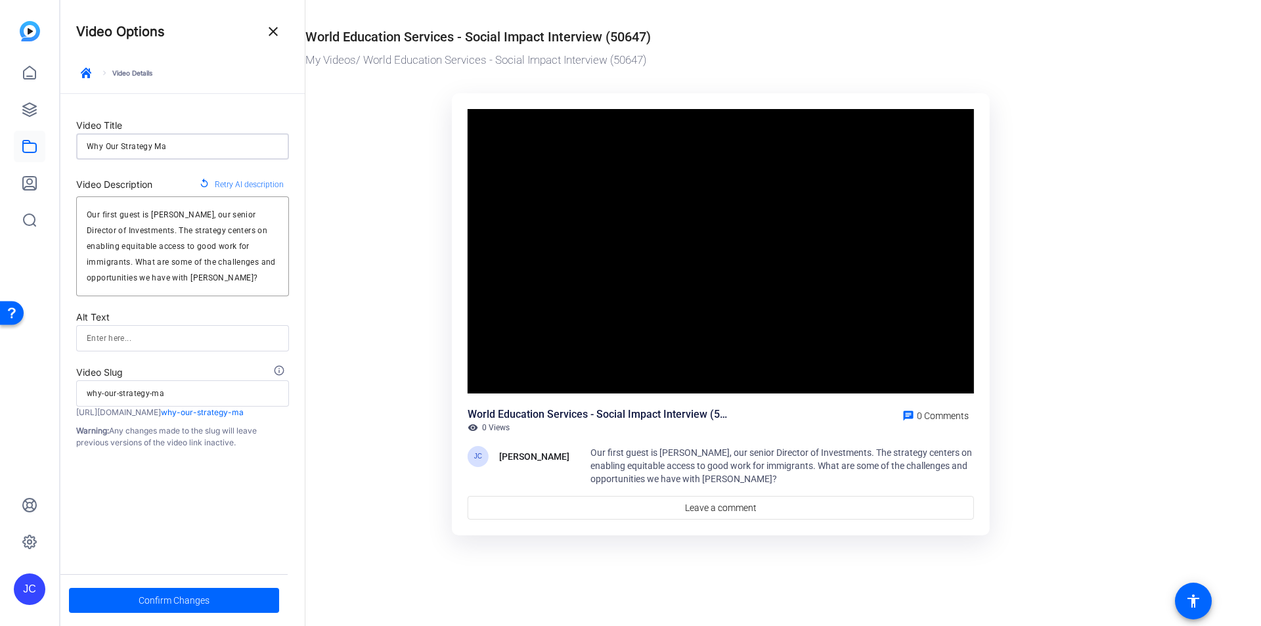
type input "why-our-strategy-mat"
type input "Why Our Strategy Matt"
type input "why-our-strategy-matt"
type input "Why Our Strategy Matte"
type input "why-our-strategy-matte"
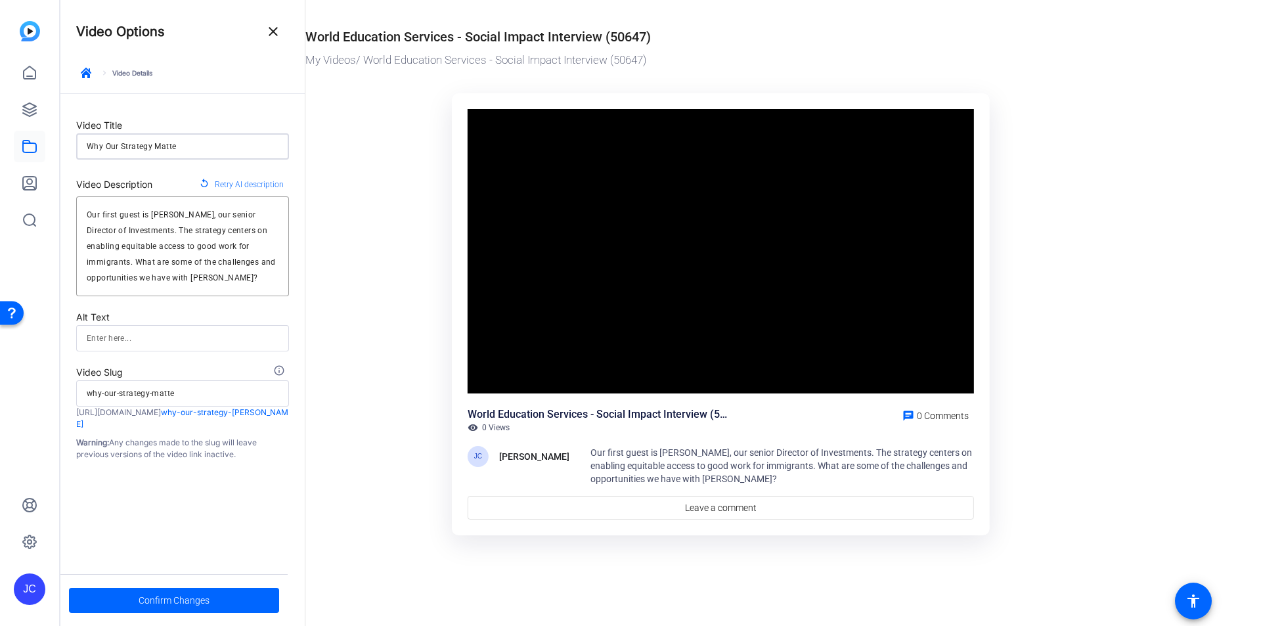
type input "Why Our Strategy Matter"
type input "why-our-strategy-matter"
type input "Why Our Strategy Matters"
type input "why-our-strategy-matters"
type input "Why Our Strategy Matters"
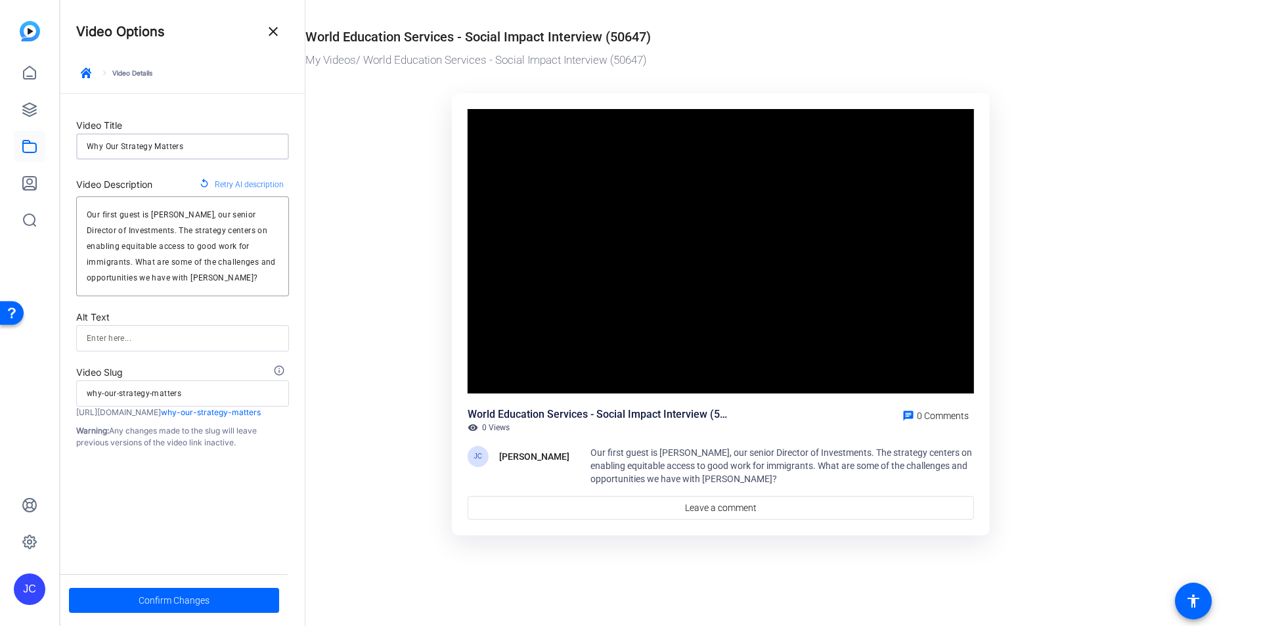
type input "why-our-strategy-matters"
type input "Why Our Strategy Matters -"
type input "why-our-strategy-matters-"
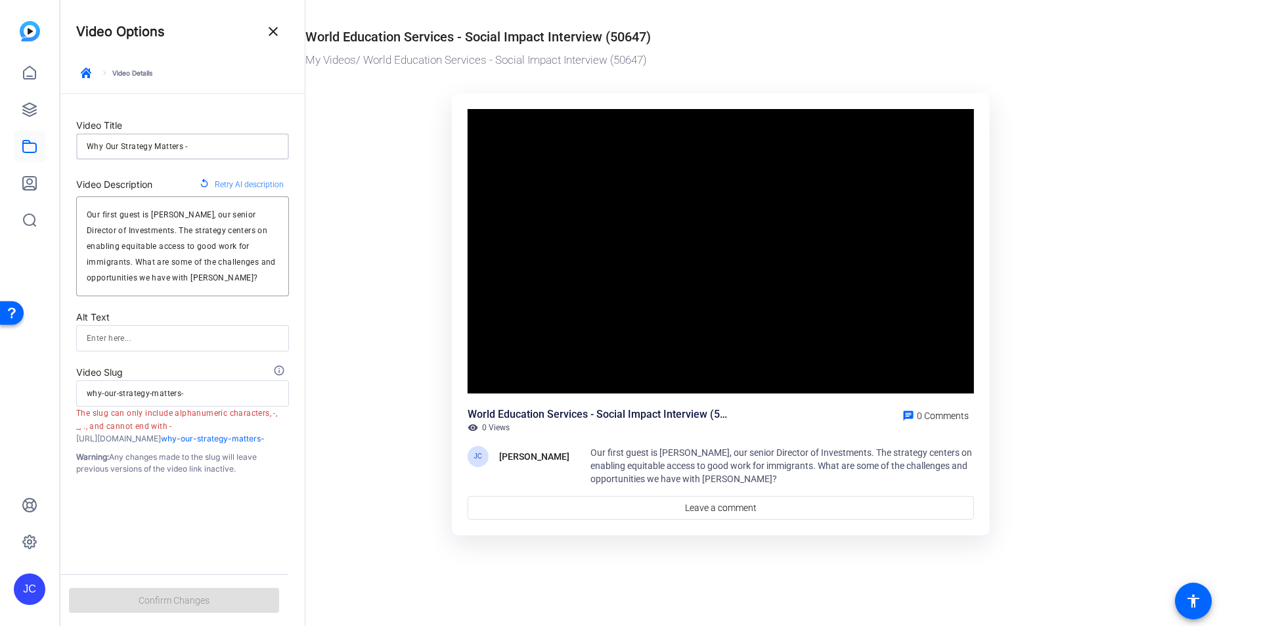
type input "Why Our Strategy Matters -"
type input "why-our-strategy-matters-"
type input "Why Our Strategy Matters - E"
type input "why-our-strategy-matters-e"
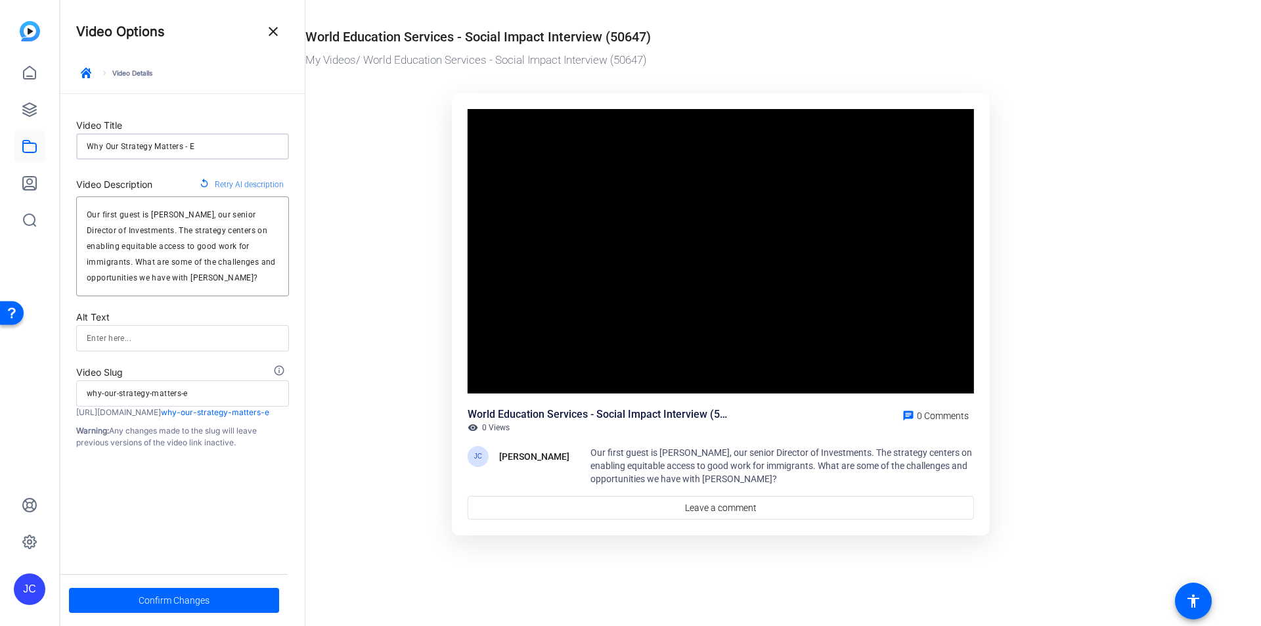
type input "Why Our Strategy Matters - Ep"
type input "why-our-strategy-matters-ep"
type input "Why Our Strategy Matters - Ep."
type input "why-our-strategy-matters-ep."
type input "Why Our Strategy Matters - Ep.1"
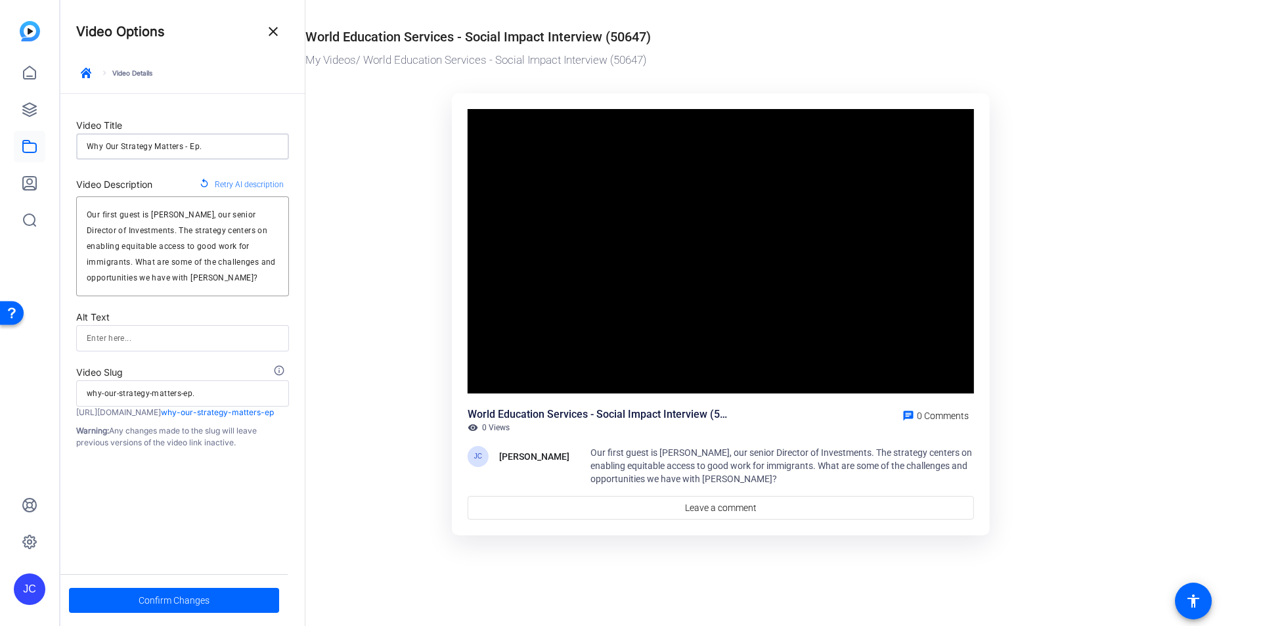
type input "why-our-strategy-matters-ep.1"
type input "Why Our Strategy Matters - Ep.1."
type input "why-our-strategy-matters-ep.1."
type input "Why Our Strategy Matters - Ep.1"
type input "why-our-strategy-matters-ep.1"
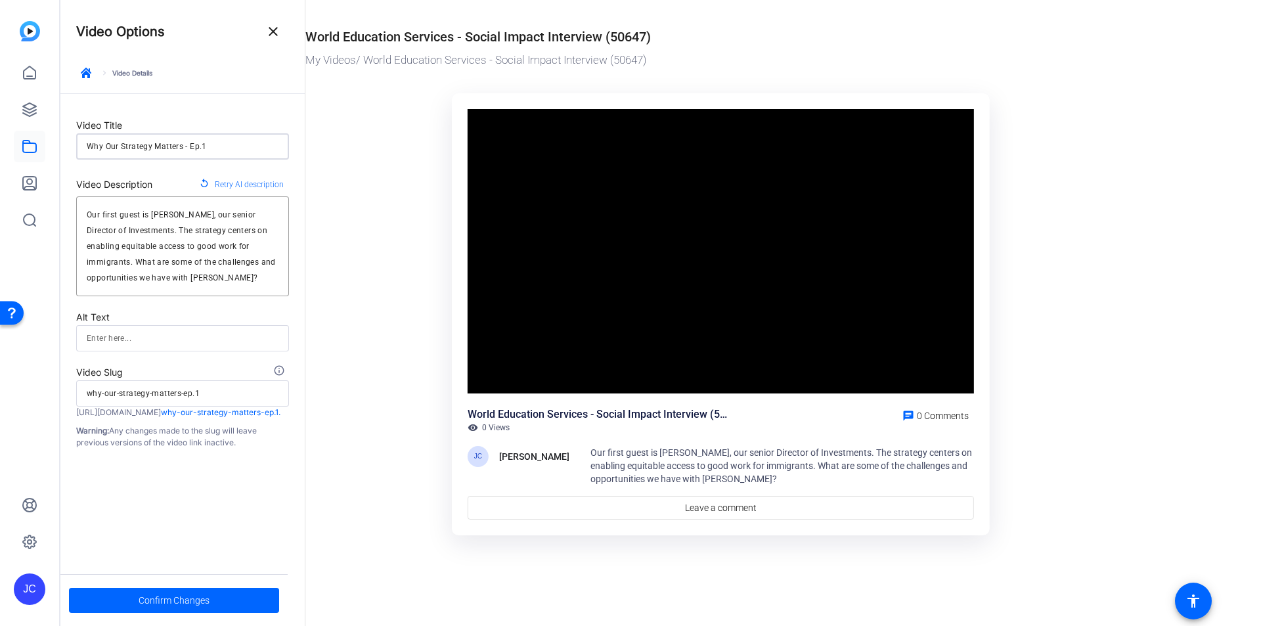
type input "Why Our Strategy Matters - Ep."
type input "why-our-strategy-matters-ep."
type input "Why Our Strategy Matters - Ep"
type input "why-our-strategy-matters-ep"
type input "Why Our Strategy Matters - Epi"
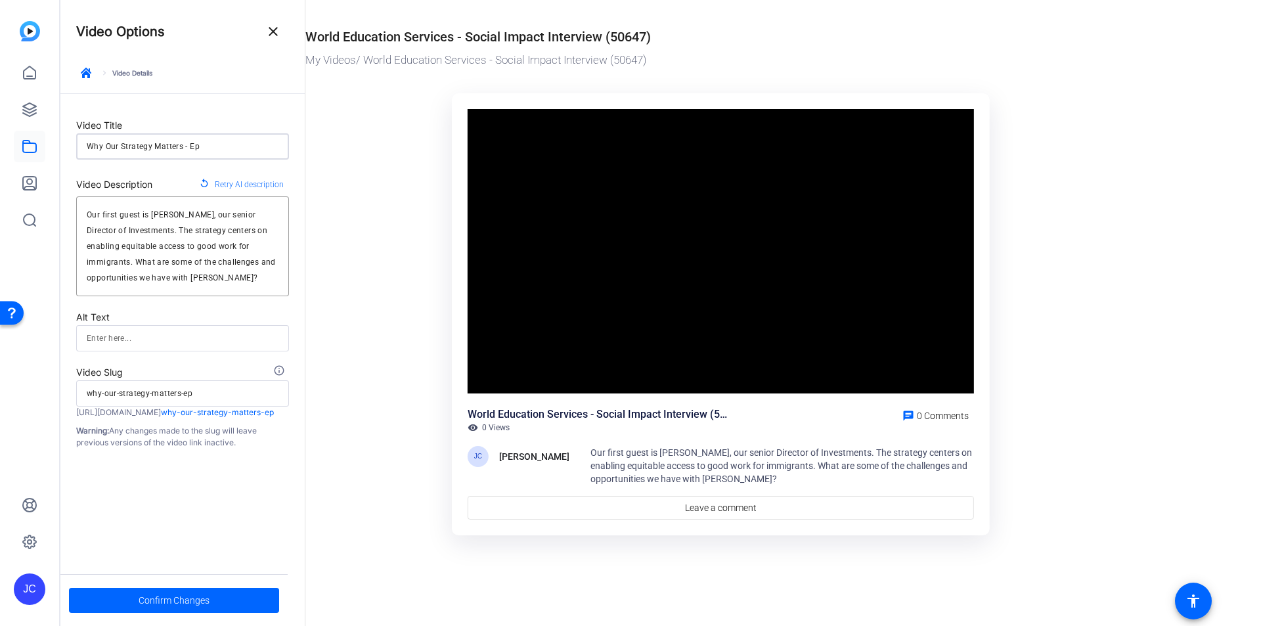
type input "why-our-strategy-matters-epi"
type input "Why Our Strategy Matters - Epis"
type input "why-our-strategy-matters-epis"
type input "Why Our Strategy Matters - Episo"
type input "why-our-strategy-matters-episo"
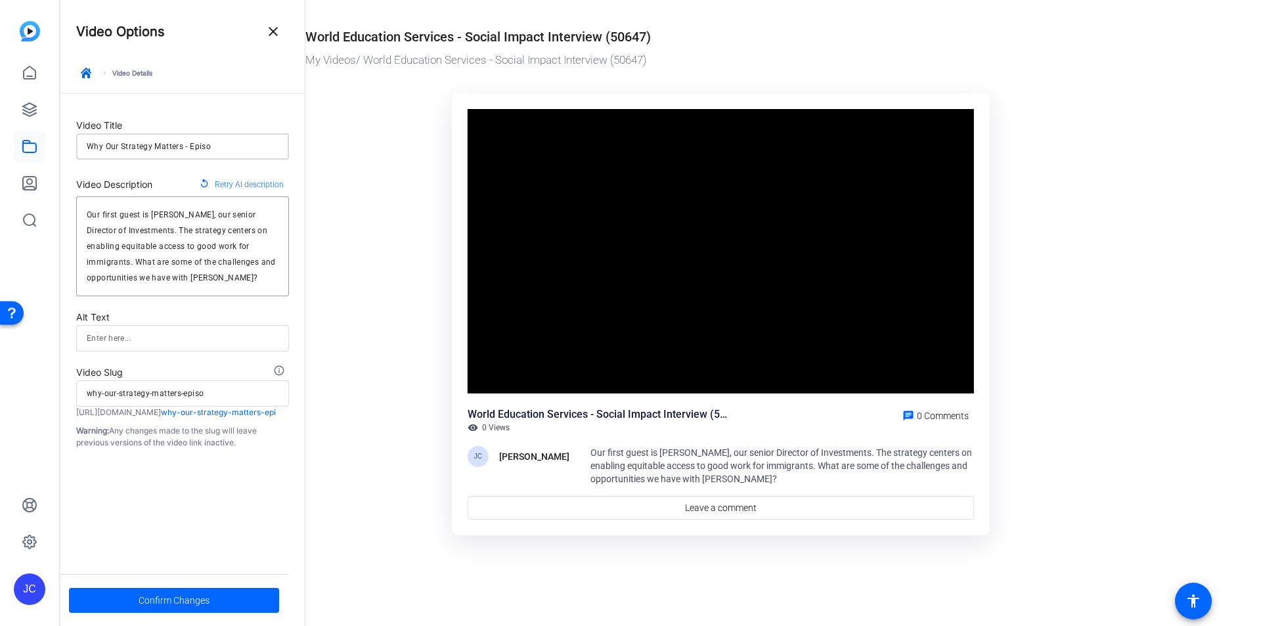
type input "Why Our Strategy Matters - Episod"
type input "why-our-strategy-matters-episod"
type input "Why Our Strategy Matters - Episode"
type input "why-our-strategy-matters-episode"
type input "Why Our Strategy Matters - Episode"
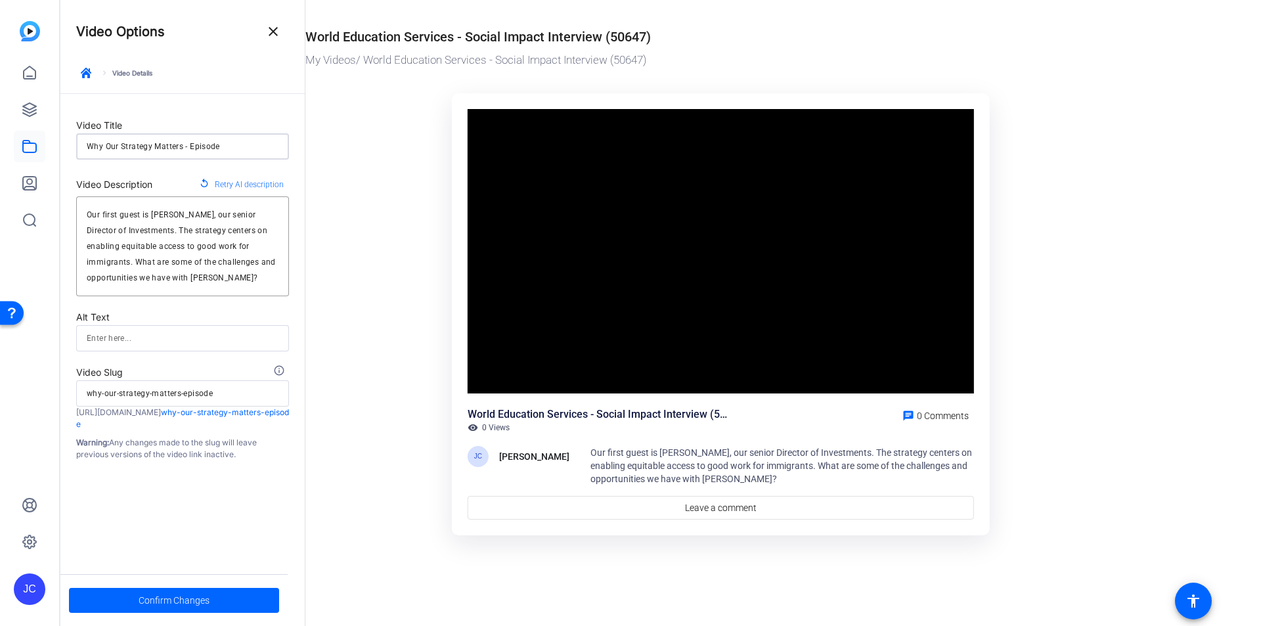
type input "why-our-strategy-matters-episode"
type input "Why Our Strategy Matters - Episode 1"
type input "why-our-strategy-matters-episode-1"
type input "Why Our Strategy Matters - Episode 1"
type input "why-our-strategy-matters-episode-1"
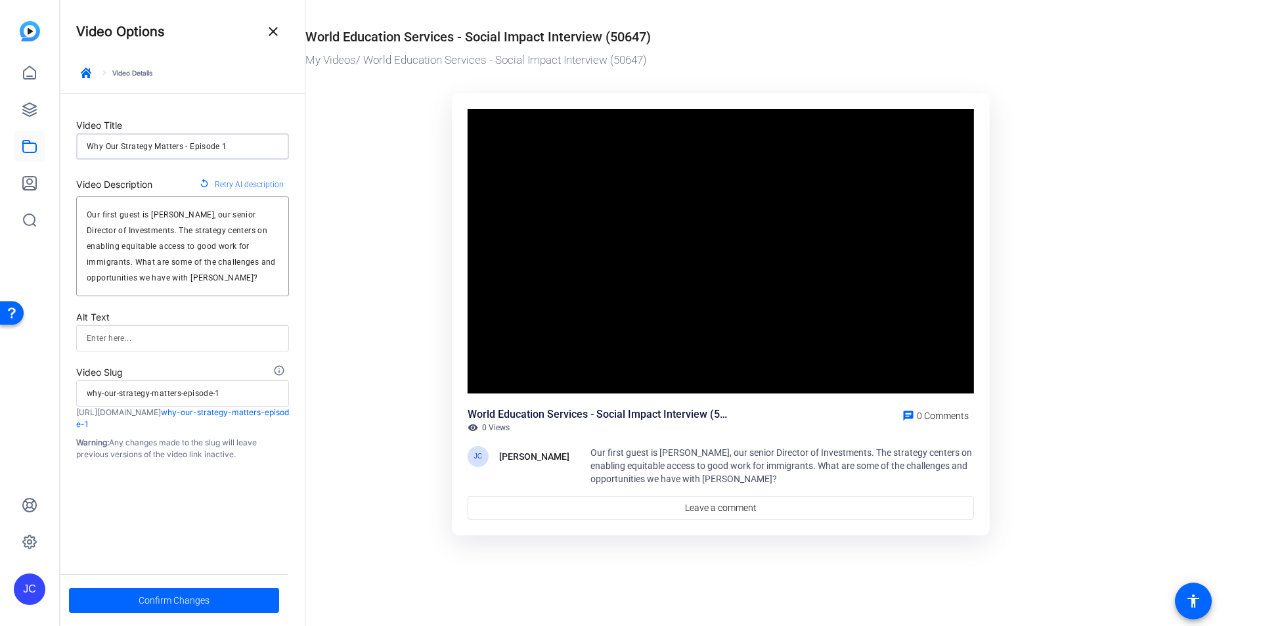
type input "Why Our Strategy Matters - Episode 1 -"
type input "why-our-strategy-matters-episode-1-"
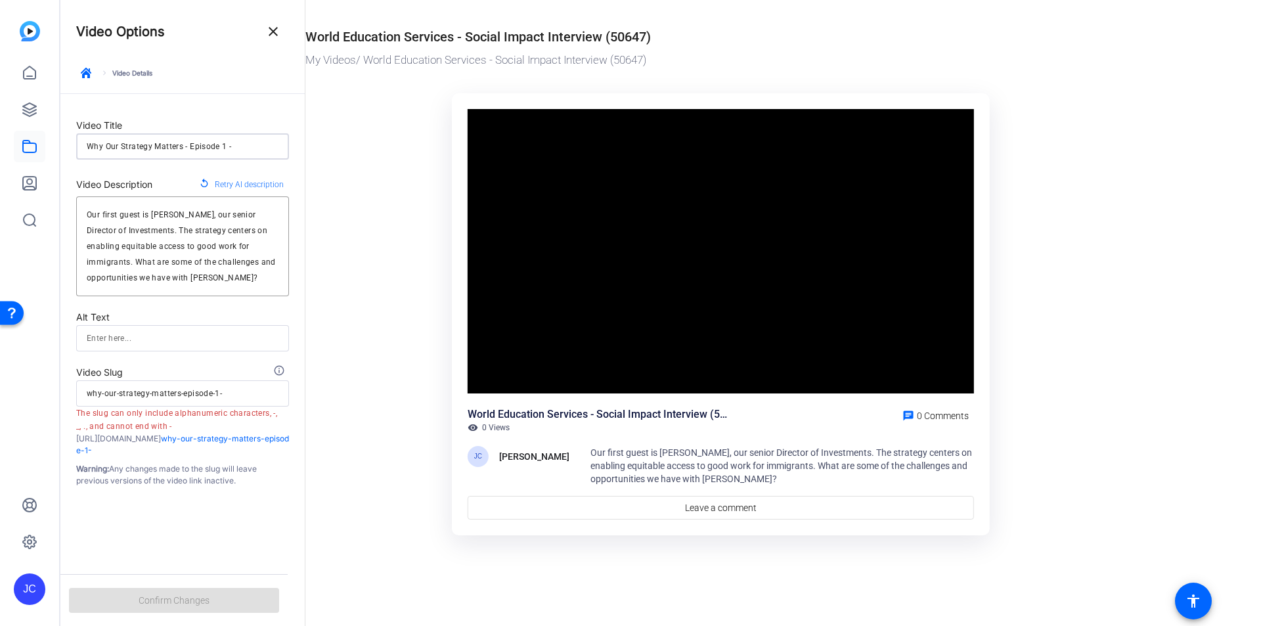
type input "Why Our Strategy Matters - Episode 1 -"
type input "why-our-strategy-matters-episode-1-"
type input "Why Our Strategy Matters - Episode 1 - S"
type input "why-our-strategy-matters-episode-1-s"
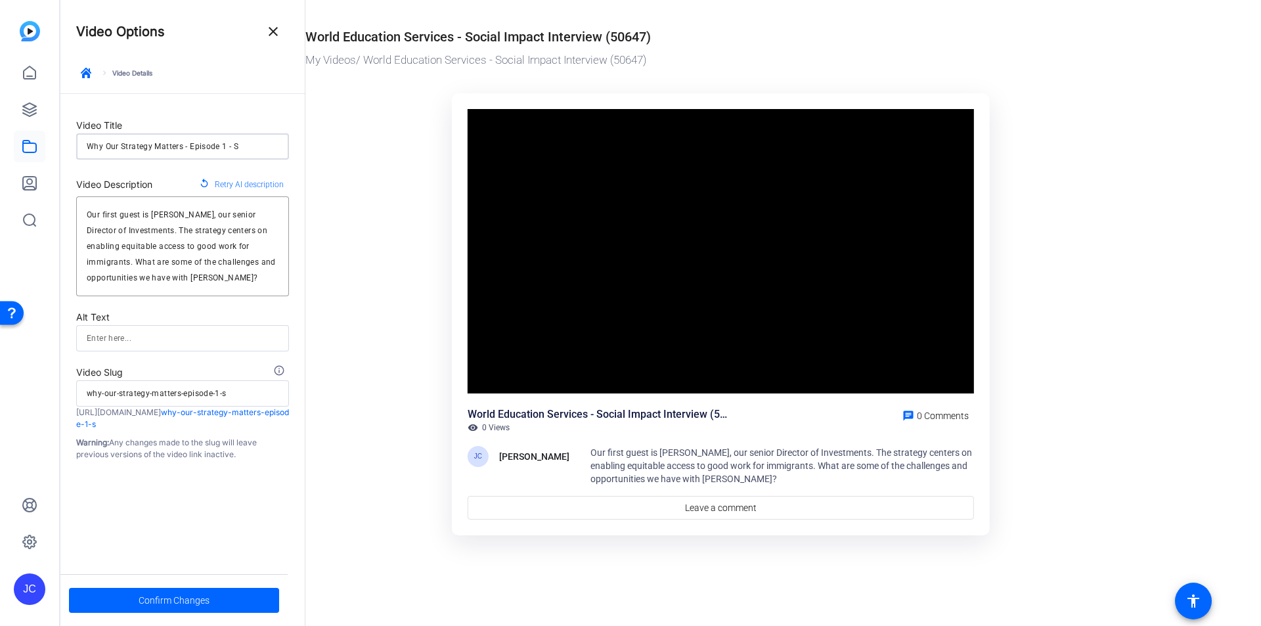
type input "Why Our Strategy Matters - Episode 1 - Sm"
type input "why-our-strategy-matters-episode-1-sm"
type input "Why Our Strategy Matters - Episode 1 - Smi"
type input "why-our-strategy-matters-episode-1-smi"
type input "Why Our Strategy Matters - Episode 1 - Smit"
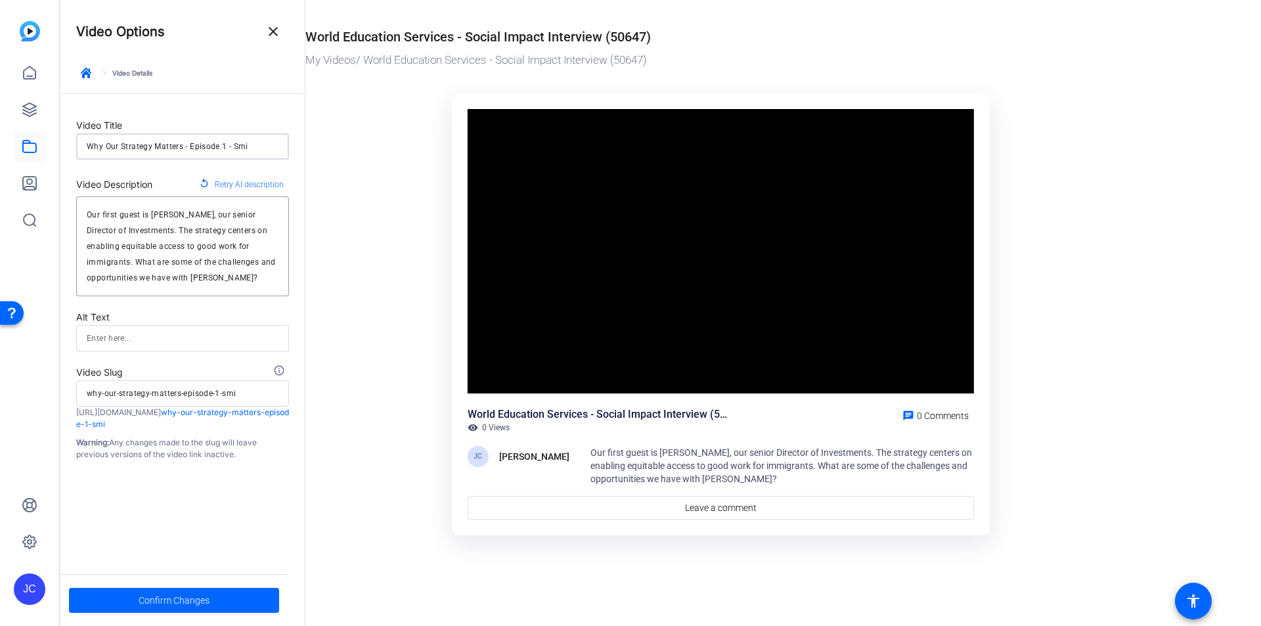
type input "why-our-strategy-matters-episode-1-smit"
type input "Why Our Strategy Matters - Episode 1 - Smita"
type input "why-our-strategy-matters-episode-1-smita"
type input "Why Our Strategy Matters - Episode 1 - Smit"
type input "why-our-strategy-matters-episode-1-smit"
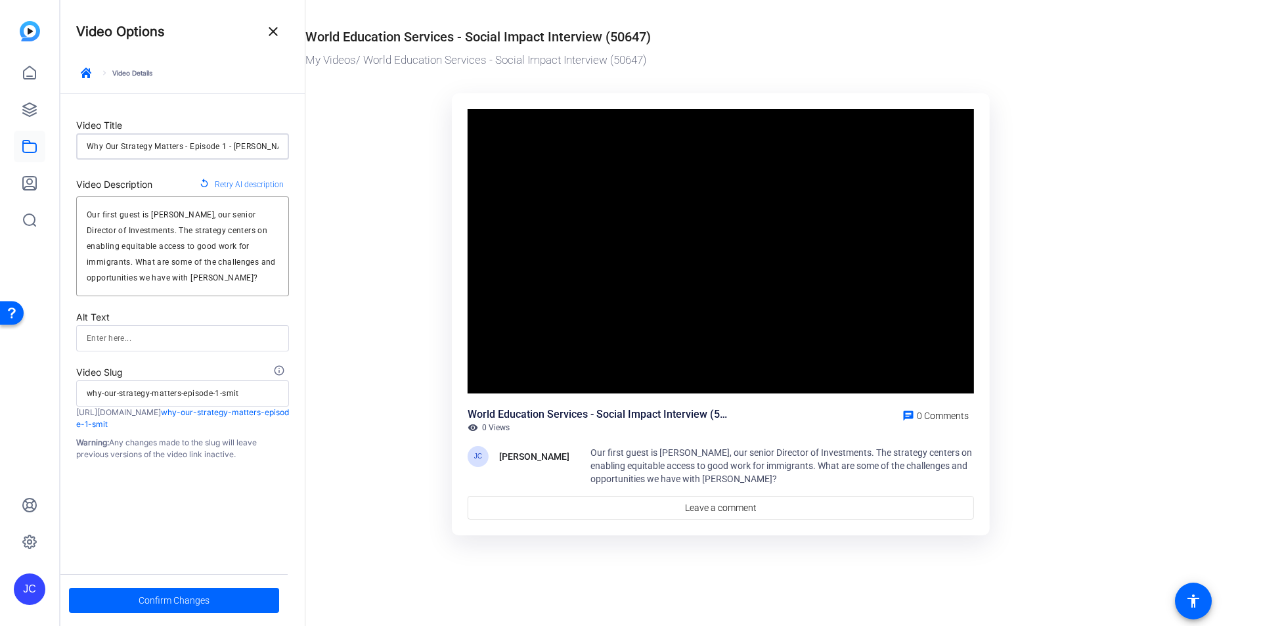
type input "Why Our Strategy Matters - Episode 1 - Smith"
type input "why-our-strategy-matters-episode-1-smith"
type input "Why Our Strategy Matters - Episode 1 - Smitha"
type input "why-our-strategy-matters-episode-1-smitha"
type input "Why Our Strategy Matters - Episode 1 - Smitha"
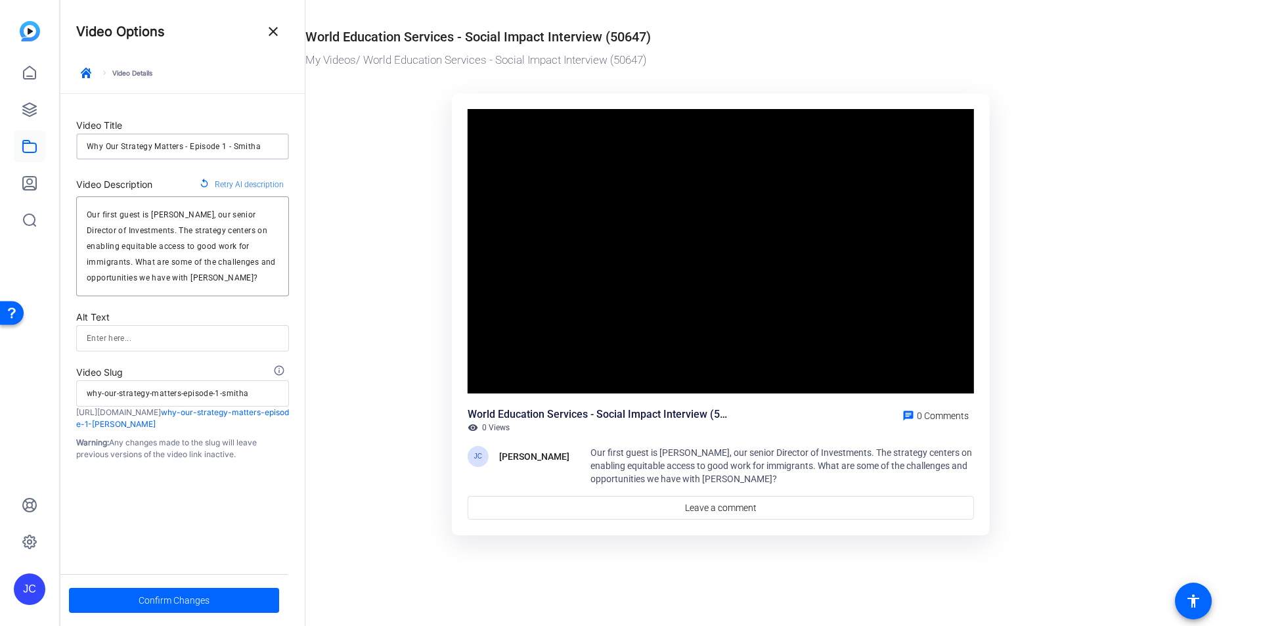
type input "why-our-strategy-matters-episode-1-smitha"
type input "Why Our Strategy Matters - Episode 1 - Smitha H"
type input "why-our-strategy-matters-episode-1-smitha-h"
type input "Why Our Strategy Matters - Episode 1 - Smitha HA"
type input "why-our-strategy-matters-episode-1-smitha-ha"
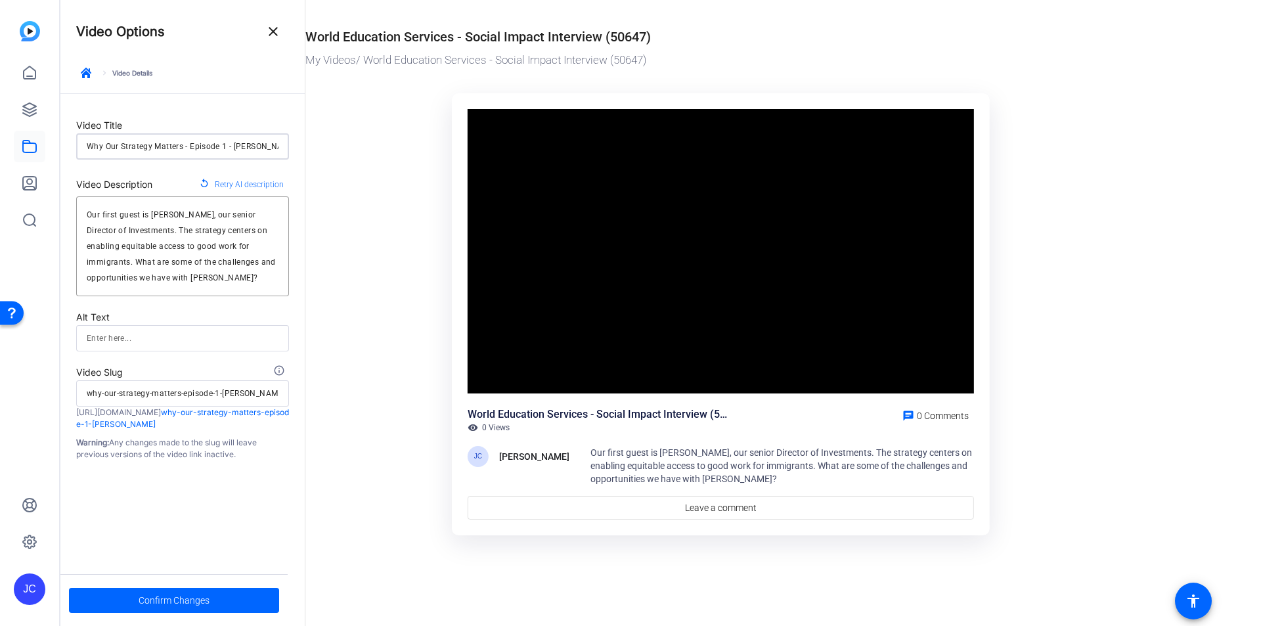
type input "Why Our Strategy Matters - Episode 1 - Smitha H"
type input "why-our-strategy-matters-episode-1-smitha-h"
type input "Why Our Strategy Matters - Episode 1 - Smitha"
type input "why-our-strategy-matters-episode-1-smitha"
type input "Why Our Strategy Matters - Episode 1 - Smitha D"
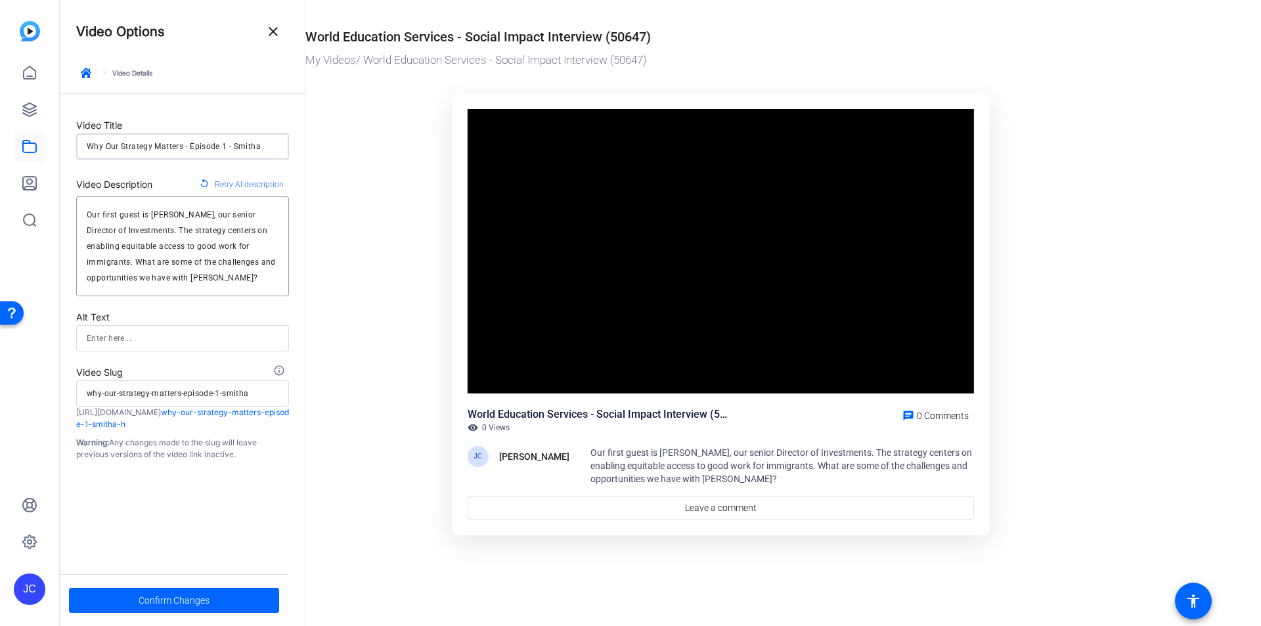
type input "why-our-strategy-matters-episode-1-smitha-d"
type input "Why Our Strategy Matters - Episode 1 - Smitha Da"
type input "why-our-strategy-matters-episode-1-smitha-da"
type input "Why Our Strategy Matters - Episode 1 - [PERSON_NAME]"
type input "why-our-strategy-matters-episode-1-smitha-das"
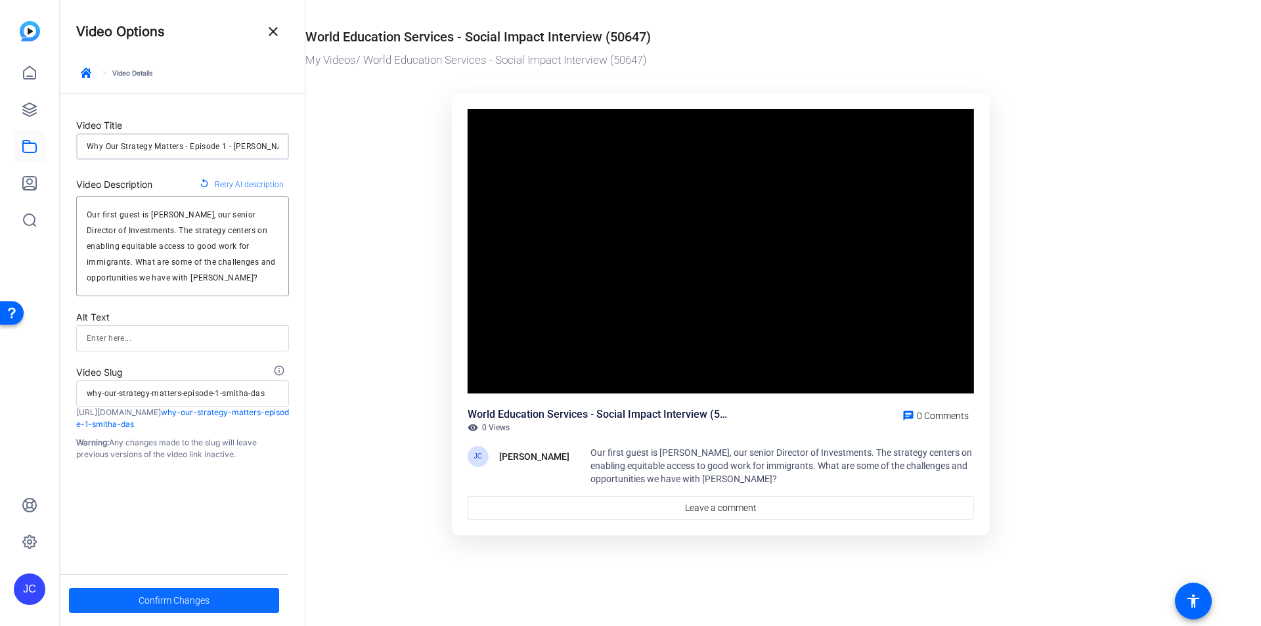
type input "Why Our Strategy Matters - Episode 1 - [PERSON_NAME]"
click at [208, 604] on span "Confirm Changes" at bounding box center [174, 600] width 71 height 25
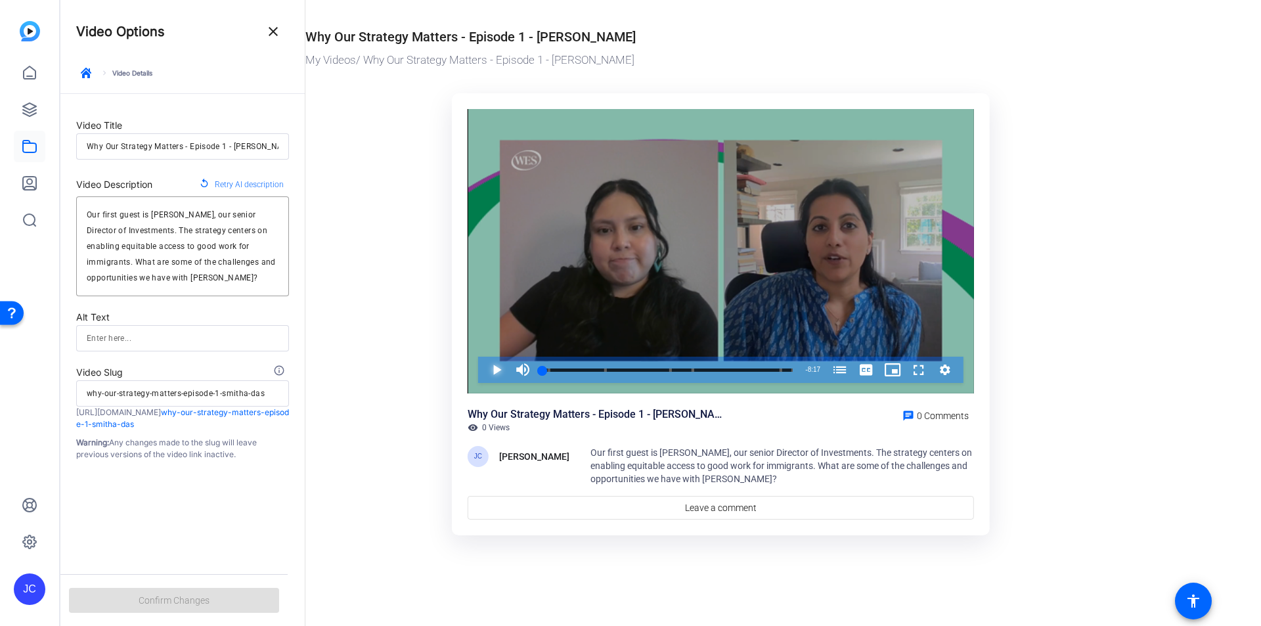
click at [483, 370] on span "Video Player" at bounding box center [483, 370] width 0 height 26
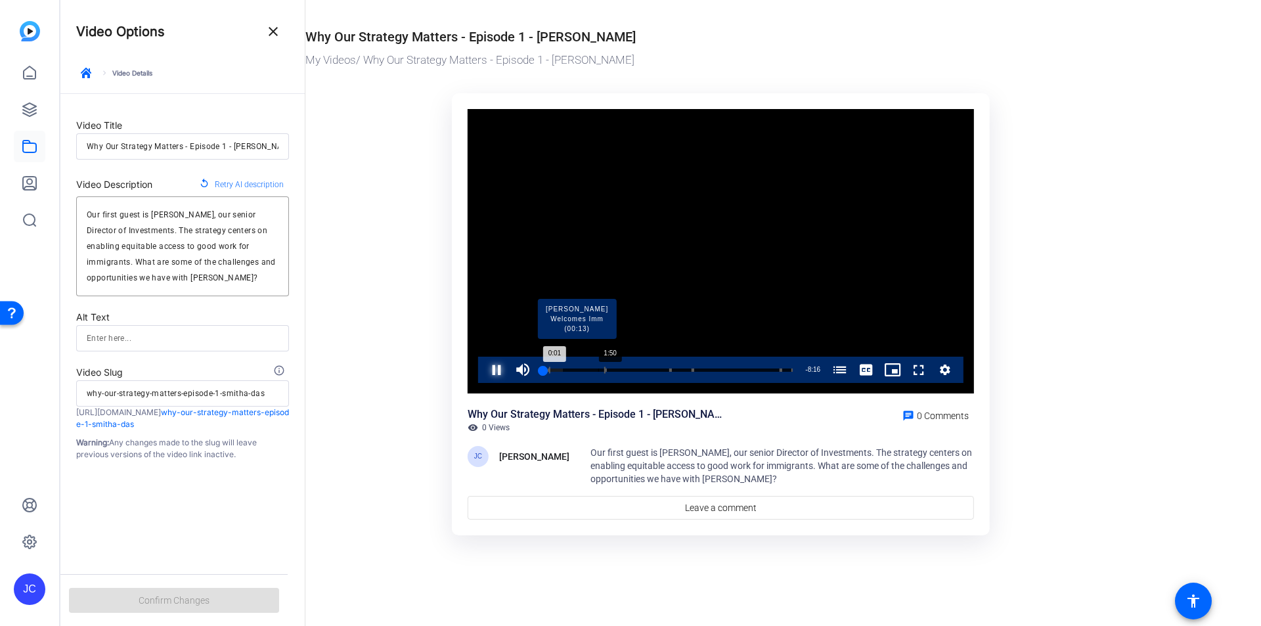
click at [598, 370] on div "Loaded : 8.03% 1:50 0:01 M&A Work Stream (00:00) Wes Welcomes Imm (00:13) Wesle…" at bounding box center [668, 370] width 250 height 3
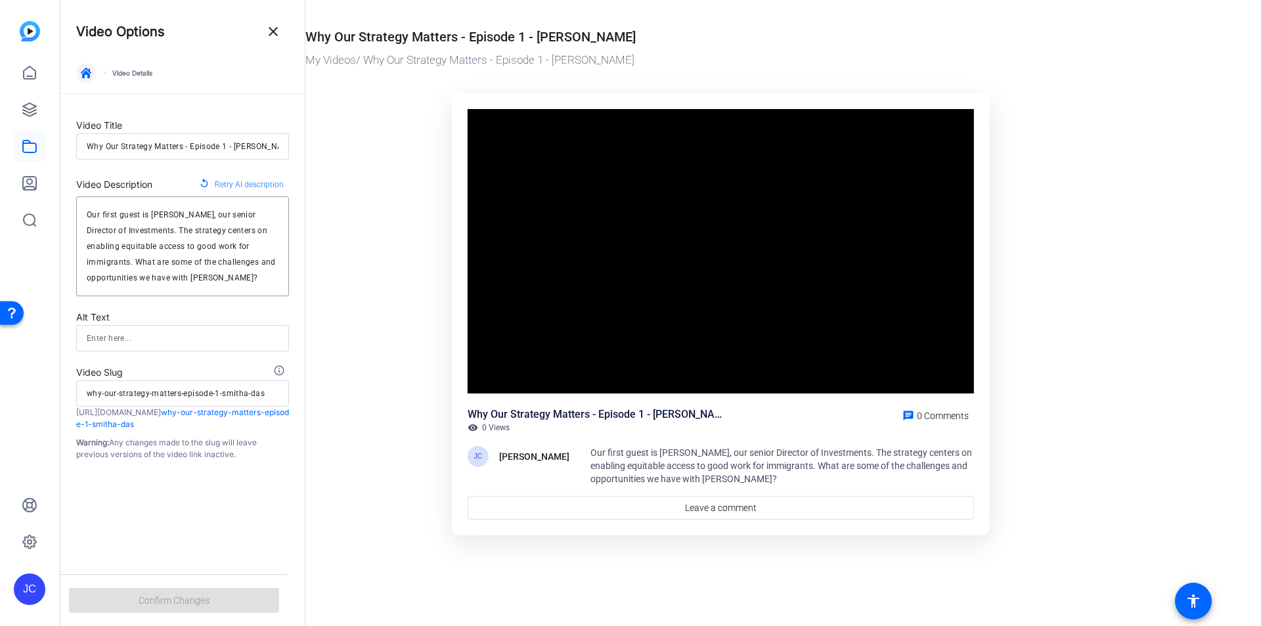
click at [88, 74] on icon "button" at bounding box center [86, 73] width 11 height 11
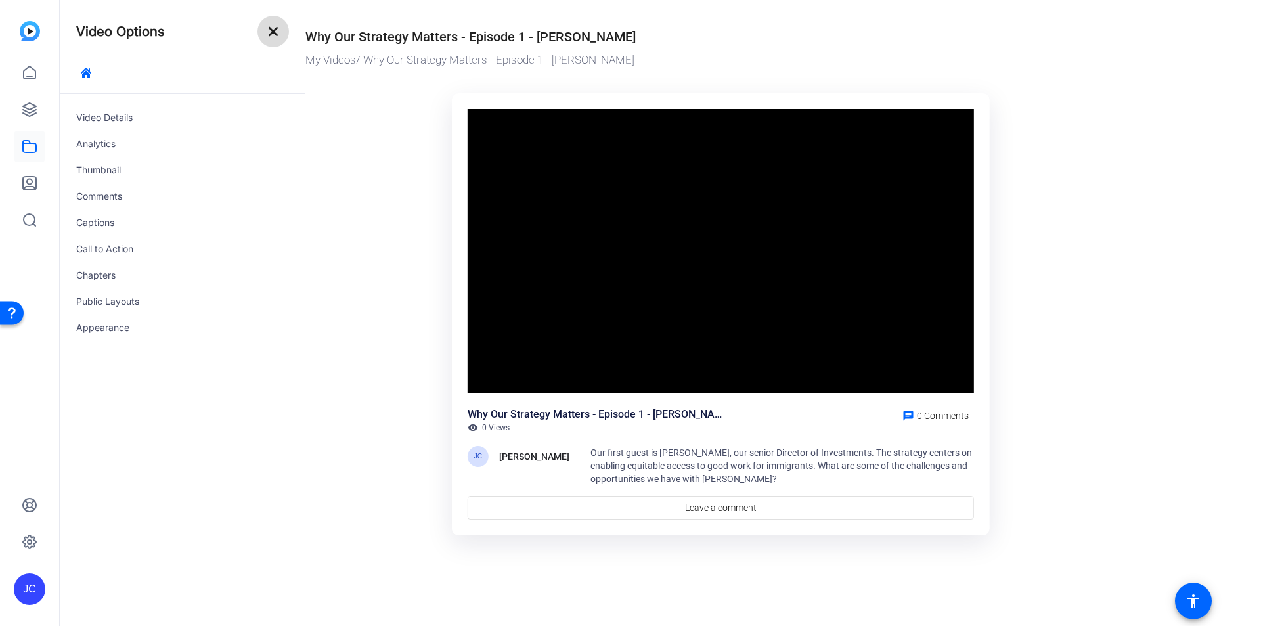
click at [279, 28] on mat-icon "close" at bounding box center [273, 32] width 16 height 16
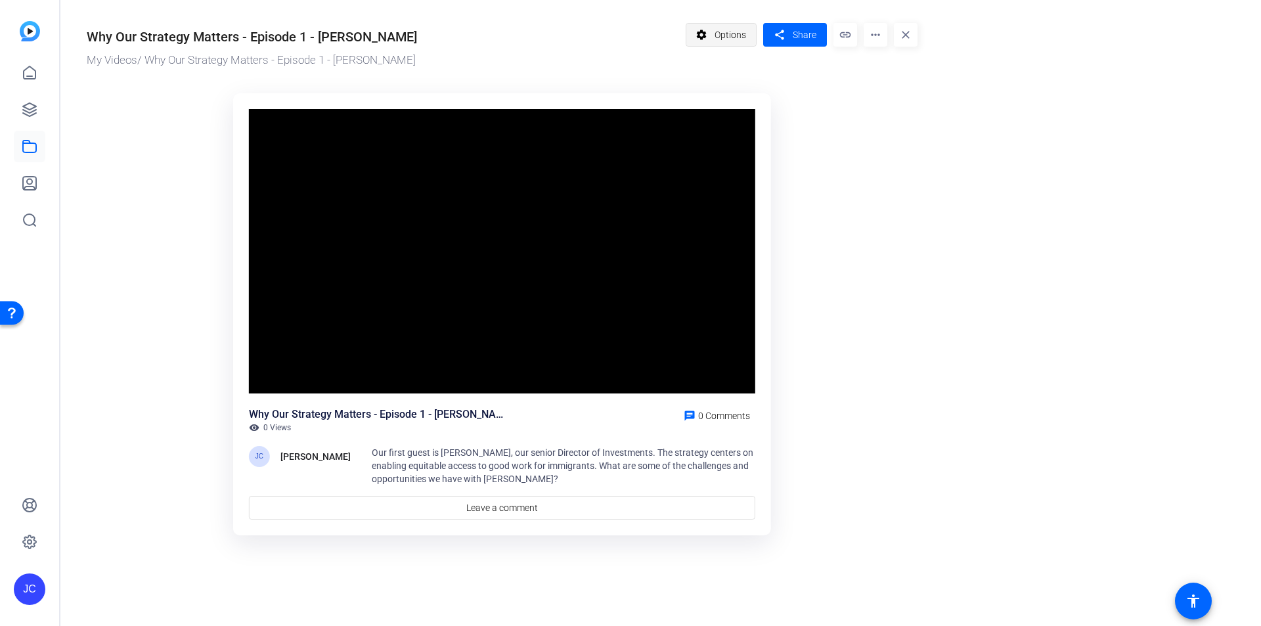
click at [732, 34] on span "Options" at bounding box center [731, 34] width 32 height 25
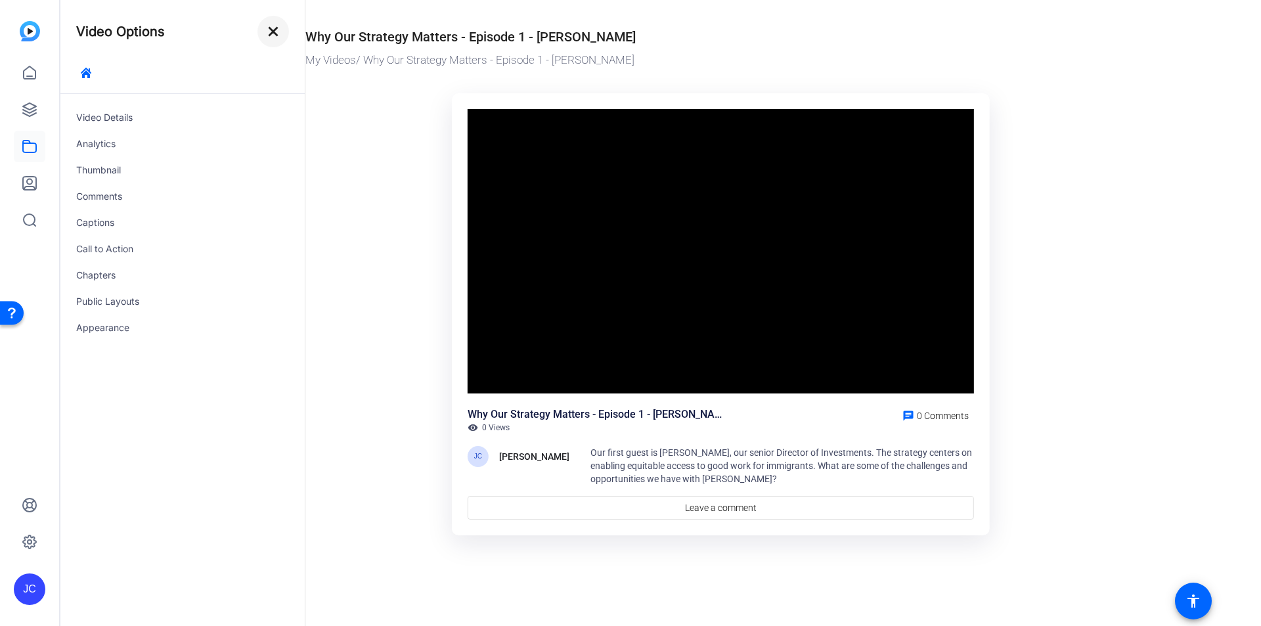
click at [270, 36] on mat-icon "close" at bounding box center [273, 32] width 16 height 16
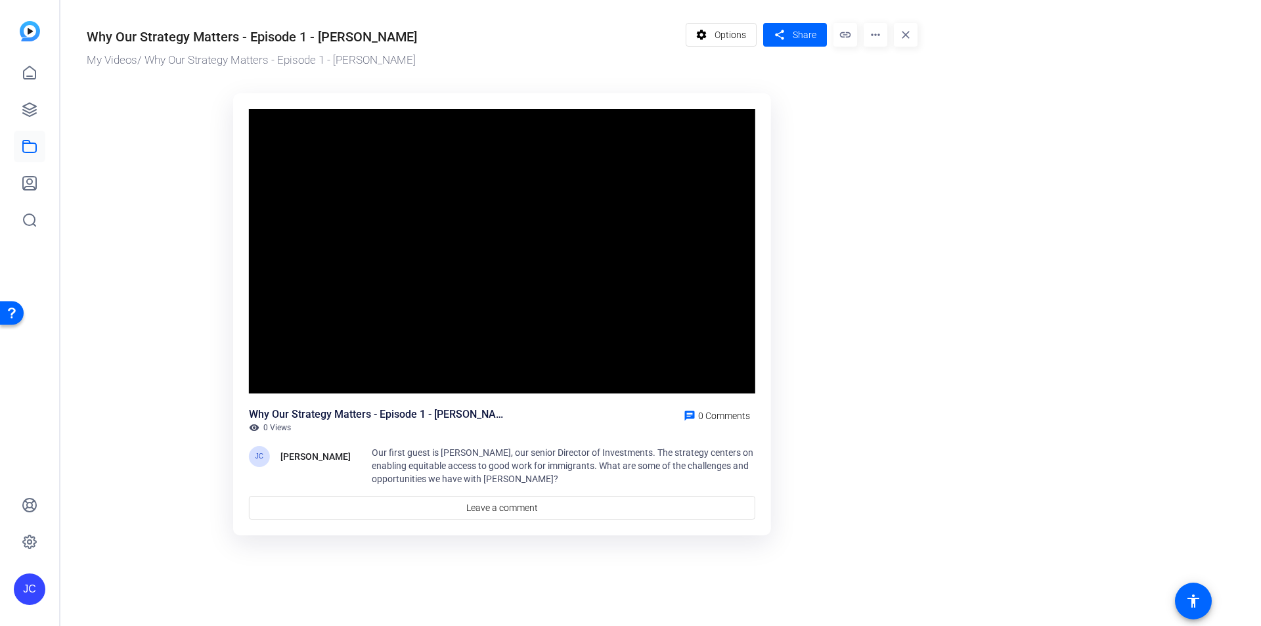
click at [880, 39] on mat-icon "more_horiz" at bounding box center [876, 35] width 24 height 24
click at [883, 108] on span "Download" at bounding box center [901, 108] width 55 height 16
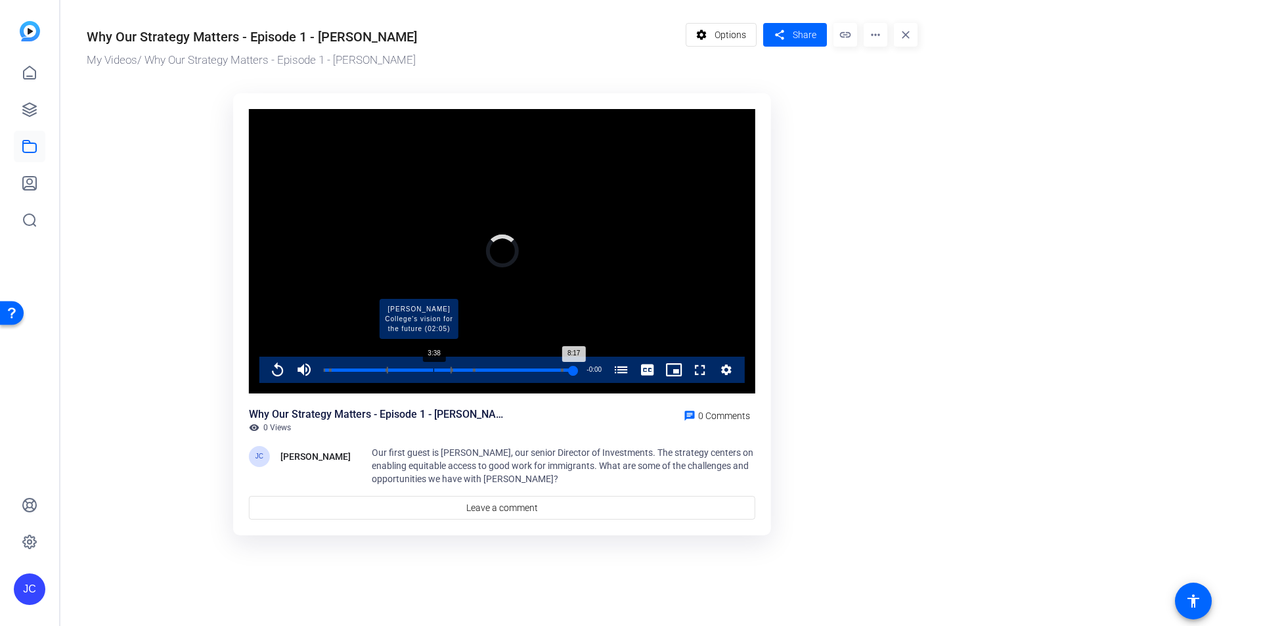
click at [432, 369] on div "Progress Bar" at bounding box center [418, 370] width 65 height 7
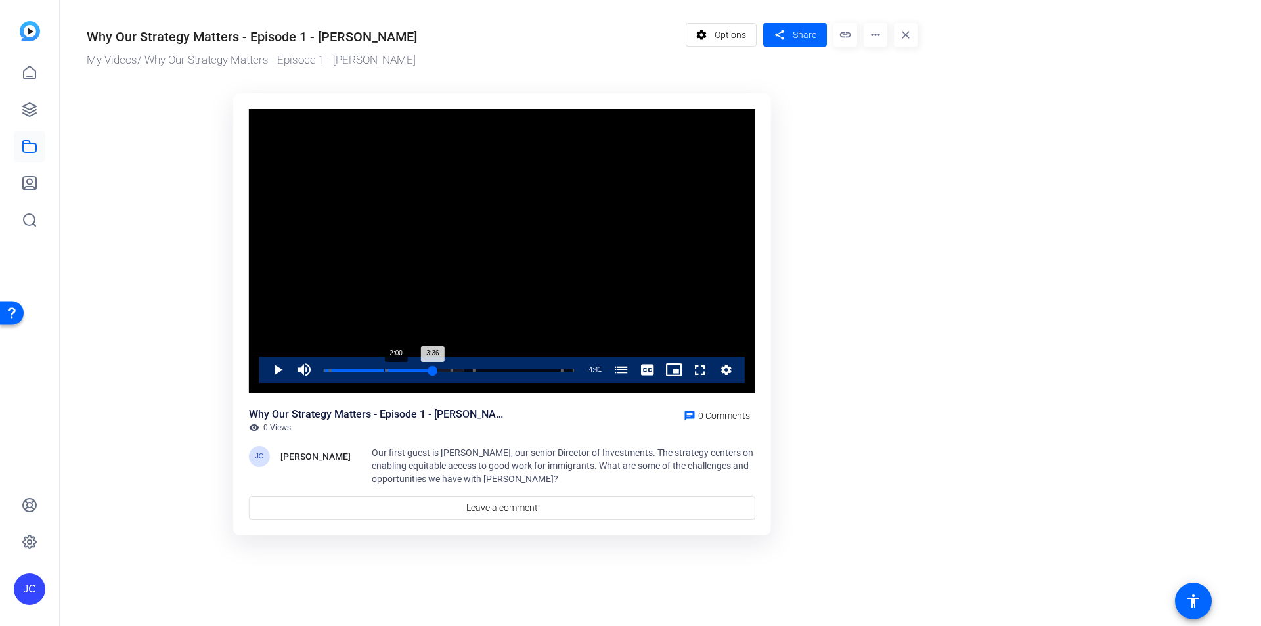
click at [385, 367] on div "Loaded : 56.28% 2:00 3:36 M&A Work Stream (00:00) Wes Welcomes Imm (00:13) Wesl…" at bounding box center [448, 370] width 263 height 26
click at [265, 368] on span "Video Player" at bounding box center [265, 370] width 0 height 26
drag, startPoint x: 554, startPoint y: 371, endPoint x: 315, endPoint y: 370, distance: 239.1
click at [315, 369] on div "Play Mute 28% Current Time 6:48 / Duration 8:17 Loaded : 0.00% 0:00 6:48 M&A Wo…" at bounding box center [501, 370] width 485 height 26
click at [300, 370] on span "Video Player" at bounding box center [304, 370] width 26 height 26
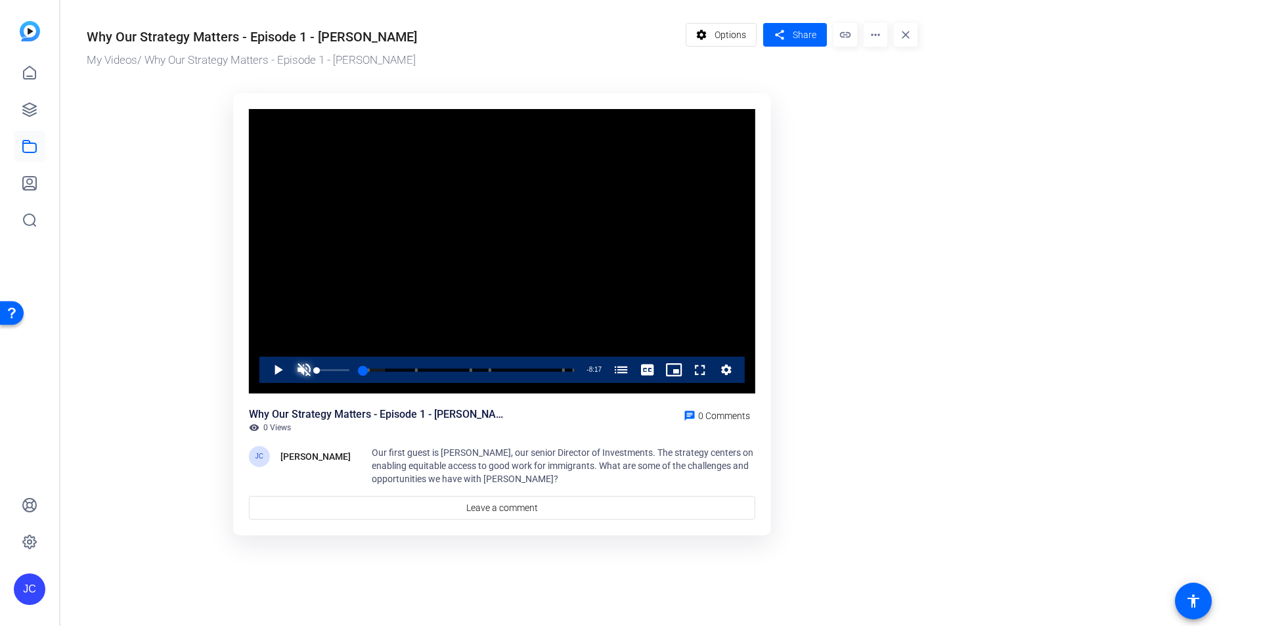
drag, startPoint x: 329, startPoint y: 370, endPoint x: 309, endPoint y: 372, distance: 20.5
click at [309, 372] on div "Play Unmute 0% Current Time 0:00 / Duration 8:17 Loaded : 10.28% 0:00 0:00 M&A …" at bounding box center [501, 370] width 485 height 26
click at [300, 369] on span "Video Player" at bounding box center [304, 370] width 26 height 26
drag, startPoint x: 326, startPoint y: 370, endPoint x: 319, endPoint y: 370, distance: 6.6
click at [324, 370] on div "0:00" at bounding box center [324, 370] width 0 height 3
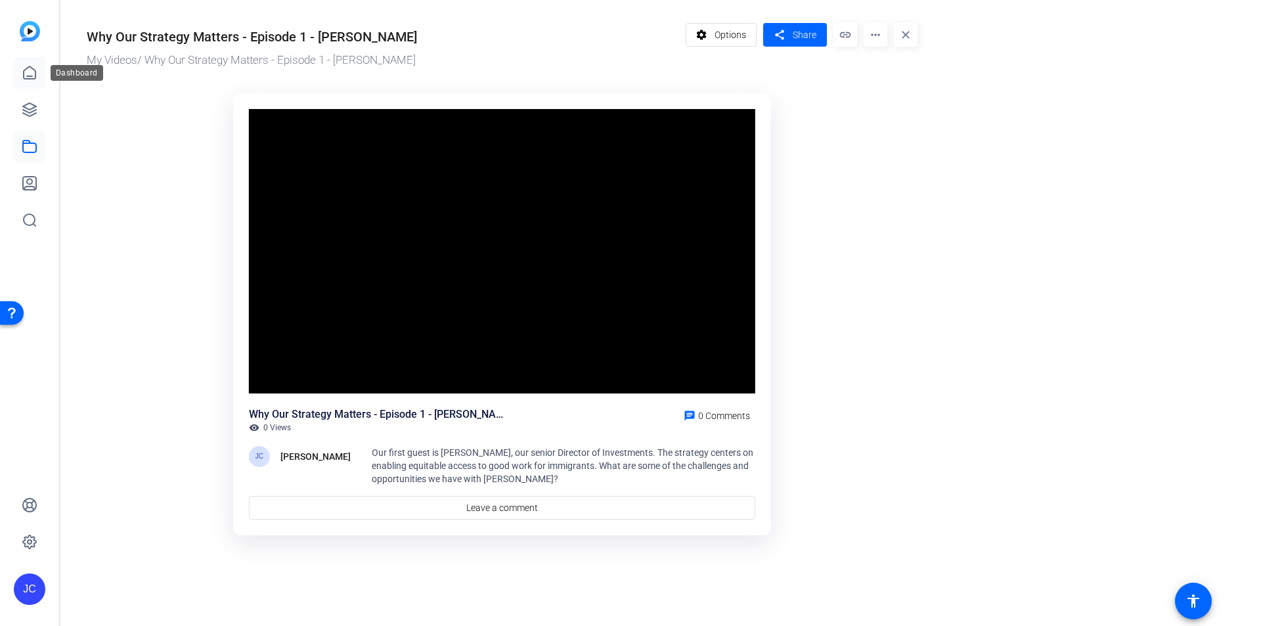
click at [33, 75] on icon at bounding box center [30, 73] width 16 height 16
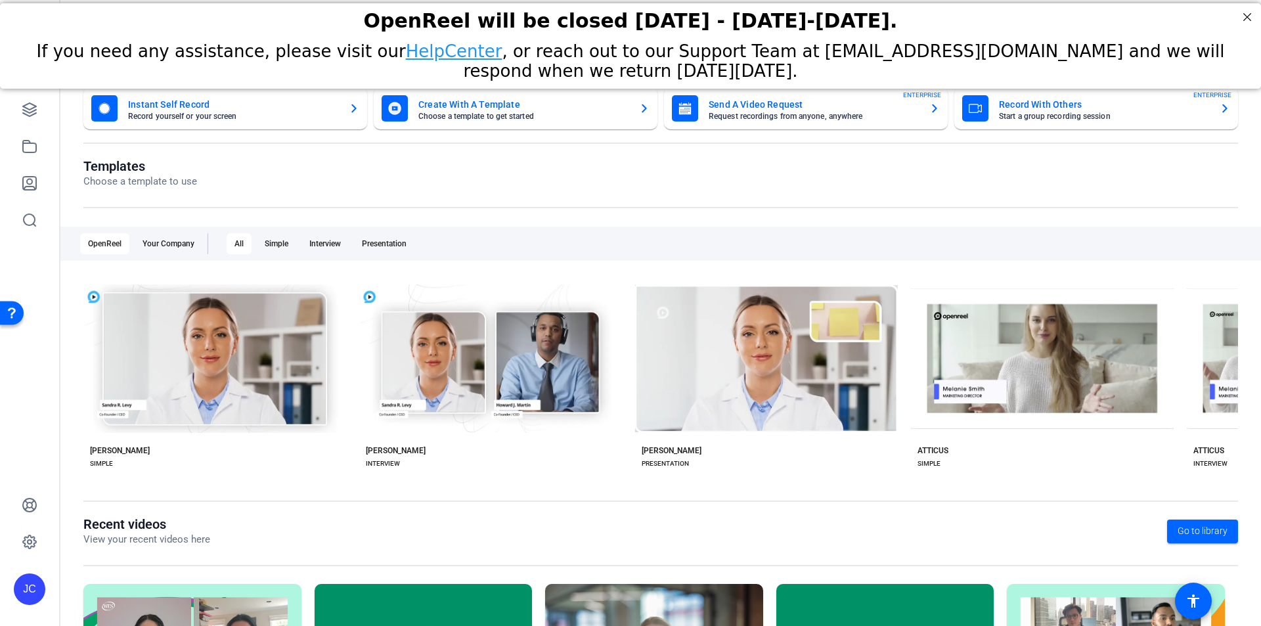
click at [573, 115] on mat-card-subtitle "Choose a template to get started" at bounding box center [523, 116] width 210 height 8
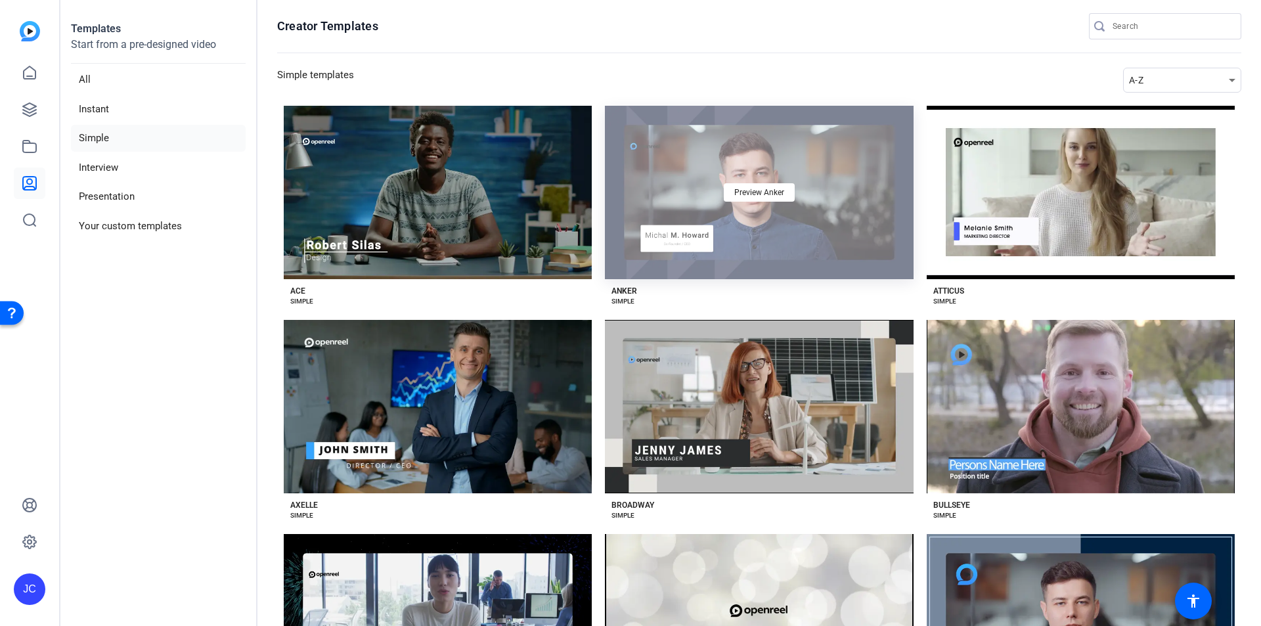
scroll to position [263, 0]
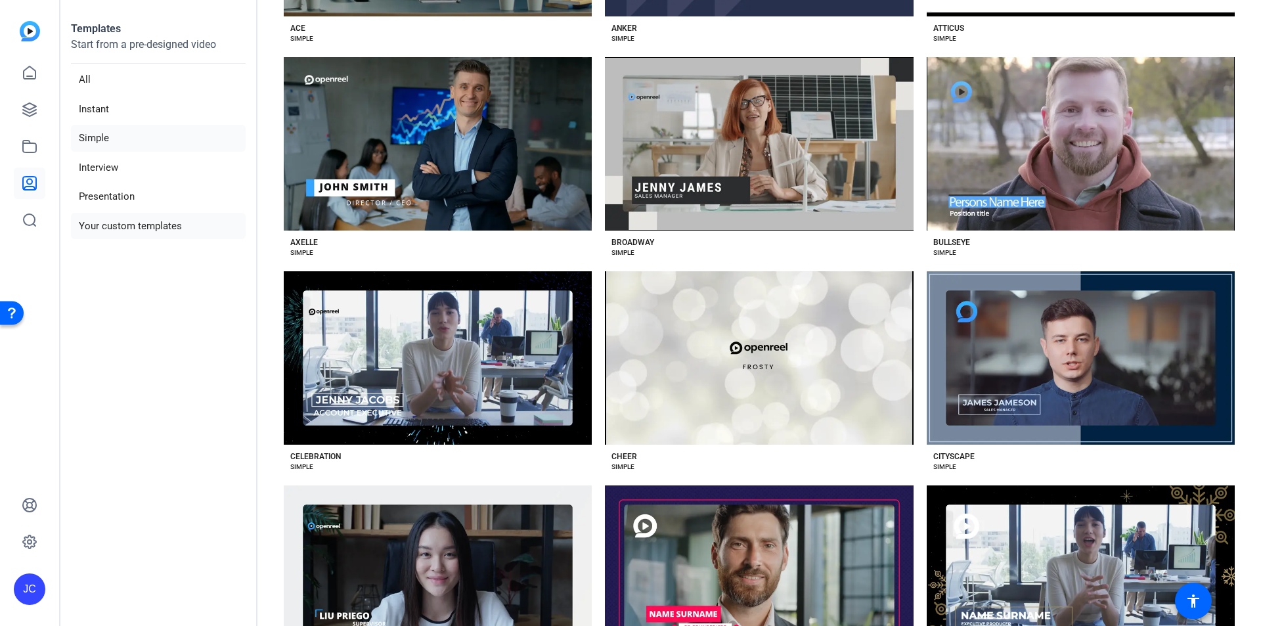
click at [141, 223] on li "Your custom templates" at bounding box center [158, 226] width 175 height 27
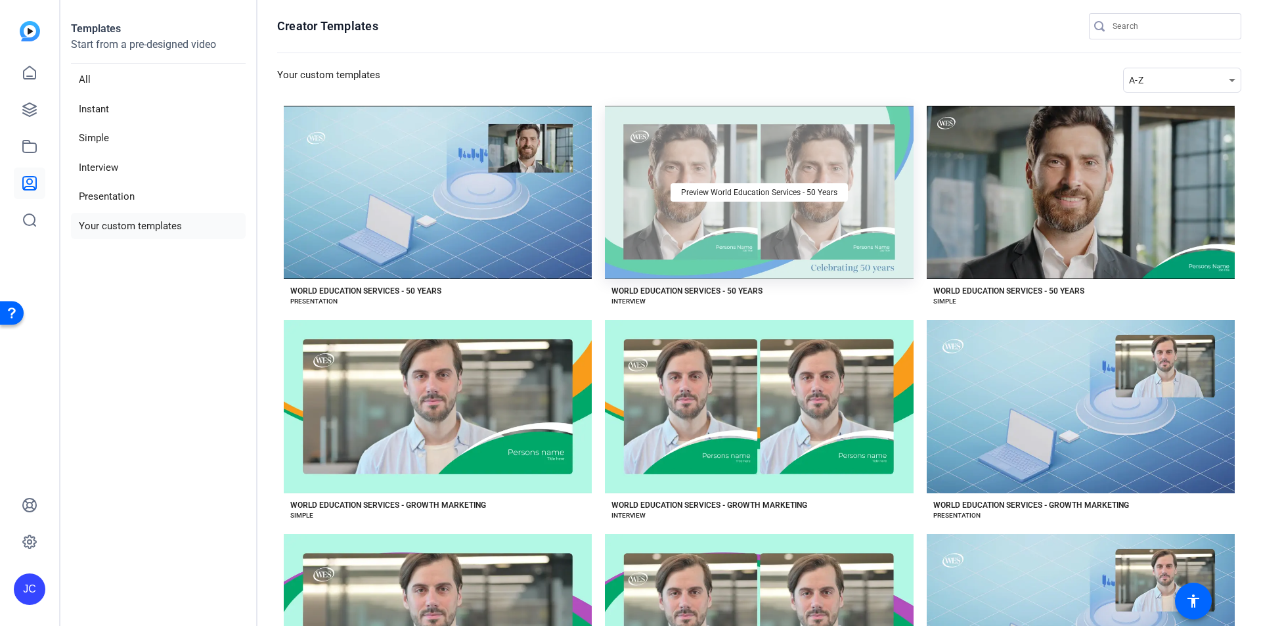
scroll to position [141, 0]
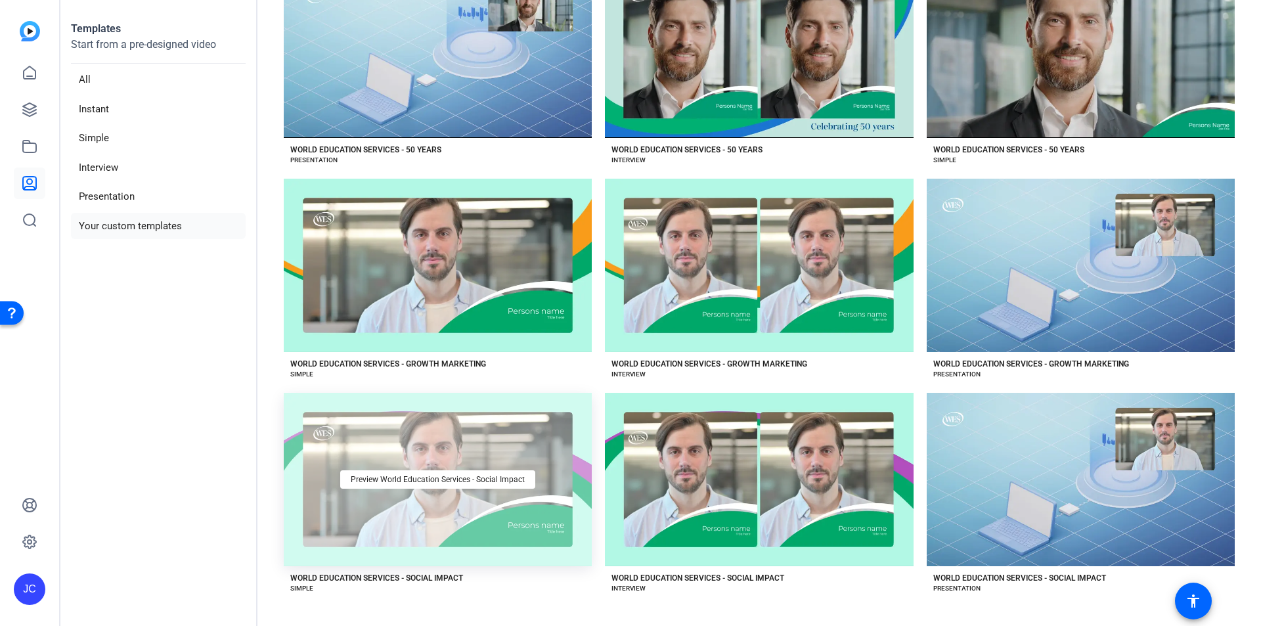
click at [421, 436] on div "Preview World Education Services - Social Impact" at bounding box center [438, 479] width 308 height 173
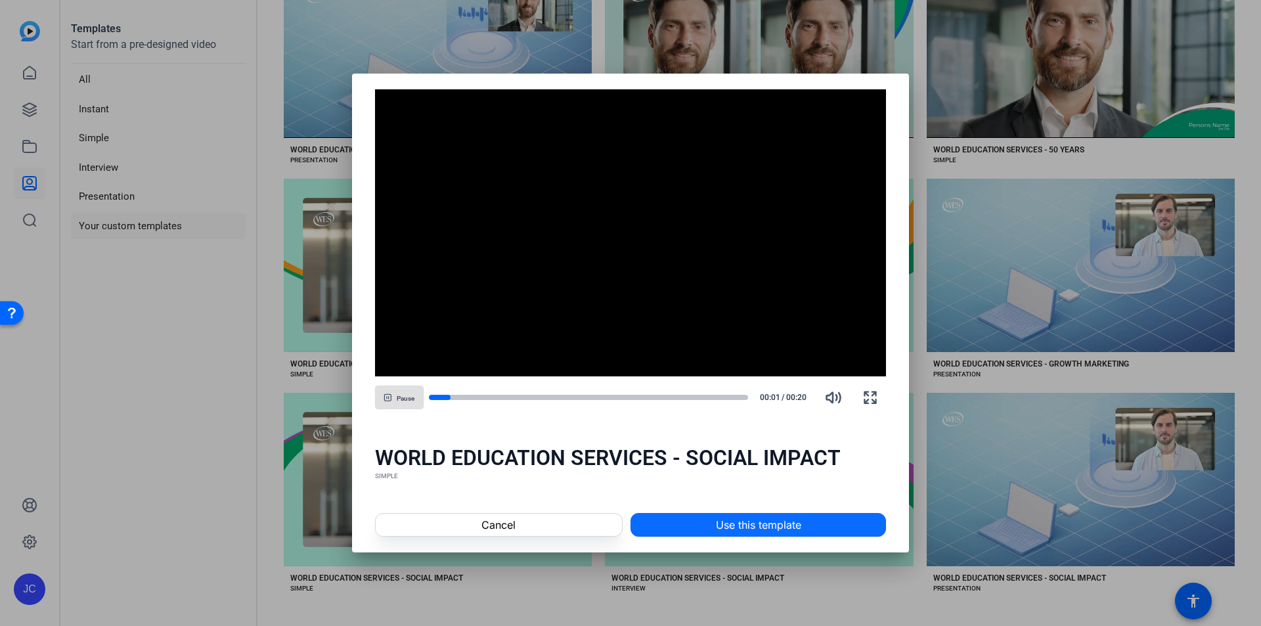
click at [713, 533] on span at bounding box center [758, 525] width 254 height 32
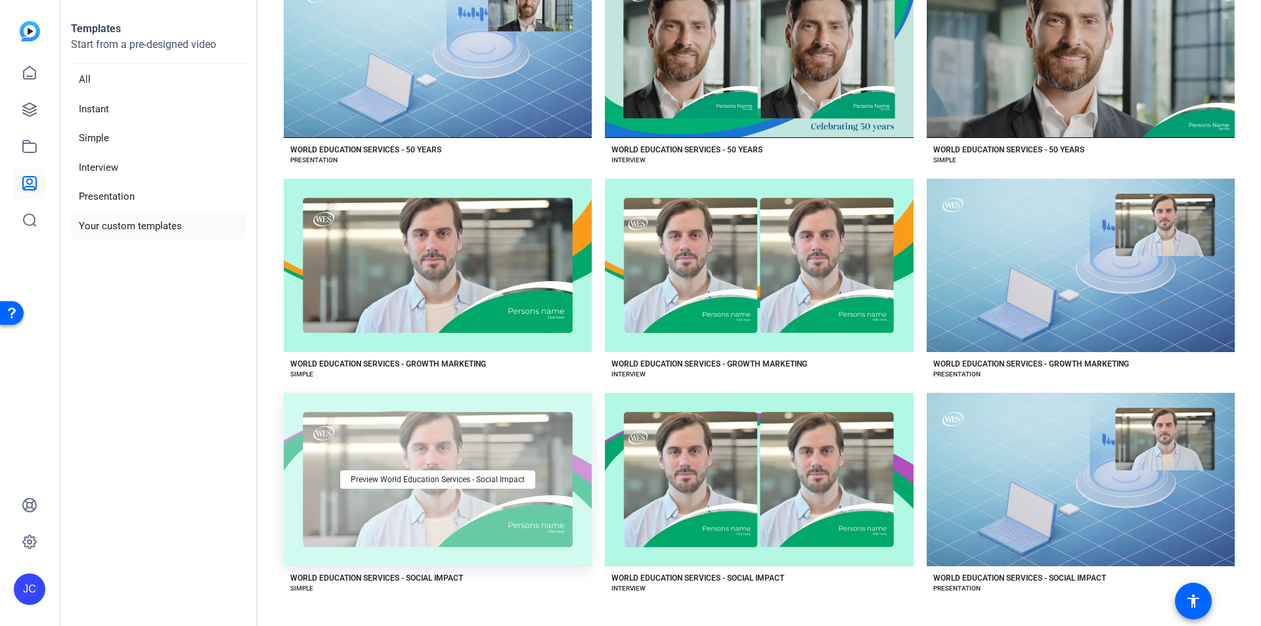
click at [485, 454] on div "Preview World Education Services - Social Impact" at bounding box center [438, 479] width 308 height 173
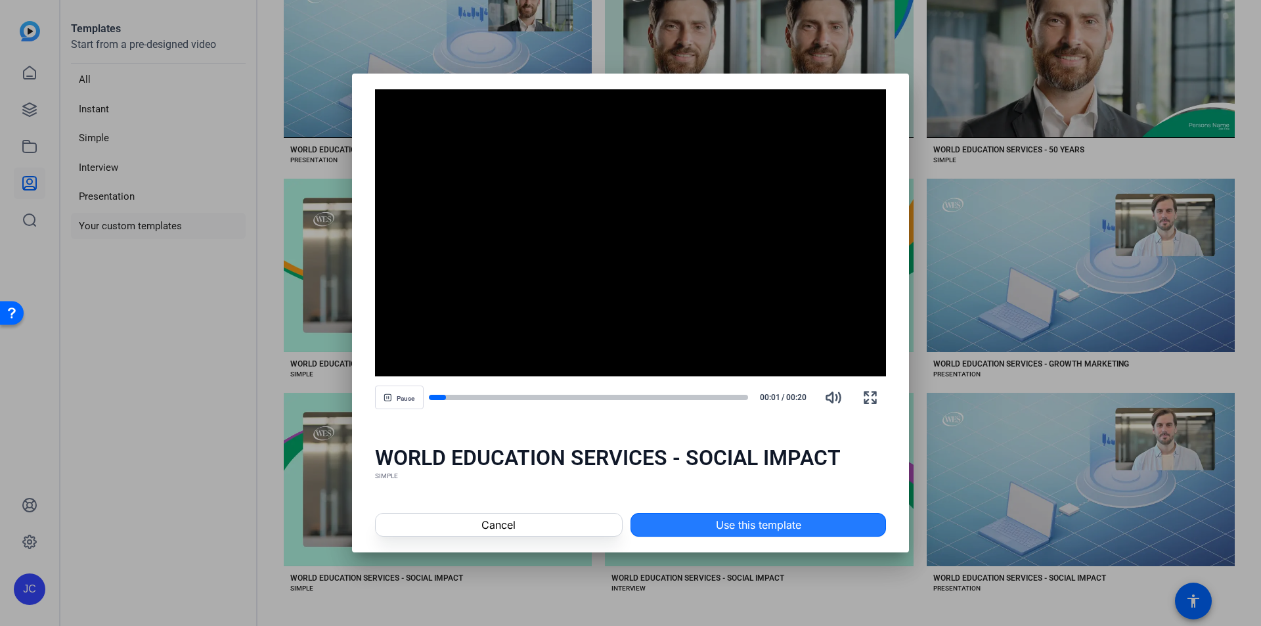
click at [675, 527] on span at bounding box center [758, 525] width 254 height 32
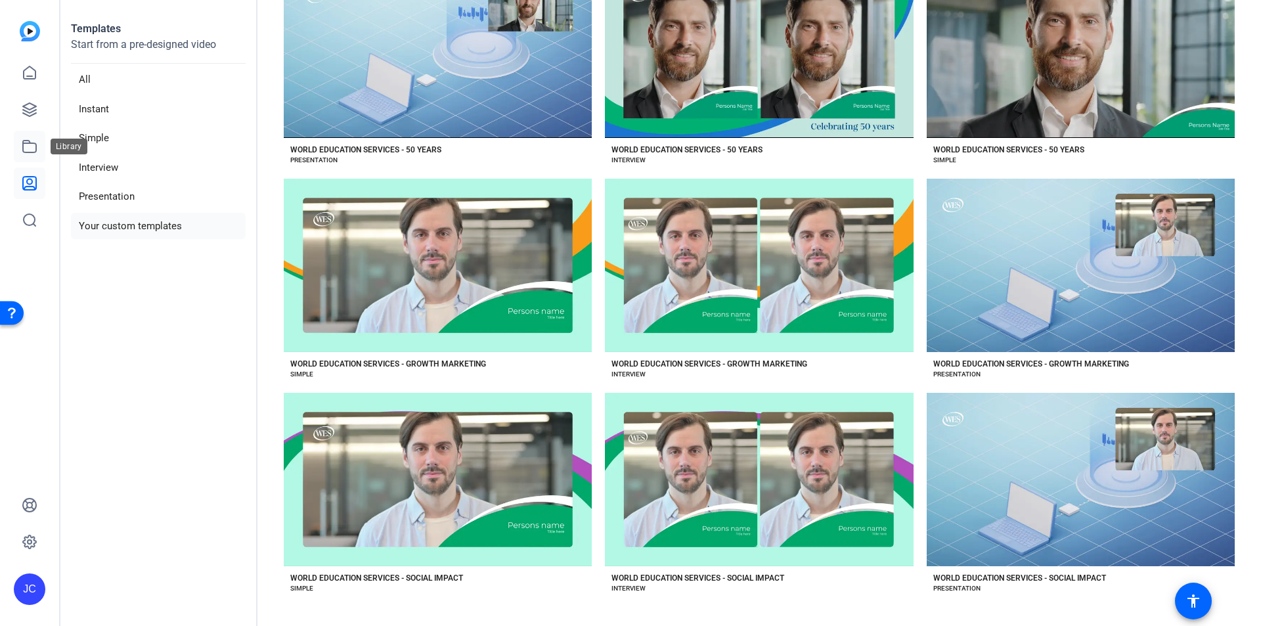
click at [35, 139] on icon at bounding box center [30, 147] width 16 height 16
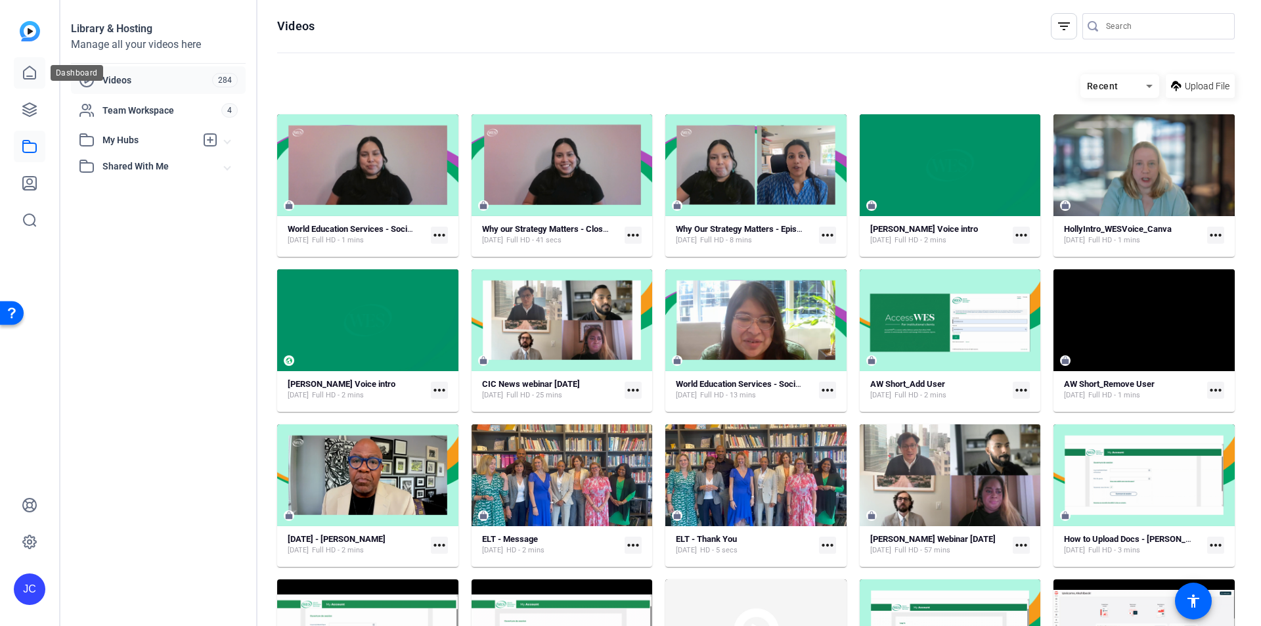
click at [28, 73] on icon at bounding box center [30, 73] width 16 height 16
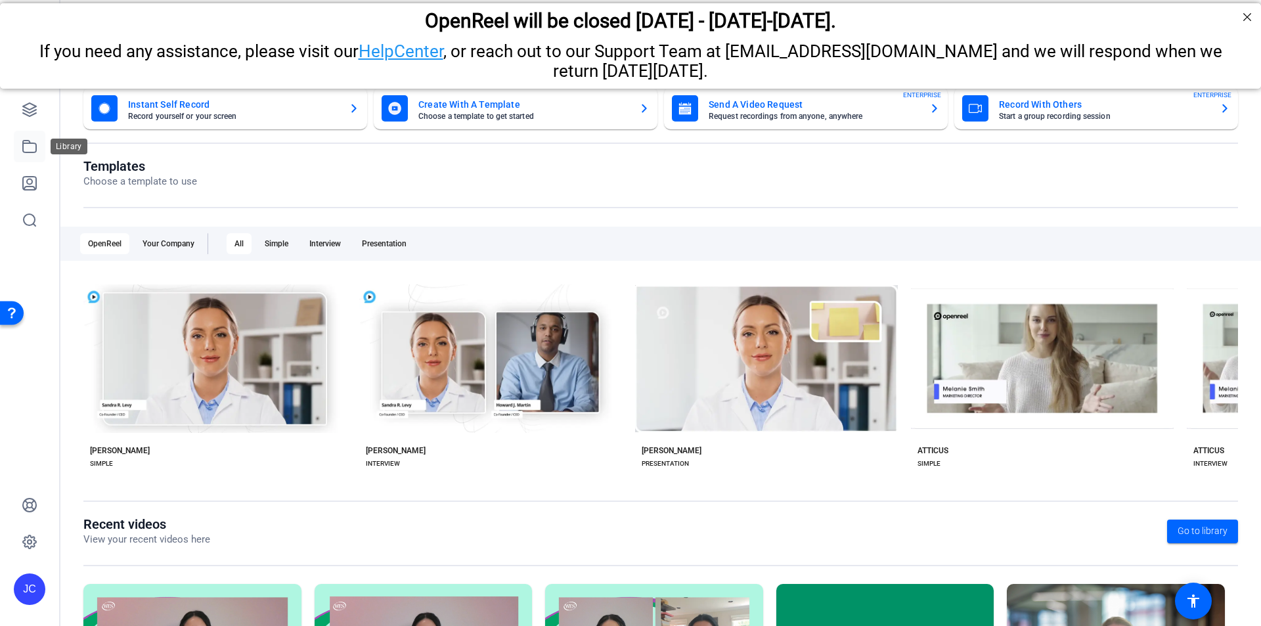
click at [24, 146] on icon at bounding box center [30, 147] width 16 height 16
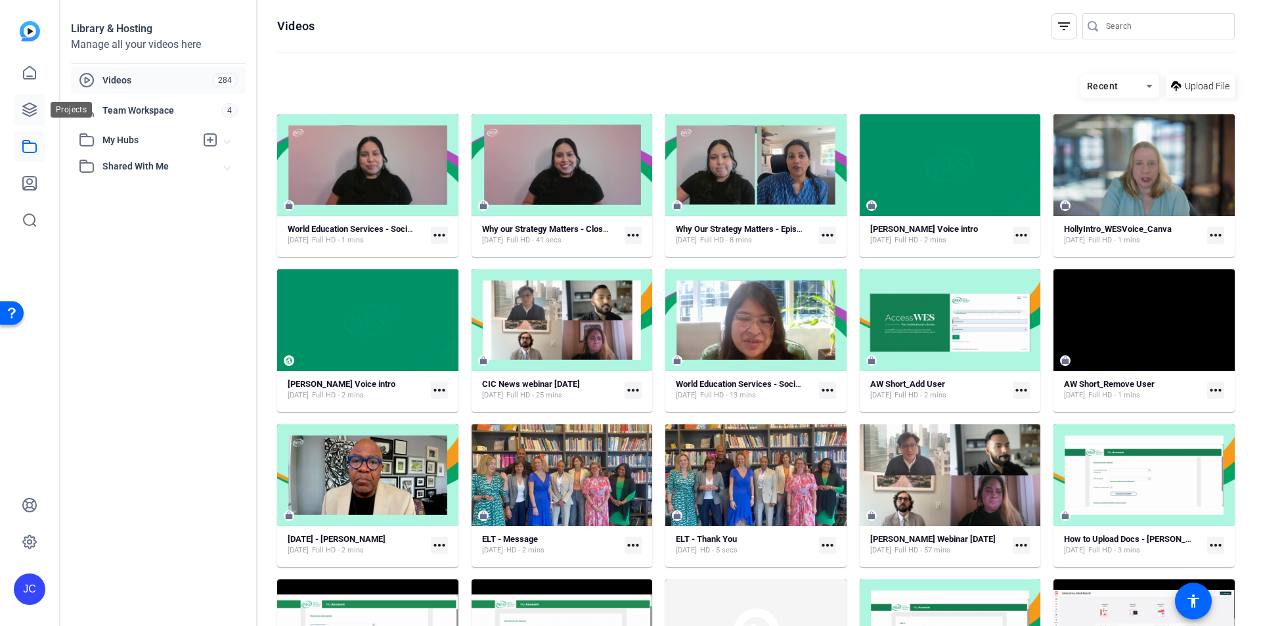
click at [28, 102] on icon at bounding box center [30, 110] width 16 height 16
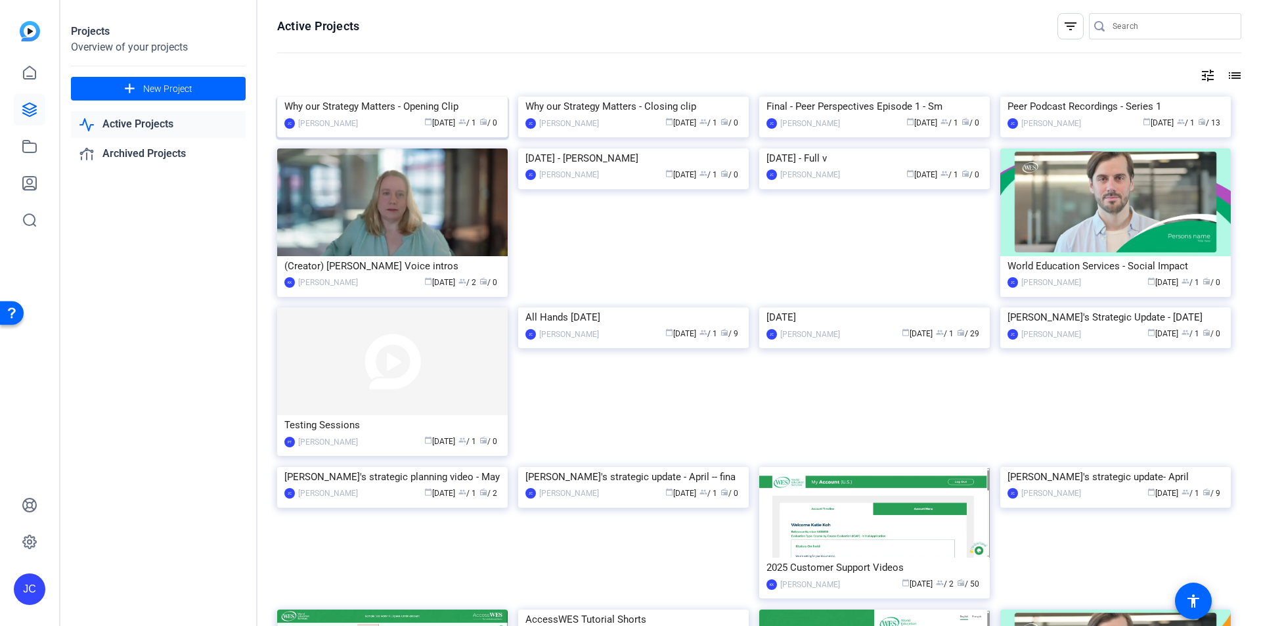
click at [397, 116] on div "Why our Strategy Matters - Opening Clip" at bounding box center [392, 107] width 216 height 20
click at [26, 148] on icon at bounding box center [30, 147] width 16 height 16
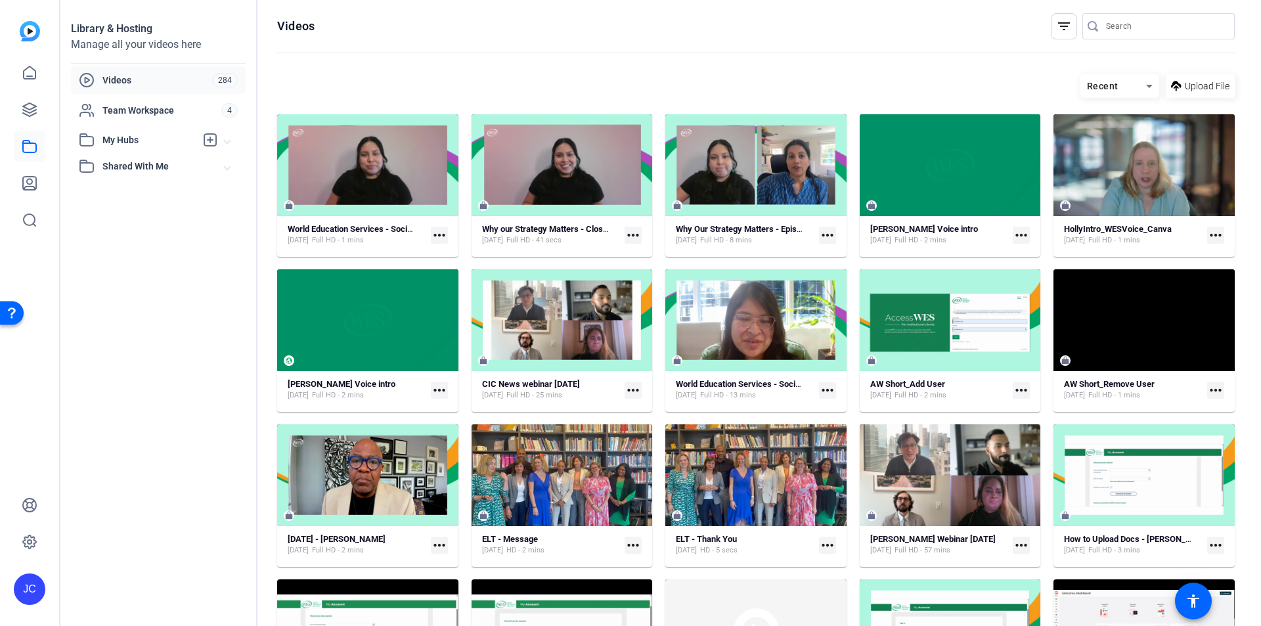
click at [149, 138] on span "My Hubs" at bounding box center [148, 140] width 93 height 14
click at [148, 162] on link "Peer Perspectives - Intro and Series 1 3" at bounding box center [162, 169] width 167 height 26
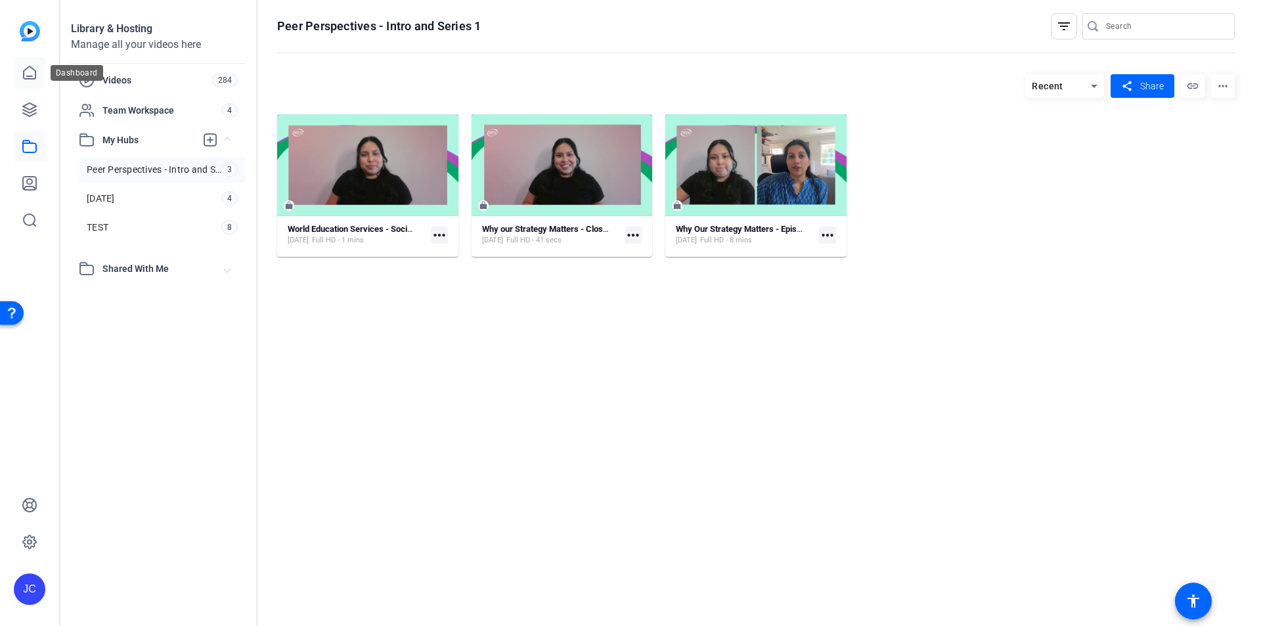
click at [31, 78] on icon at bounding box center [30, 73] width 16 height 16
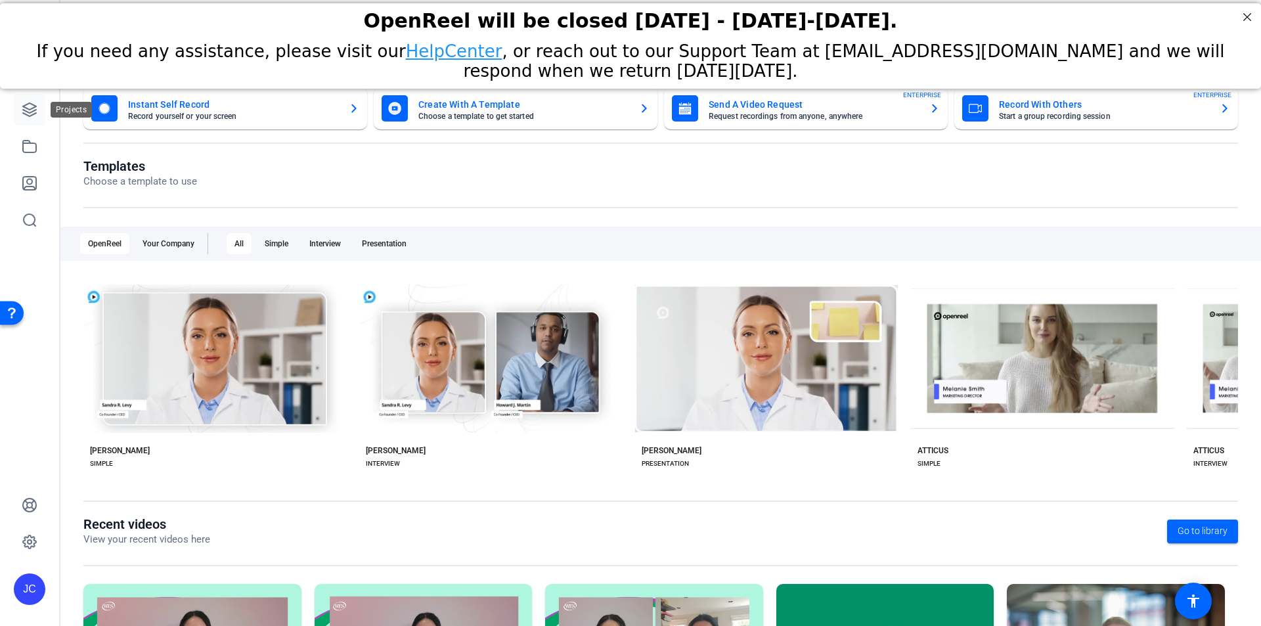
click at [27, 103] on icon at bounding box center [30, 110] width 16 height 16
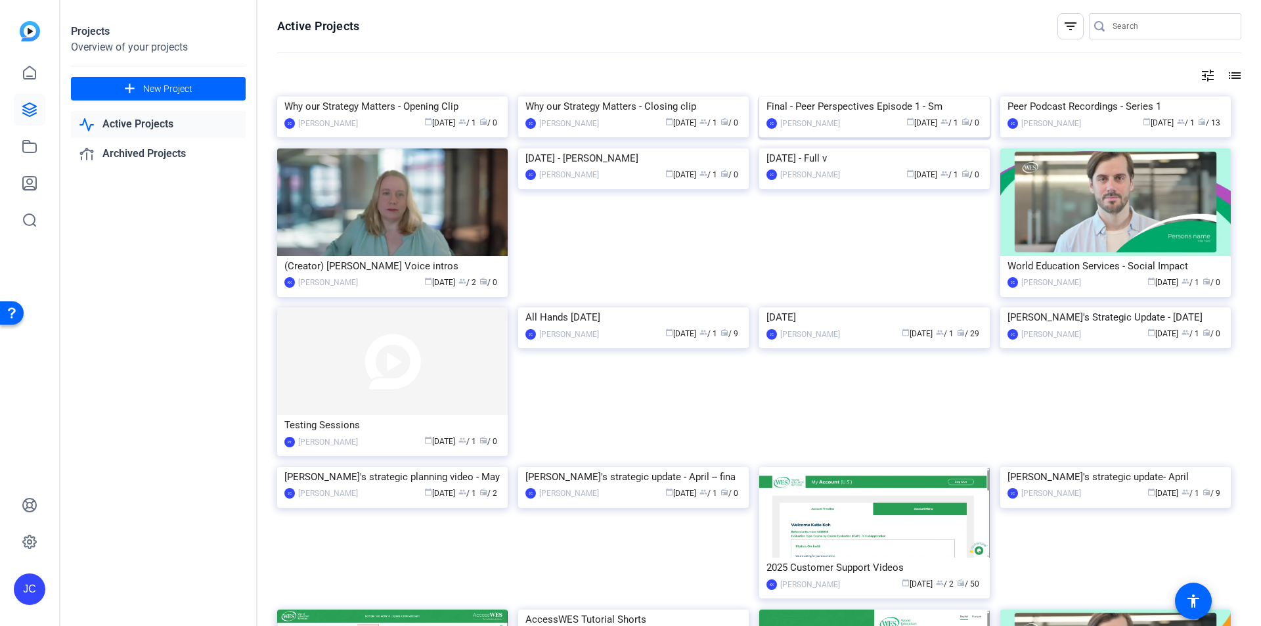
click at [838, 97] on img at bounding box center [874, 97] width 231 height 0
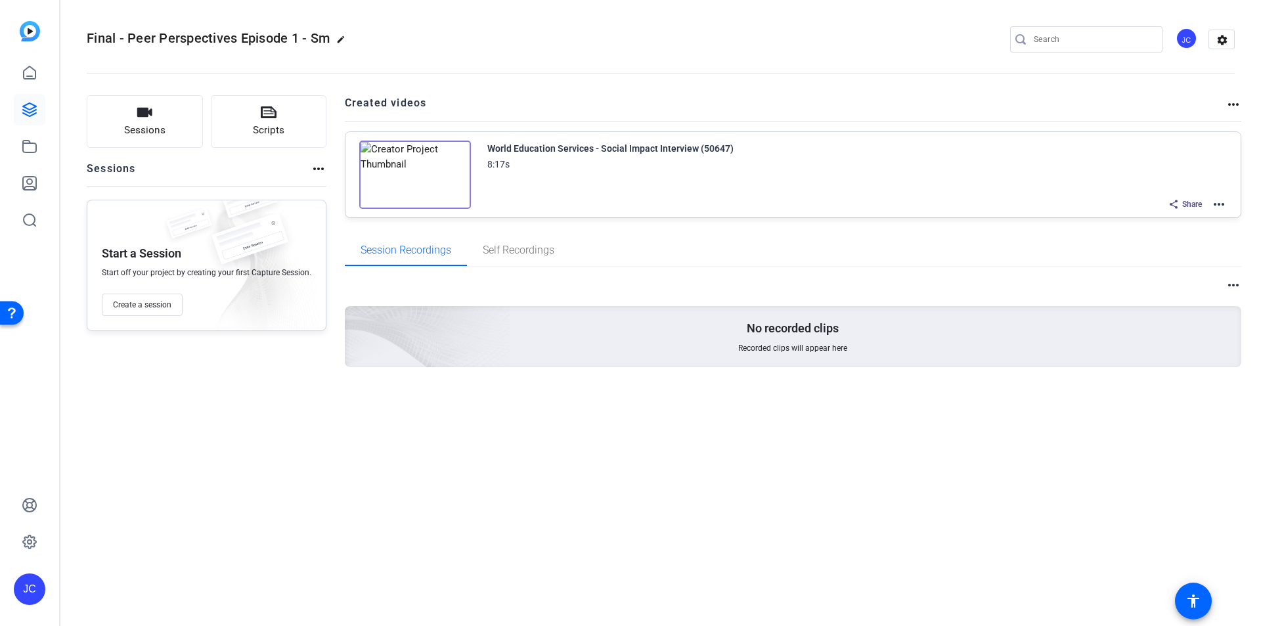
click at [1217, 207] on mat-icon "more_horiz" at bounding box center [1219, 204] width 16 height 16
click at [1169, 321] on span "Download Video" at bounding box center [1170, 319] width 91 height 16
click at [648, 145] on div "World Education Services - Social Impact Interview (50647)" at bounding box center [610, 149] width 246 height 16
click at [29, 108] on icon at bounding box center [30, 110] width 16 height 16
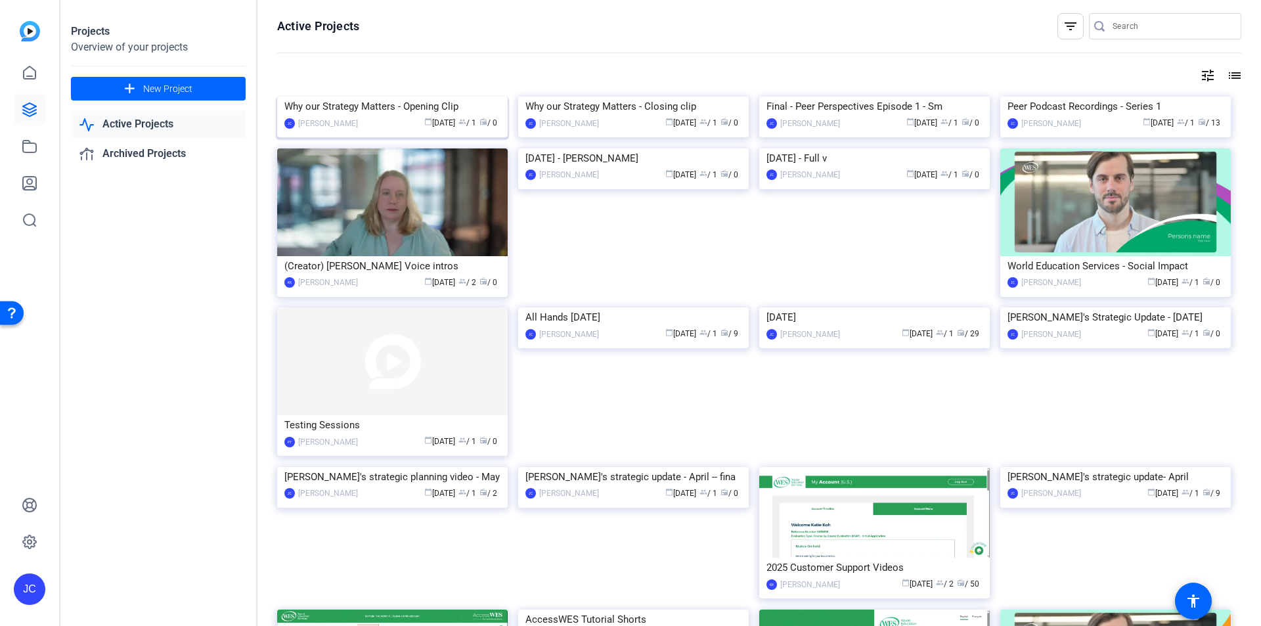
click at [414, 97] on img at bounding box center [392, 97] width 231 height 0
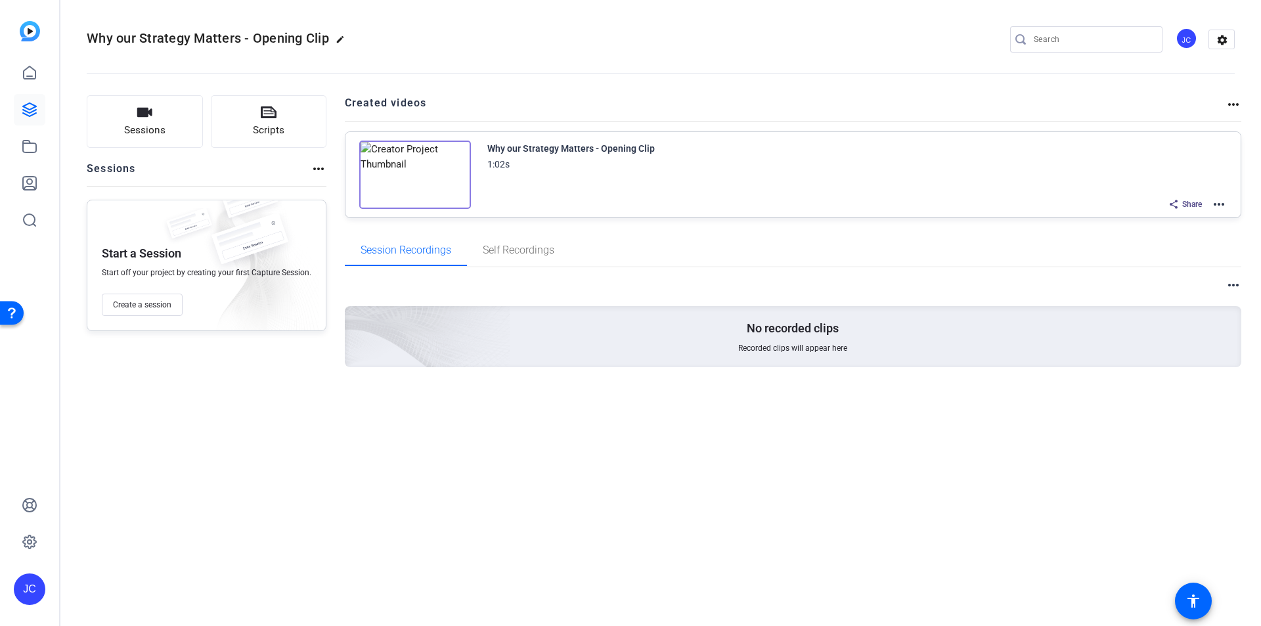
click at [1217, 207] on mat-icon "more_horiz" at bounding box center [1219, 204] width 16 height 16
click at [1168, 321] on span "Download Video" at bounding box center [1170, 319] width 91 height 16
click at [409, 171] on img at bounding box center [415, 175] width 112 height 68
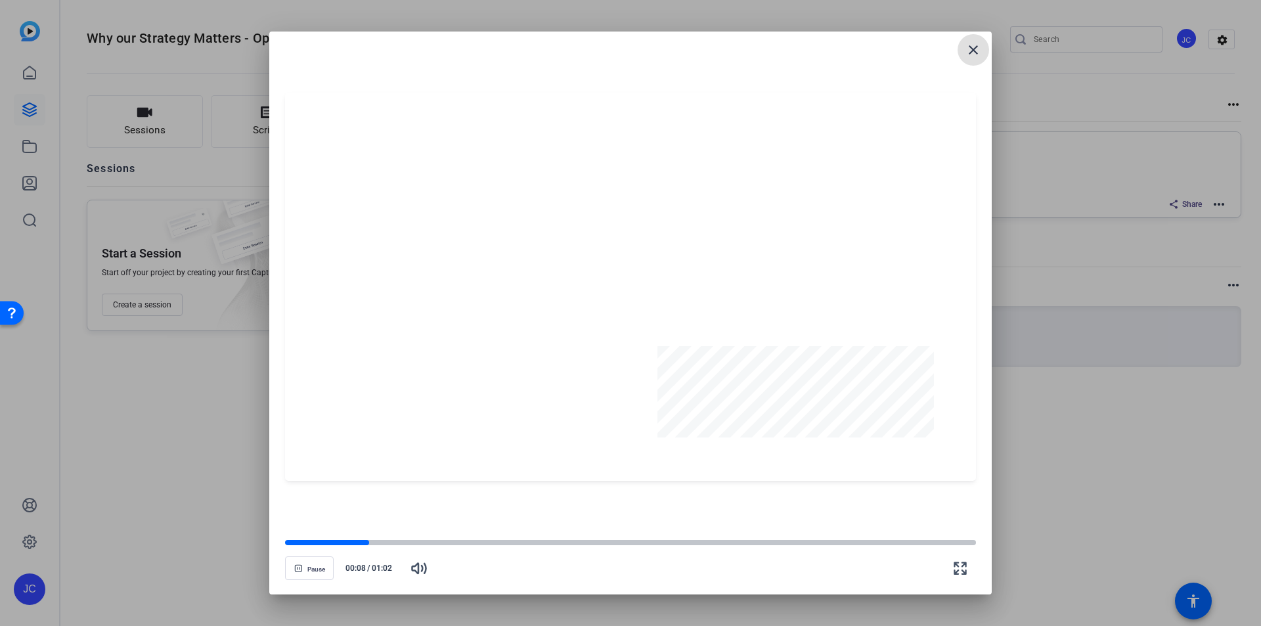
click at [964, 50] on span at bounding box center [974, 50] width 32 height 32
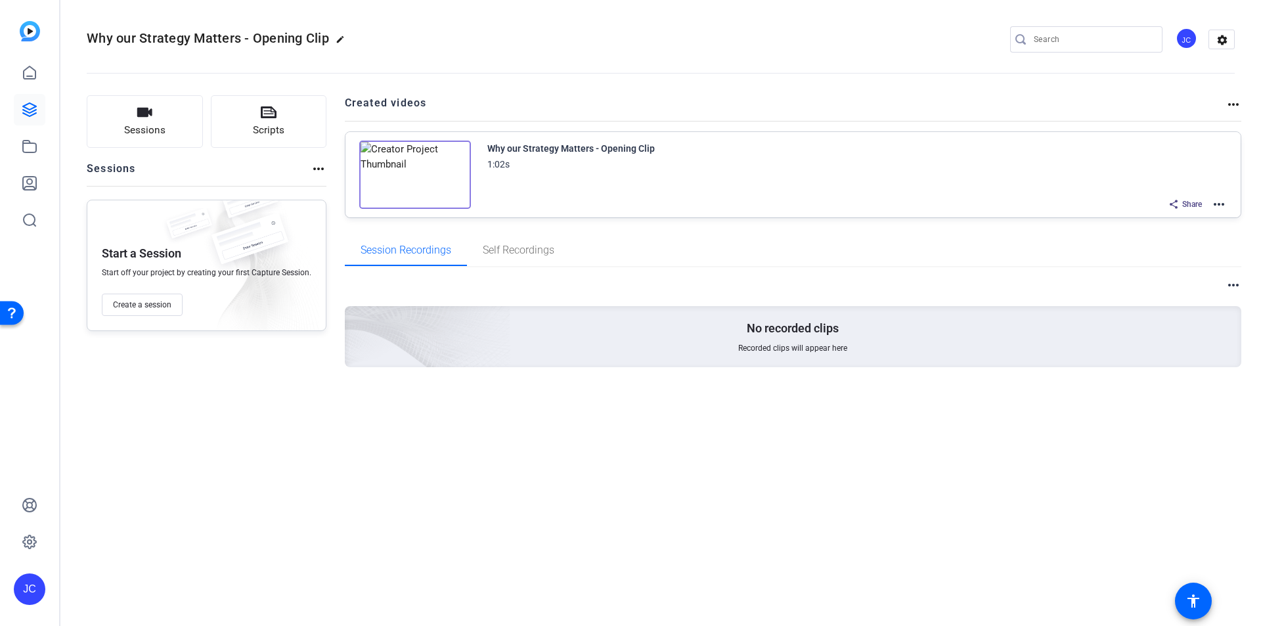
click at [1222, 206] on mat-icon "more_horiz" at bounding box center [1219, 204] width 16 height 16
click at [1165, 322] on span "Download Video" at bounding box center [1170, 319] width 91 height 16
click at [27, 108] on icon at bounding box center [29, 109] width 13 height 13
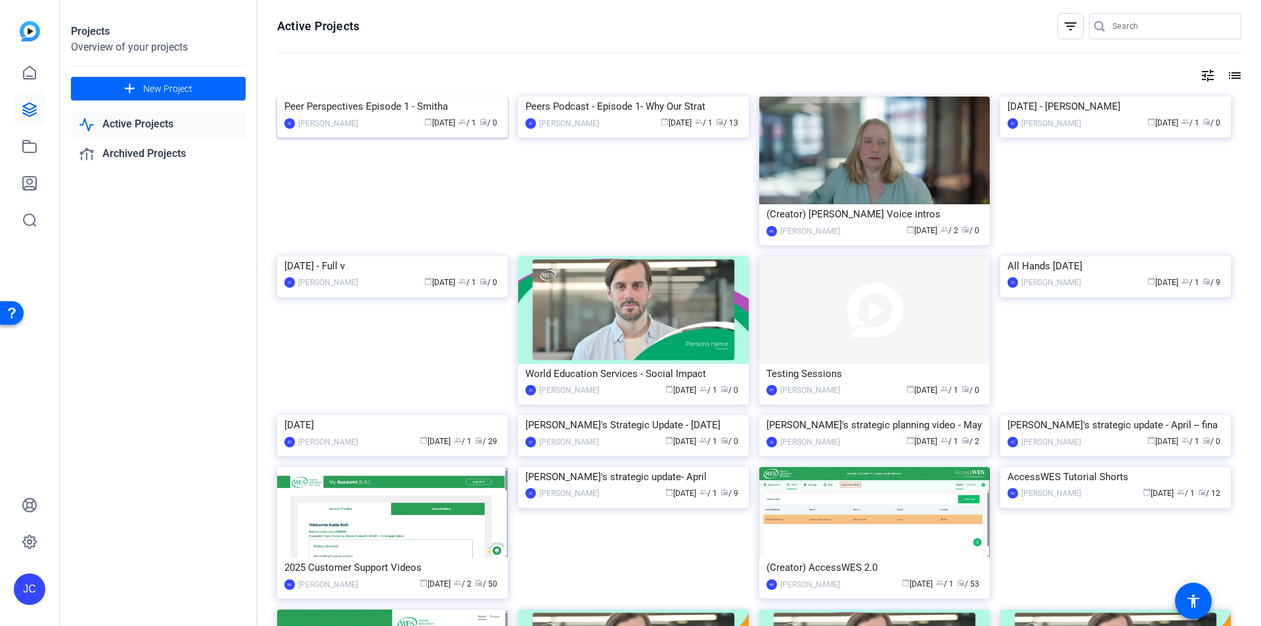
click at [372, 116] on div "Peer Perspectives Episode 1 - Smitha" at bounding box center [392, 107] width 216 height 20
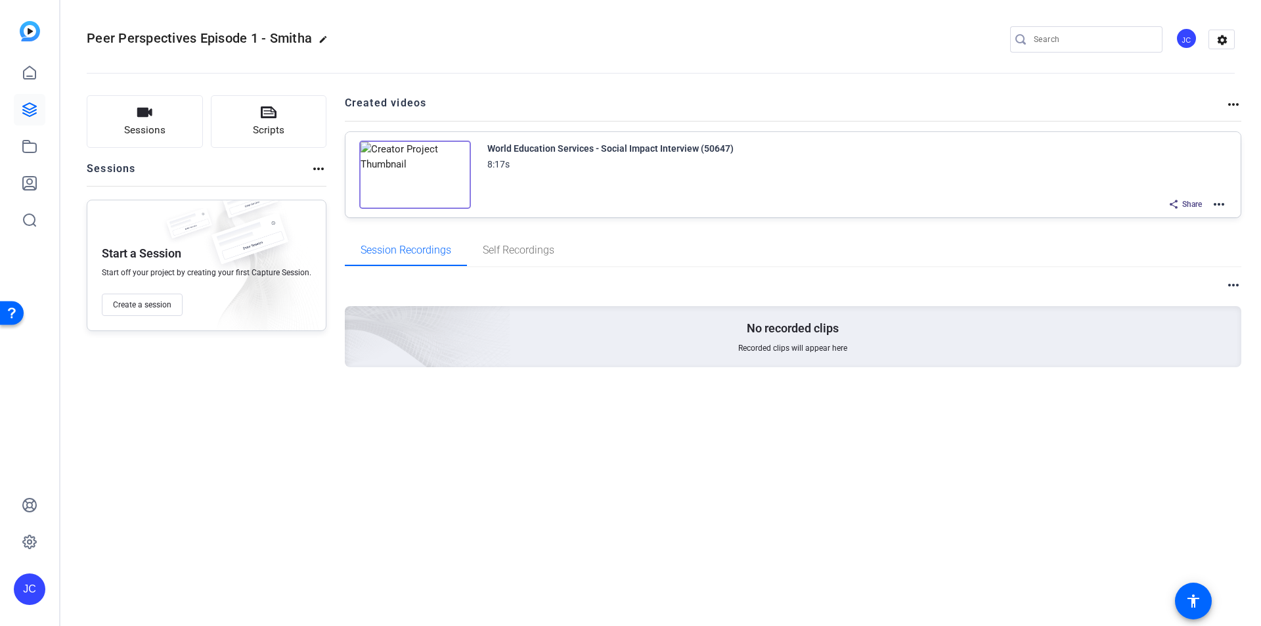
click at [324, 35] on mat-icon "edit" at bounding box center [327, 43] width 16 height 16
click at [96, 35] on div "Peer Perspectives Episode 1 - Smitha" at bounding box center [140, 39] width 107 height 21
click at [99, 35] on input "Peer Perspectives Episode 1 - Smitha" at bounding box center [140, 40] width 86 height 16
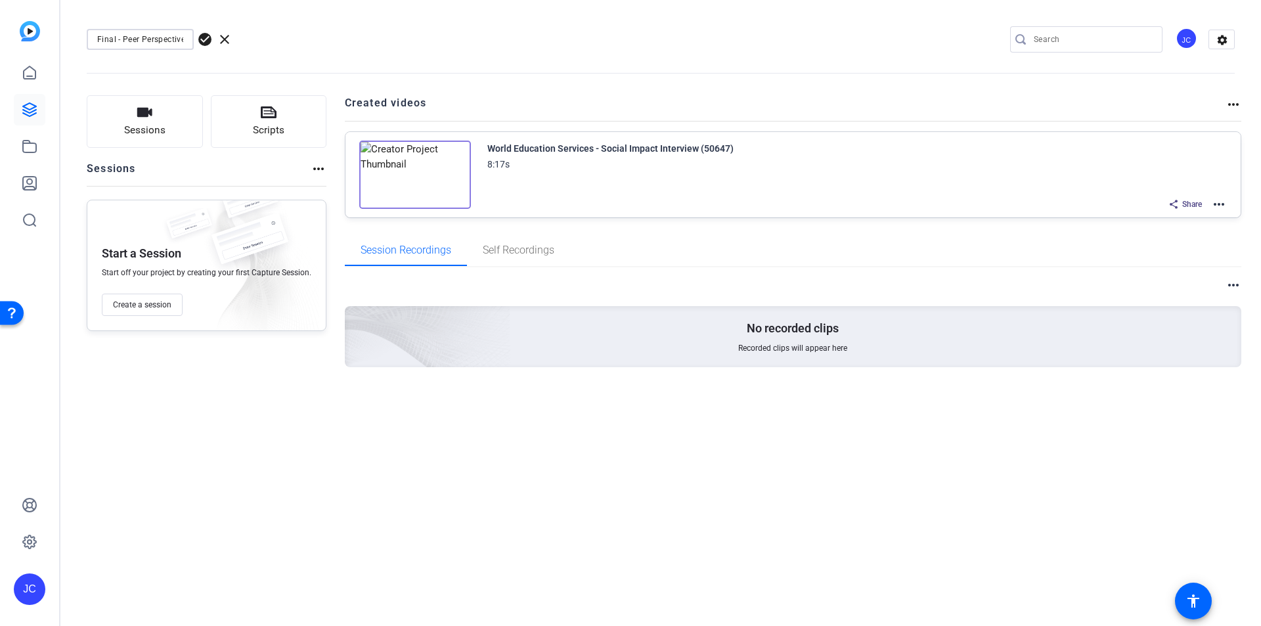
type input "Final - Peer Perspectives Episode 1 - Smitha"
click at [208, 45] on span "check_circle" at bounding box center [205, 40] width 16 height 16
click at [24, 112] on icon at bounding box center [30, 110] width 16 height 16
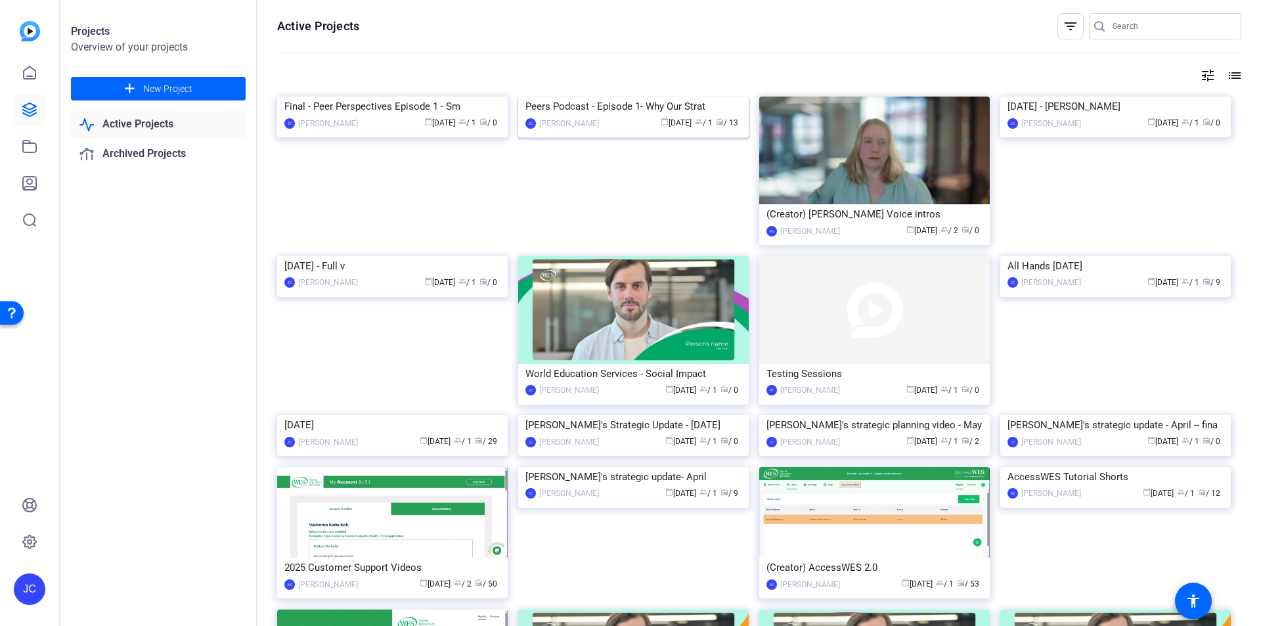
click at [606, 116] on div "Peers Podcast - Episode 1- Why Our Strat" at bounding box center [633, 107] width 216 height 20
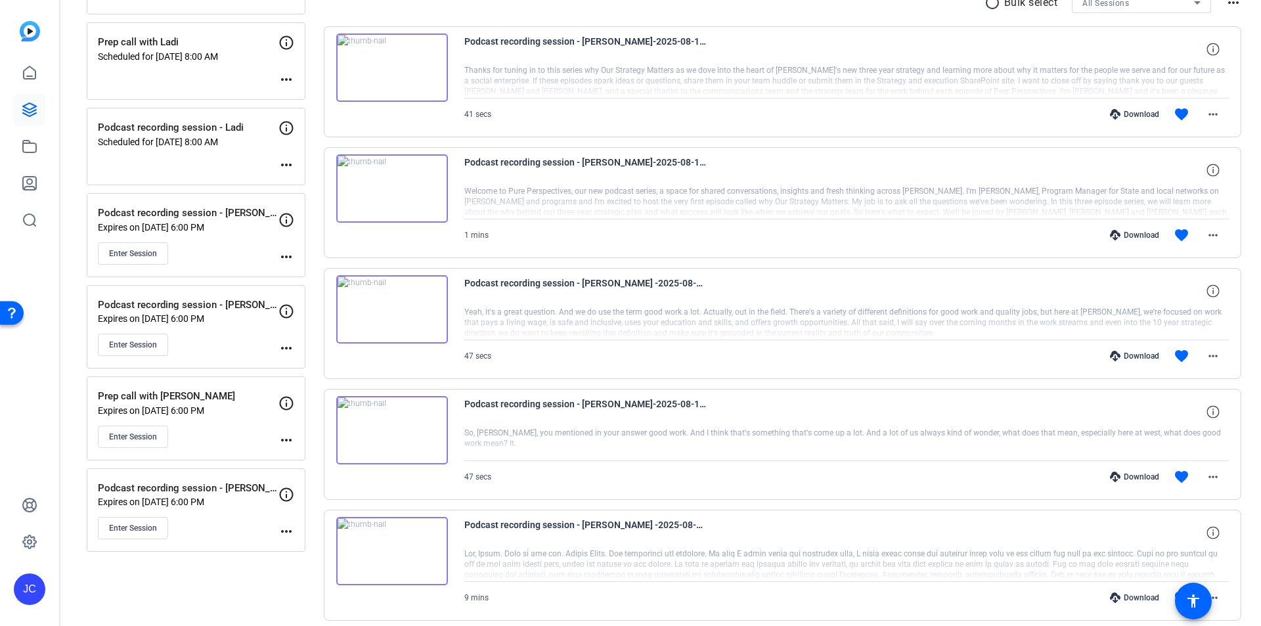
scroll to position [316, 0]
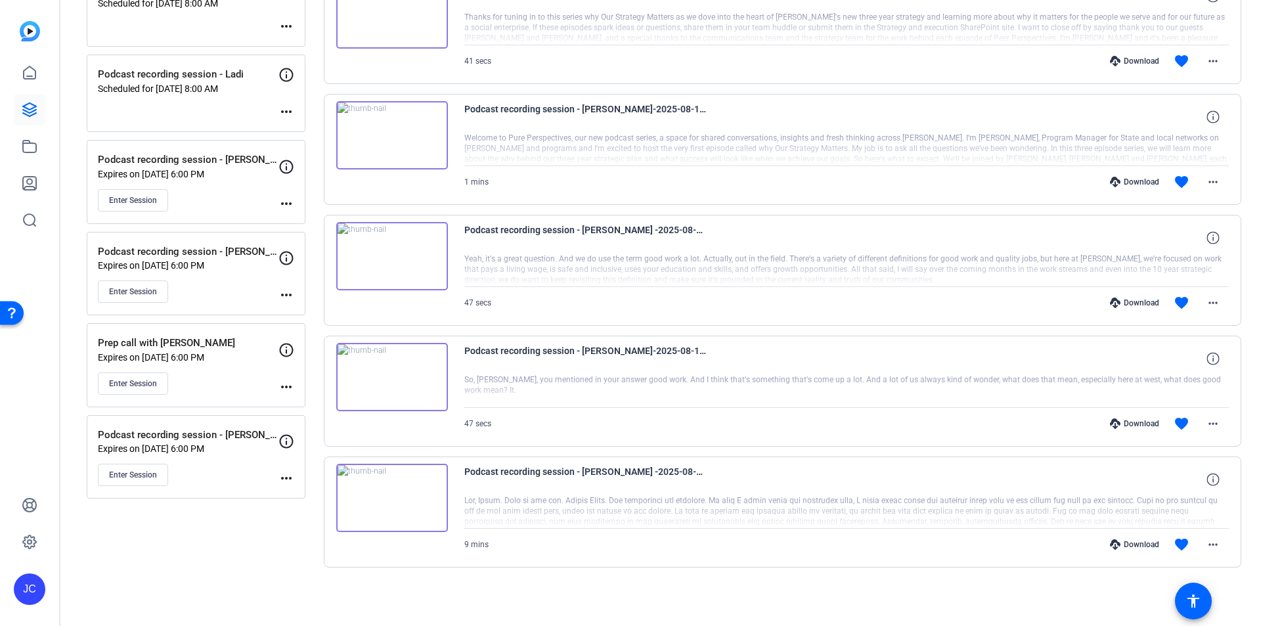
click at [991, 604] on div "radio_button_unchecked Bulk select All Sessions more_horiz Podcast recording se…" at bounding box center [783, 269] width 918 height 681
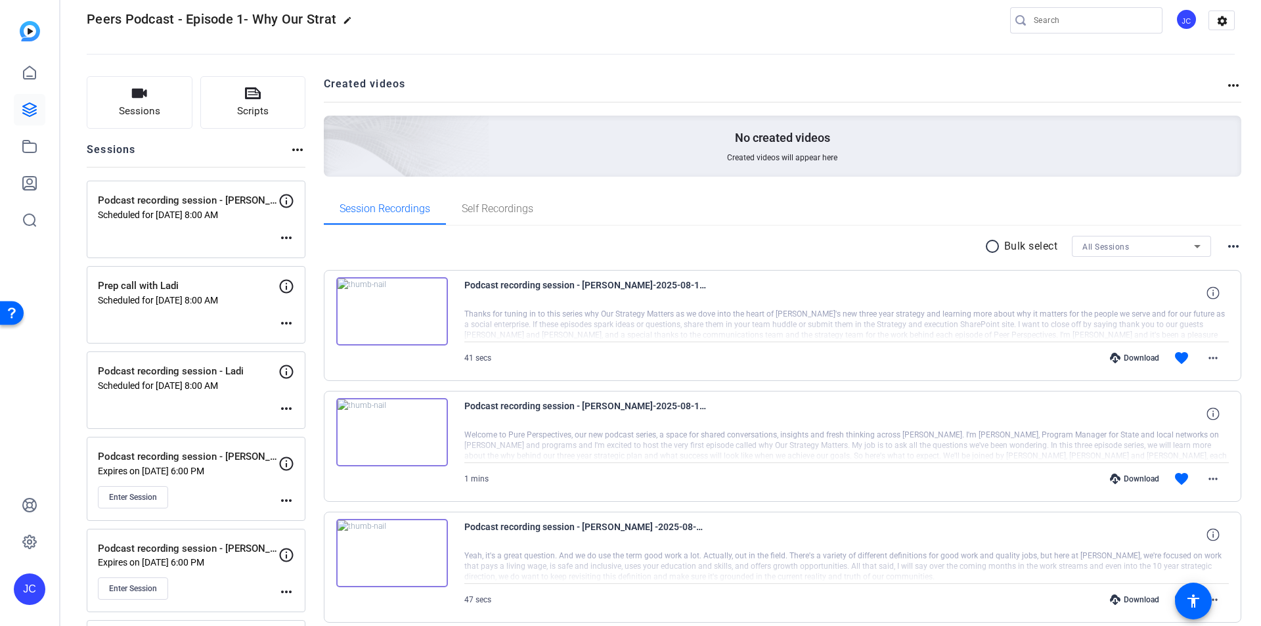
scroll to position [0, 0]
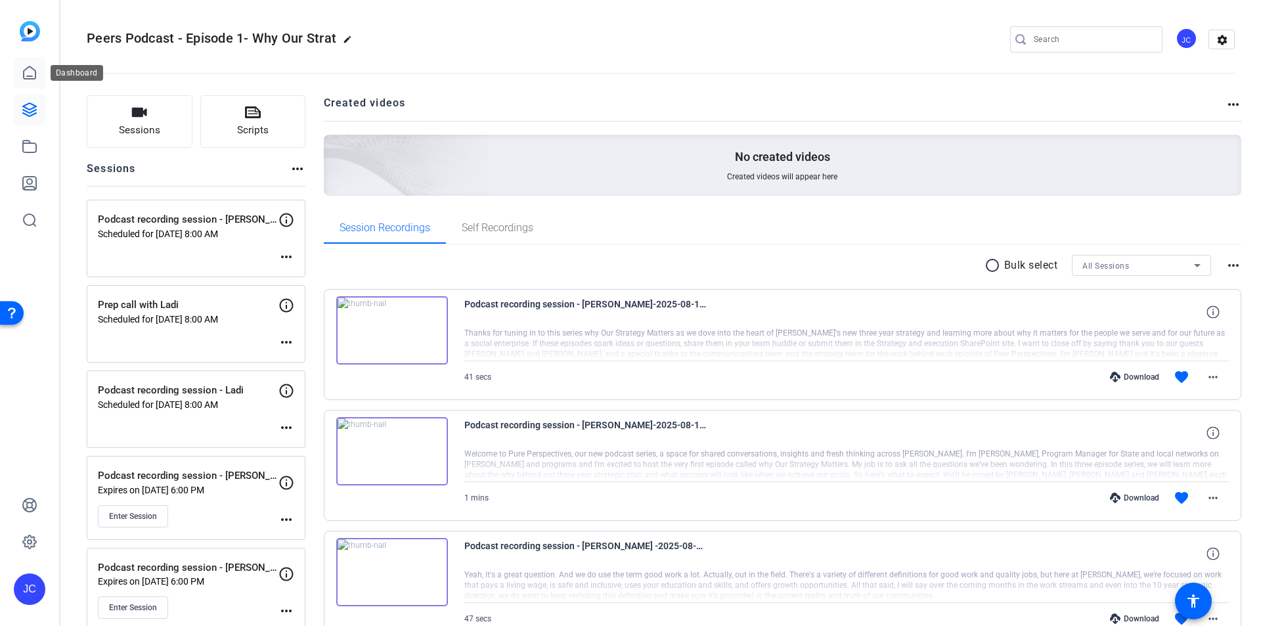
click at [22, 72] on icon at bounding box center [30, 73] width 16 height 16
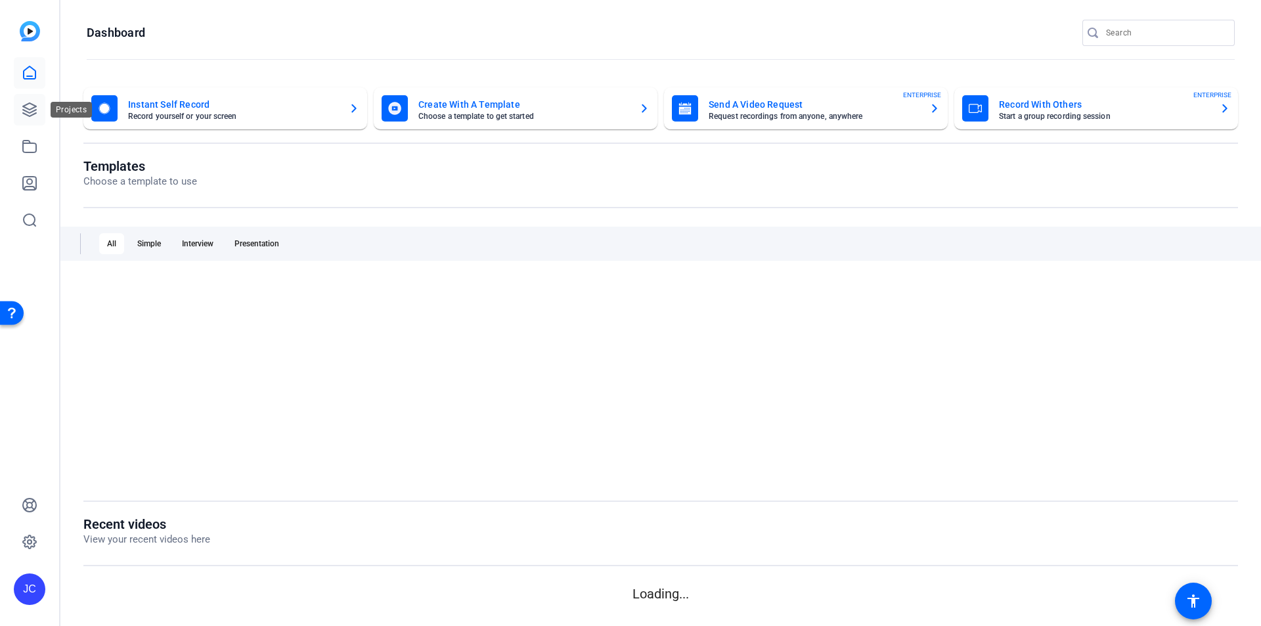
click at [26, 103] on icon at bounding box center [30, 110] width 16 height 16
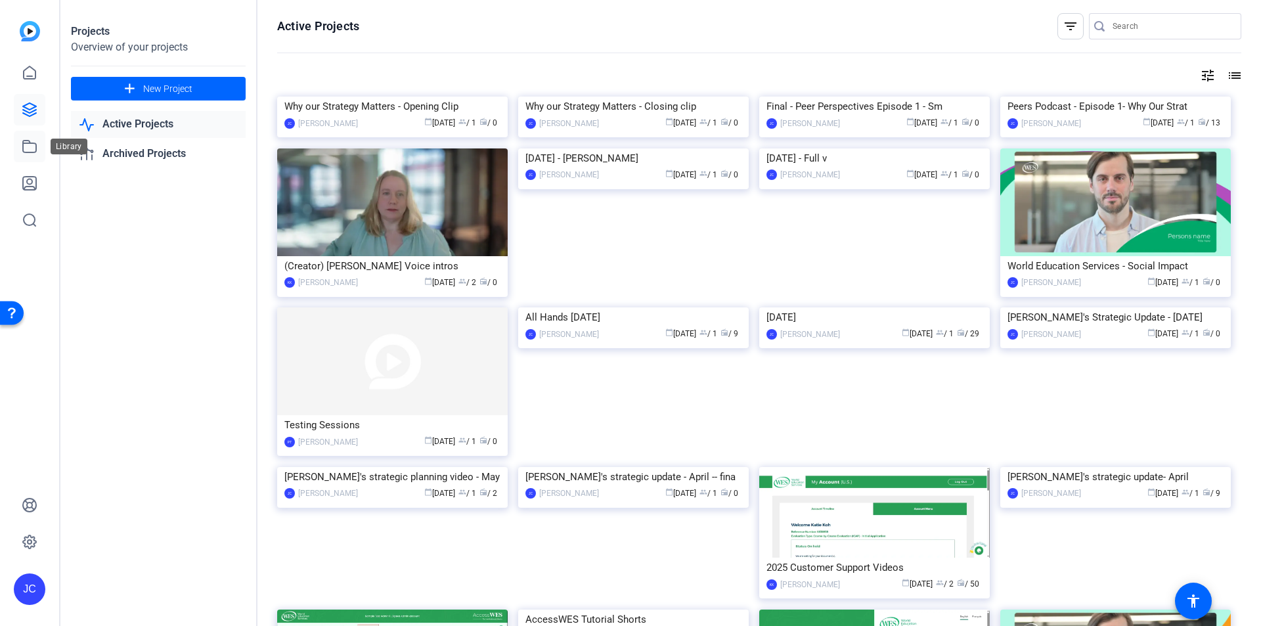
click at [27, 146] on icon at bounding box center [30, 147] width 16 height 16
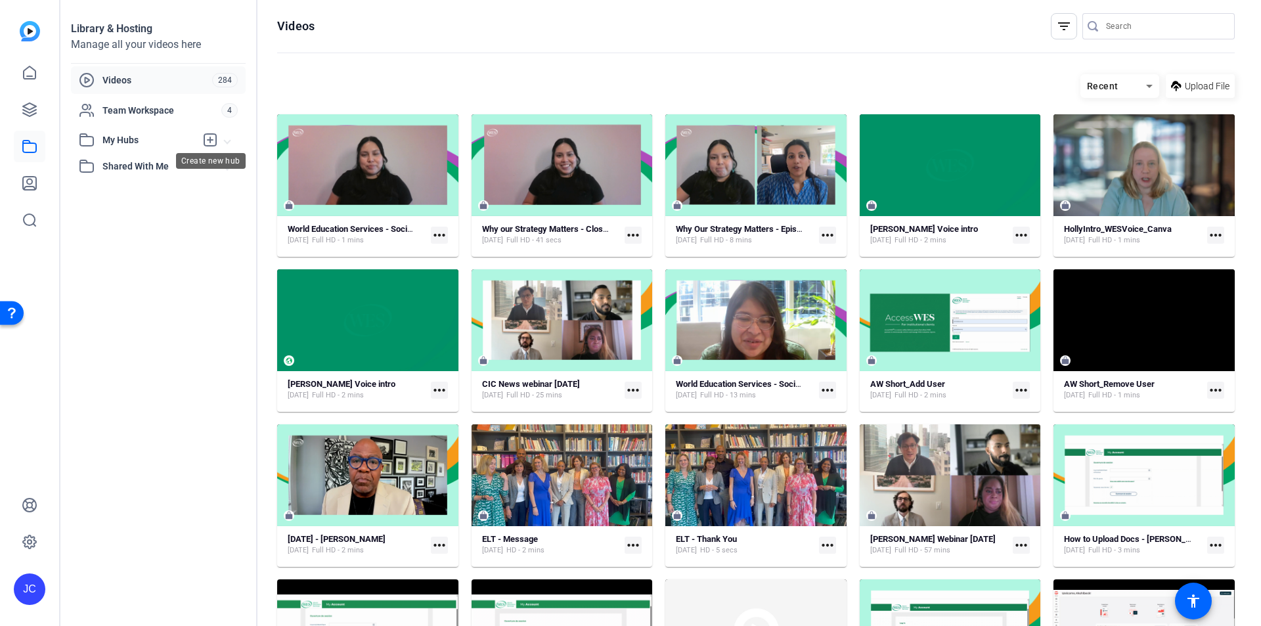
click at [209, 143] on icon at bounding box center [210, 140] width 16 height 16
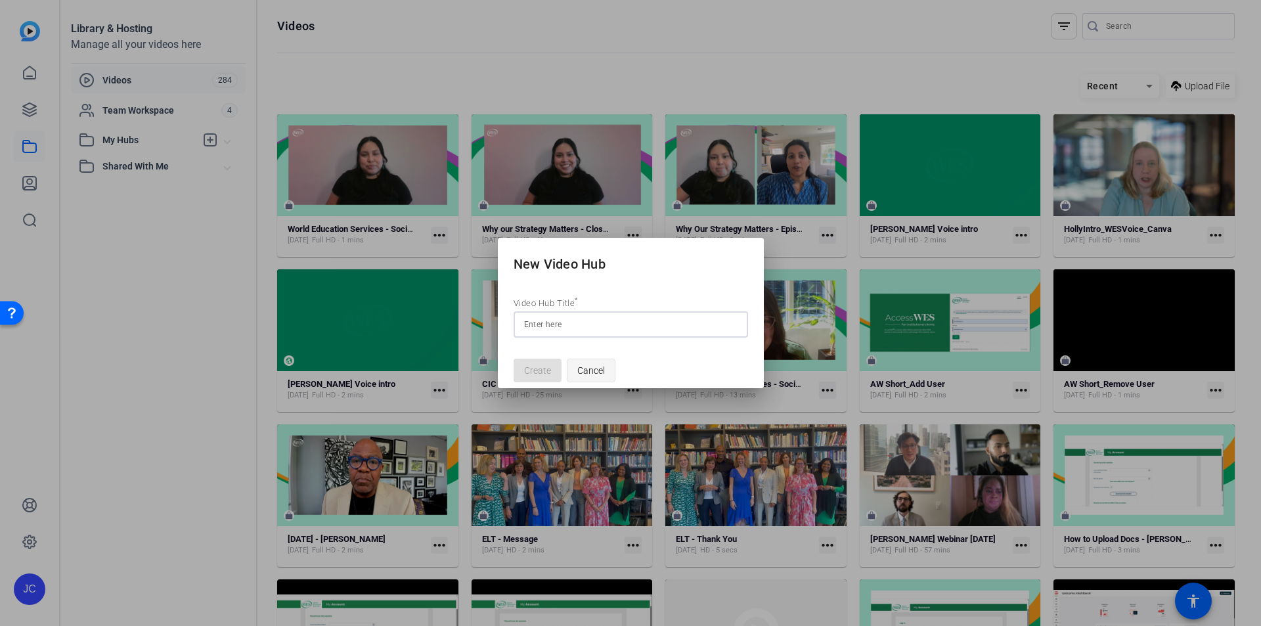
click at [591, 367] on span "Cancel" at bounding box center [591, 370] width 28 height 25
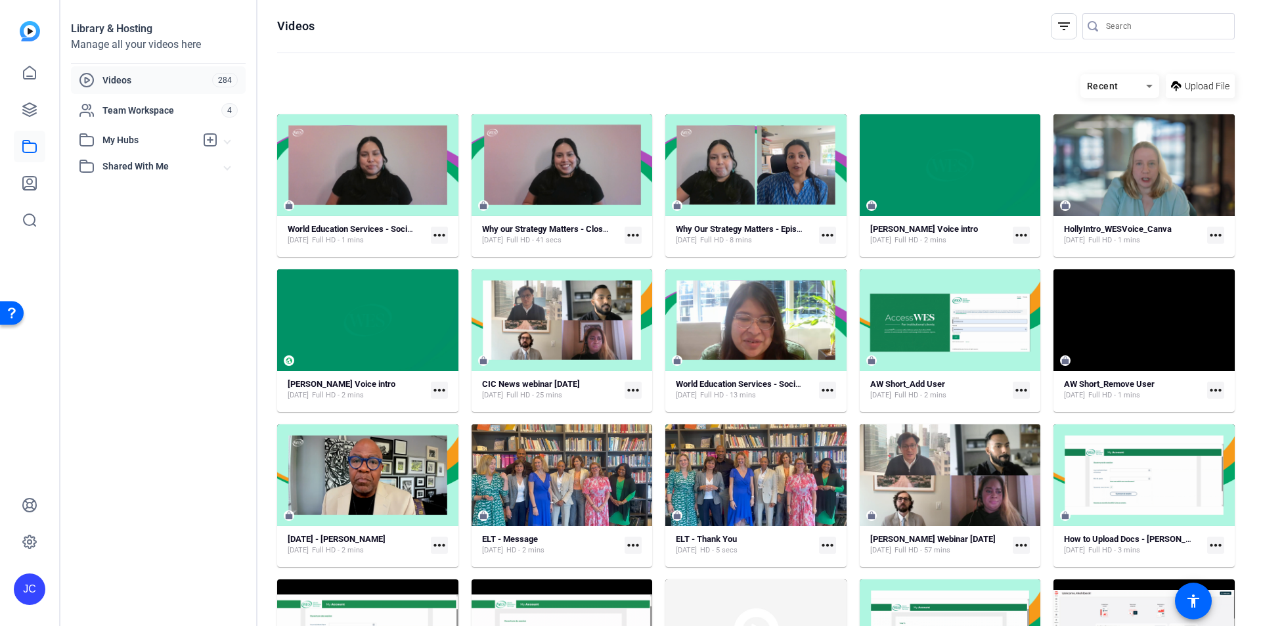
click at [224, 171] on span "Shared With Me" at bounding box center [163, 167] width 122 height 14
click at [229, 143] on span at bounding box center [227, 140] width 5 height 14
click at [206, 139] on icon at bounding box center [210, 140] width 16 height 16
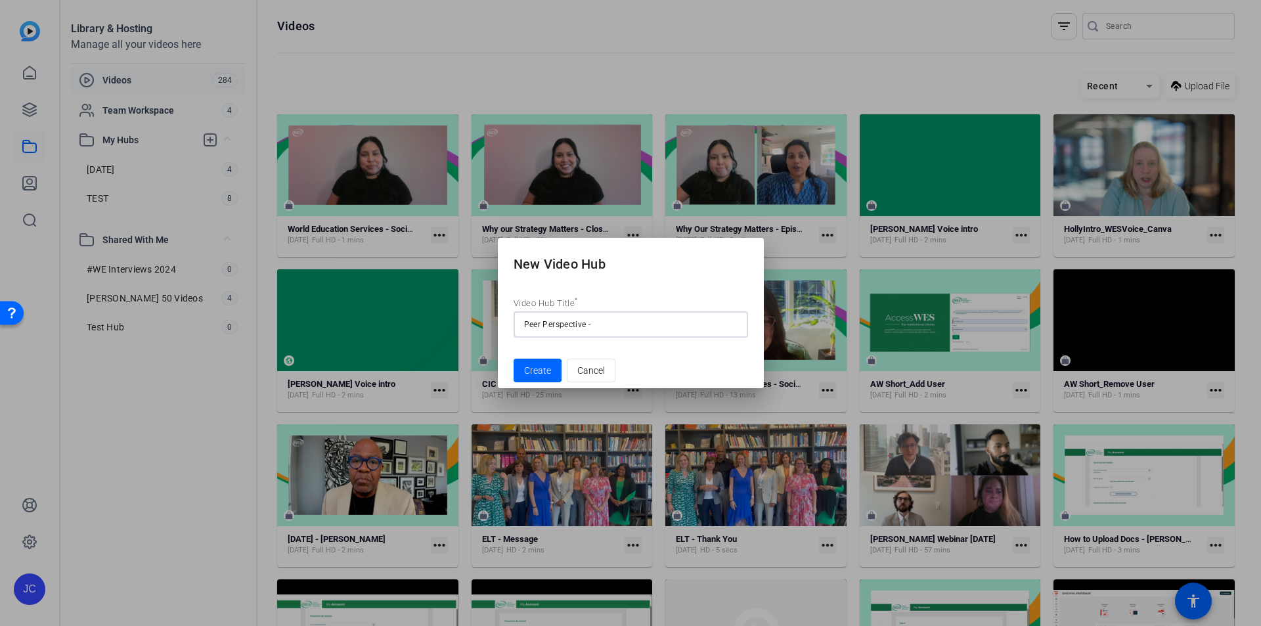
type input "Peer Perspective -"
click at [514, 359] on button "Create" at bounding box center [538, 371] width 48 height 24
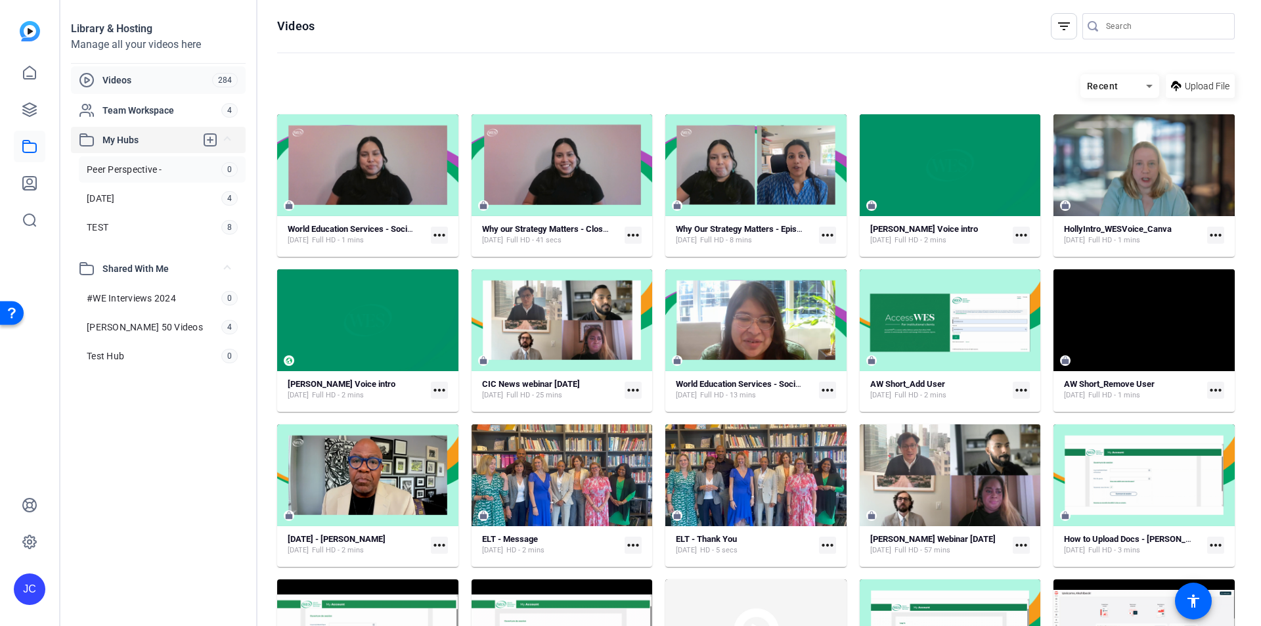
click at [153, 163] on span "Peer Perspective -" at bounding box center [125, 169] width 76 height 13
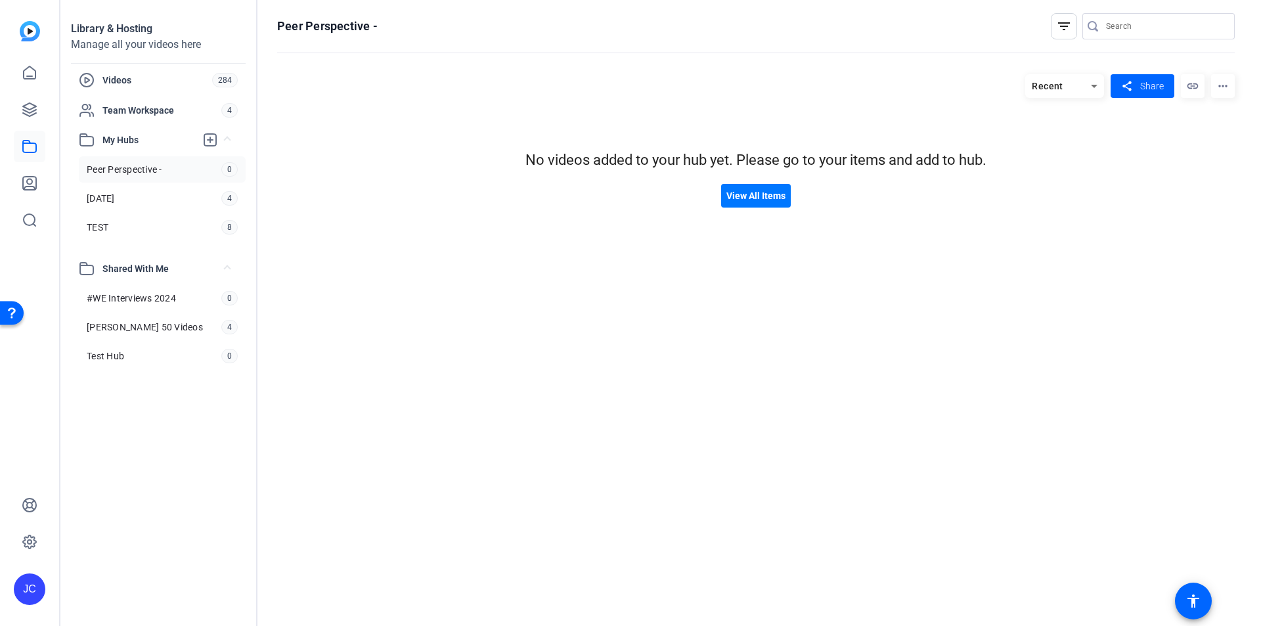
click at [1072, 27] on div "filter_list" at bounding box center [1064, 26] width 26 height 26
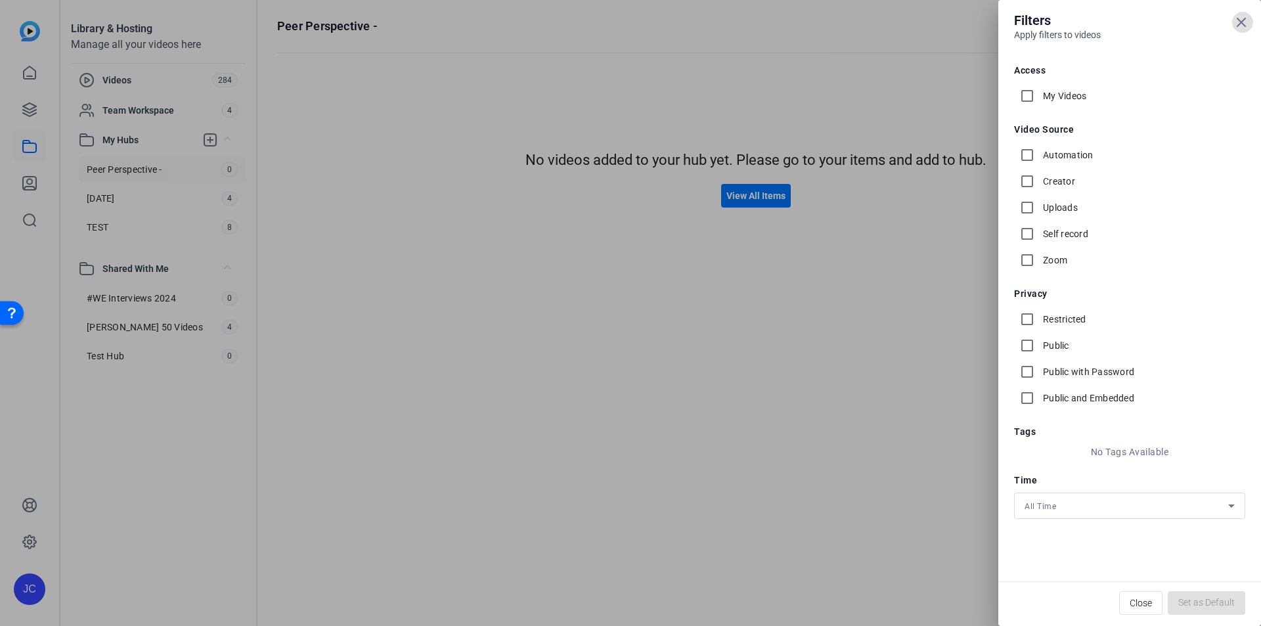
click at [913, 342] on div at bounding box center [630, 313] width 1261 height 626
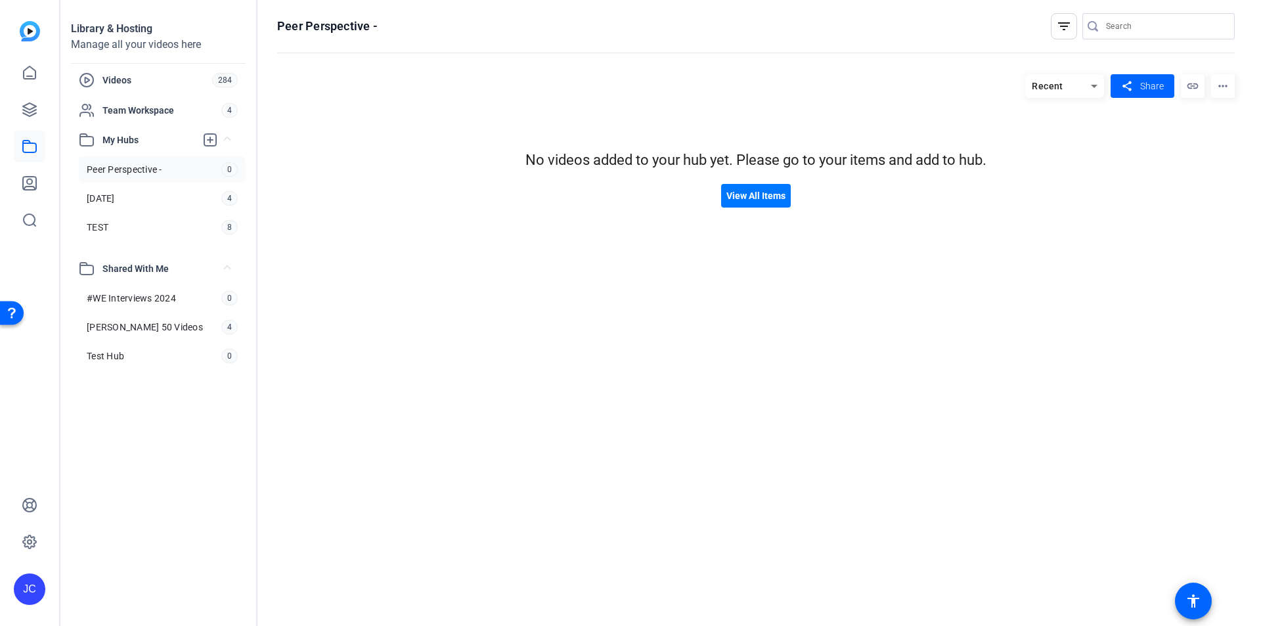
click at [1219, 89] on mat-icon "more_horiz" at bounding box center [1223, 86] width 24 height 24
click at [606, 401] on div at bounding box center [630, 313] width 1261 height 626
drag, startPoint x: 155, startPoint y: 171, endPoint x: 135, endPoint y: 169, distance: 20.4
click at [135, 169] on span "Peer Perspective -" at bounding box center [125, 169] width 76 height 13
click at [362, 20] on h1 "Peer Perspective -" at bounding box center [327, 26] width 101 height 16
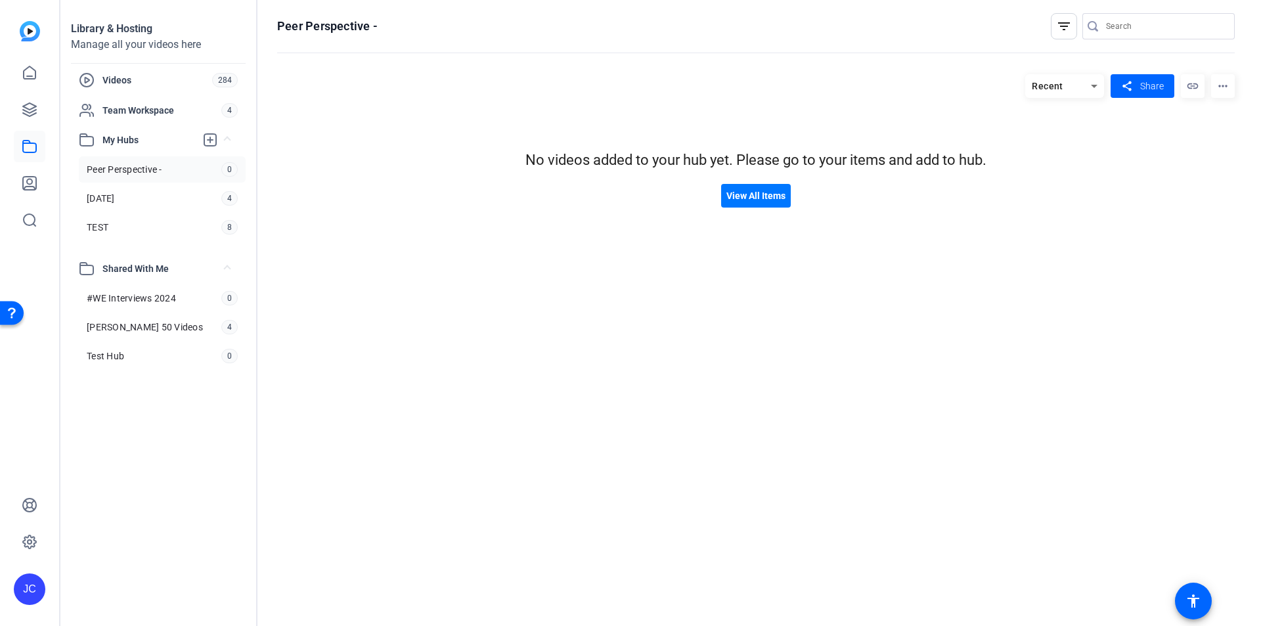
click at [358, 28] on h1 "Peer Perspective -" at bounding box center [327, 26] width 101 height 16
click at [135, 170] on span "Peer Perspective -" at bounding box center [125, 169] width 76 height 13
click at [1226, 85] on mat-icon "more_horiz" at bounding box center [1223, 86] width 24 height 24
click at [1189, 123] on span "Edit Hub" at bounding box center [1188, 126] width 33 height 9
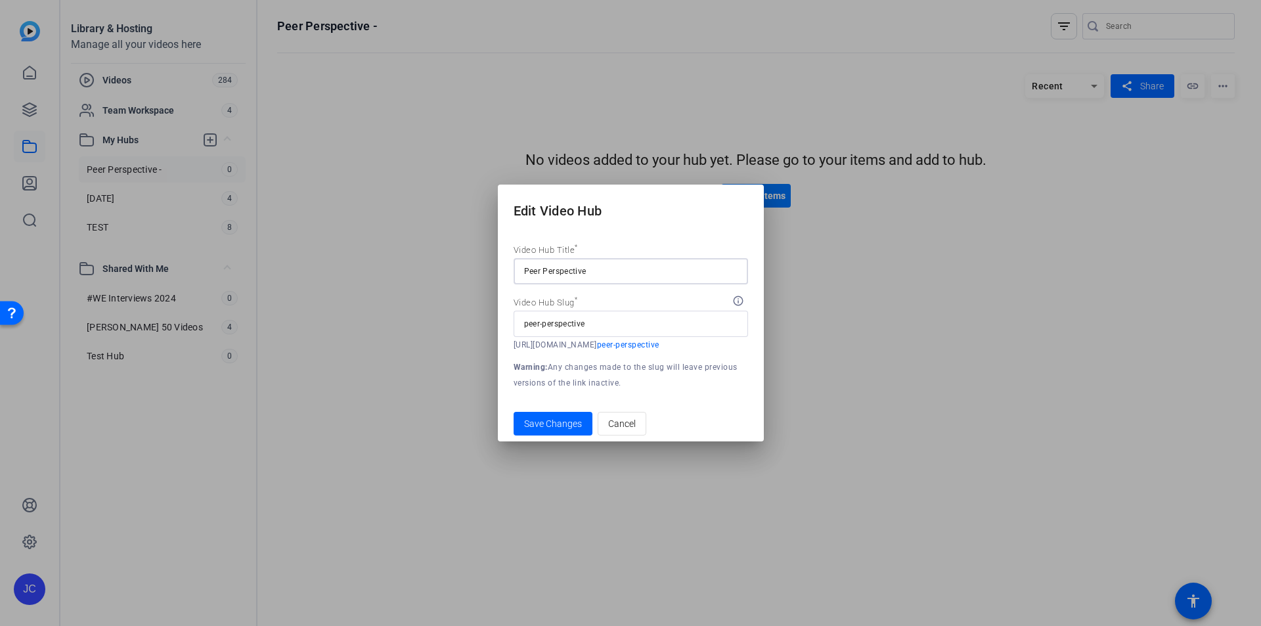
type input "Peer Perspectives"
type input "peer-perspectives"
type input "Peer Perspectives - L"
type input "peer-perspectives-l"
type input "Peer Perspectives -"
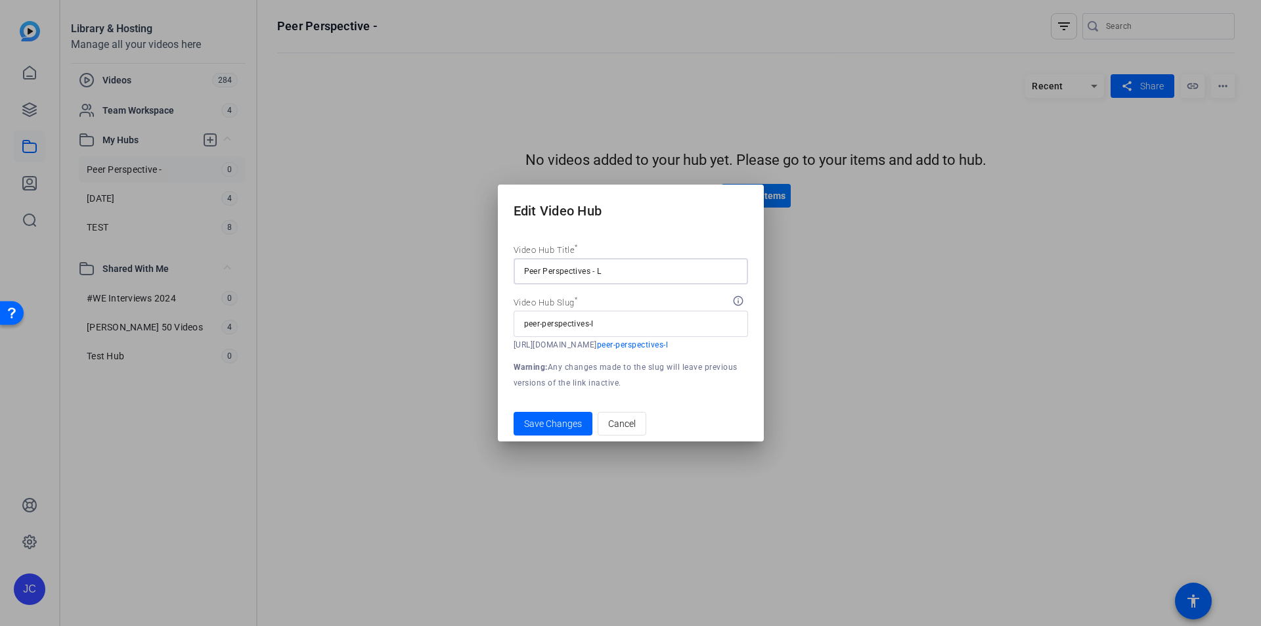
type input "peer-perspectives"
type input "Peer Perspectives - I"
type input "peer-perspectives-i"
type input "Peer Perspectives - In"
type input "peer-perspectives-in"
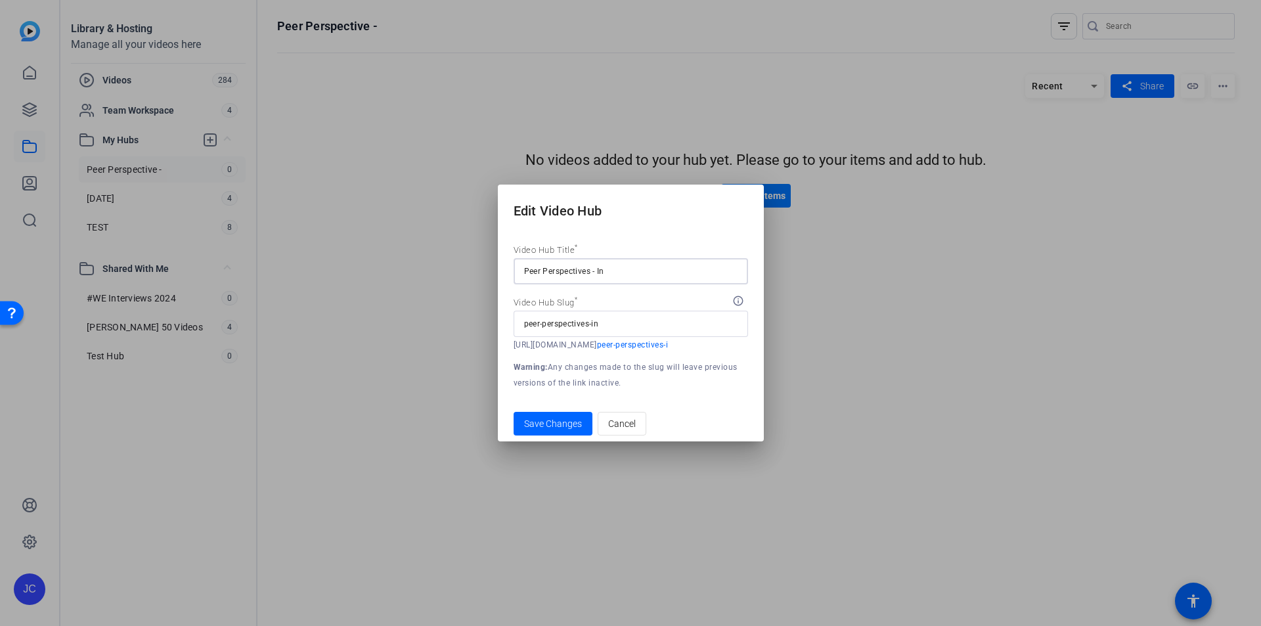
type input "Peer Perspectives - Int"
type input "peer-perspectives-int"
type input "Peer Perspectives - Intr"
type input "peer-perspectives-intr"
type input "Peer Perspectives - Intro"
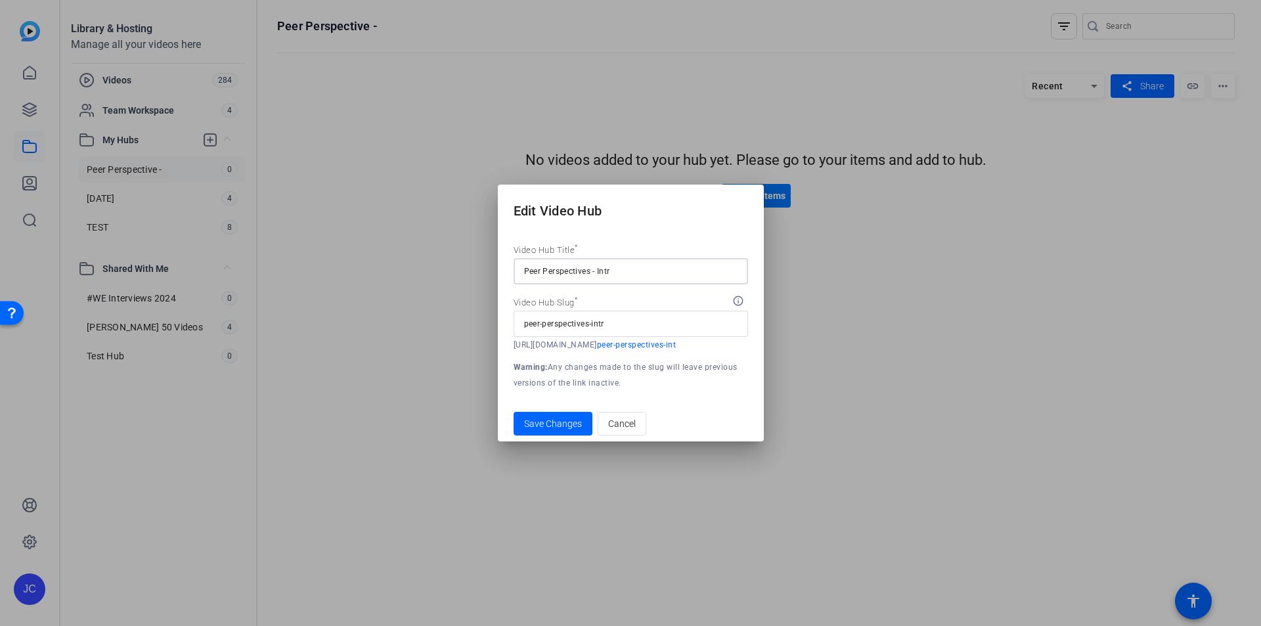
type input "peer-perspectives-intro"
type input "Peer Perspectives - Intro a"
type input "peer-perspectives-intro-a"
type input "Peer Perspectives - Intro an"
type input "peer-perspectives-intro-an"
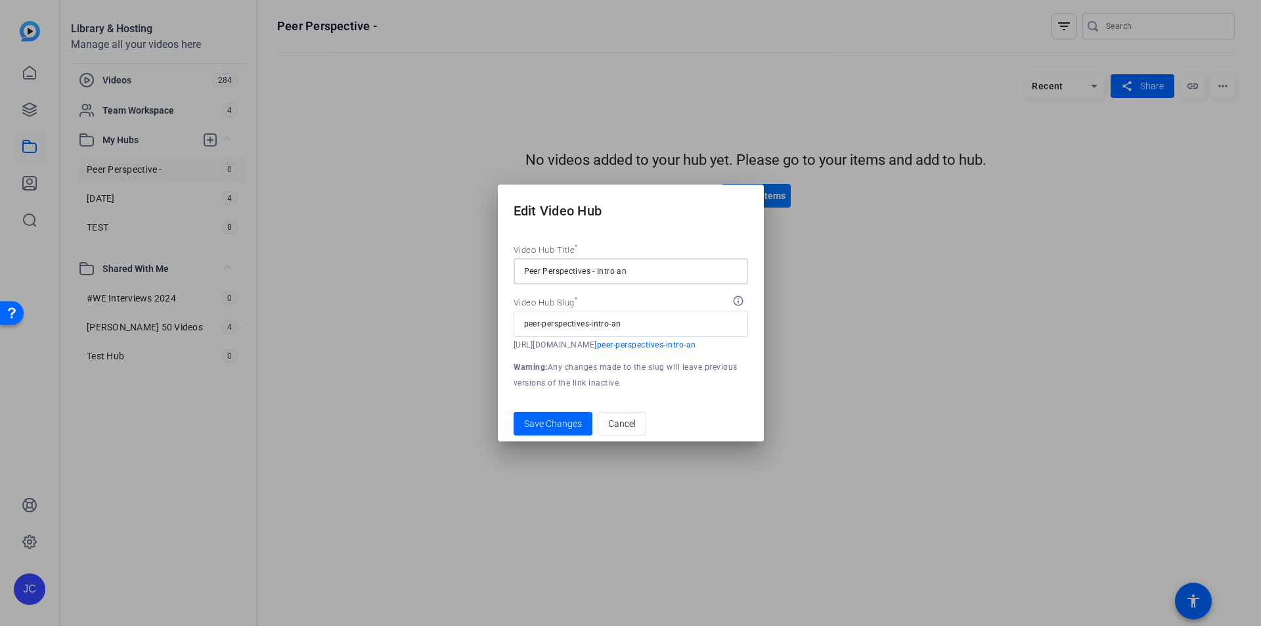
type input "Peer Perspectives - Intro and"
type input "peer-perspectives-intro-and"
type input "Peer Perspectives - Intro and E"
type input "peer-perspectives-intro-and-e"
type input "Peer Perspectives - Intro and Ep"
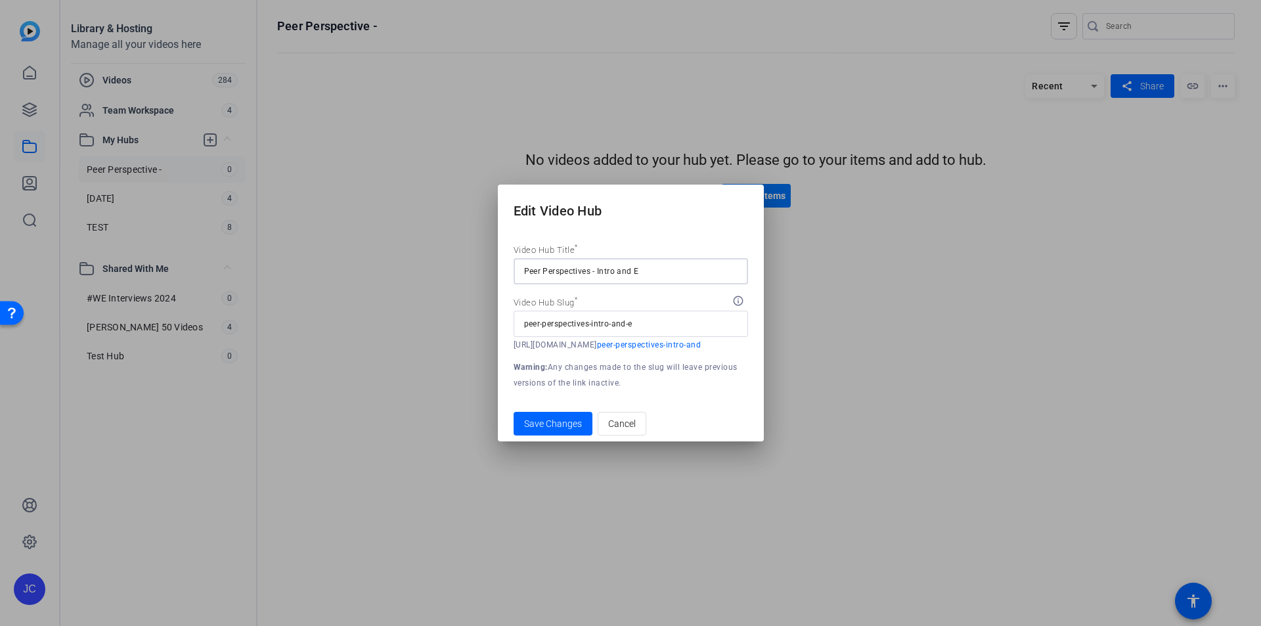
type input "peer-perspectives-intro-and-ep"
type input "Peer Perspectives - Intro and Ep."
type input "peer-perspectives-intro-and-ep."
type input "Peer Perspectives - Intro and Ep. 1"
type input "peer-perspectives-intro-and-ep.-1"
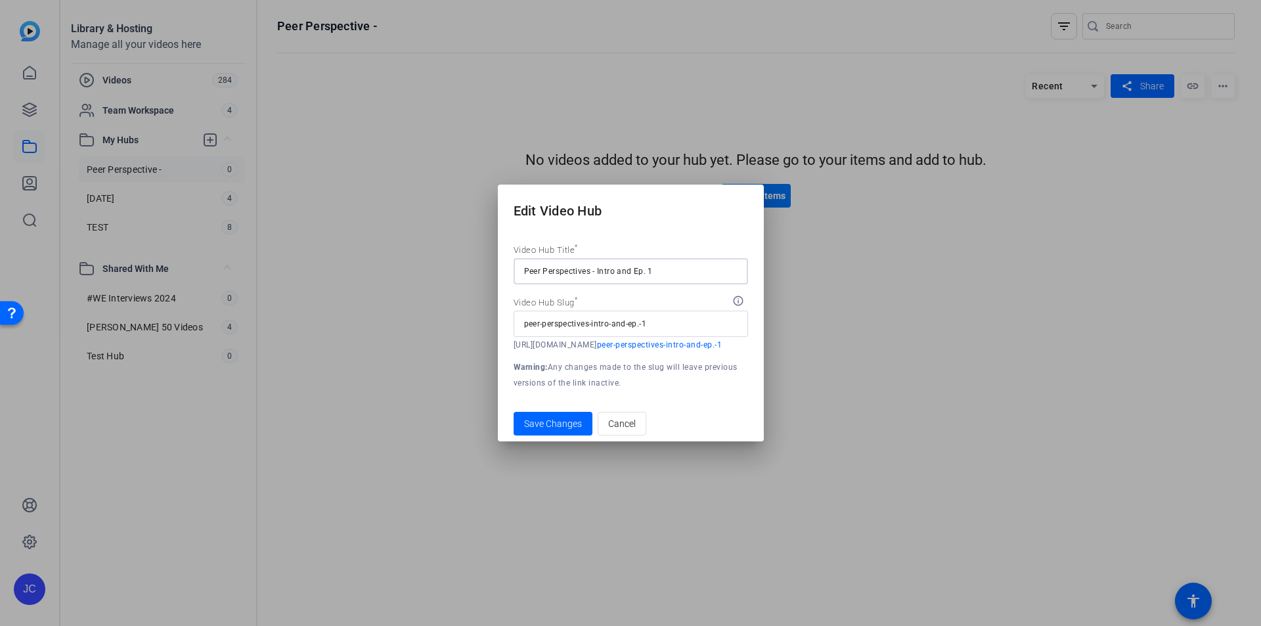
type input "Peer Perspectives - Intro and Ep."
type input "peer-perspectives-intro-and-ep."
type input "Peer Perspectives - Intro and Ep"
type input "peer-perspectives-intro-and-ep"
type input "Peer Perspectives - Intro and E"
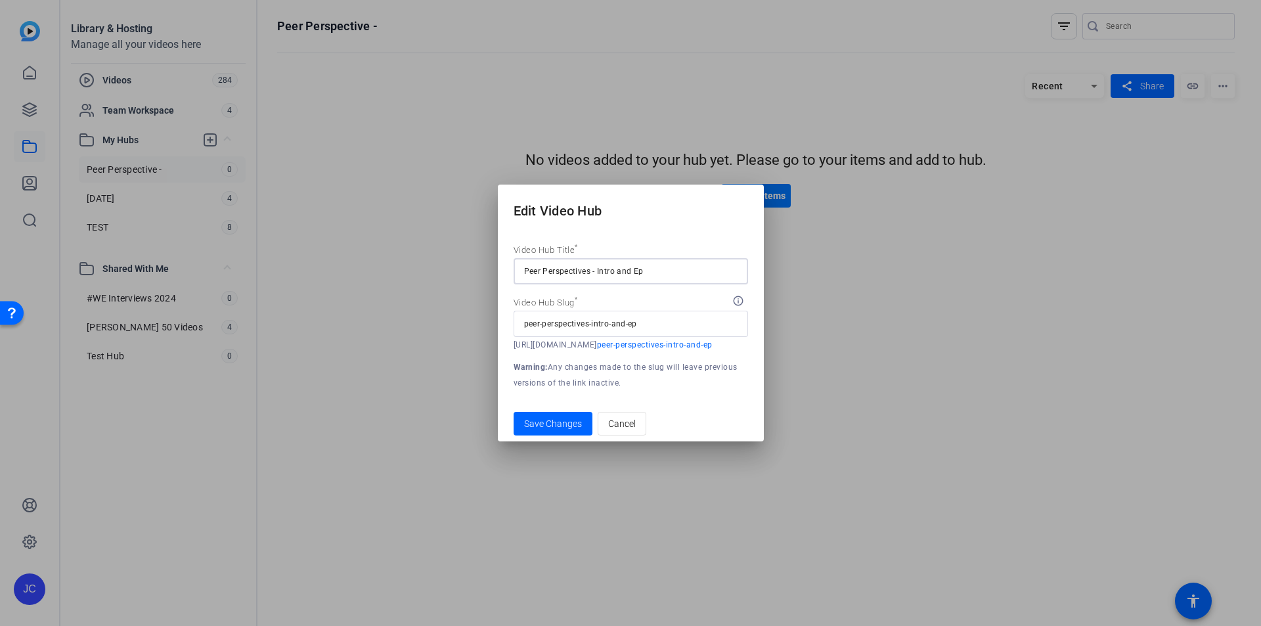
type input "peer-perspectives-intro-and-e"
type input "Peer Perspectives - Intro and"
type input "peer-perspectives-intro-and"
type input "Peer Perspectives - Intro and S"
type input "peer-perspectives-intro-and-s"
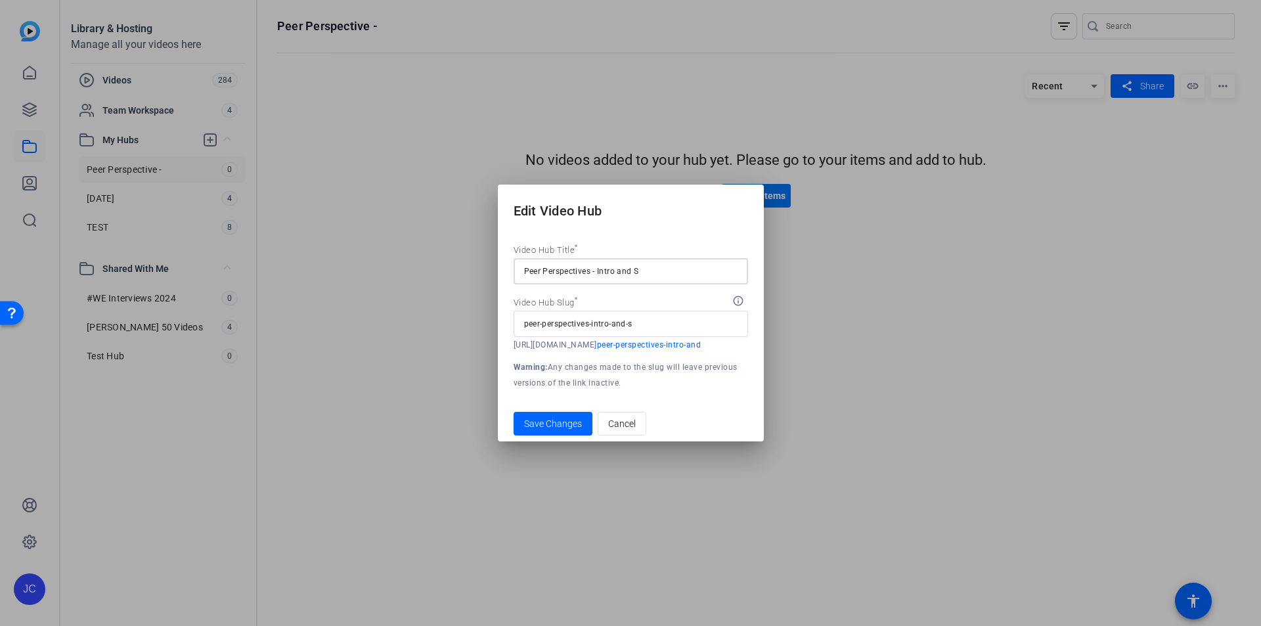
type input "Peer Perspectives - Intro and Se"
type input "peer-perspectives-intro-and-se"
type input "Peer Perspectives - Intro and Ser"
type input "peer-perspectives-intro-and-ser"
type input "Peer Perspectives - Intro and Seri"
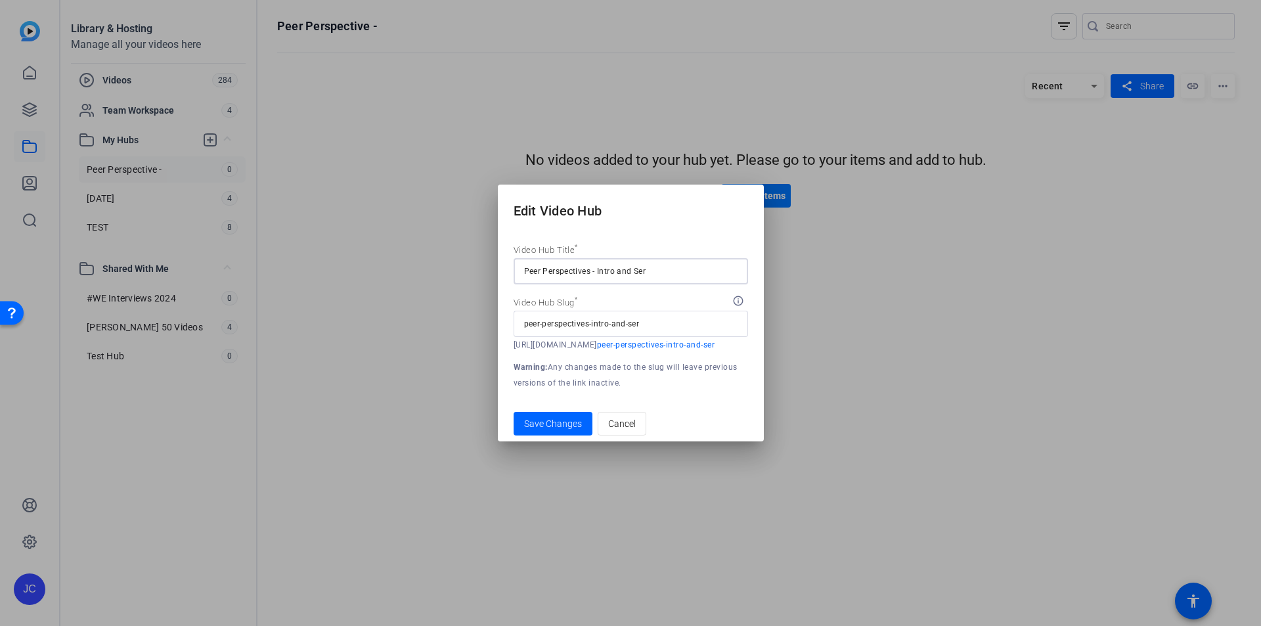
type input "peer-perspectives-intro-and-seri"
type input "Peer Perspectives - Intro and Serie"
type input "peer-perspectives-intro-and-serie"
type input "Peer Perspectives - Intro and Series"
type input "peer-perspectives-intro-and-series"
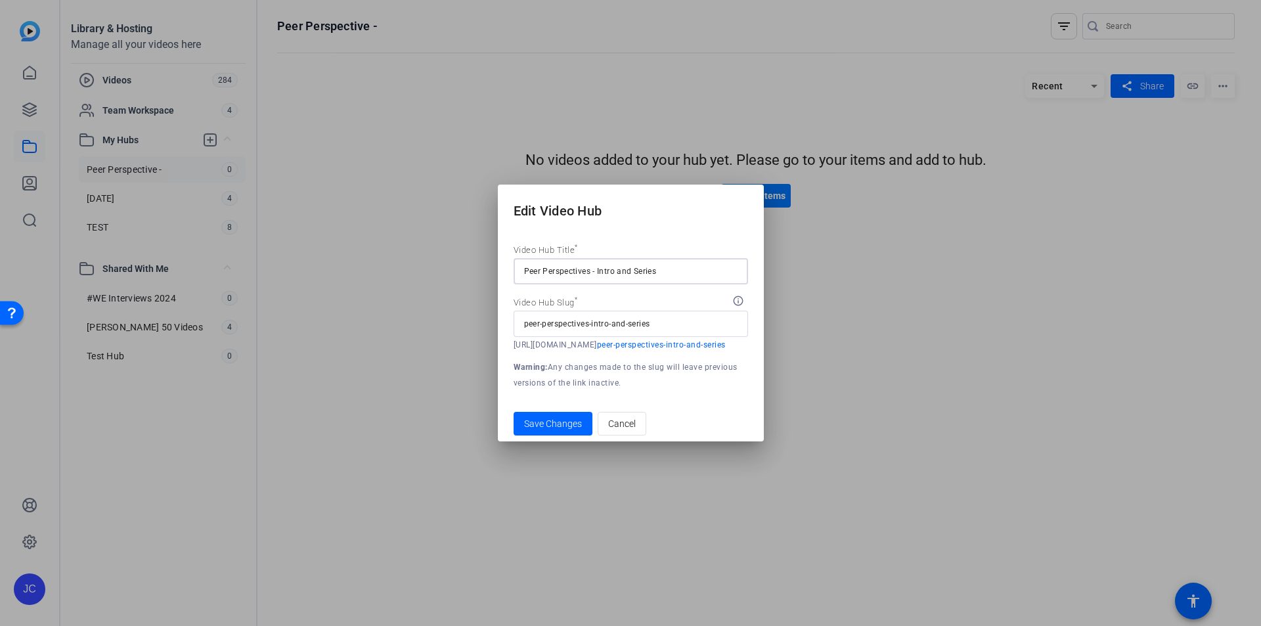
type input "Peer Perspectives - Intro and Series 1"
type input "peer-perspectives-intro-and-series-1"
type input "Peer Perspectives - Intro and Series 1"
click at [514, 412] on button "Save Changes" at bounding box center [553, 424] width 79 height 24
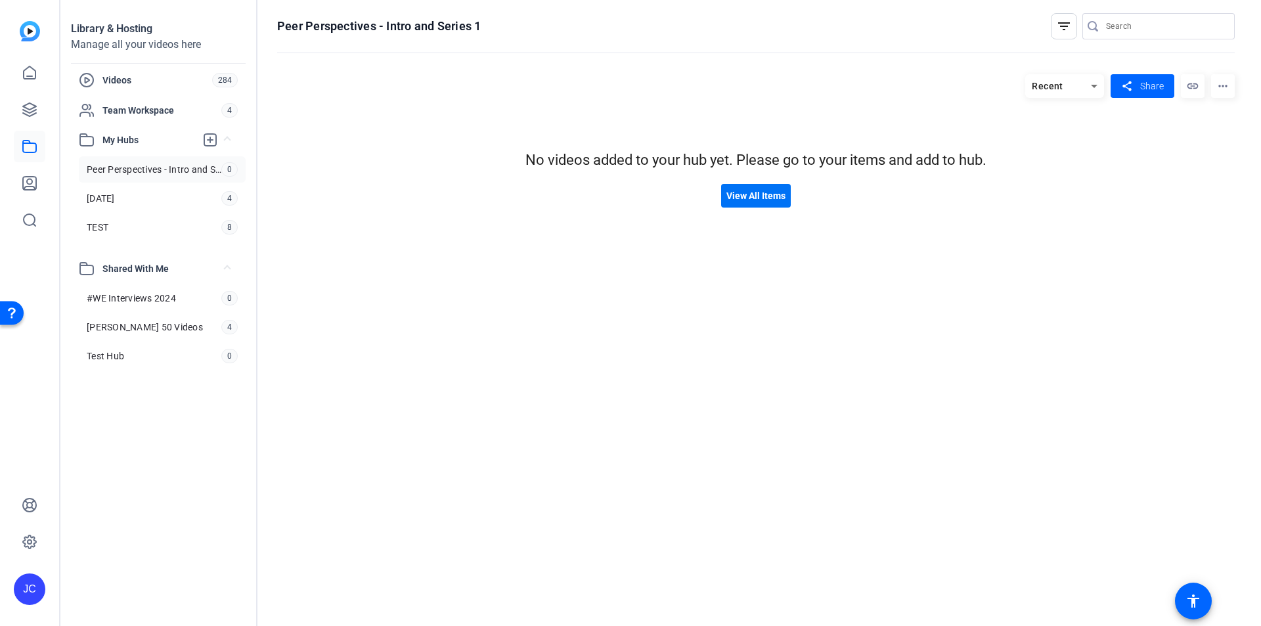
click at [770, 202] on span "View All Items" at bounding box center [755, 196] width 59 height 14
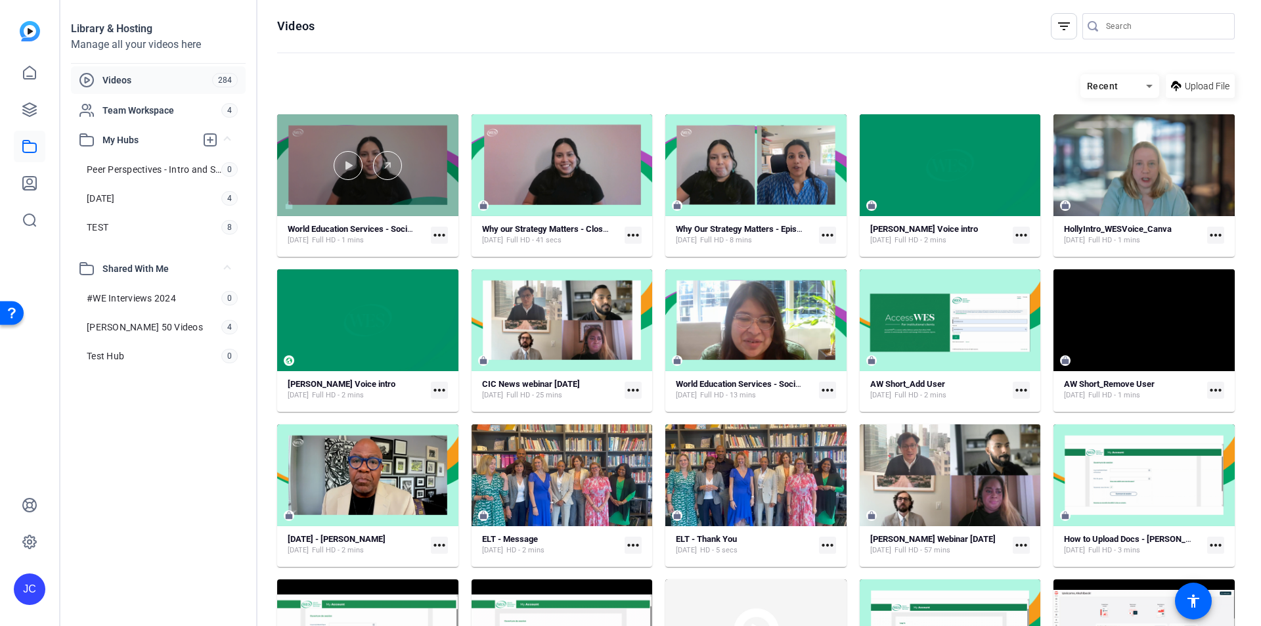
click at [394, 186] on div at bounding box center [367, 165] width 181 height 102
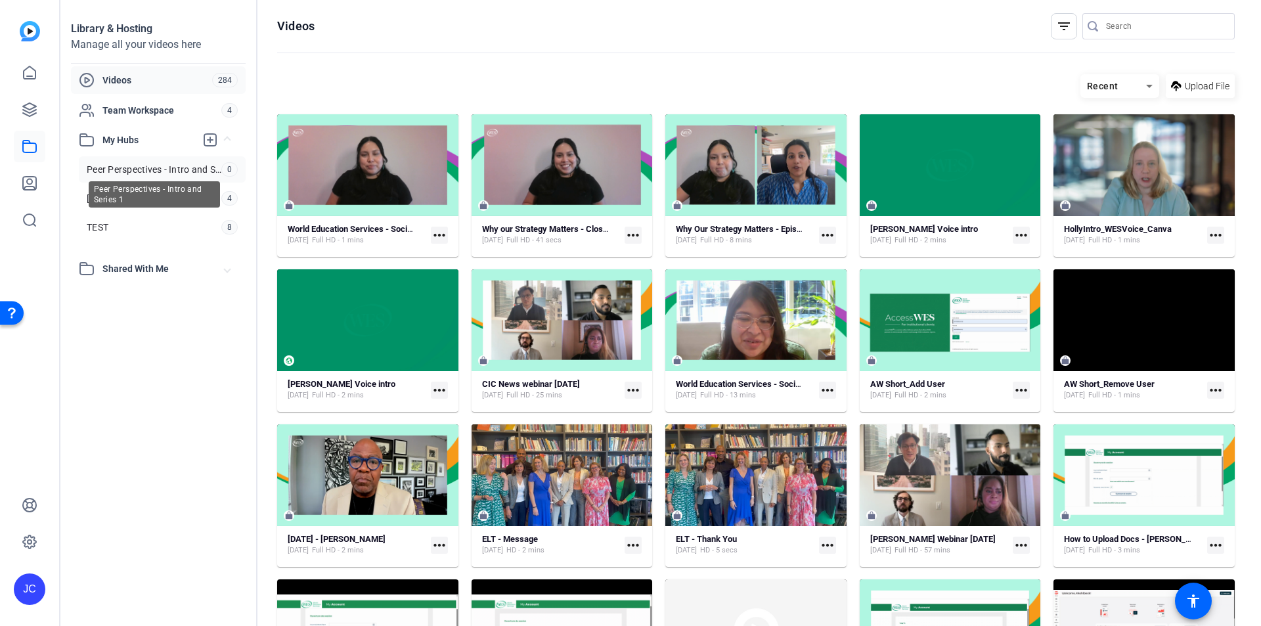
click at [135, 167] on span "Peer Perspectives - Intro and Series 1" at bounding box center [154, 169] width 135 height 13
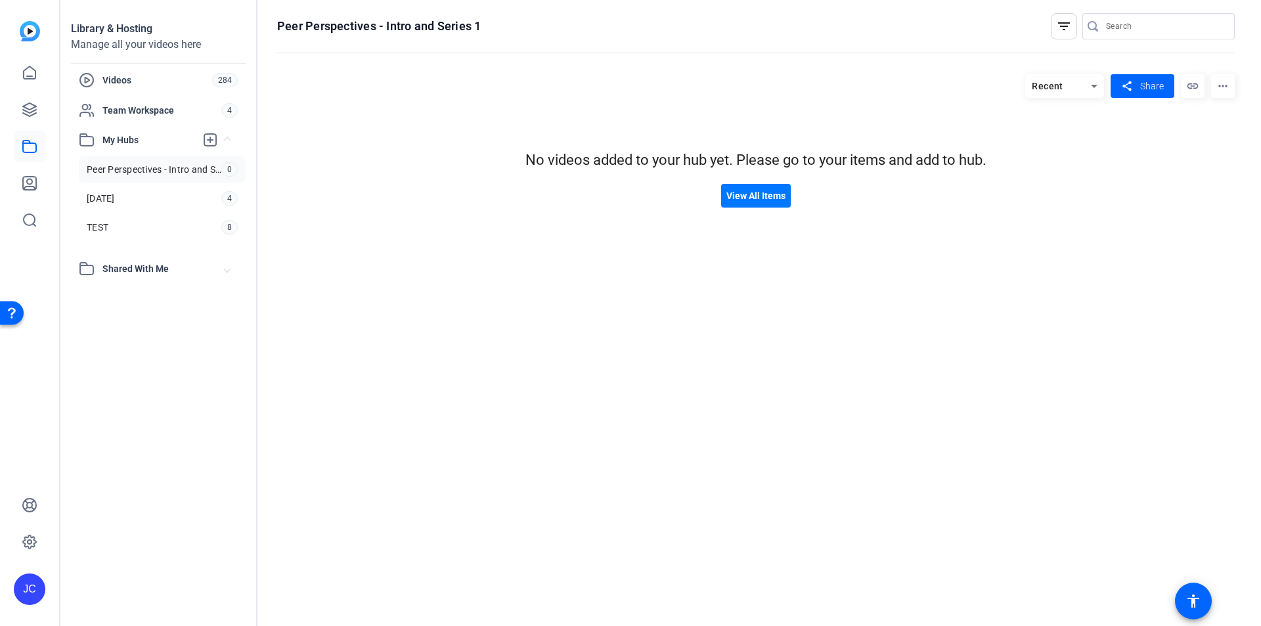
click at [1222, 87] on mat-icon "more_horiz" at bounding box center [1223, 86] width 24 height 24
click at [1045, 190] on div at bounding box center [630, 313] width 1261 height 626
click at [115, 194] on span "[DATE]" at bounding box center [101, 198] width 28 height 13
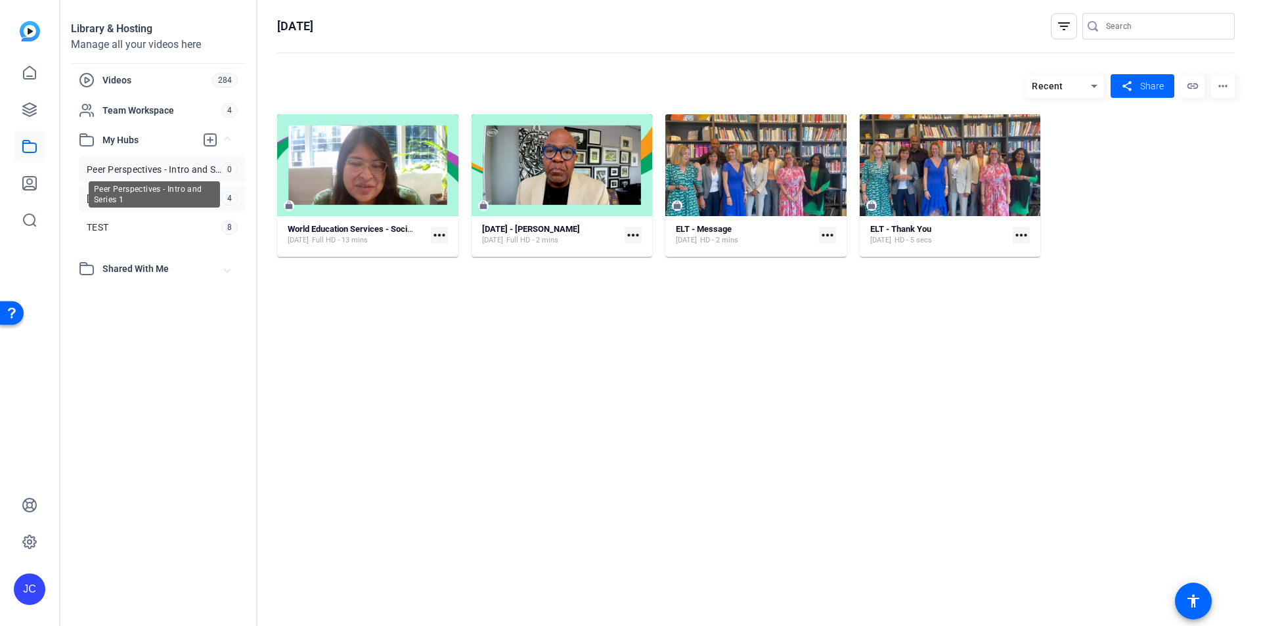
click at [133, 164] on span "Peer Perspectives - Intro and Series 1" at bounding box center [154, 169] width 135 height 13
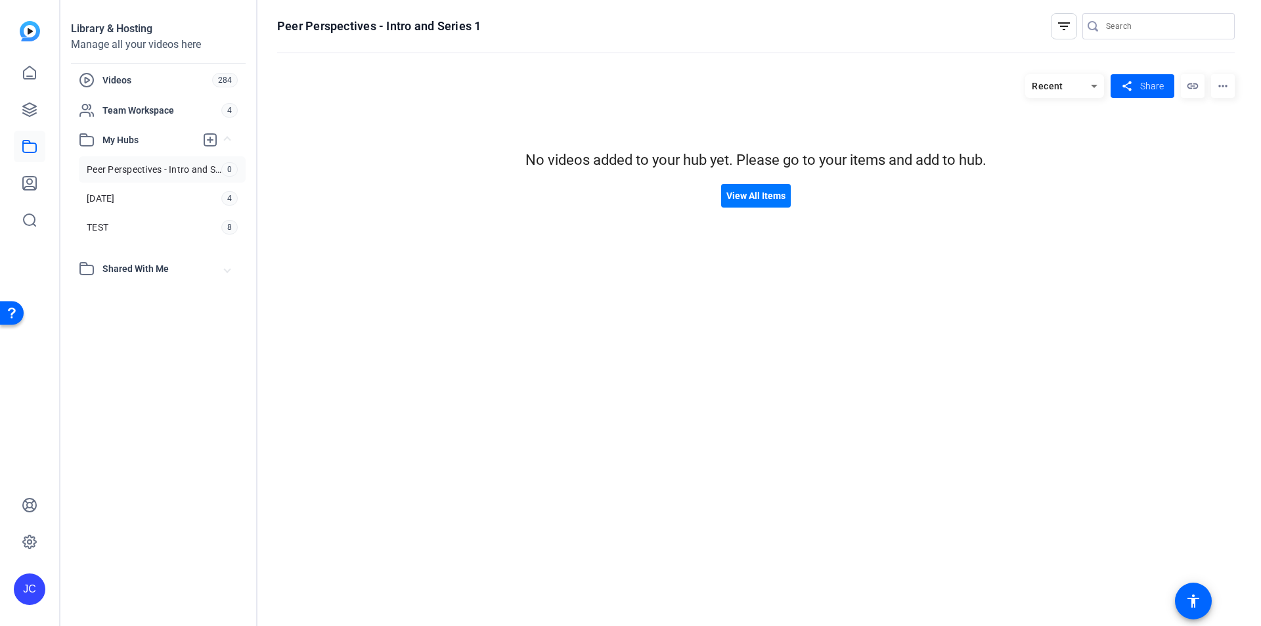
click at [1095, 85] on icon at bounding box center [1094, 86] width 7 height 3
click at [813, 263] on div at bounding box center [630, 313] width 1261 height 626
click at [28, 112] on icon at bounding box center [29, 109] width 13 height 13
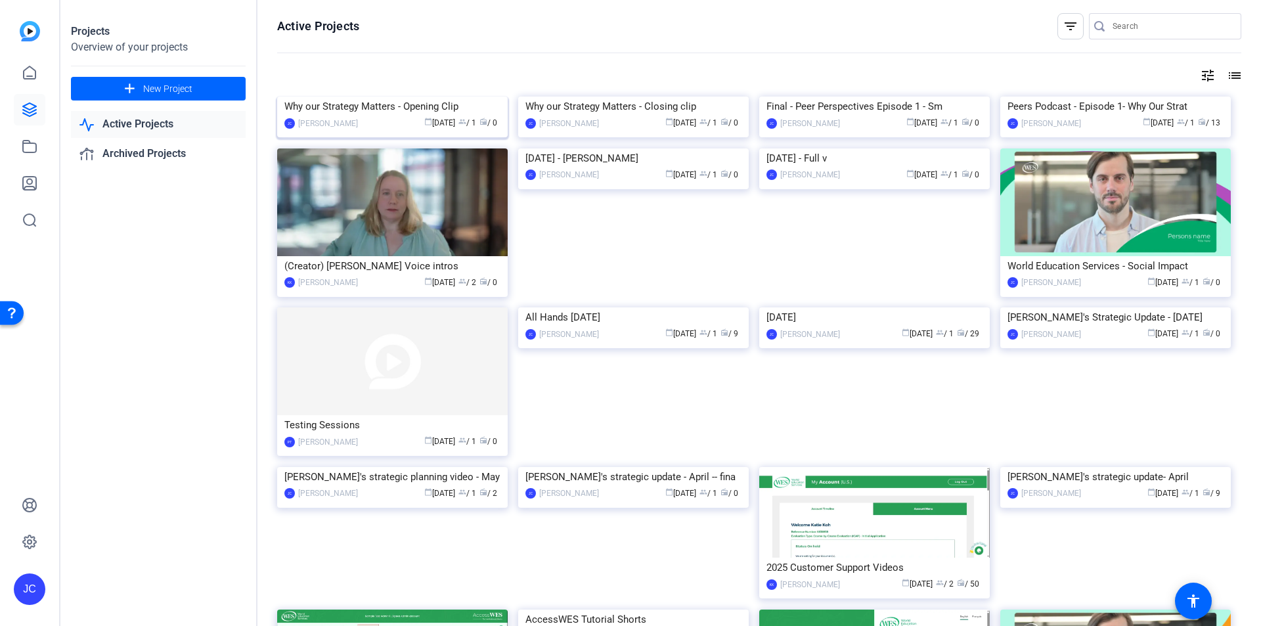
click at [458, 97] on img at bounding box center [392, 97] width 231 height 0
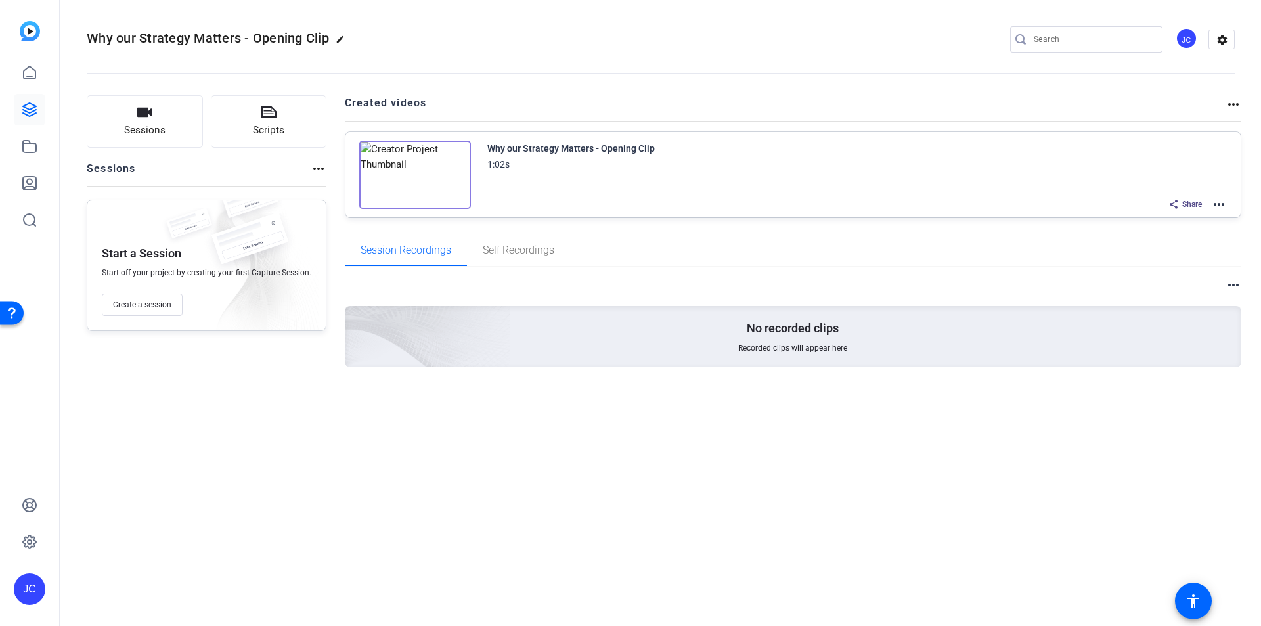
click at [1241, 102] on mat-icon "more_horiz" at bounding box center [1234, 105] width 16 height 16
click at [1215, 194] on div at bounding box center [630, 313] width 1261 height 626
click at [1218, 202] on mat-icon "more_horiz" at bounding box center [1219, 204] width 16 height 16
click at [1116, 413] on div at bounding box center [630, 313] width 1261 height 626
click at [1226, 38] on mat-icon "settings" at bounding box center [1222, 40] width 26 height 20
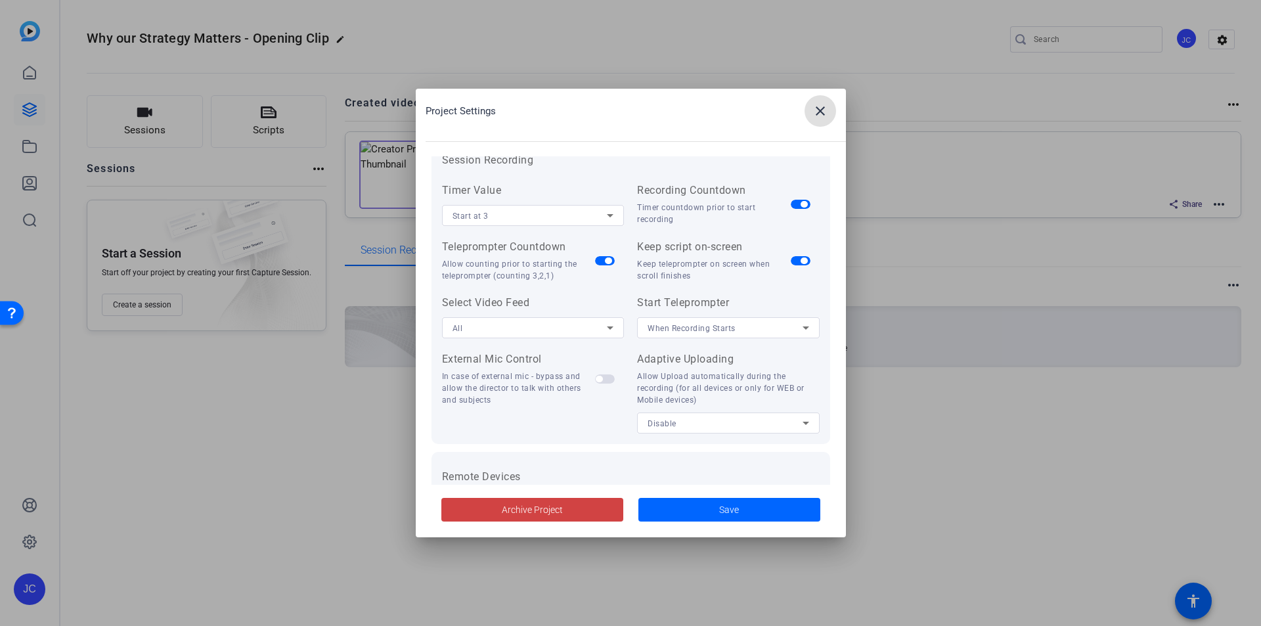
scroll to position [271, 0]
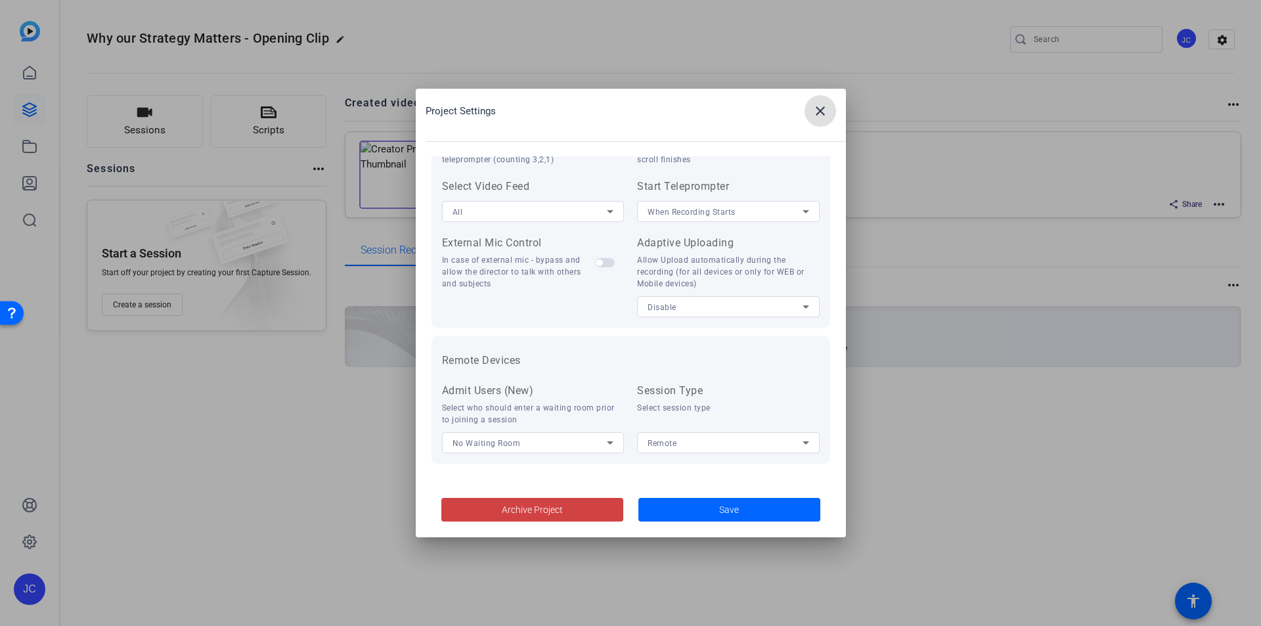
click at [823, 99] on span at bounding box center [821, 111] width 32 height 32
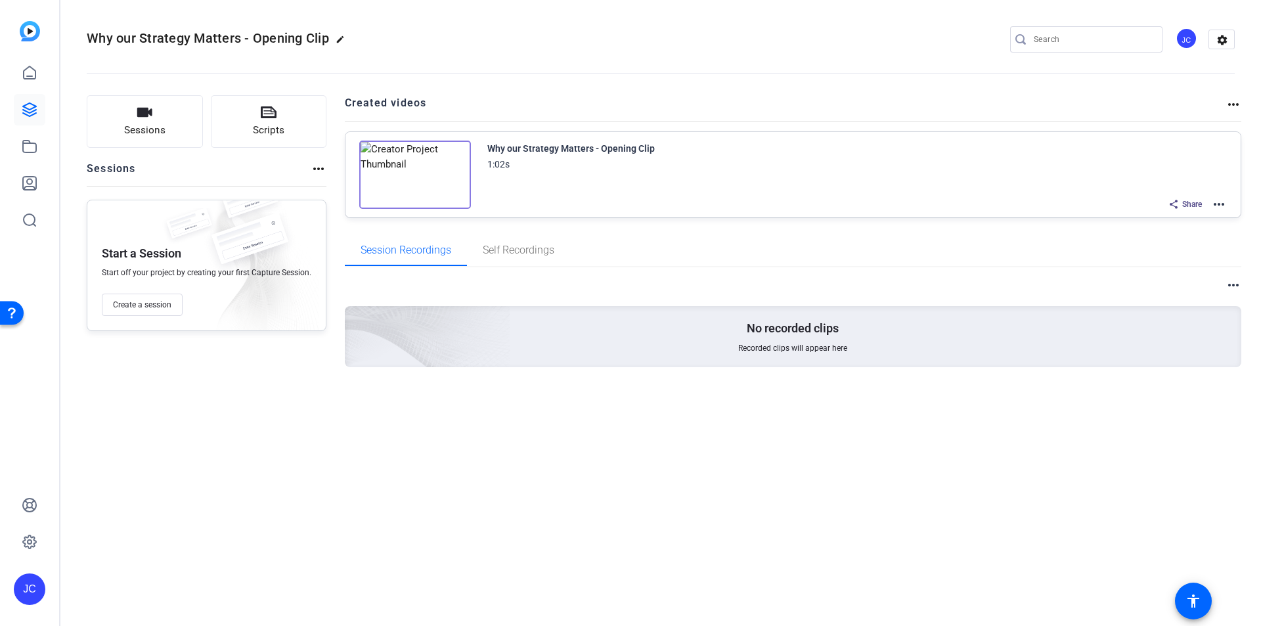
click at [602, 259] on div "Session Recordings Self Recordings" at bounding box center [793, 251] width 897 height 32
click at [1183, 205] on span "Share" at bounding box center [1192, 204] width 20 height 11
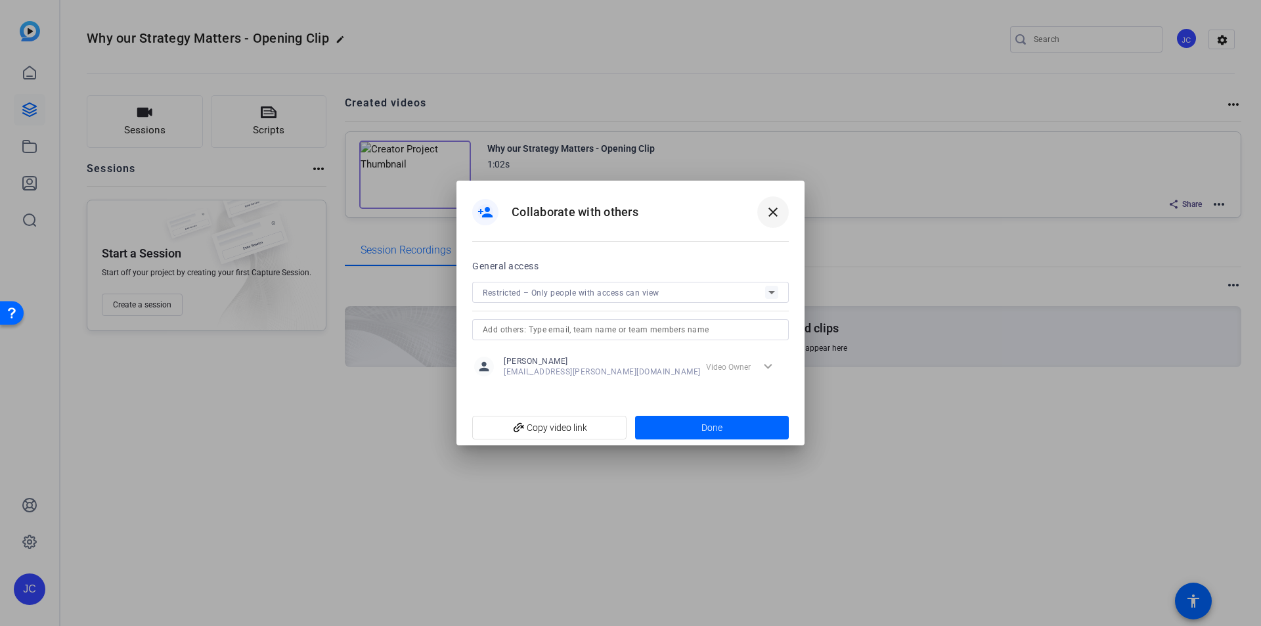
click at [777, 210] on mat-icon "close" at bounding box center [773, 212] width 16 height 16
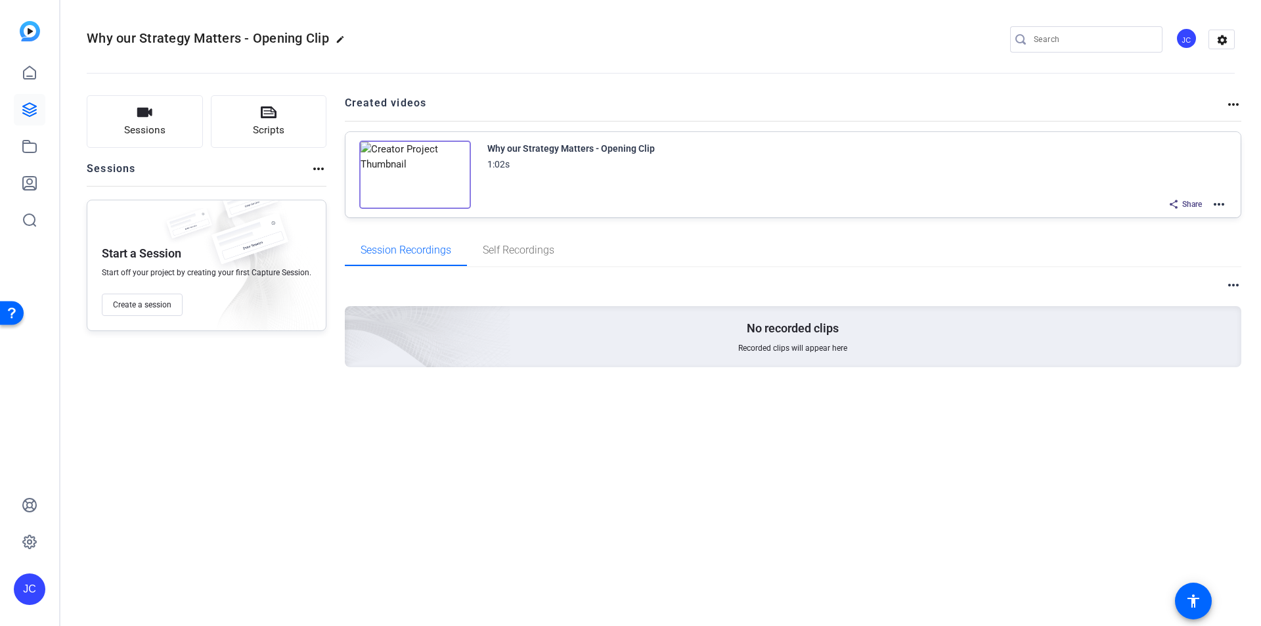
click at [1219, 203] on mat-icon "more_horiz" at bounding box center [1219, 204] width 16 height 16
click at [1049, 441] on div at bounding box center [630, 313] width 1261 height 626
click at [32, 116] on icon at bounding box center [30, 110] width 16 height 16
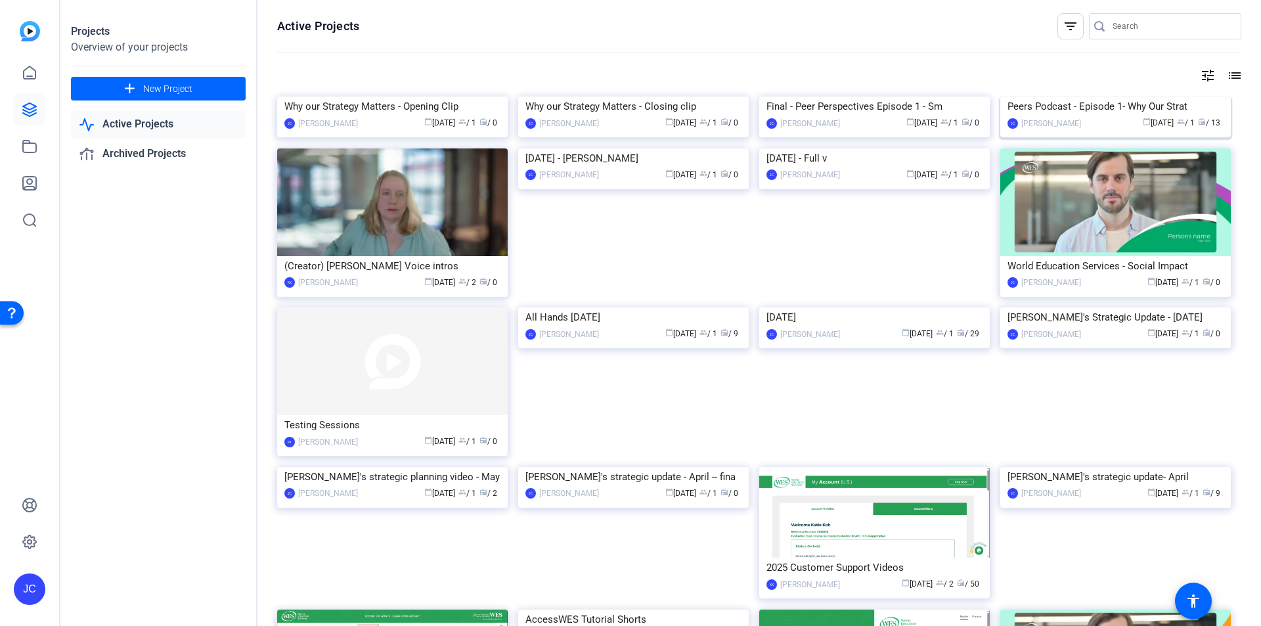
click at [1121, 116] on div "Peers Podcast - Episode 1- Why Our Strat" at bounding box center [1116, 107] width 216 height 20
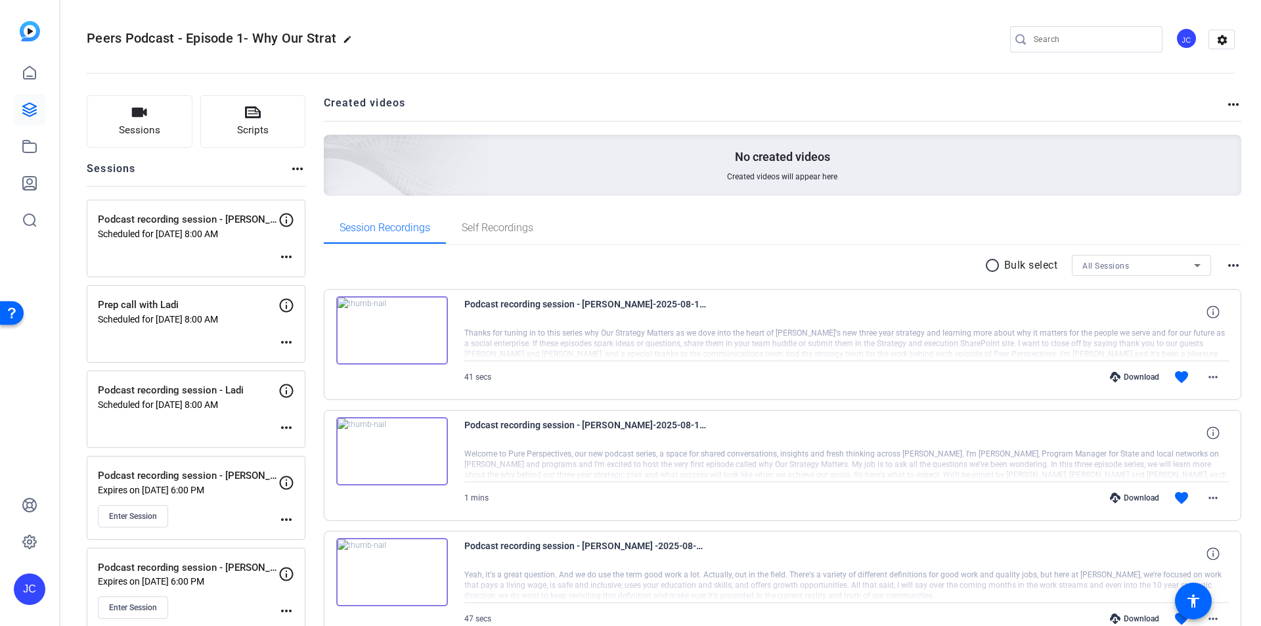
click at [175, 37] on span "Peers Podcast - Episode 1- Why Our Strat" at bounding box center [212, 38] width 250 height 16
click at [347, 35] on mat-icon "edit" at bounding box center [351, 43] width 16 height 16
click at [146, 43] on input "Peers Podcast - Episode 1- Why Our Strat" at bounding box center [140, 40] width 86 height 16
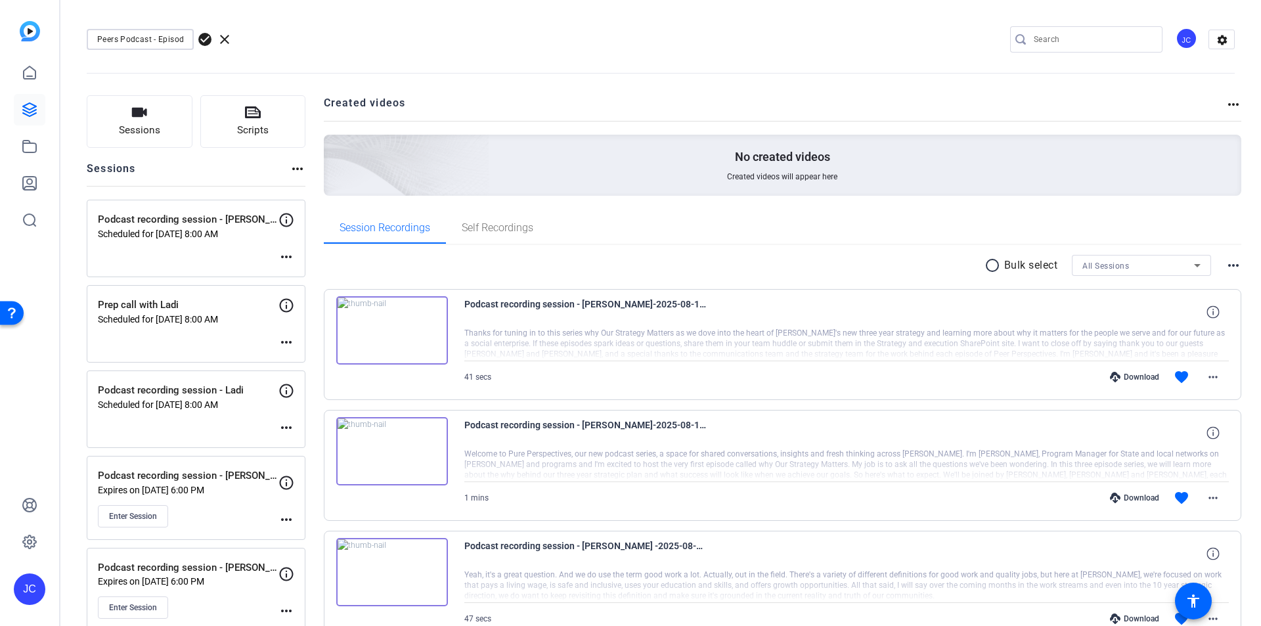
click at [146, 42] on input "Peers Podcast - Episode 1- Why Our Strat" at bounding box center [140, 40] width 86 height 16
click at [154, 37] on input "Peers Podcast - Episode 1- Why Our Strat" at bounding box center [140, 40] width 86 height 16
click at [159, 37] on input "Peers Podcast - Episode 1- Why Our Strat" at bounding box center [140, 40] width 86 height 16
click at [160, 37] on input "Peers Podcast - Episode 1- Why Our Strat" at bounding box center [140, 40] width 86 height 16
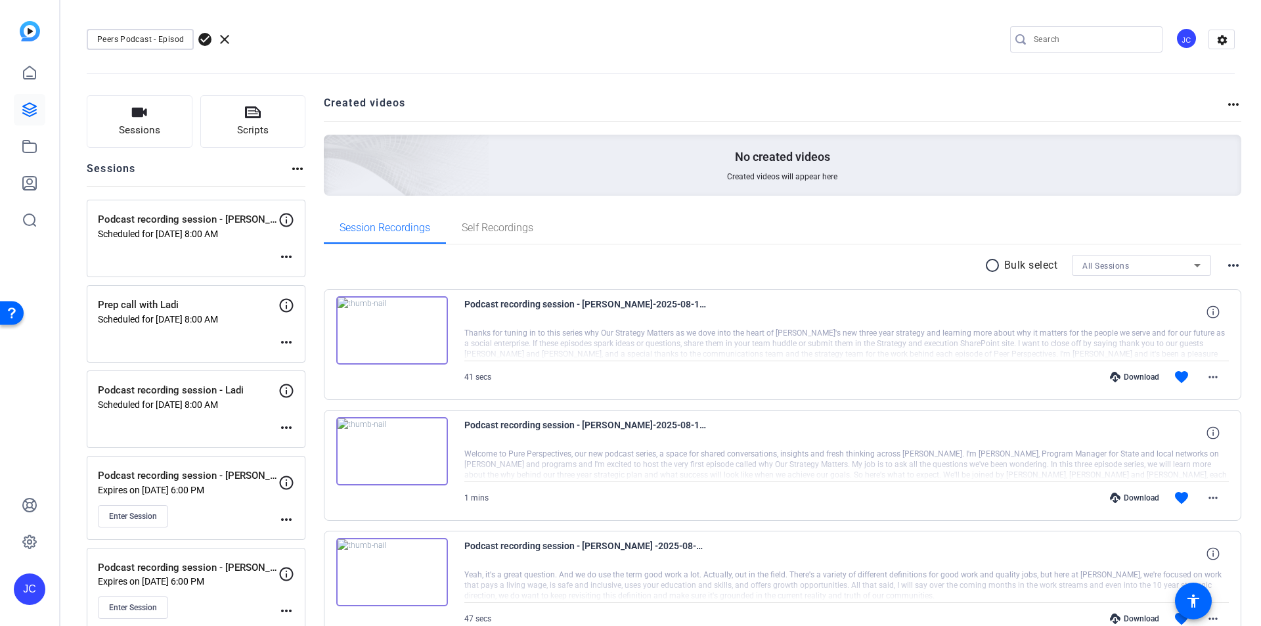
click at [181, 39] on input "Peers Podcast - Episode 1- Why Our Strat" at bounding box center [140, 40] width 86 height 16
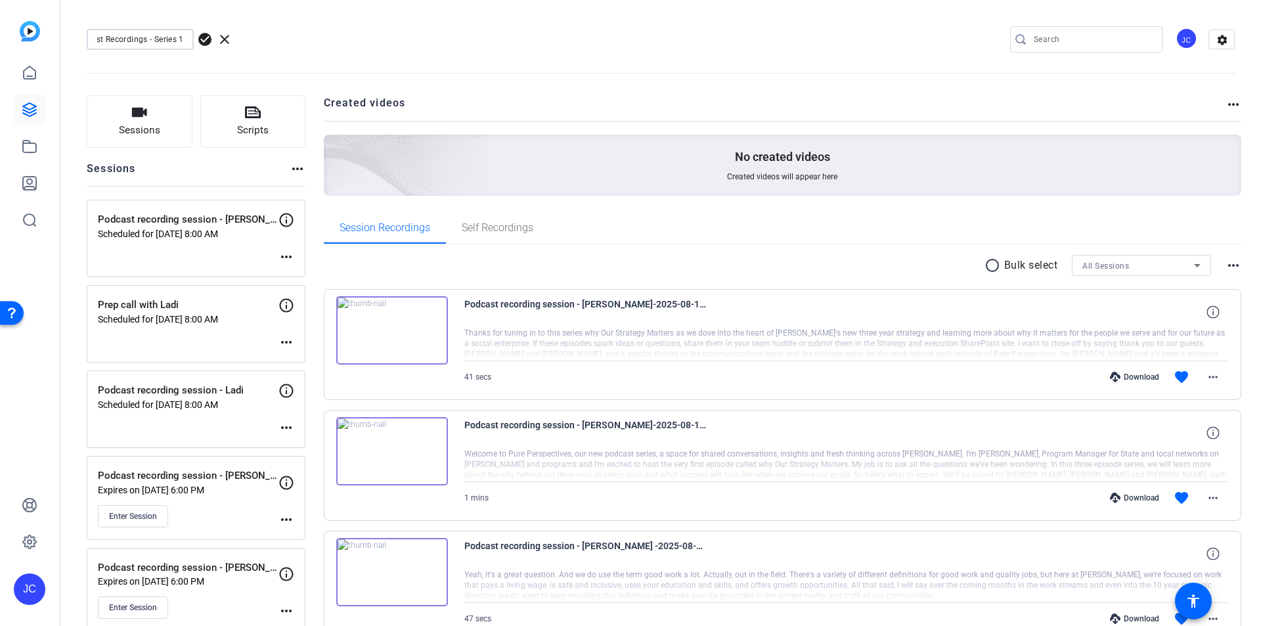
type input "Peer Podcast Recordings - Series 1"
click at [206, 39] on span "check_circle" at bounding box center [205, 40] width 16 height 16
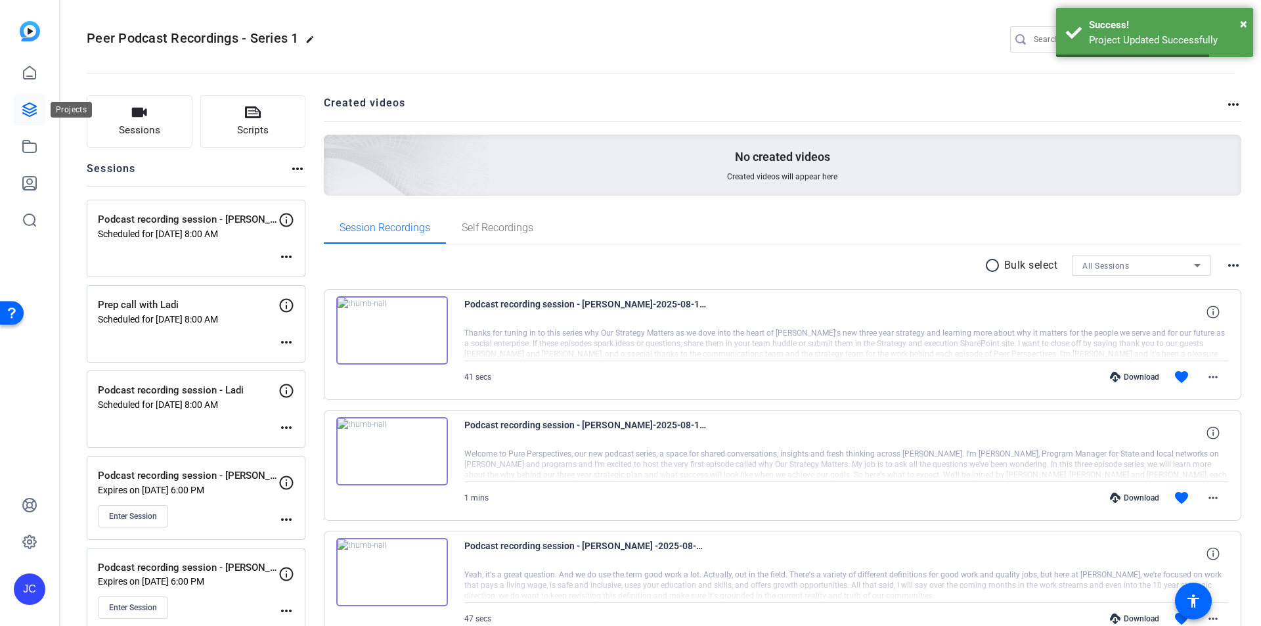
click at [35, 104] on icon at bounding box center [30, 110] width 16 height 16
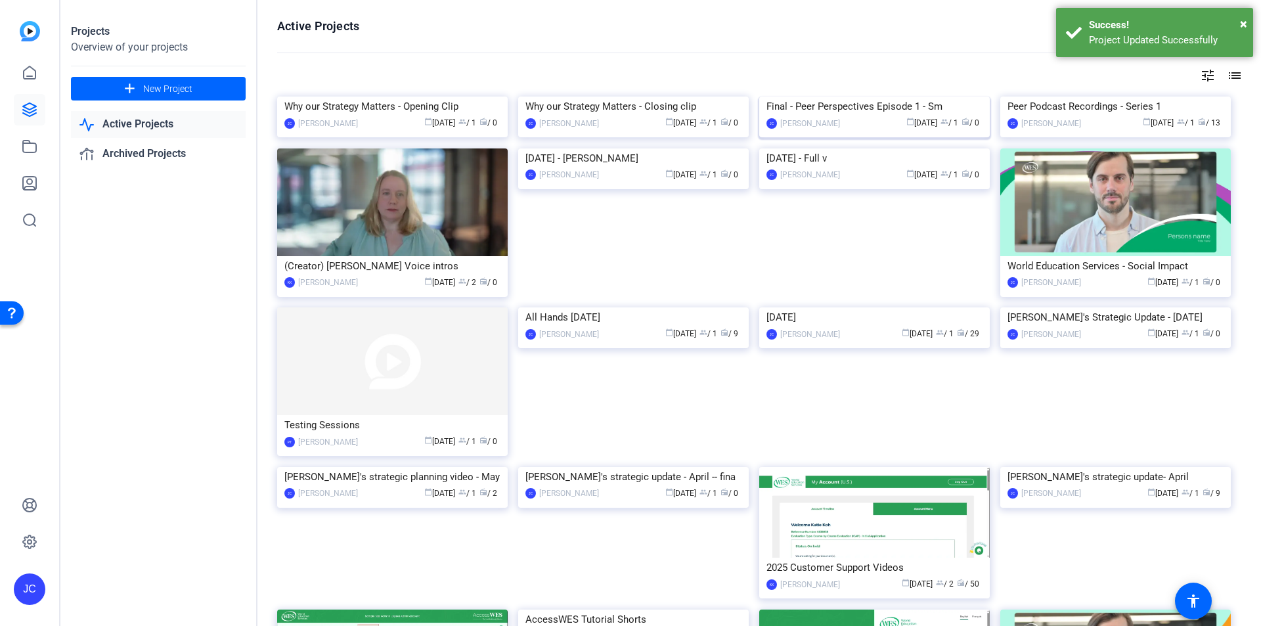
click at [893, 116] on div "Final - Peer Perspectives Episode 1 - Sm" at bounding box center [875, 107] width 216 height 20
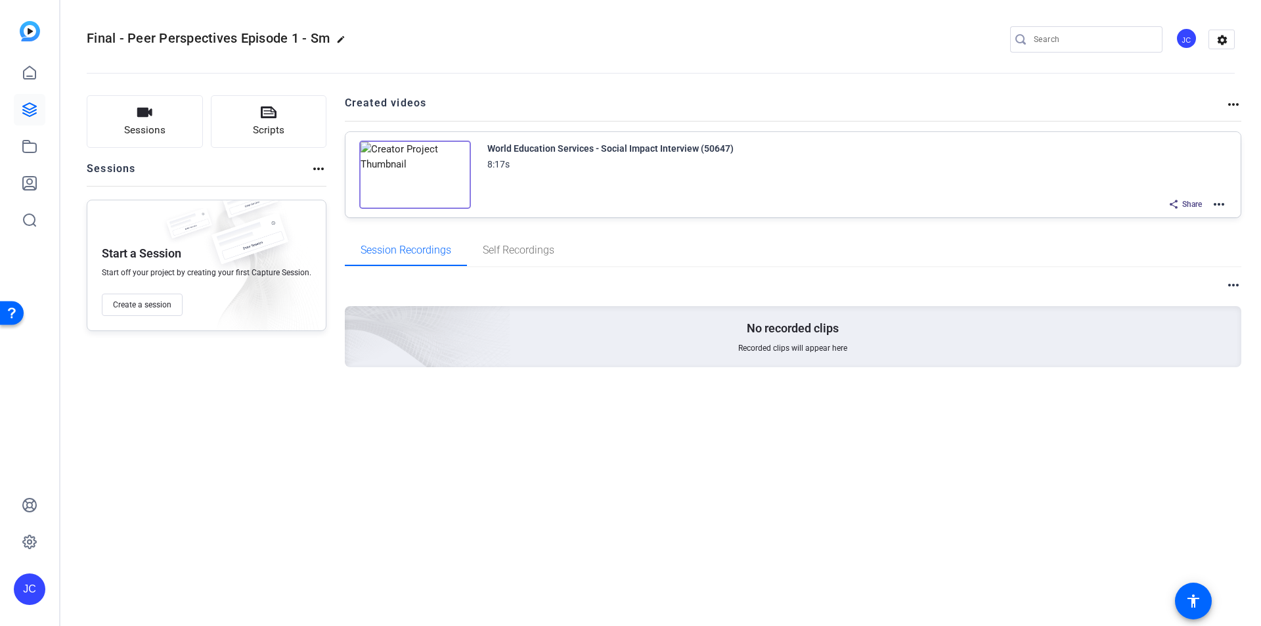
click at [407, 171] on img at bounding box center [415, 175] width 112 height 68
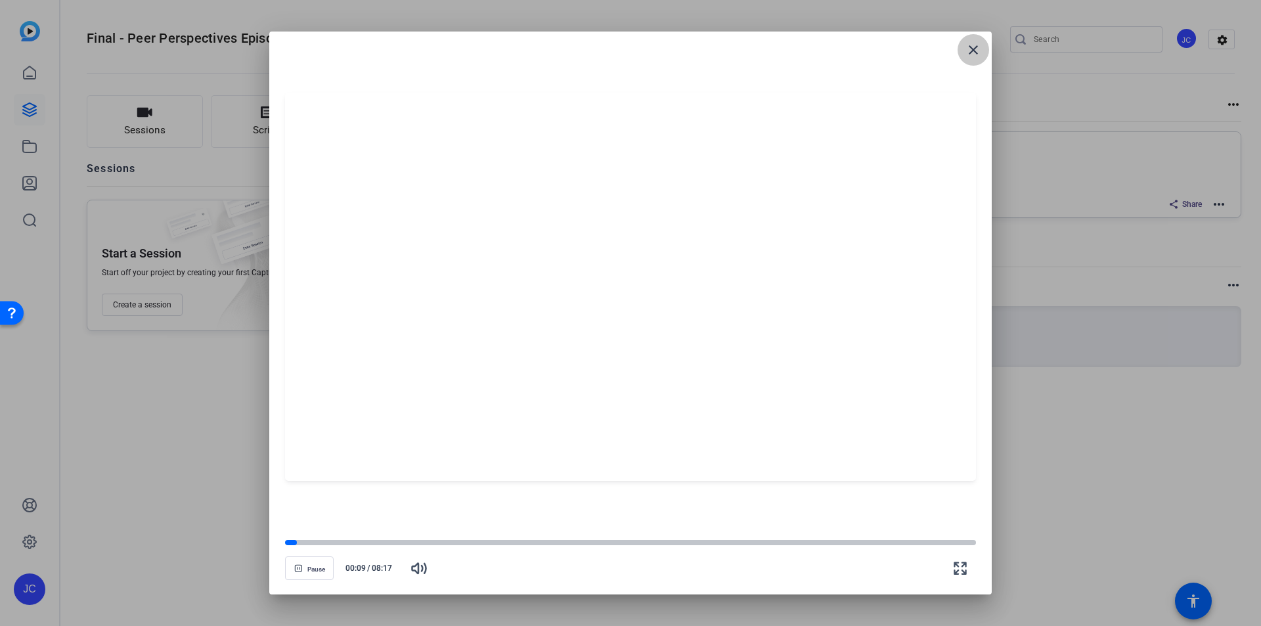
click at [979, 51] on mat-icon "close" at bounding box center [974, 50] width 16 height 16
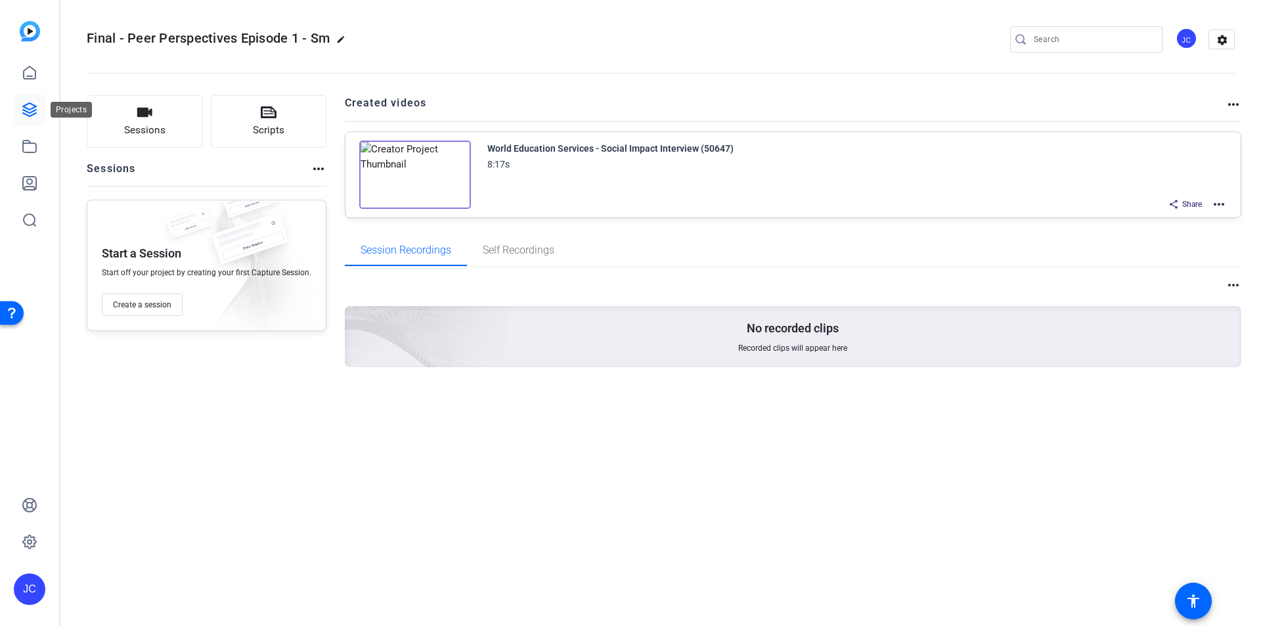
click at [26, 110] on icon at bounding box center [30, 110] width 16 height 16
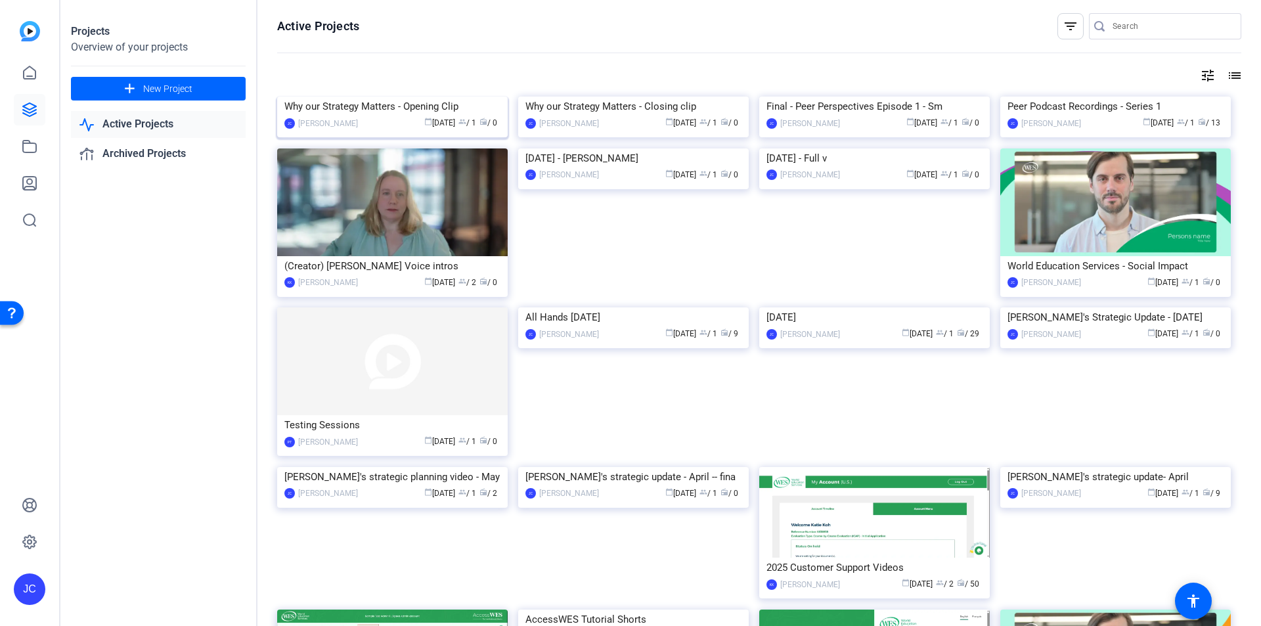
click at [441, 97] on img at bounding box center [392, 97] width 231 height 0
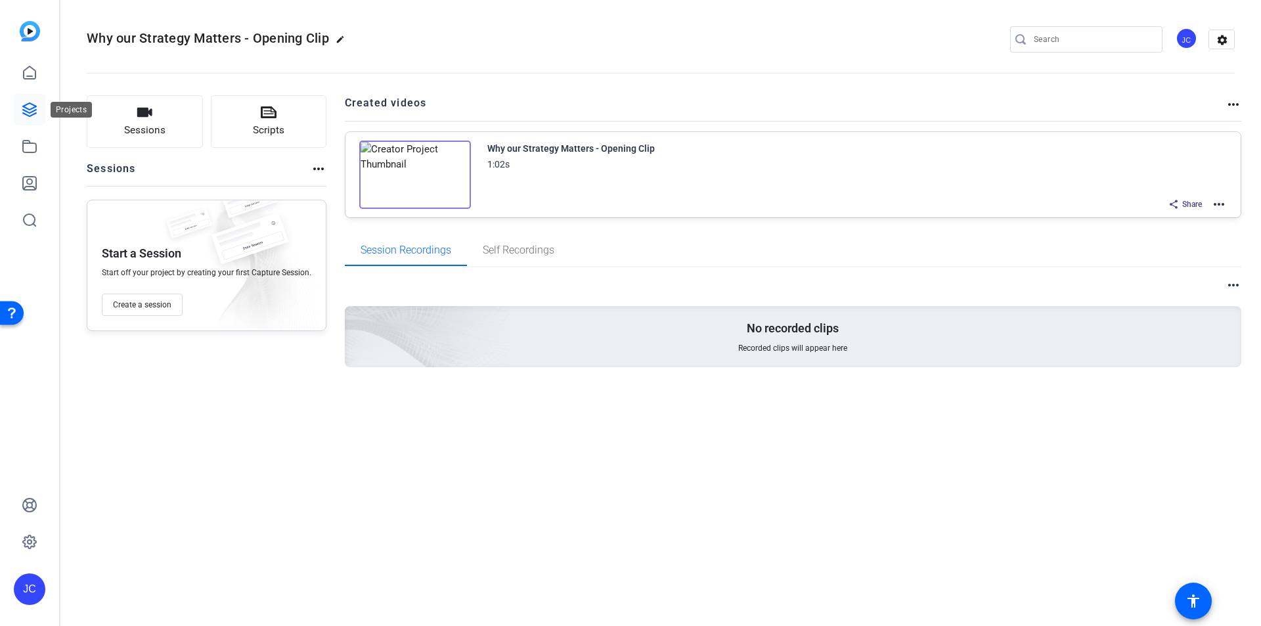
click at [28, 114] on icon at bounding box center [30, 110] width 16 height 16
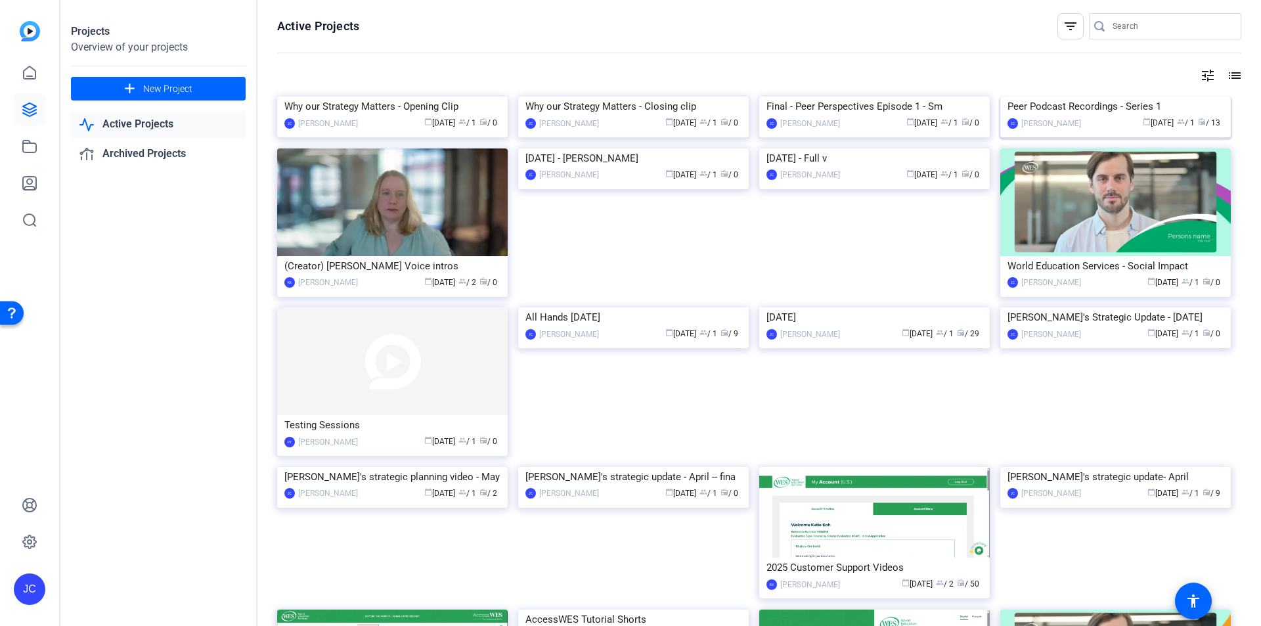
click at [1075, 97] on img at bounding box center [1115, 97] width 231 height 0
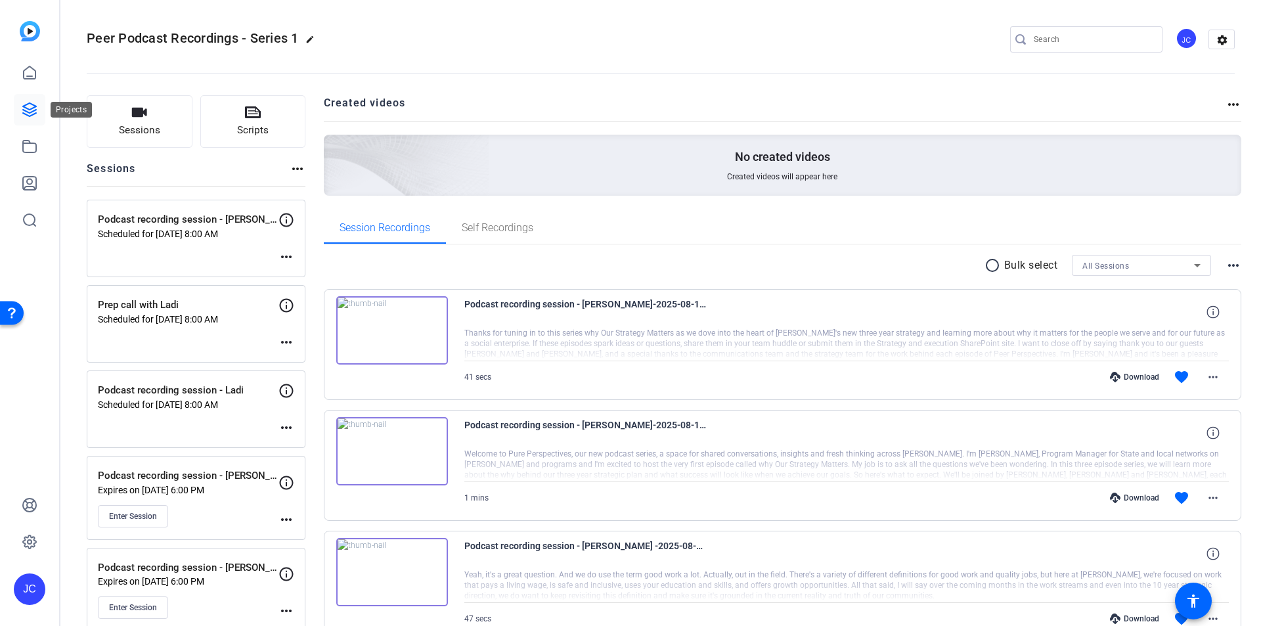
click at [31, 103] on icon at bounding box center [29, 109] width 13 height 13
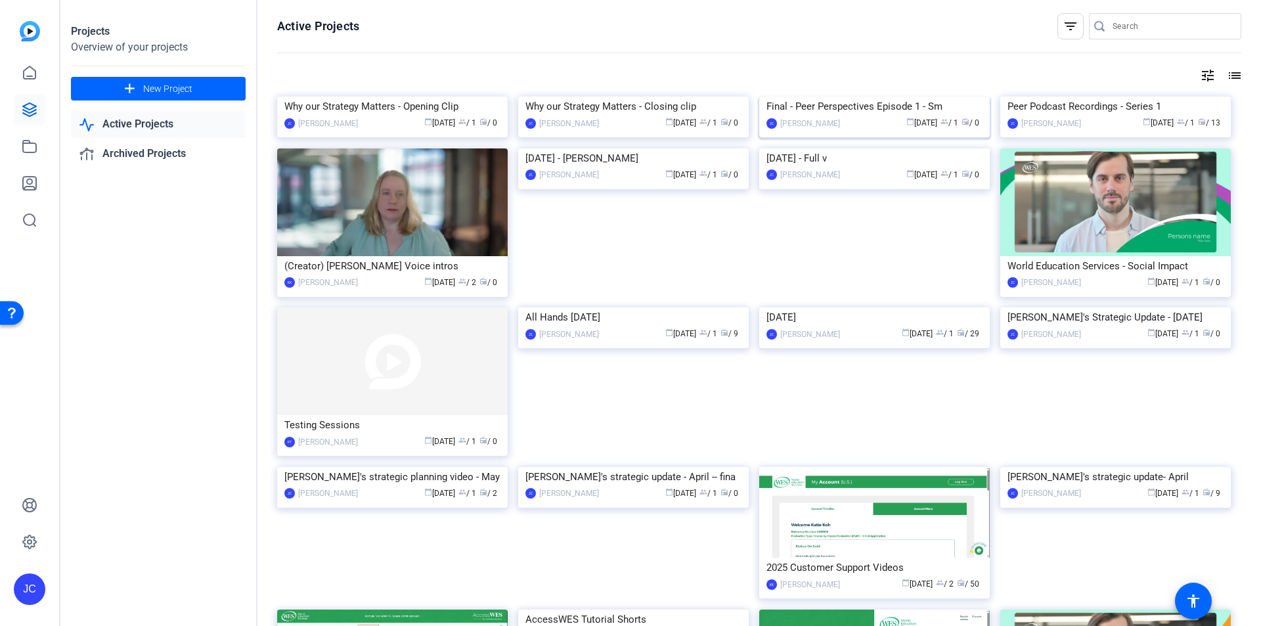
click at [861, 97] on img at bounding box center [874, 97] width 231 height 0
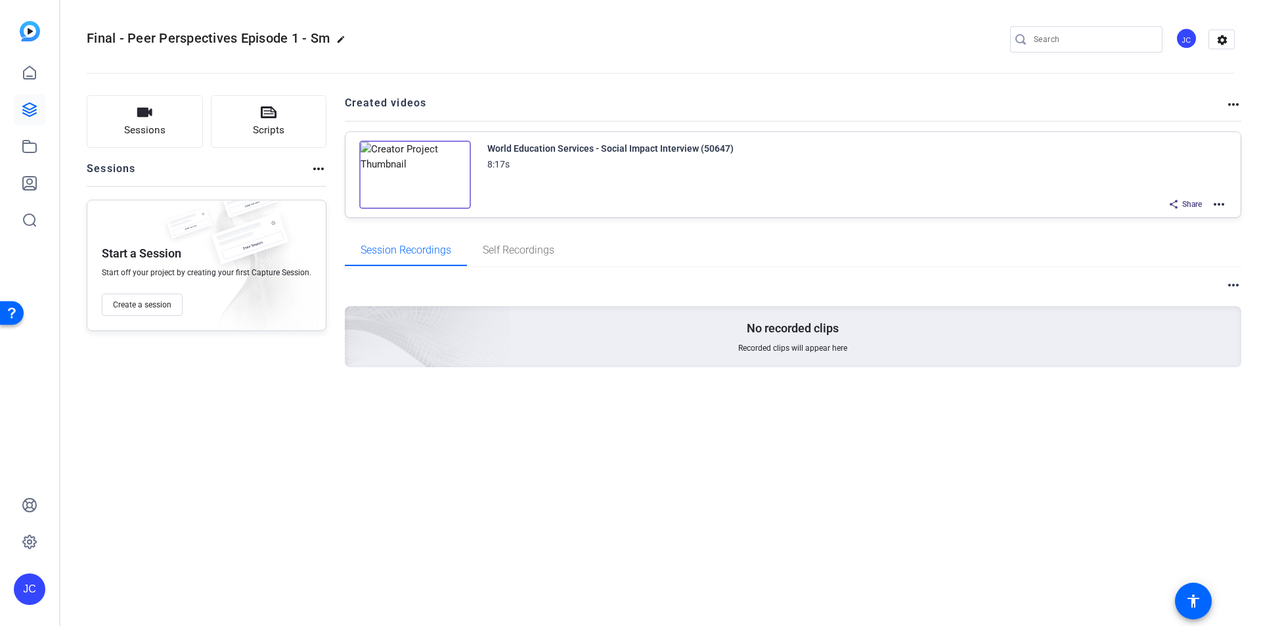
click at [1227, 210] on div "World Education Services - Social Impact Interview (50647) 8:17s Share more_hor…" at bounding box center [794, 174] width 896 height 85
click at [1224, 206] on mat-icon "more_horiz" at bounding box center [1219, 204] width 16 height 16
click at [29, 146] on div at bounding box center [630, 313] width 1261 height 626
click at [29, 146] on icon at bounding box center [30, 147] width 16 height 16
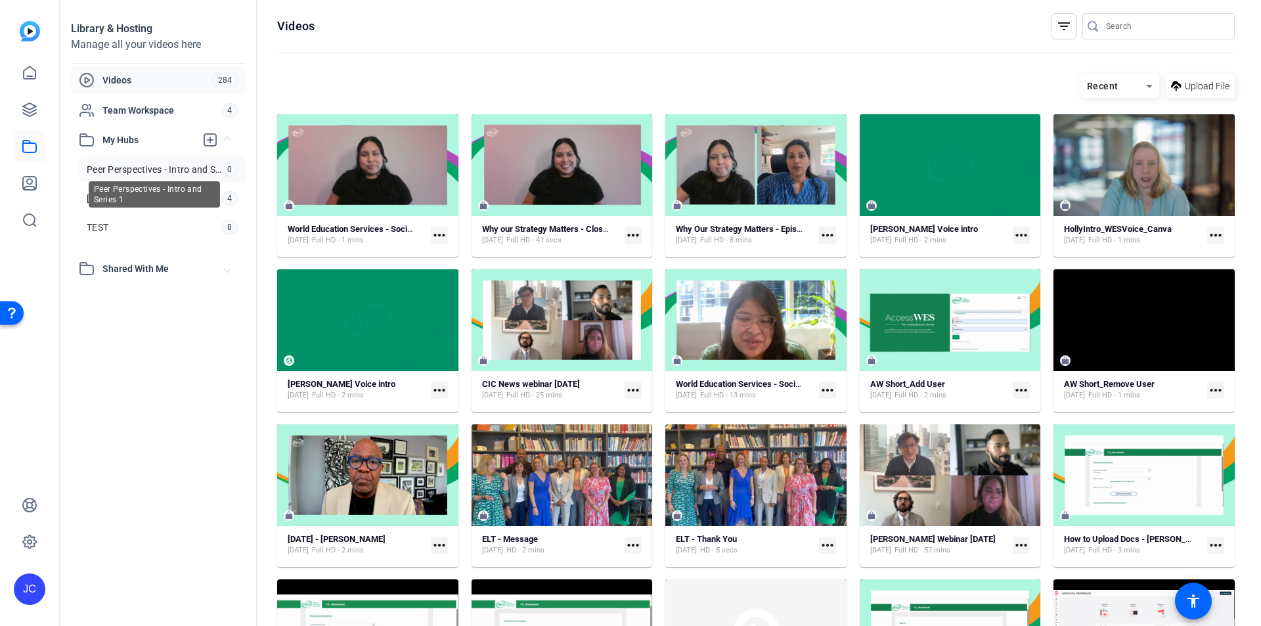
click at [150, 168] on span "Peer Perspectives - Intro and Series 1" at bounding box center [154, 169] width 135 height 13
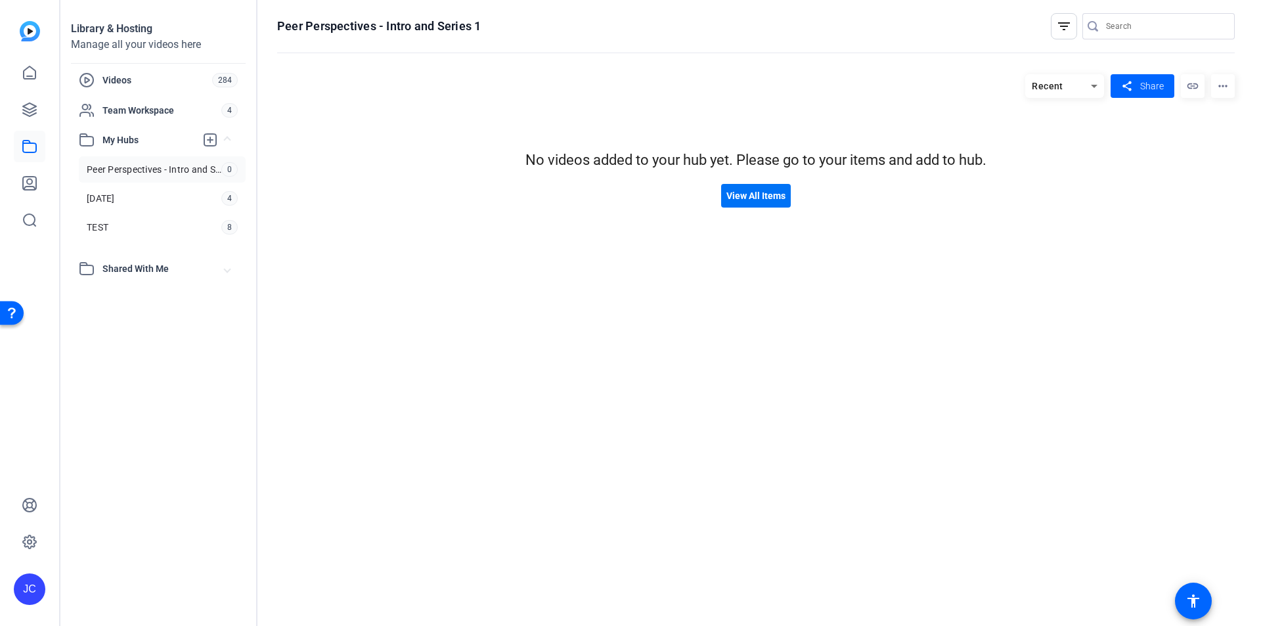
click at [759, 197] on span "View All Items" at bounding box center [755, 196] width 59 height 14
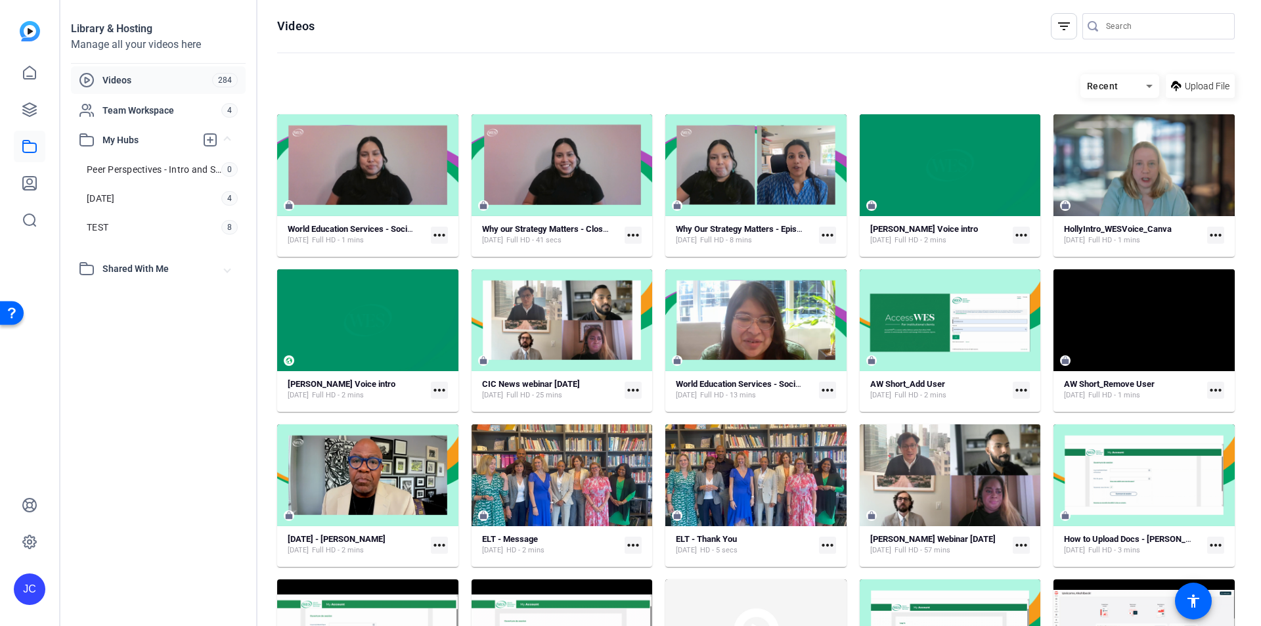
click at [822, 232] on mat-icon "more_horiz" at bounding box center [827, 235] width 17 height 17
click at [844, 320] on span "Manage Hubs" at bounding box center [853, 320] width 55 height 16
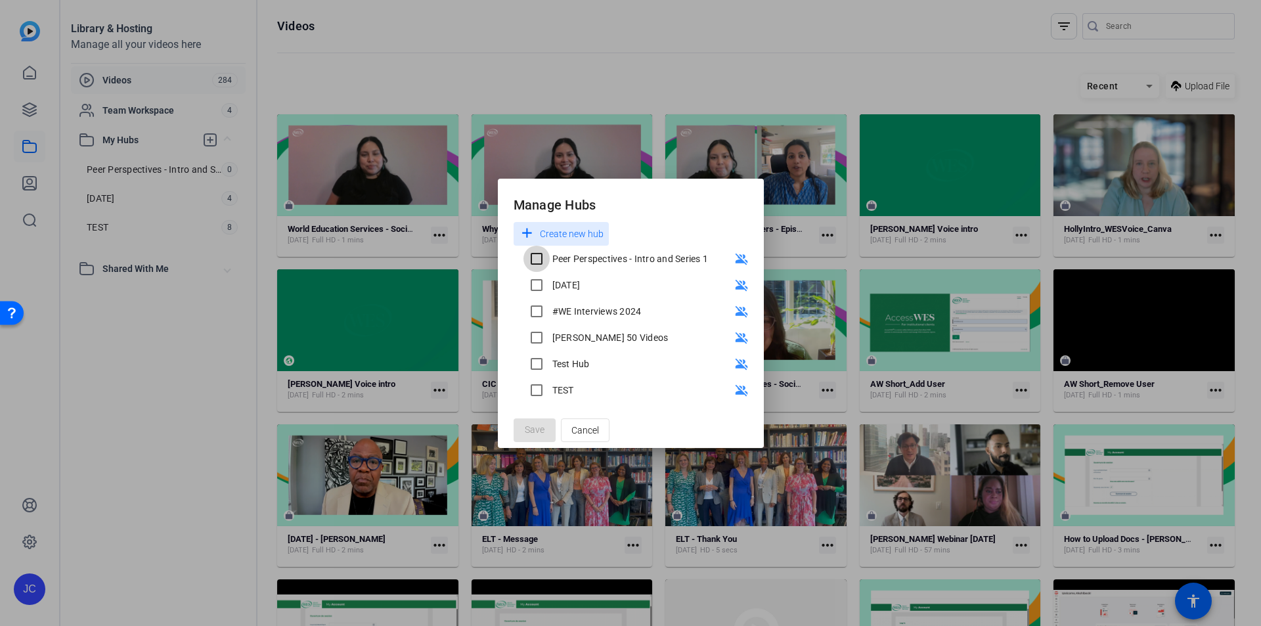
click at [538, 257] on input "Peer Perspectives - Intro and Series 1" at bounding box center [537, 259] width 26 height 26
checkbox input "true"
click at [542, 429] on span "Save" at bounding box center [535, 430] width 20 height 14
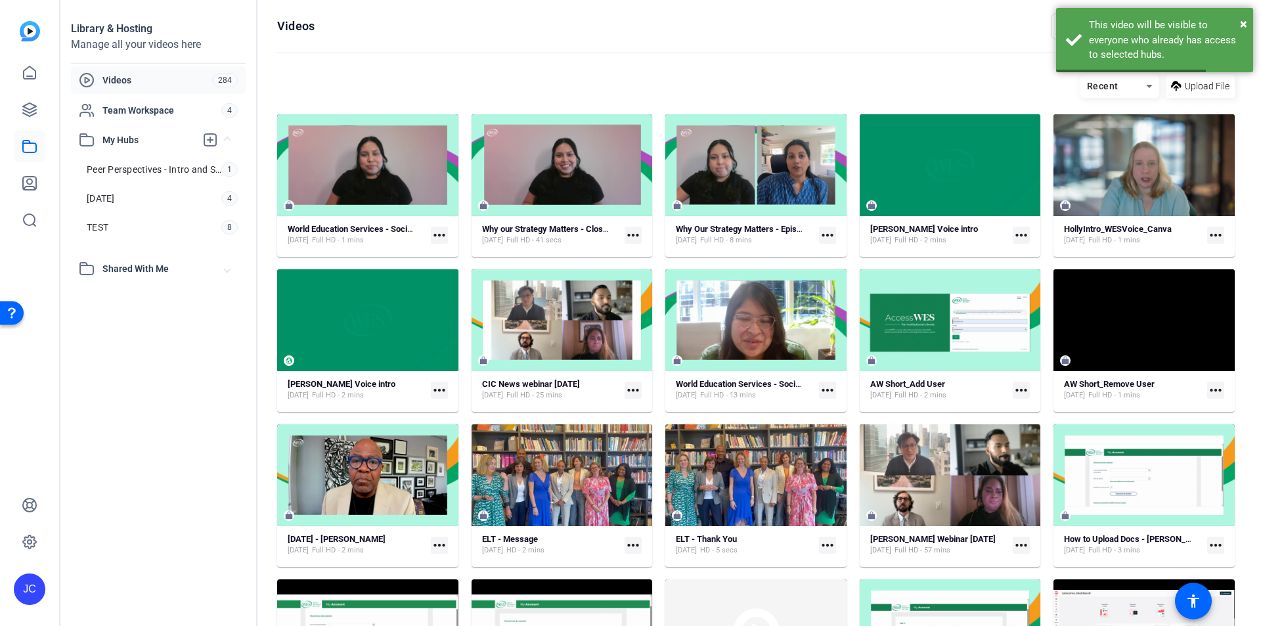
click at [631, 236] on mat-icon "more_horiz" at bounding box center [633, 235] width 17 height 17
click at [646, 319] on span "Manage Hubs" at bounding box center [660, 320] width 55 height 16
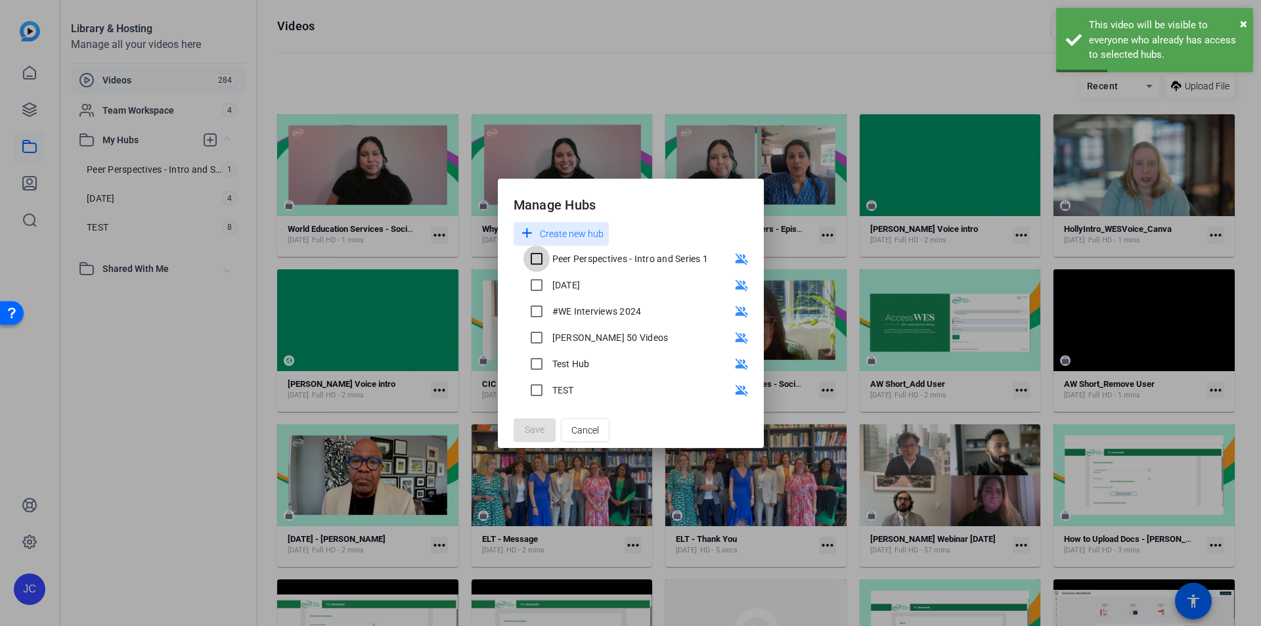
click at [535, 259] on input "Peer Perspectives - Intro and Series 1" at bounding box center [537, 259] width 26 height 26
checkbox input "true"
click at [531, 432] on span "Save" at bounding box center [535, 430] width 20 height 14
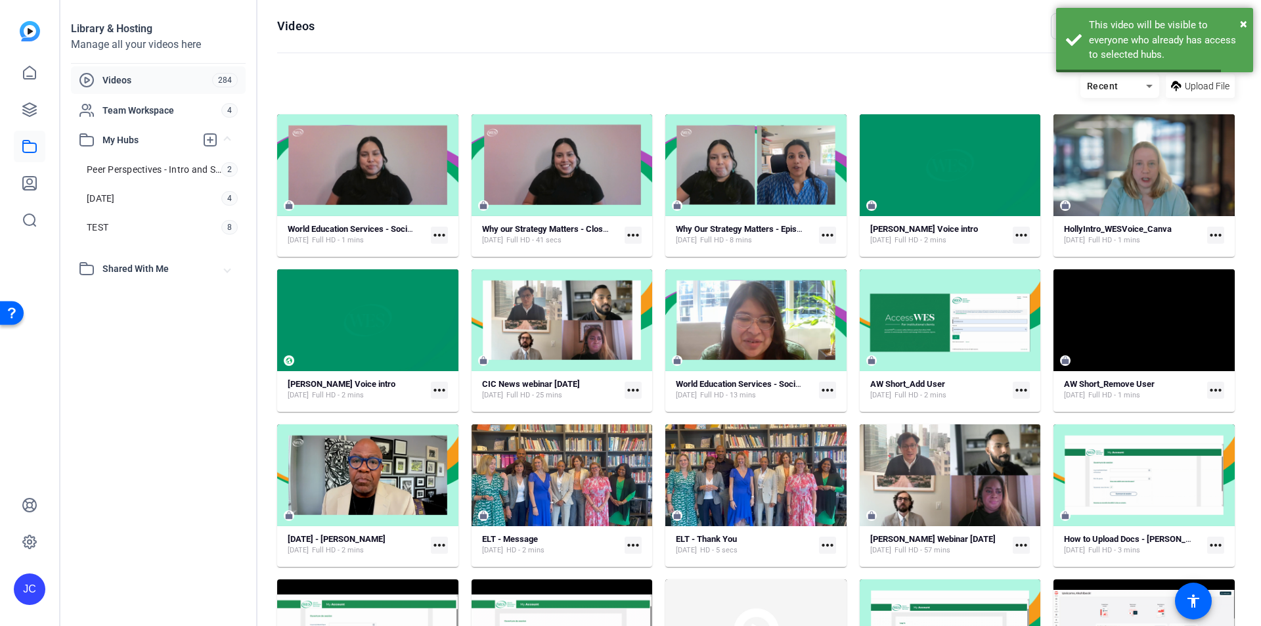
click at [440, 237] on mat-icon "more_horiz" at bounding box center [439, 235] width 17 height 17
click at [464, 321] on span "Manage Hubs" at bounding box center [467, 320] width 55 height 16
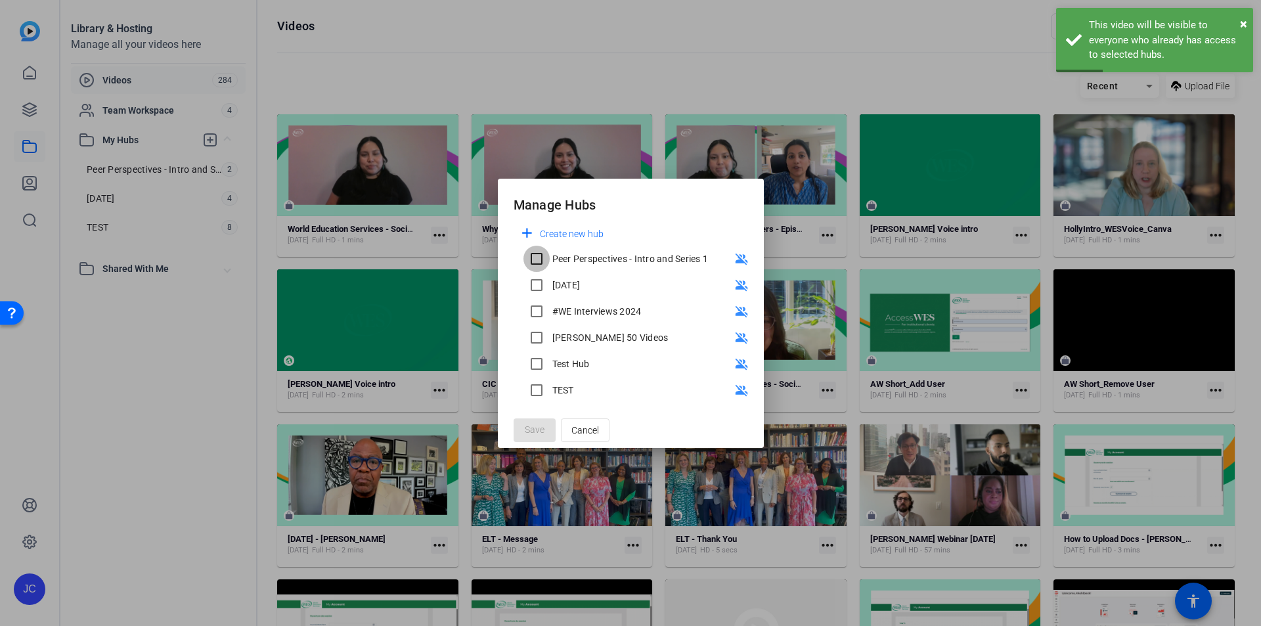
click at [535, 259] on input "Peer Perspectives - Intro and Series 1" at bounding box center [537, 259] width 26 height 26
checkbox input "true"
click at [545, 430] on span at bounding box center [535, 430] width 42 height 32
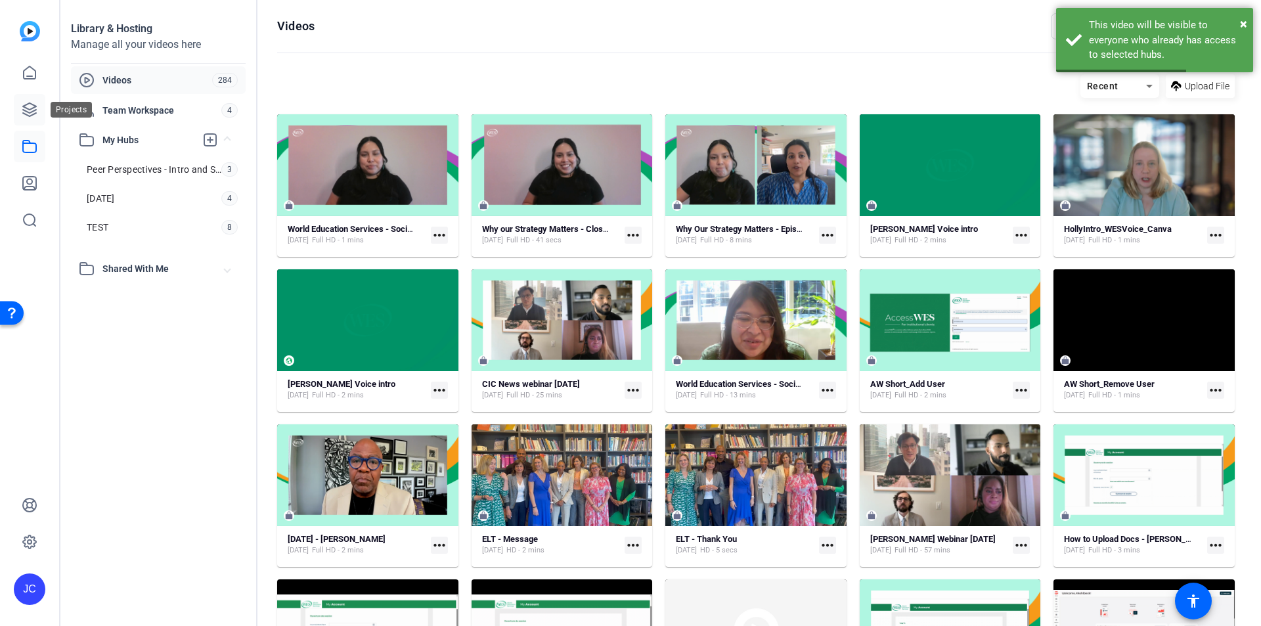
click at [31, 105] on icon at bounding box center [30, 110] width 16 height 16
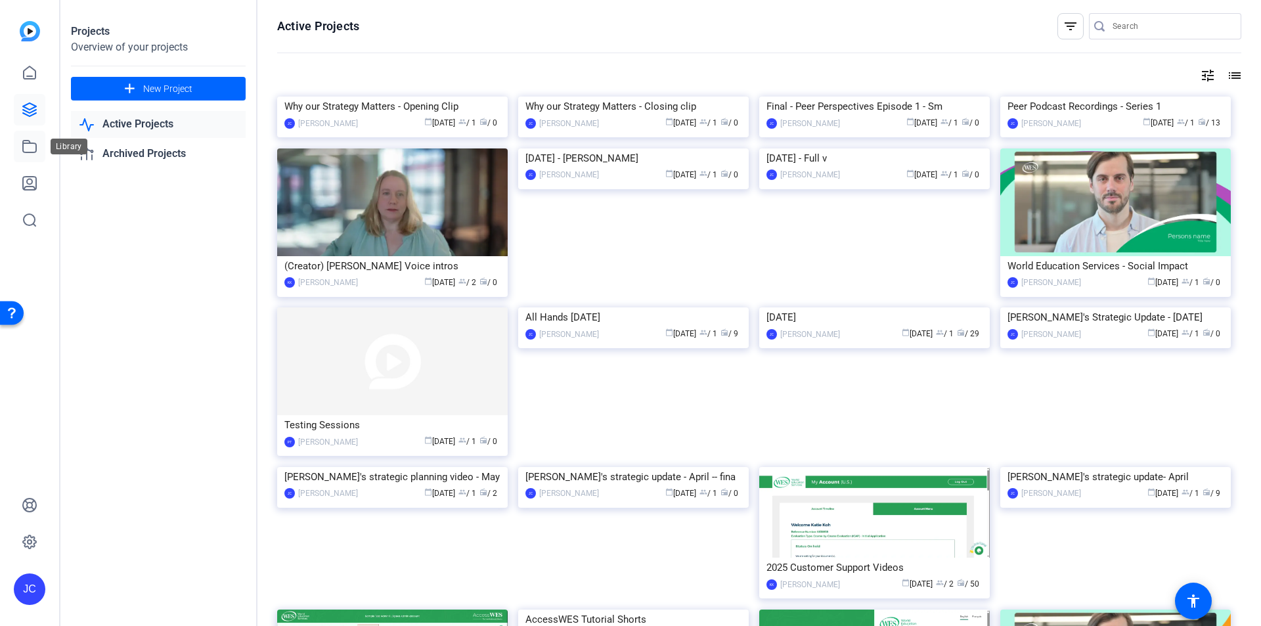
click at [26, 146] on icon at bounding box center [30, 147] width 16 height 16
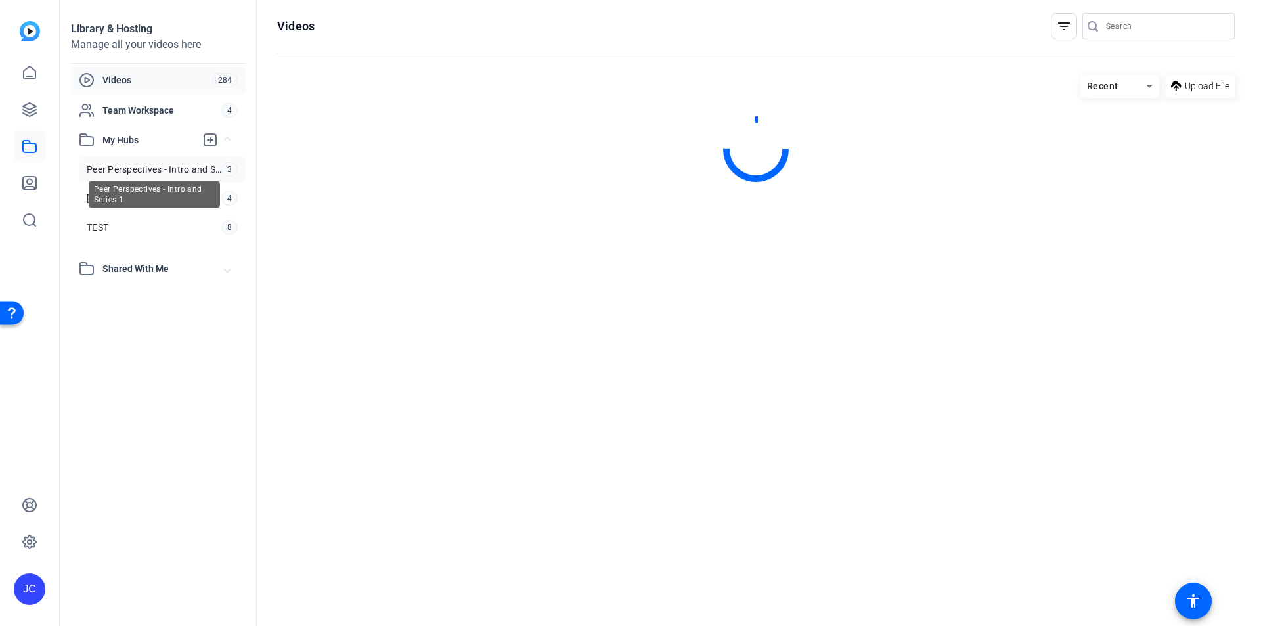
click at [110, 168] on span "Peer Perspectives - Intro and Series 1" at bounding box center [154, 169] width 135 height 13
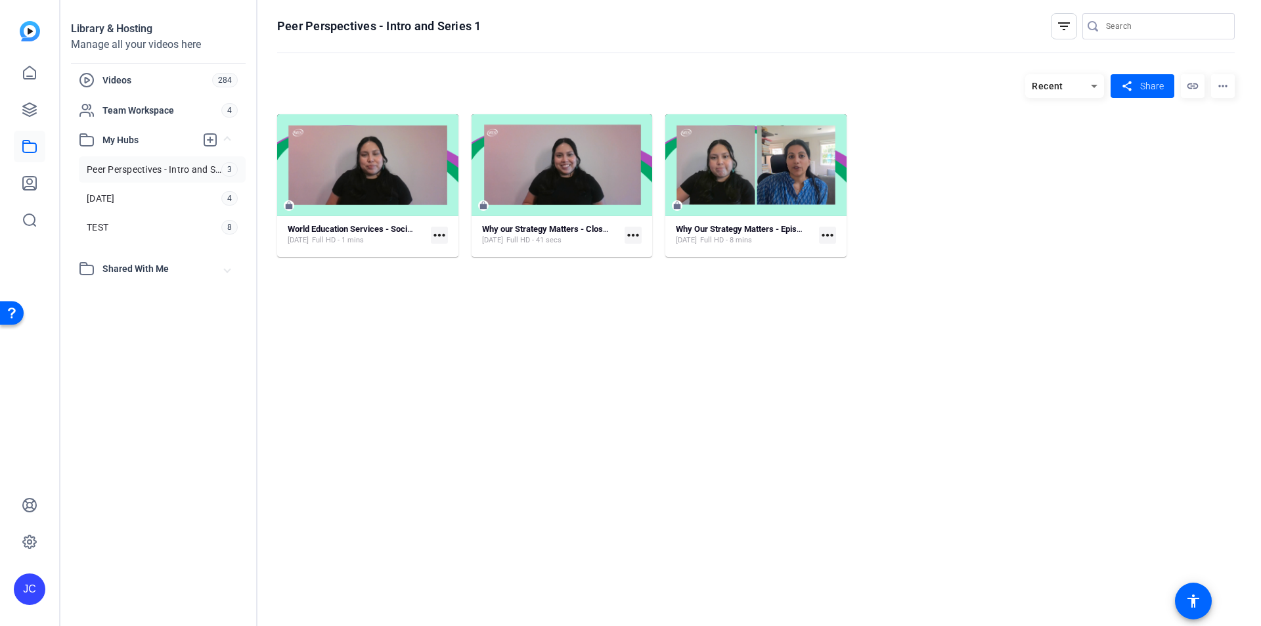
click at [437, 233] on mat-icon "more_horiz" at bounding box center [439, 235] width 17 height 17
click at [446, 252] on span "Edit in Creator" at bounding box center [468, 255] width 55 height 16
